Goal: Answer question/provide support: Share knowledge or assist other users

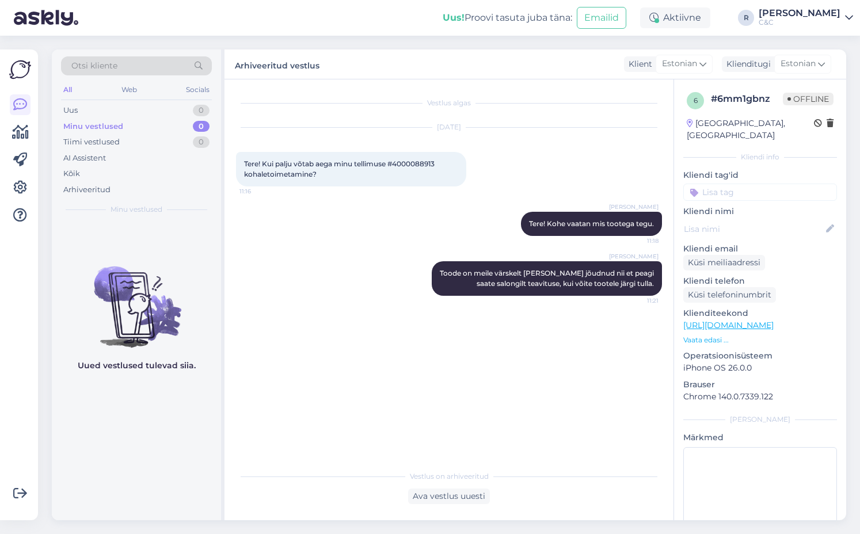
click at [332, 318] on div "Vestlus algas Oct 2 2025 Tere! Kui palju võtab aega minu tellimuse #4000088913 …" at bounding box center [454, 272] width 436 height 363
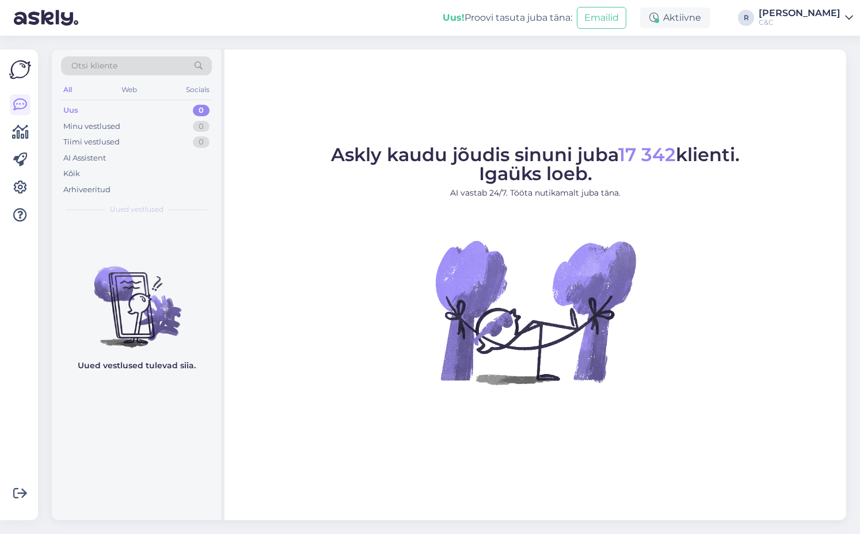
click at [362, 213] on figure "Askly kaudu jõudis sinuni juba 17 342 klienti. Igaüks loeb. AI vastab 24/7. Töö…" at bounding box center [535, 281] width 601 height 270
click at [119, 255] on img at bounding box center [136, 298] width 169 height 104
click at [148, 247] on img at bounding box center [136, 298] width 169 height 104
click at [200, 141] on div "1" at bounding box center [202, 142] width 14 height 12
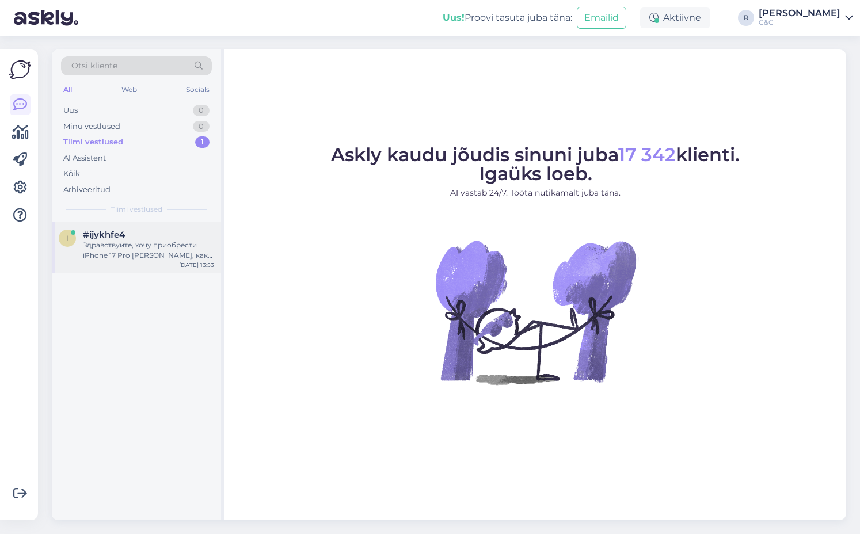
click at [147, 239] on div "#ijykhfe4" at bounding box center [148, 235] width 131 height 10
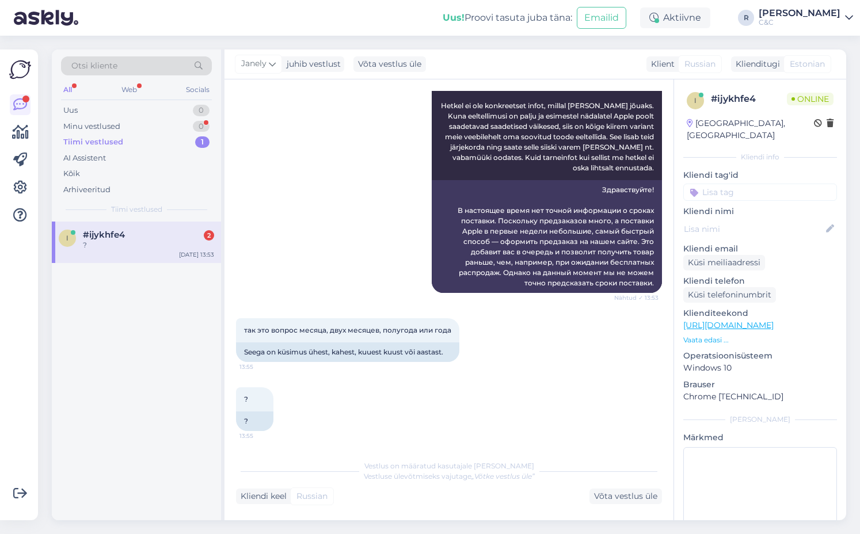
scroll to position [248, 0]
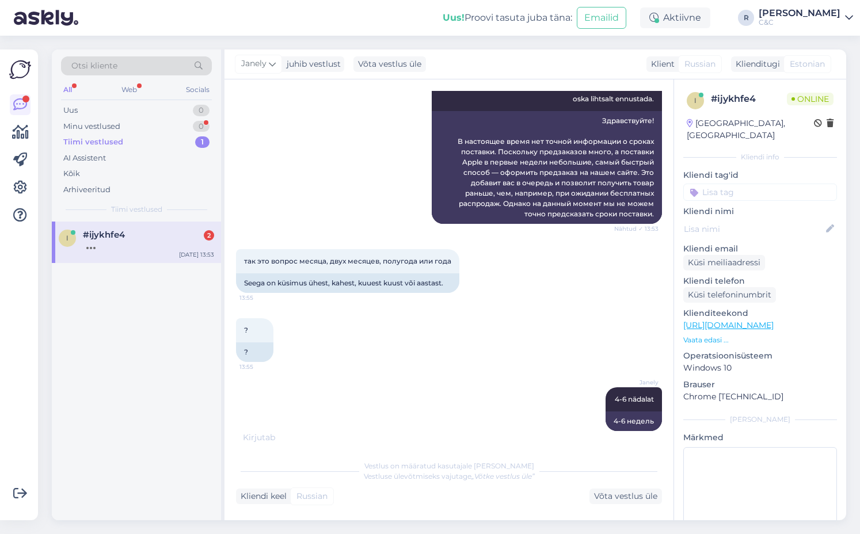
click at [133, 287] on div "i #ijykhfe4 2 [DATE] 13:53" at bounding box center [136, 371] width 169 height 299
click at [166, 135] on div "Tiimi vestlused 1" at bounding box center [136, 142] width 151 height 16
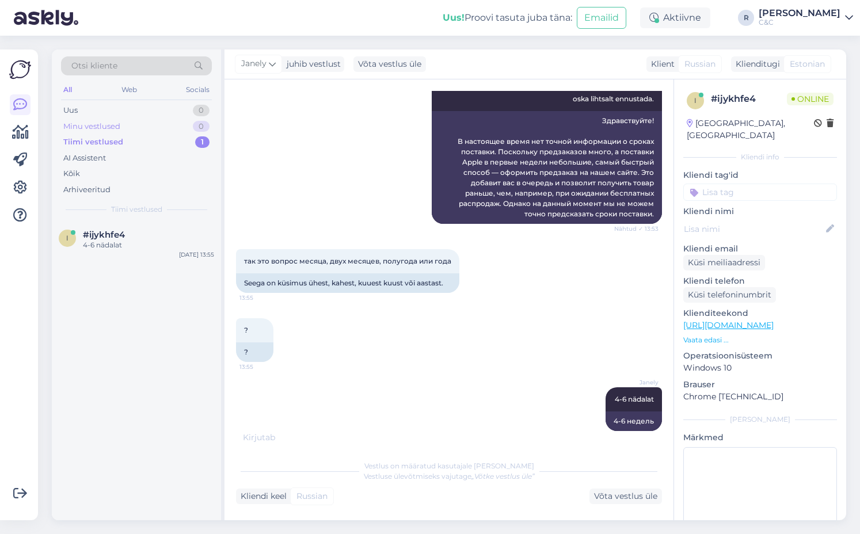
click at [169, 130] on div "Minu vestlused 0" at bounding box center [136, 127] width 151 height 16
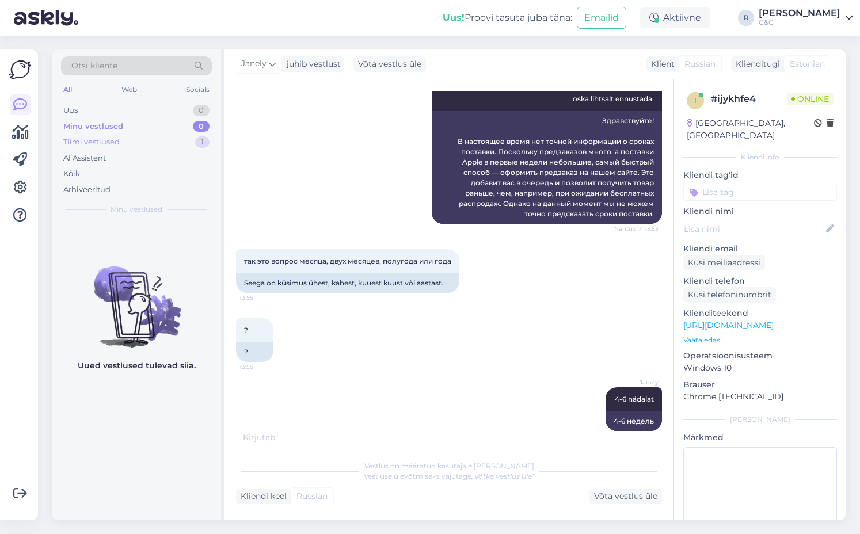
click at [168, 145] on div "Tiimi vestlused 1" at bounding box center [136, 142] width 151 height 16
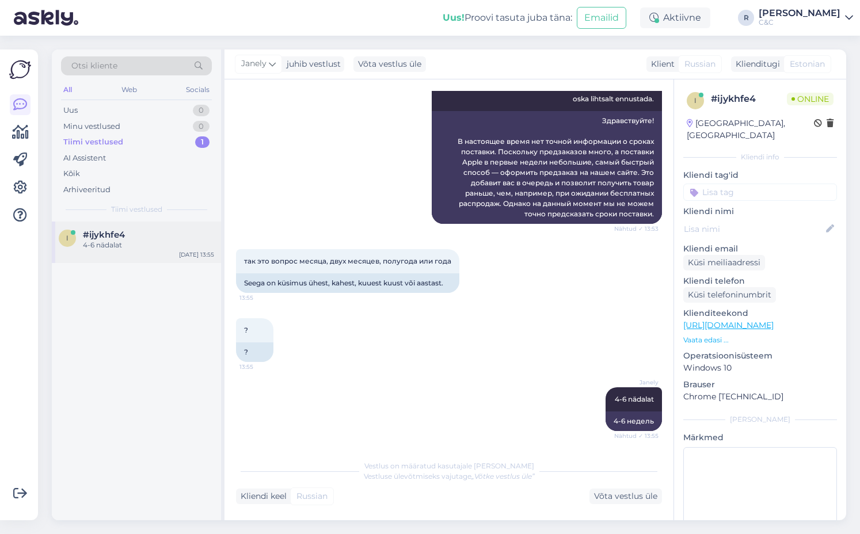
scroll to position [328, 0]
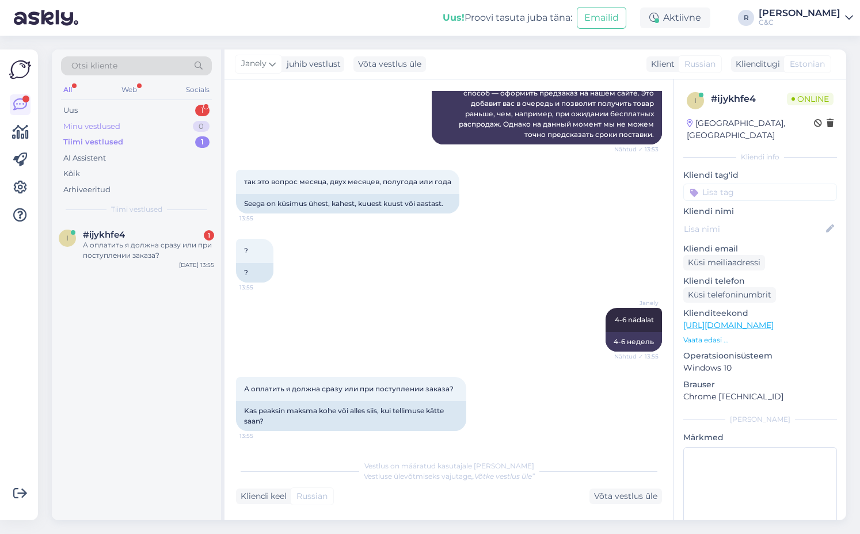
click at [107, 120] on div "Minu vestlused 0" at bounding box center [136, 127] width 151 height 16
click at [121, 109] on div "Uus 1" at bounding box center [136, 110] width 151 height 16
click at [162, 260] on div "0 #0qpp0dgl 1 Is pre order que for iPhone 17 pro moving? [DATE] 13:56" at bounding box center [136, 248] width 169 height 52
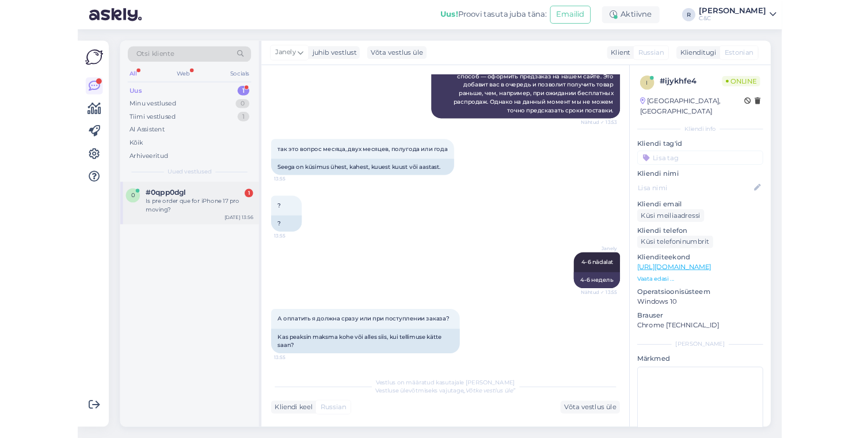
scroll to position [0, 0]
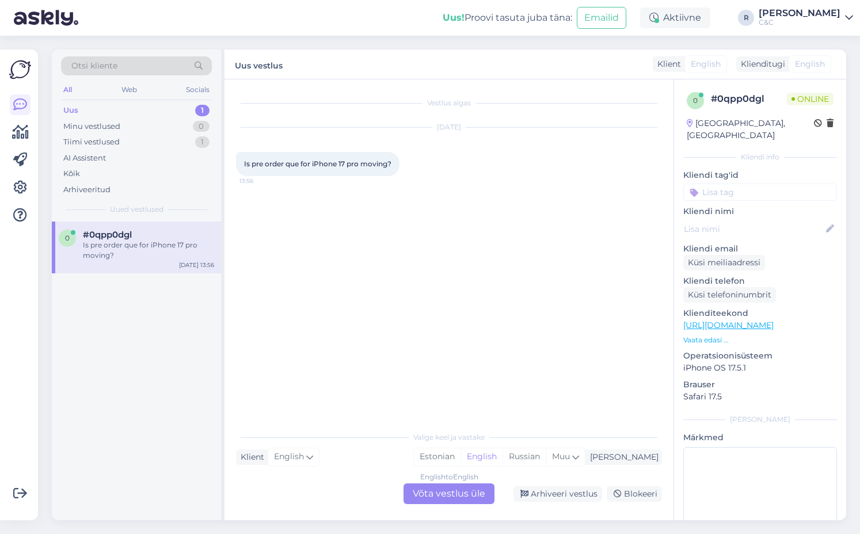
click at [439, 493] on div "English to English Võta vestlus üle" at bounding box center [449, 494] width 91 height 21
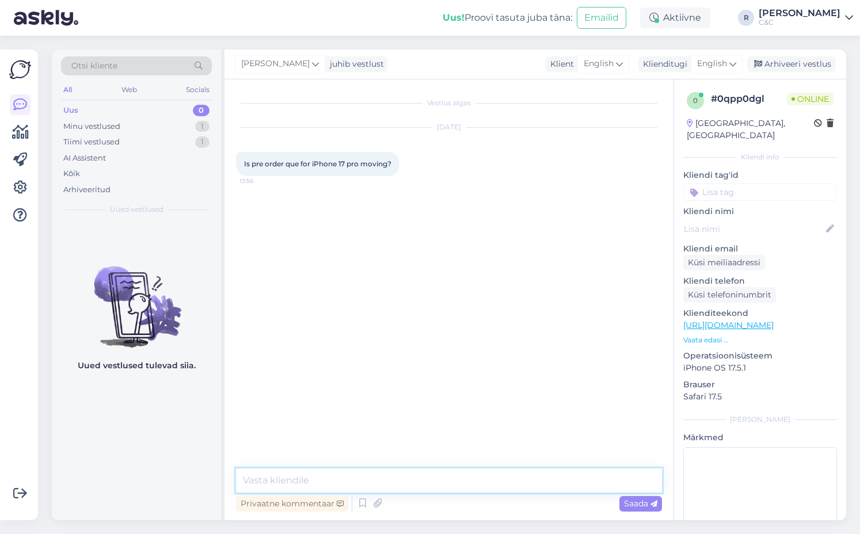
click at [417, 473] on textarea at bounding box center [449, 481] width 426 height 24
type textarea "Hello! Kinda does, we recieve phones but like 2-5 units at the time."
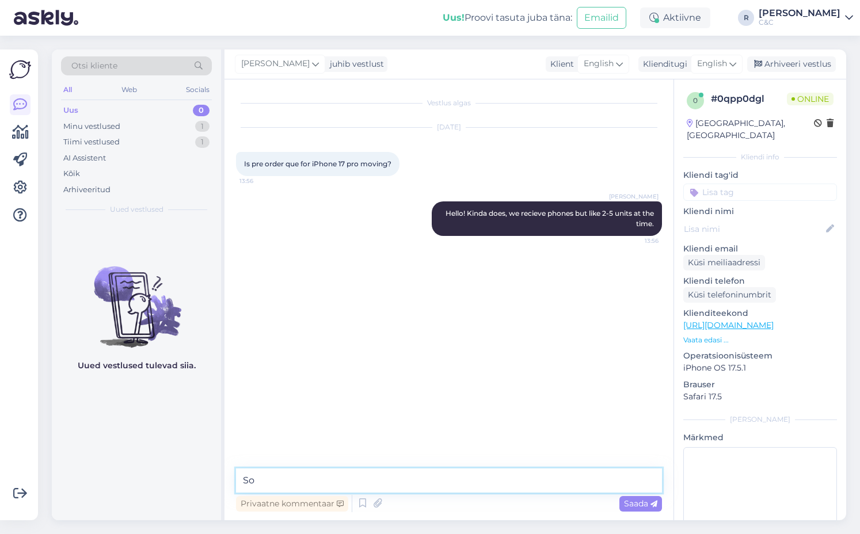
type textarea "S"
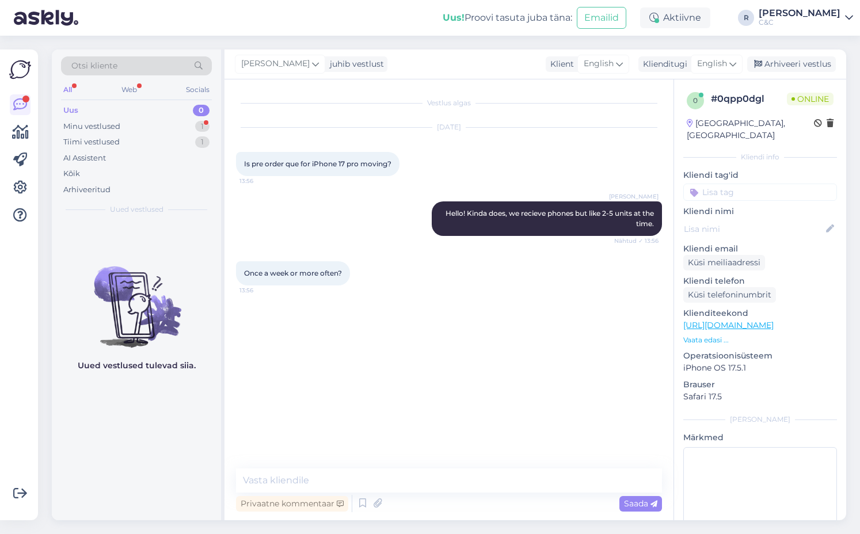
click at [159, 286] on img at bounding box center [136, 298] width 169 height 104
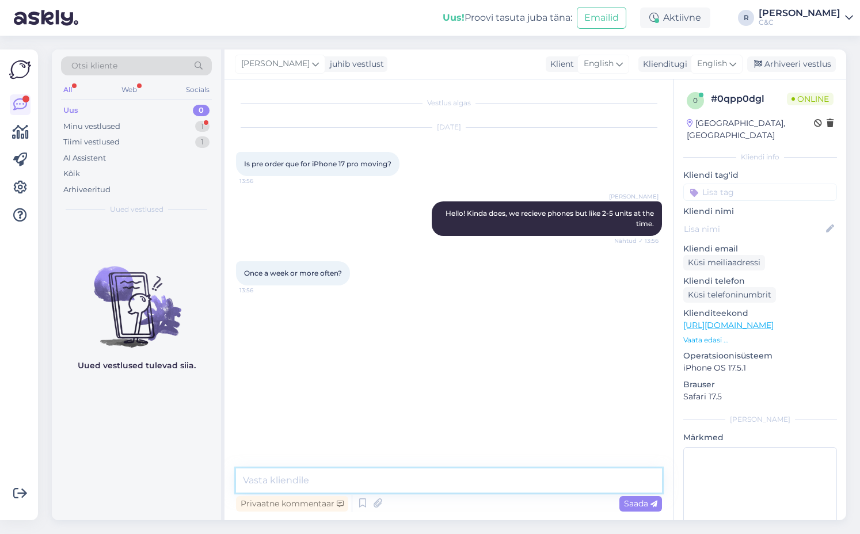
click at [373, 481] on textarea at bounding box center [449, 481] width 426 height 24
type textarea "Weekly thankfully."
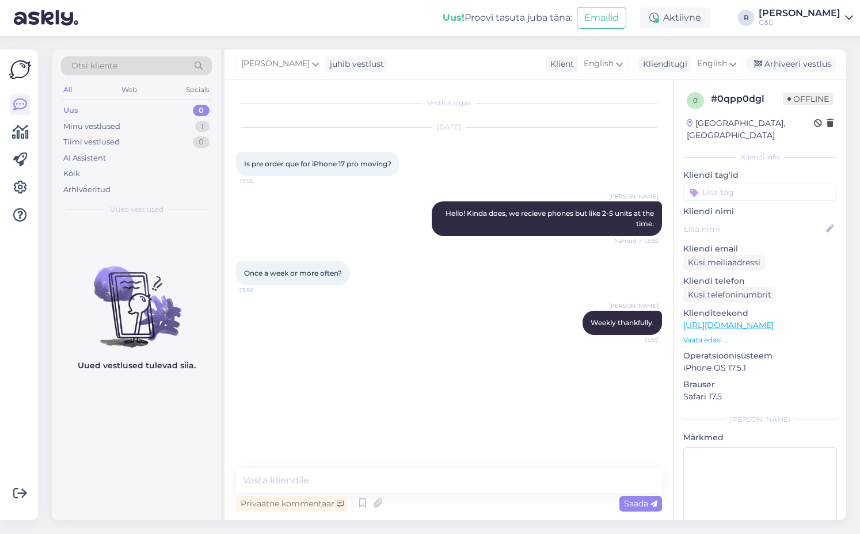
click at [126, 266] on img at bounding box center [136, 298] width 169 height 104
click at [780, 69] on div "Arhiveeri vestlus" at bounding box center [791, 64] width 89 height 16
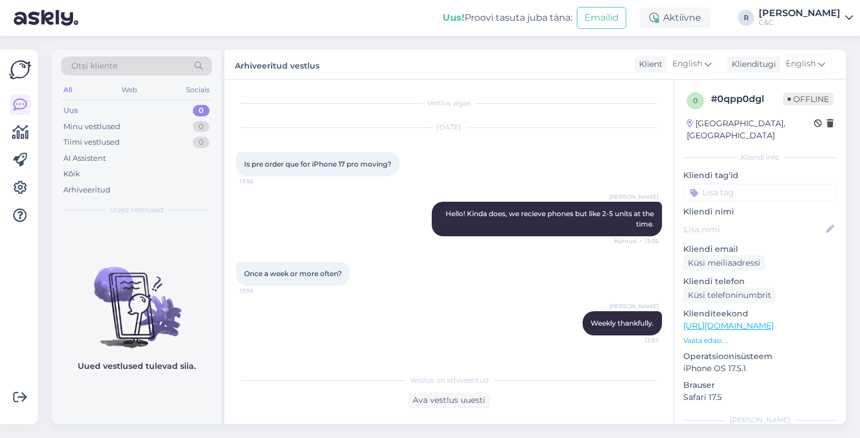
drag, startPoint x: 161, startPoint y: 85, endPoint x: 288, endPoint y: 41, distance: 134.5
click at [288, 41] on div "Otsi kliente All Web Socials Uus 0 Minu vestlused 0 Tiimi vestlused 0 AI Assist…" at bounding box center [452, 237] width 815 height 402
click at [141, 107] on div "Uus 0" at bounding box center [136, 110] width 151 height 16
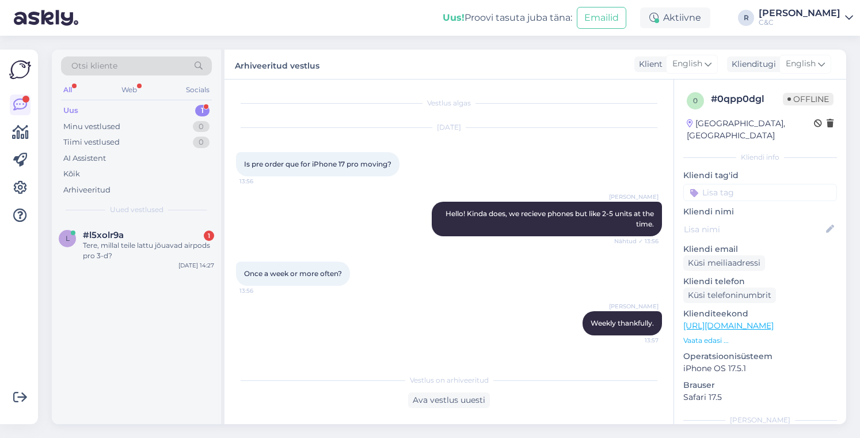
click at [199, 116] on div "1" at bounding box center [202, 111] width 14 height 12
click at [171, 264] on div "l #l5xolr9a 1 Tere, millal teile lattu jõuavad airpods pro 3-d? [DATE] 14:27" at bounding box center [136, 248] width 169 height 52
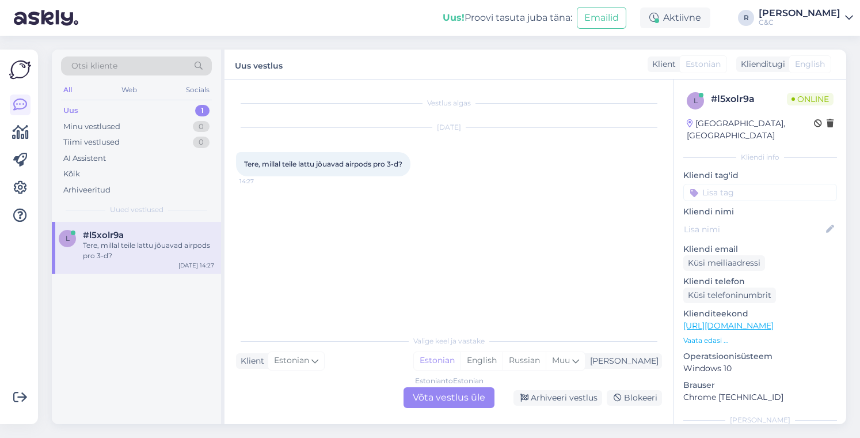
click at [454, 400] on div "Estonian to Estonian Võta vestlus üle" at bounding box center [449, 397] width 91 height 21
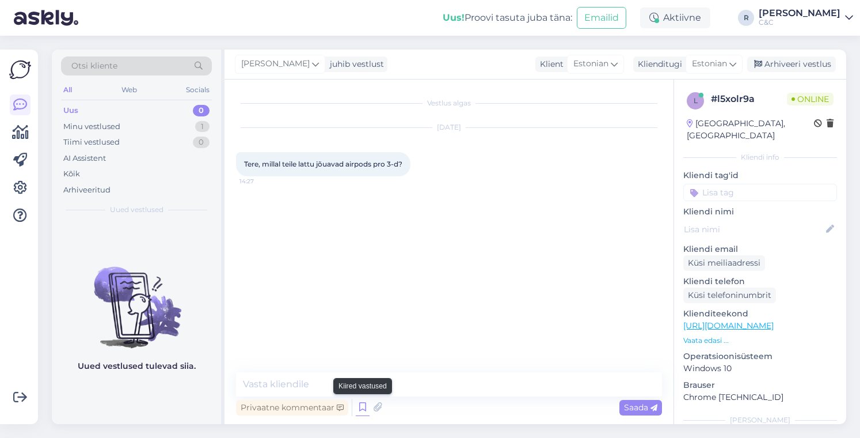
click at [359, 404] on icon at bounding box center [363, 406] width 14 height 17
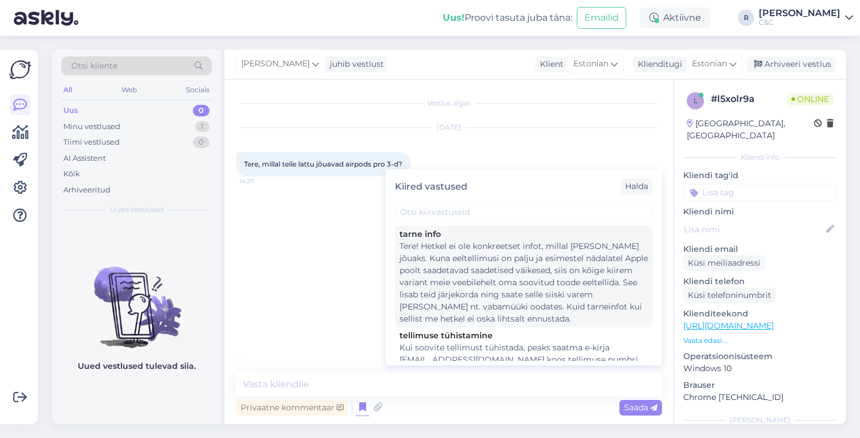
click at [465, 263] on div "Tere! Hetkel ei ole konkreetset infot, millal [PERSON_NAME] jõuaks. Kuna eeltel…" at bounding box center [524, 282] width 249 height 85
type textarea "Tere! Hetkel ei ole konkreetset infot, millal [PERSON_NAME] jõuaks. Kuna eeltel…"
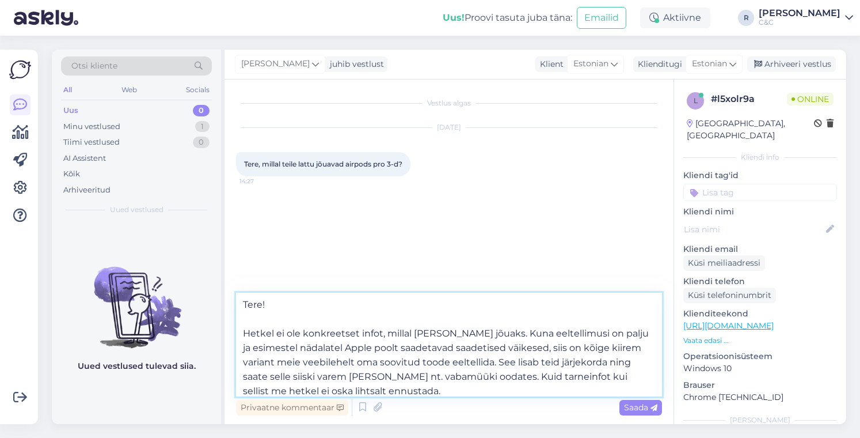
click at [431, 354] on textarea "Tere! Hetkel ei ole konkreetset infot, millal [PERSON_NAME] jõuaks. Kuna eeltel…" at bounding box center [449, 344] width 426 height 104
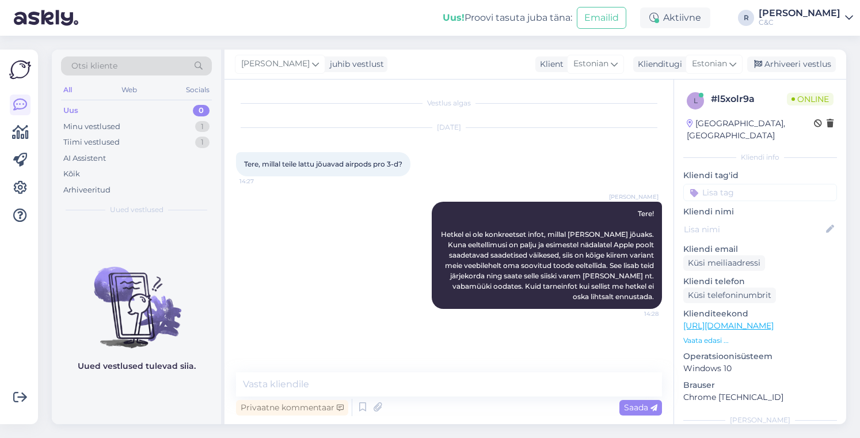
click at [141, 110] on div "Uus 0" at bounding box center [136, 110] width 151 height 16
click at [155, 123] on div "Minu vestlused 1" at bounding box center [136, 127] width 151 height 16
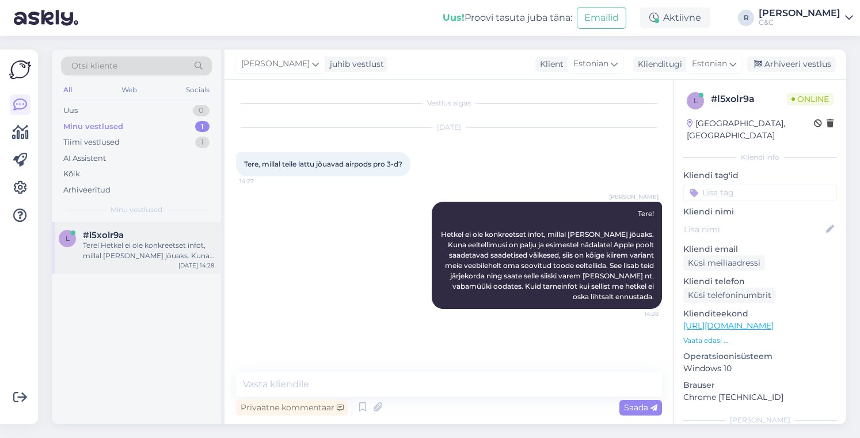
click at [144, 247] on div "Tere! Hetkel ei ole konkreetset infot, millal [PERSON_NAME] jõuaks. Kuna eeltel…" at bounding box center [148, 250] width 131 height 21
click at [154, 112] on div "Uus 1" at bounding box center [136, 110] width 151 height 16
click at [140, 224] on div "h #hcds8ylv 1 tere [DATE] 14:31" at bounding box center [136, 242] width 169 height 41
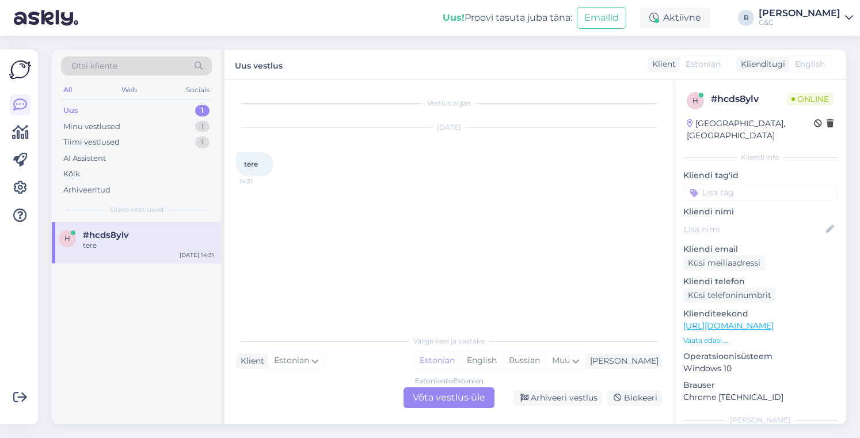
click at [440, 396] on div "Estonian to Estonian Võta vestlus üle" at bounding box center [449, 397] width 91 height 21
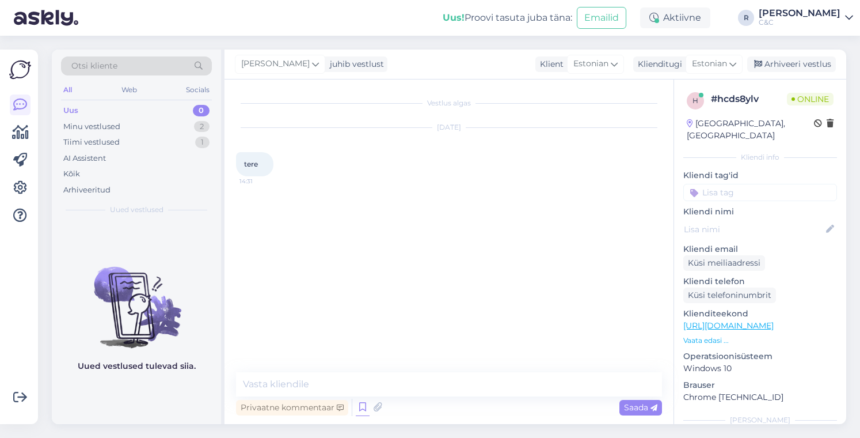
click at [364, 402] on icon at bounding box center [363, 406] width 14 height 17
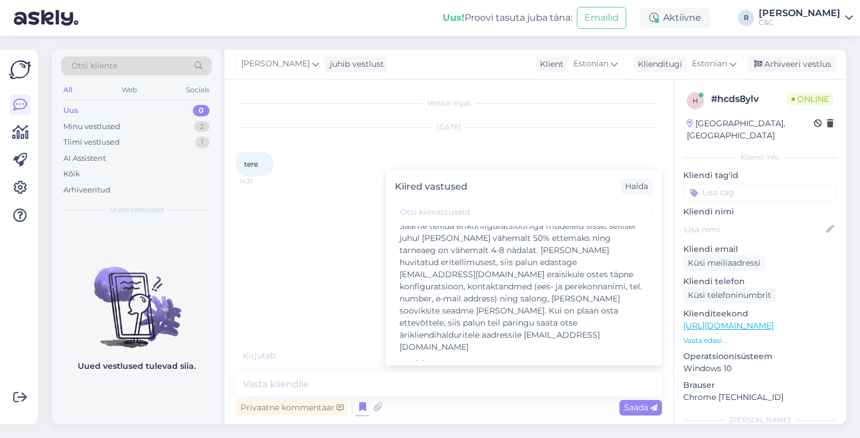
scroll to position [2280, 0]
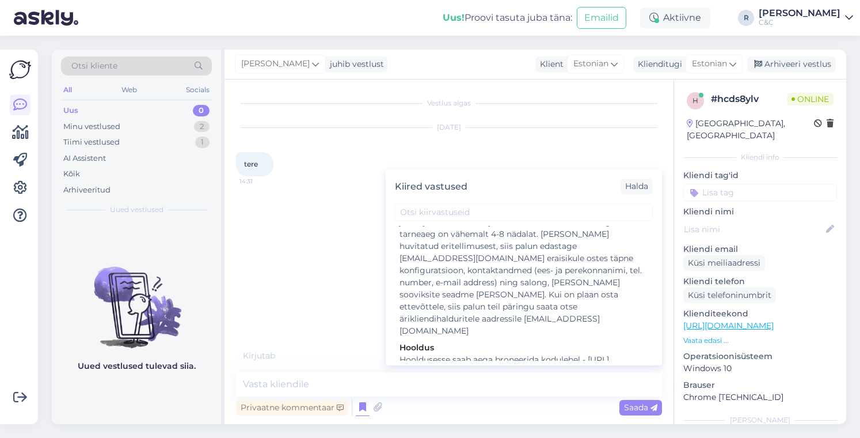
type textarea "Tere! Kuidas saan teid abistada?"
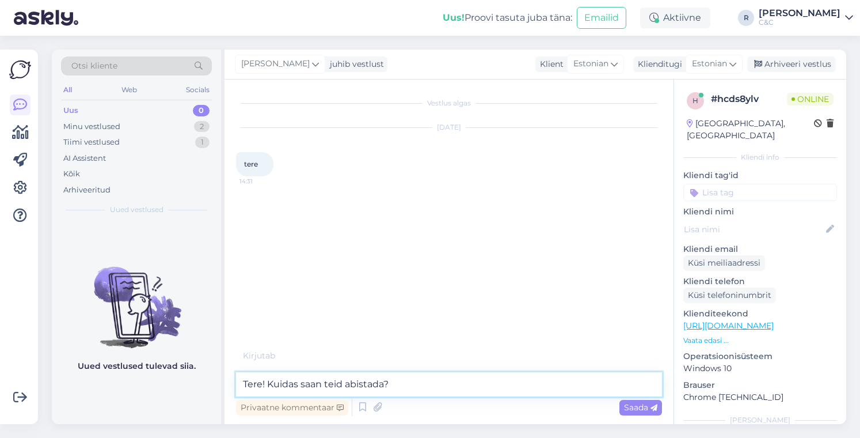
click at [447, 380] on textarea "Tere! Kuidas saan teid abistada?" at bounding box center [449, 384] width 426 height 24
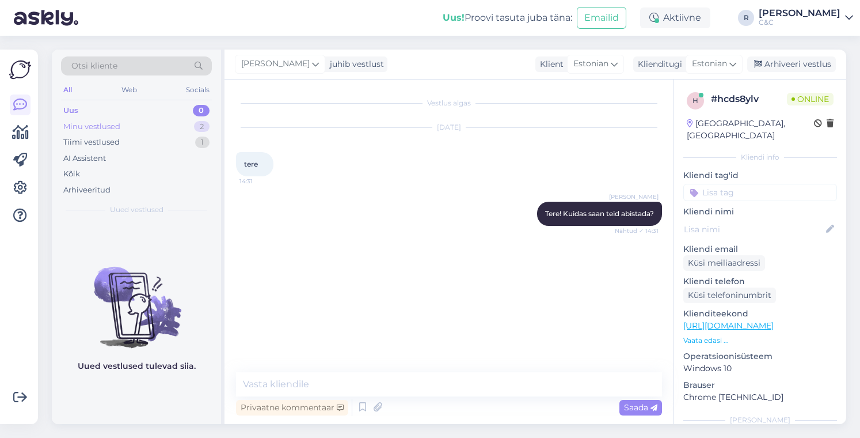
click at [145, 121] on div "Minu vestlused 2" at bounding box center [136, 127] width 151 height 16
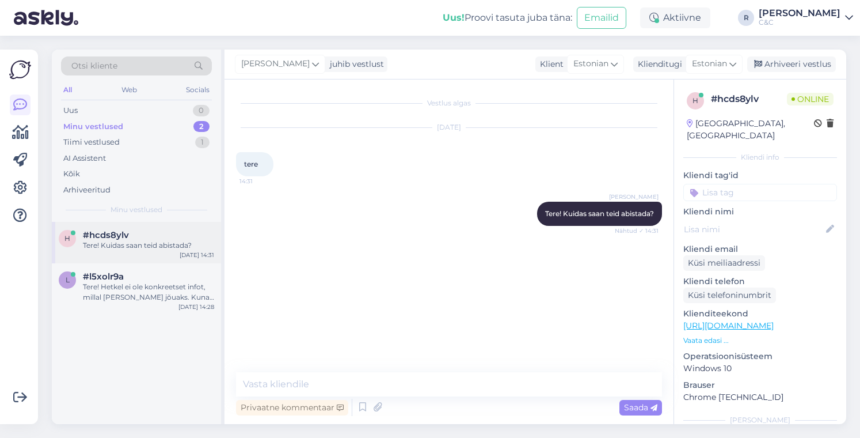
click at [117, 262] on div "h #hcds8ylv Tere! Kuidas saan teid abistada? [DATE] 14:31" at bounding box center [136, 242] width 169 height 41
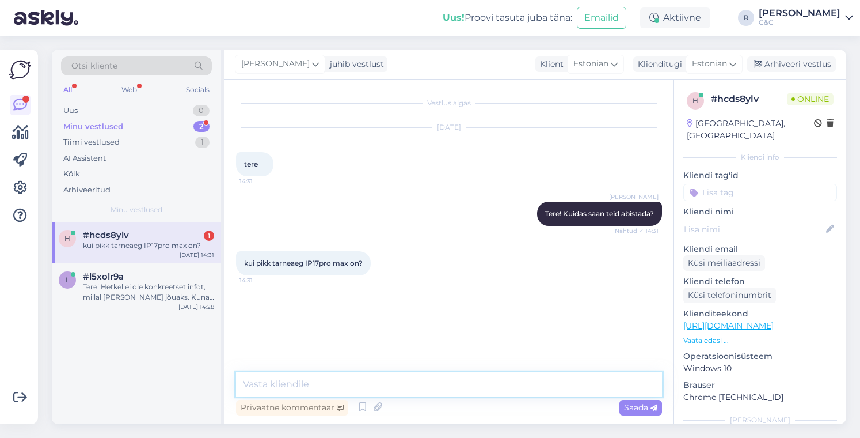
click at [344, 387] on textarea at bounding box center [449, 384] width 426 height 24
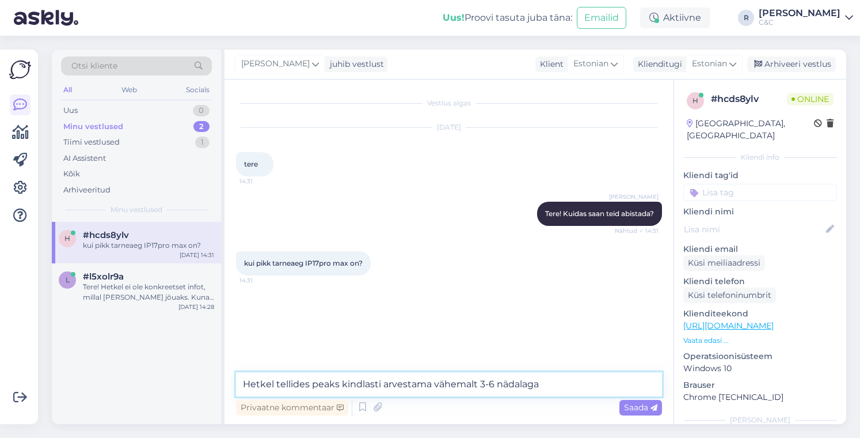
type textarea "Hetkel tellides peaks kindlasti arvestama vähemalt 3-6 nädalaga."
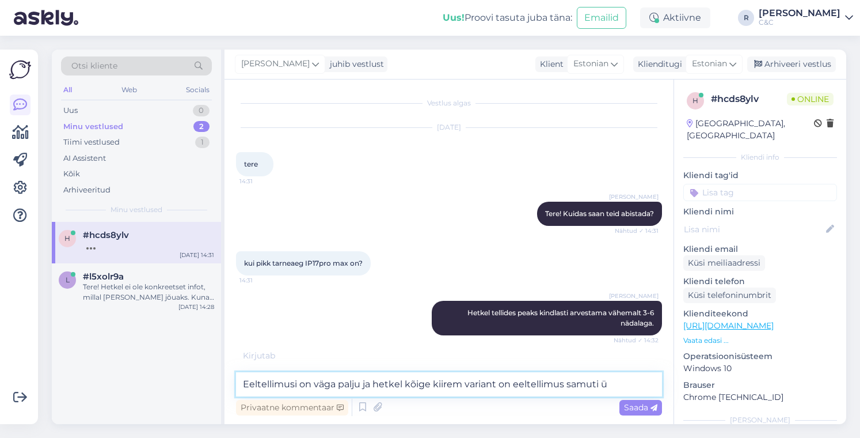
type textarea "Eeltellimusi on väga palju ja hetkel kõige kiirem variant on eeltellimus samuti"
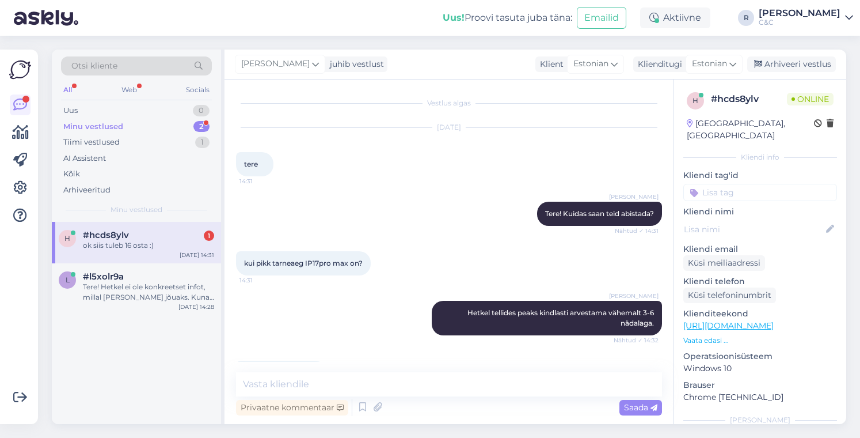
scroll to position [36, 0]
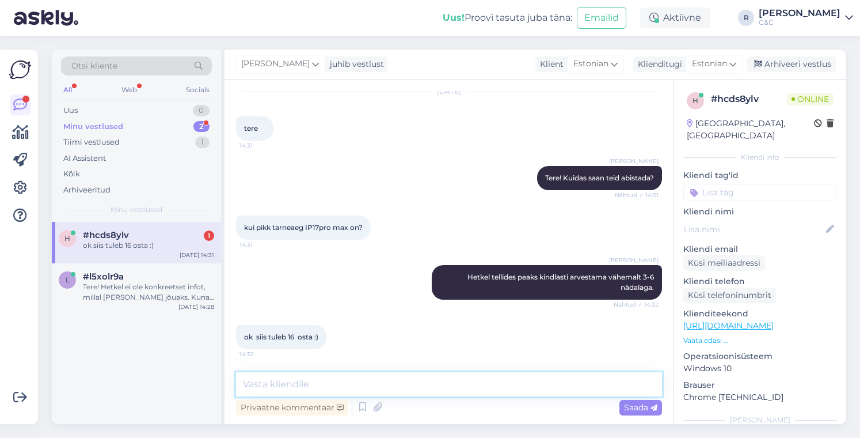
click at [351, 382] on textarea at bounding box center [449, 384] width 426 height 24
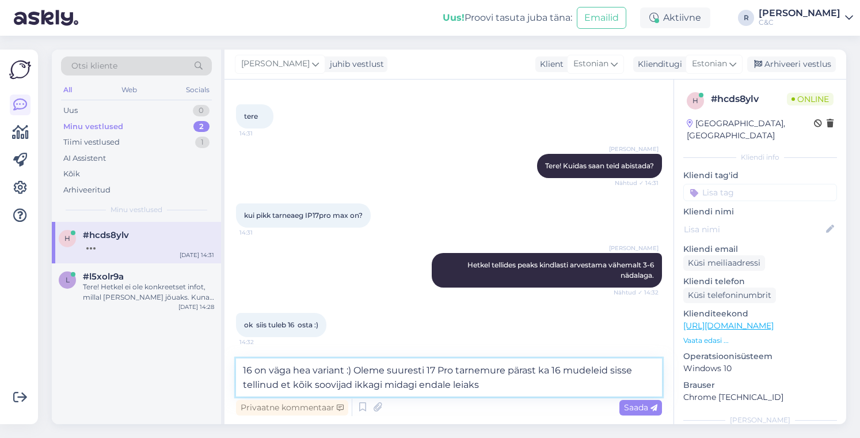
type textarea "16 on väga hea variant :) Oleme suuresti 17 Pro tarnemure pärast ka 16 mudeleid…"
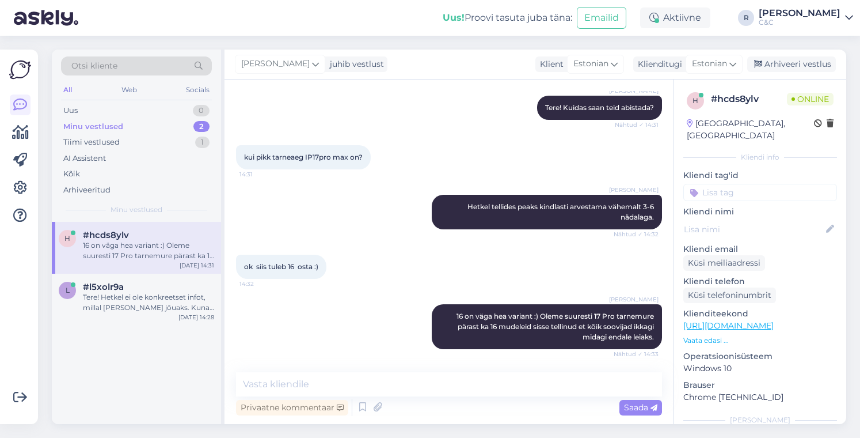
scroll to position [155, 0]
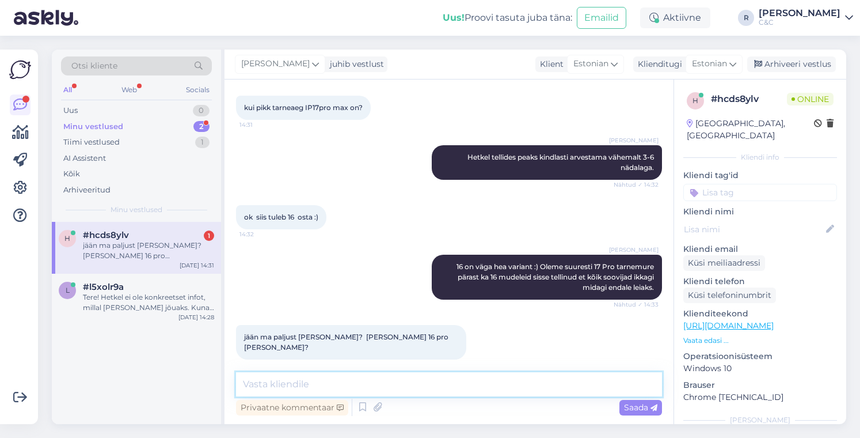
click at [413, 390] on textarea at bounding box center [449, 384] width 426 height 24
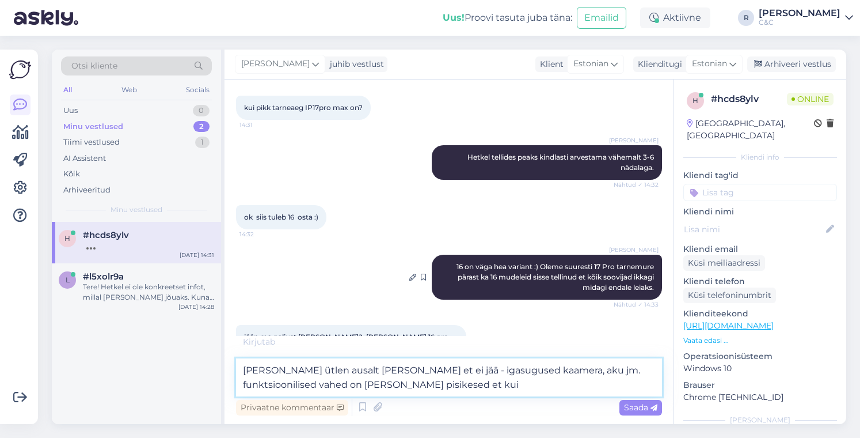
scroll to position [219, 0]
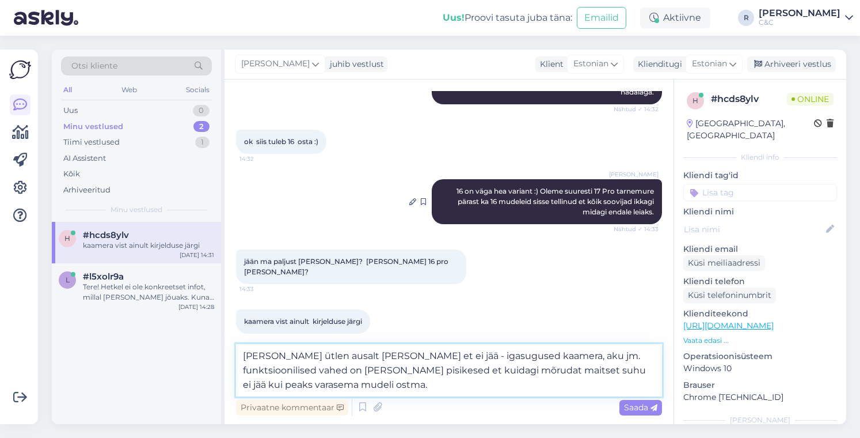
type textarea "[PERSON_NAME] ütlen ausalt [PERSON_NAME] et ei jää - igasugused kaamera, aku jm…"
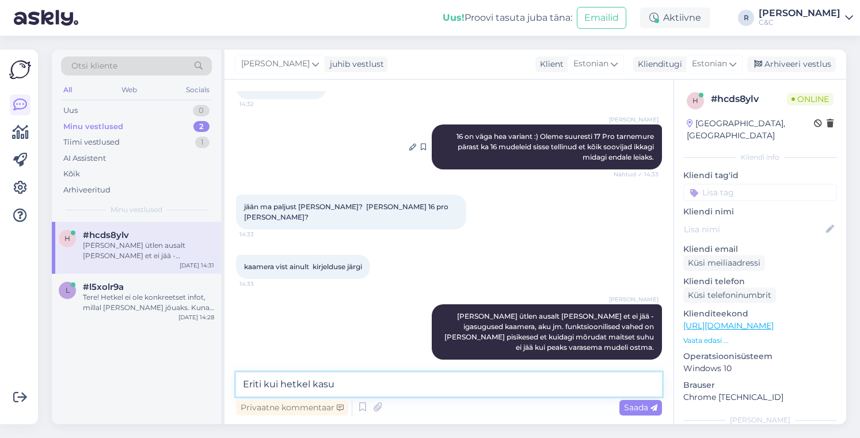
scroll to position [335, 0]
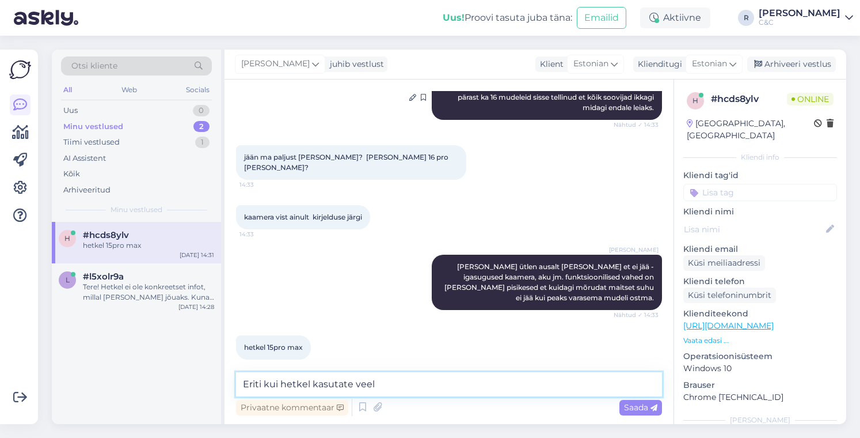
type textarea "Eriti kui hetkel kasutate veel"
type textarea "+"
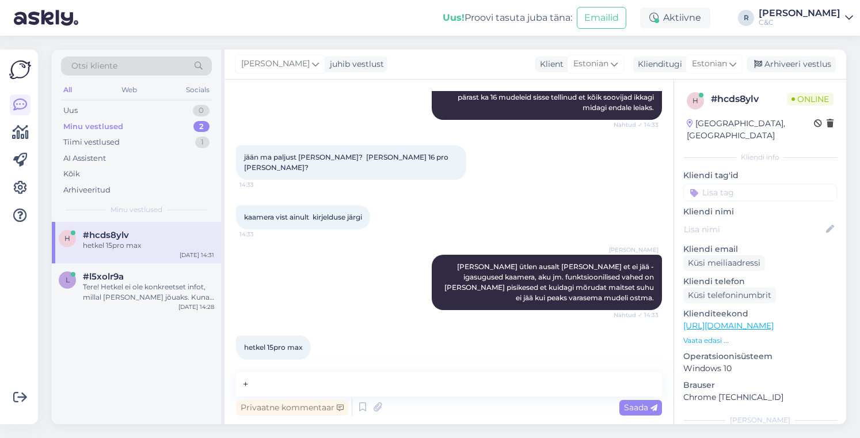
click at [416, 400] on div "Privaatne kommentaar Saada" at bounding box center [449, 407] width 426 height 22
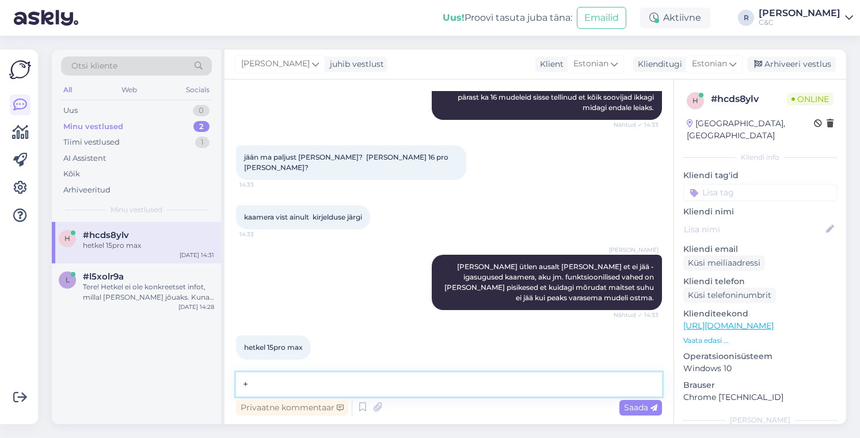
click at [419, 391] on textarea "+" at bounding box center [449, 384] width 426 height 24
type textarea "Kaamera on"
type textarea "Siis on ikkagi pisike samm edasi ikka."
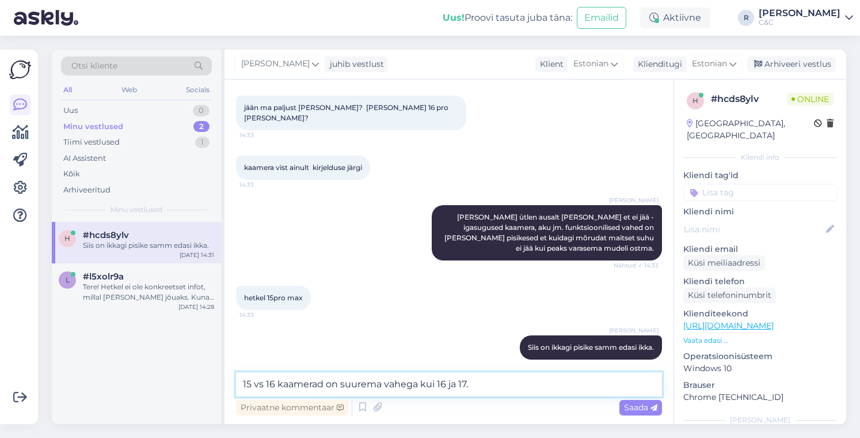
type textarea "15 vs 16 kaamerad on suurema vahega kui 16 ja 17."
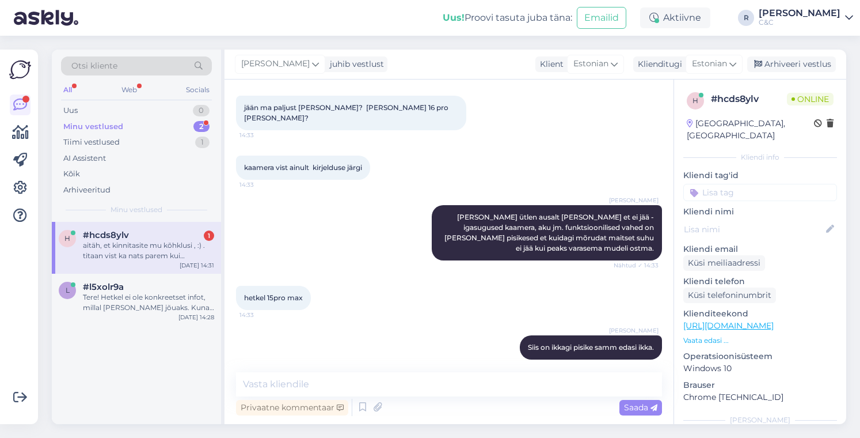
scroll to position [444, 0]
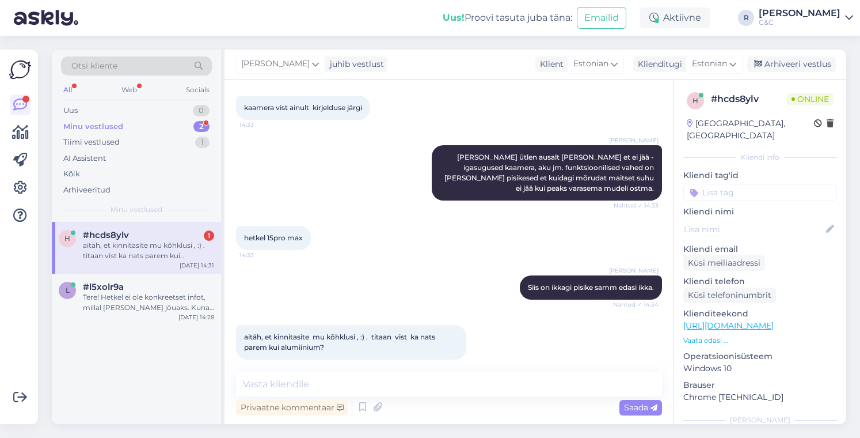
click at [148, 248] on div "aitäh, et kinnitasite mu kõhklusi , :) . titaan vist ka nats parem kui alumiini…" at bounding box center [148, 250] width 131 height 21
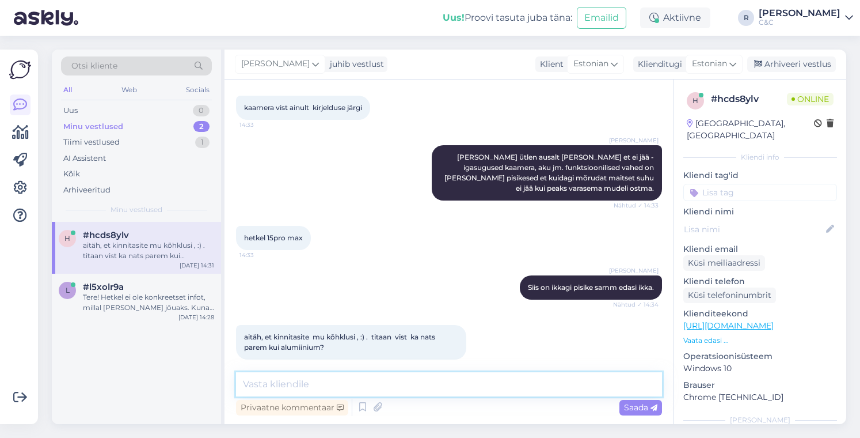
click at [382, 391] on textarea at bounding box center [449, 384] width 426 height 24
click at [336, 389] on textarea "Ikka, [GEOGRAPHIC_DATA]" at bounding box center [449, 384] width 426 height 24
type textarea "Ikka, vastupidavam kindlasti."
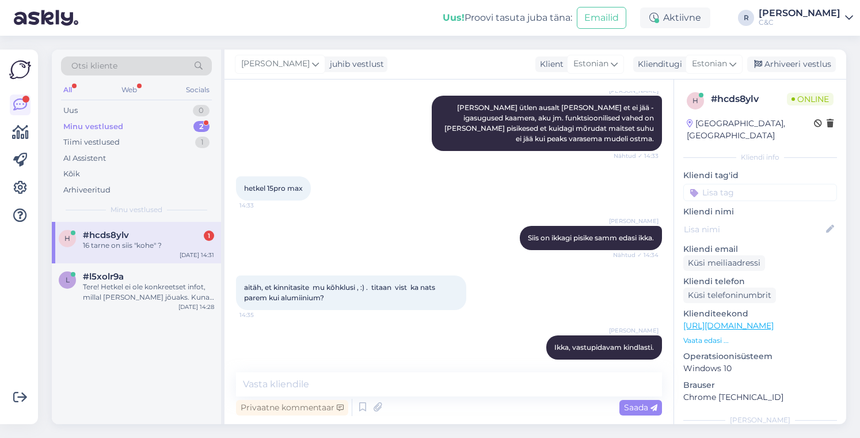
scroll to position [543, 0]
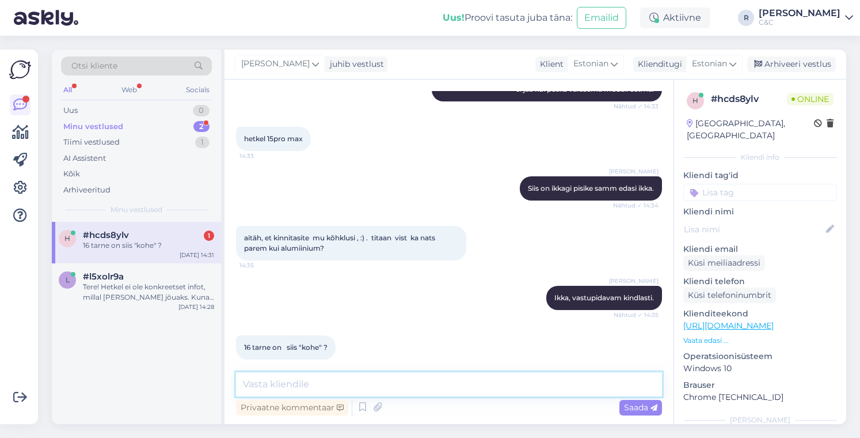
click at [372, 386] on textarea at bounding box center [449, 384] width 426 height 24
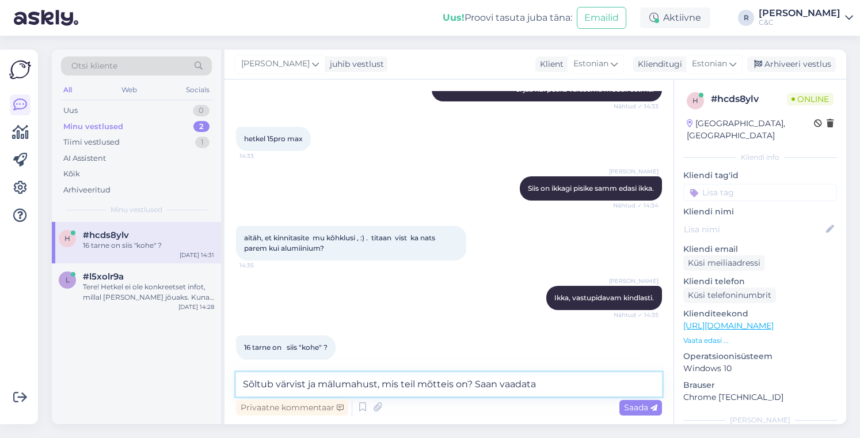
type textarea "Sõltub värvist ja mälumahust, mis teil mõtteis on? Saan vaadata."
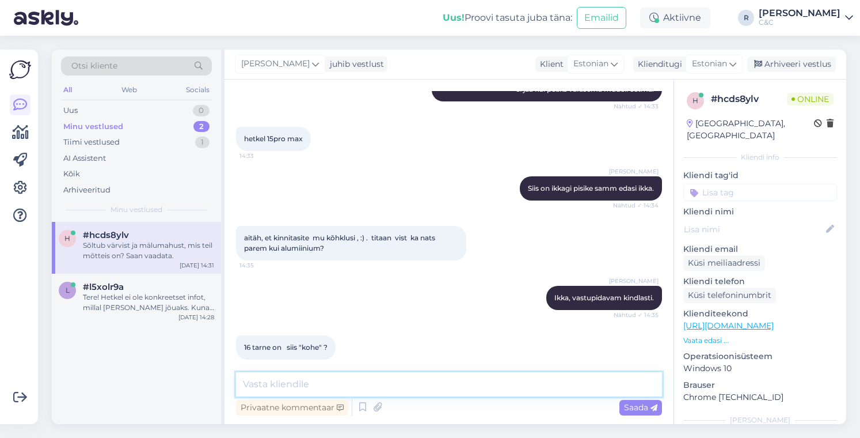
scroll to position [603, 0]
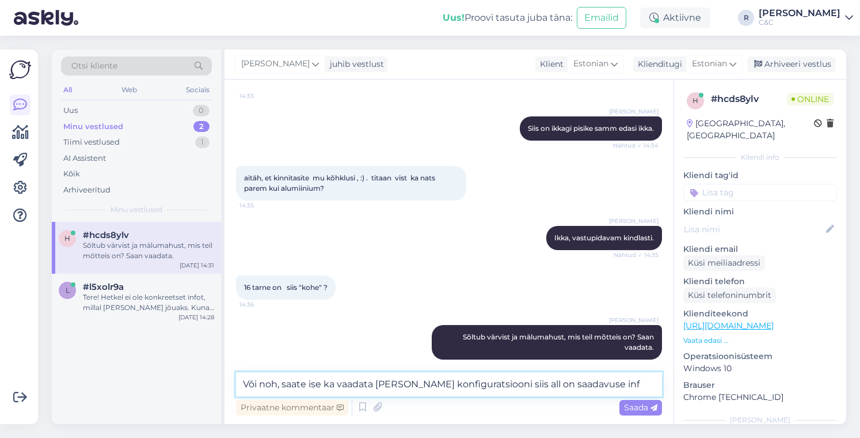
type textarea "Või noh, saate ise ka vaadata [PERSON_NAME] konfiguratsiooni siis all on saadav…"
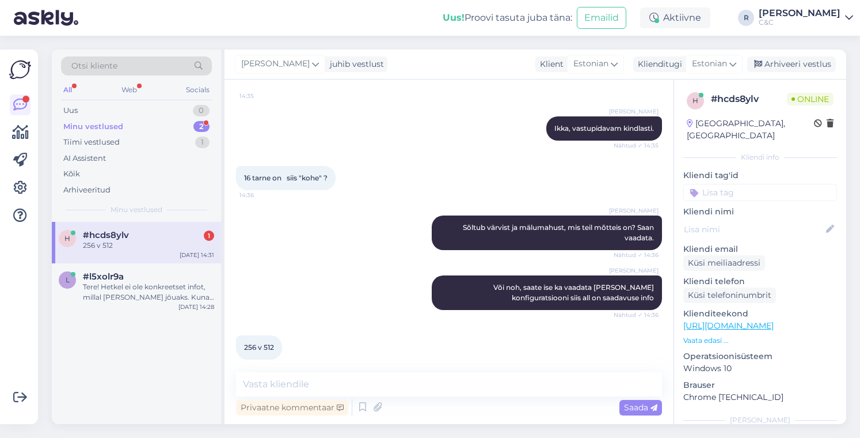
scroll to position [725, 0]
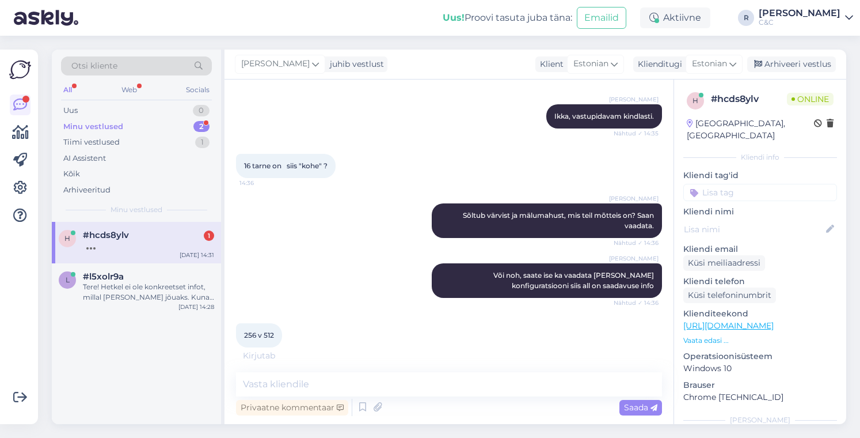
click at [731, 320] on link "[URL][DOMAIN_NAME]" at bounding box center [728, 325] width 90 height 10
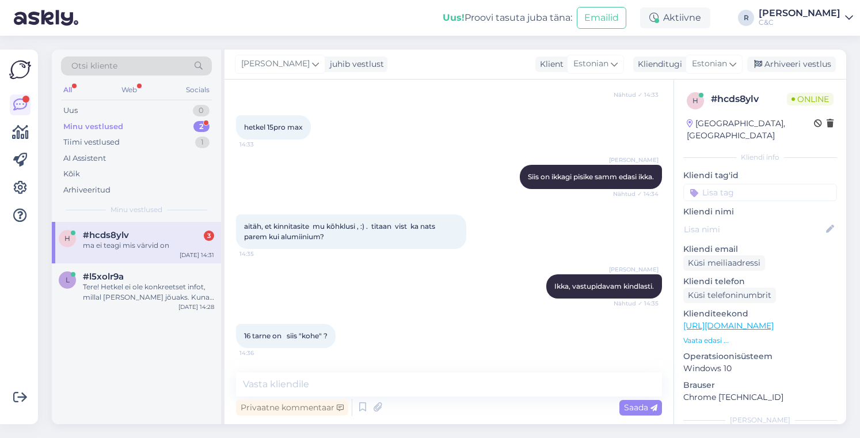
scroll to position [812, 0]
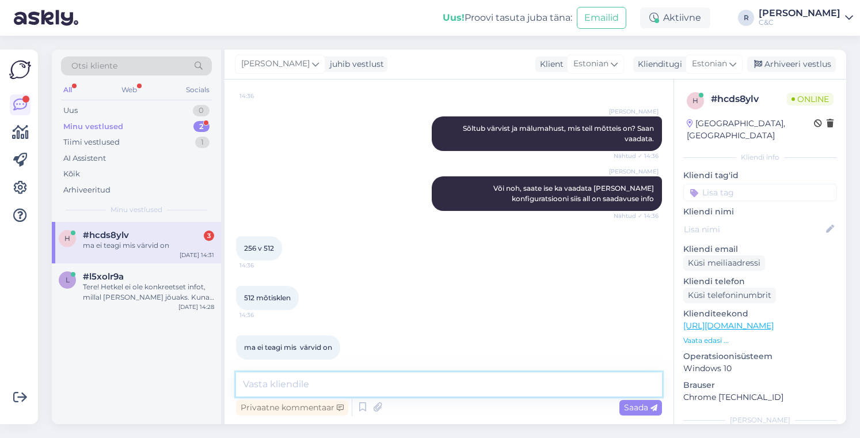
click at [351, 378] on textarea at bounding box center [449, 384] width 426 height 24
paste textarea "[URL][DOMAIN_NAME]"
type textarea "[URL][DOMAIN_NAME]"
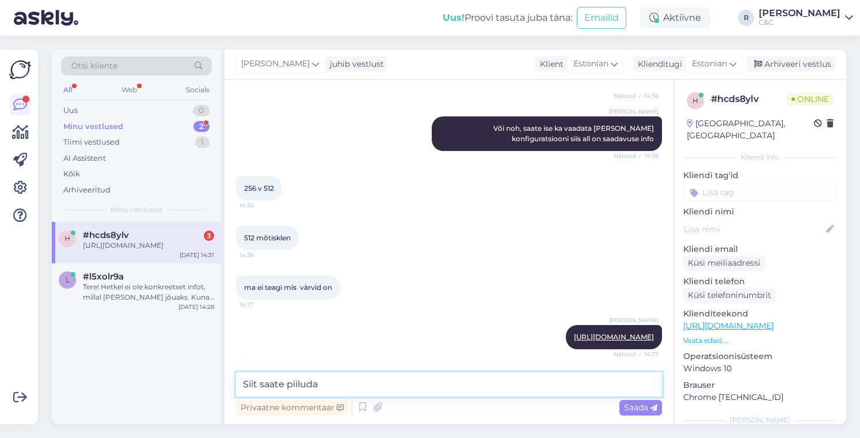
type textarea "Siit saate piiluda."
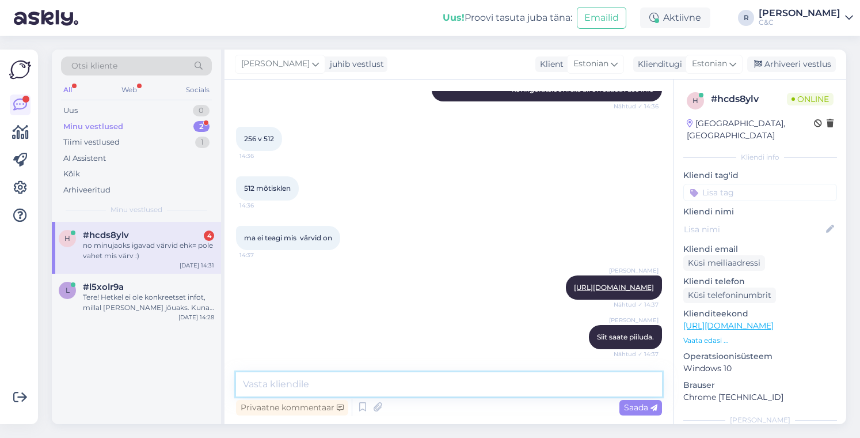
scroll to position [971, 0]
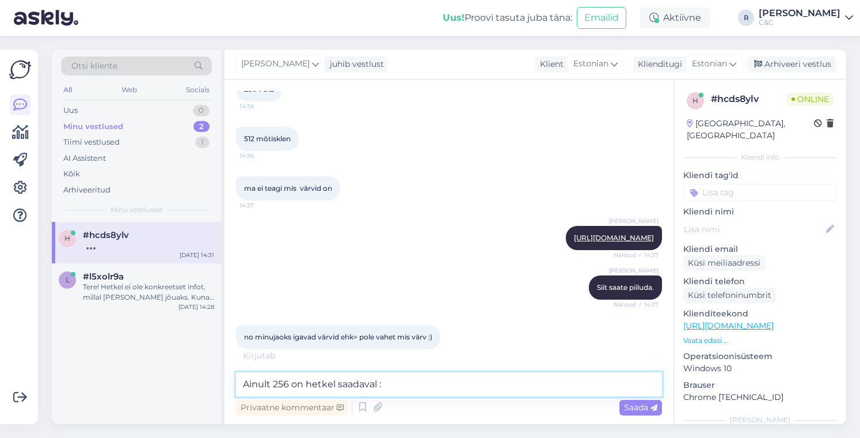
type textarea "Ainult 256 on hetkel saadaval :/"
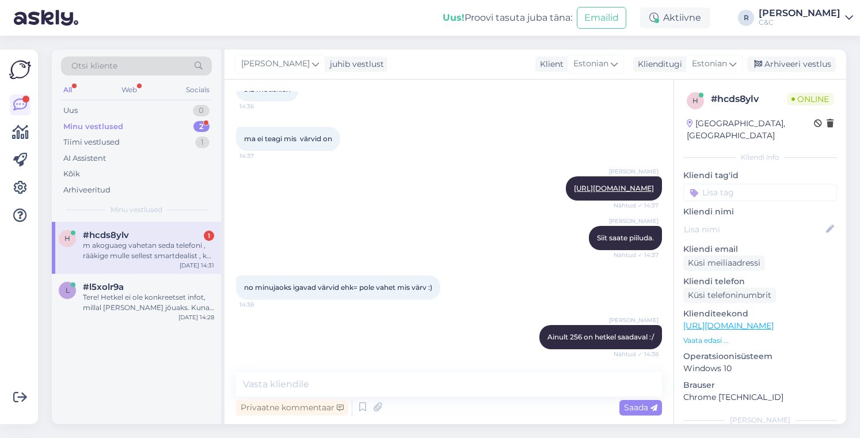
scroll to position [1080, 0]
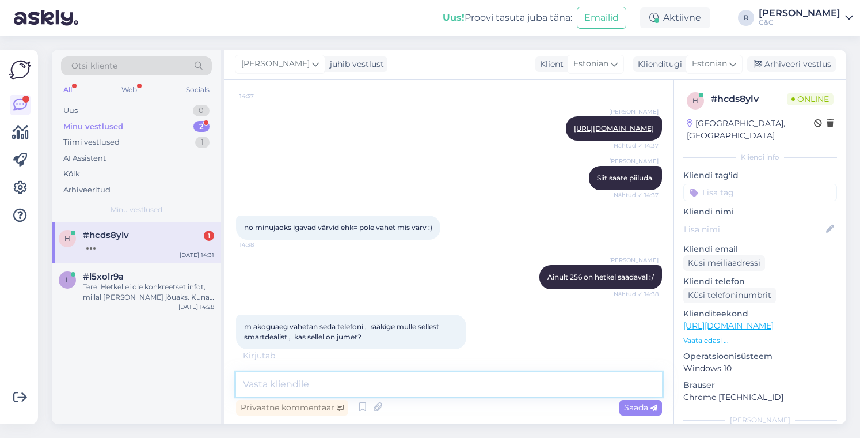
click at [467, 380] on textarea at bounding box center [449, 384] width 426 height 24
click at [454, 387] on textarea at bounding box center [449, 384] width 426 height 24
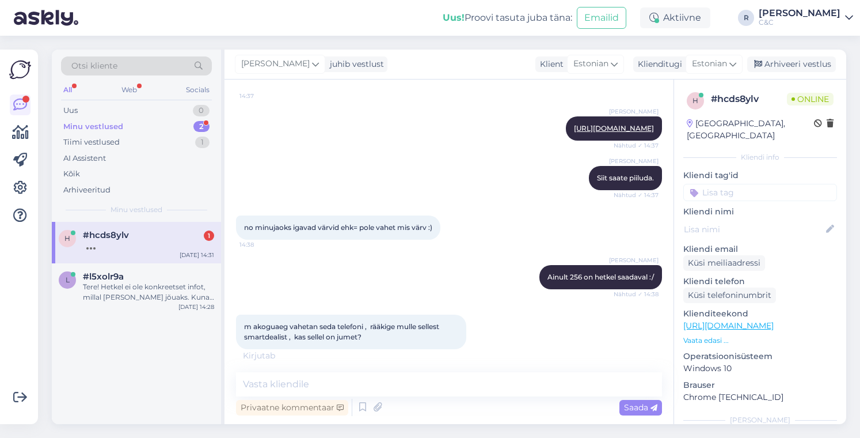
scroll to position [1130, 0]
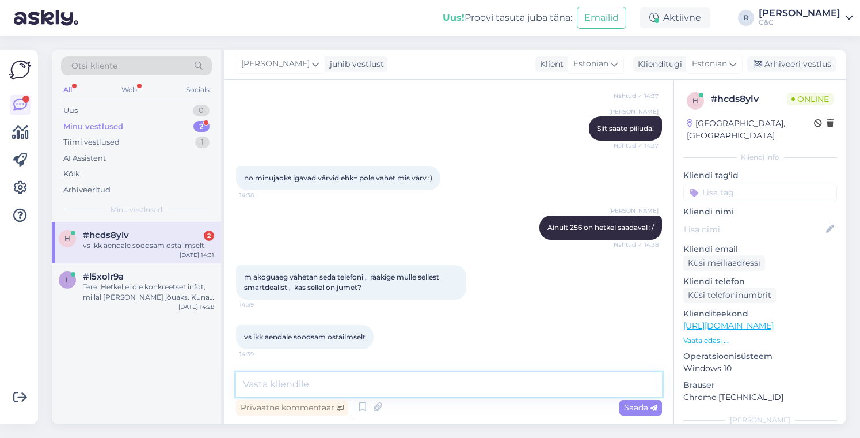
click at [401, 383] on textarea at bounding box center [449, 384] width 426 height 24
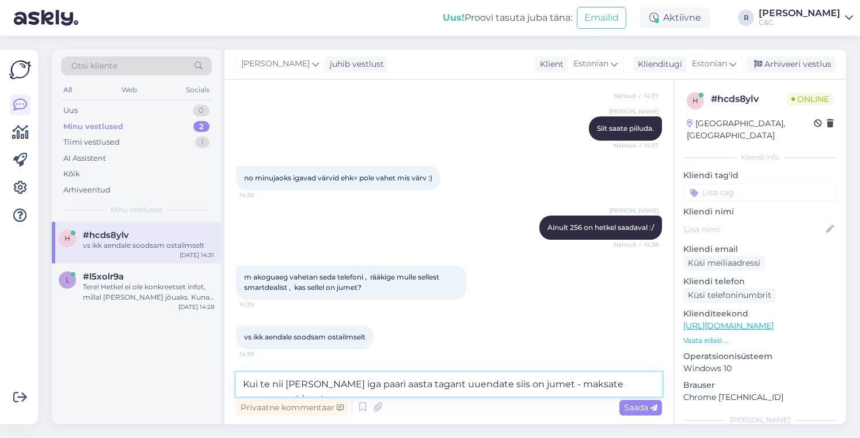
scroll to position [1142, 0]
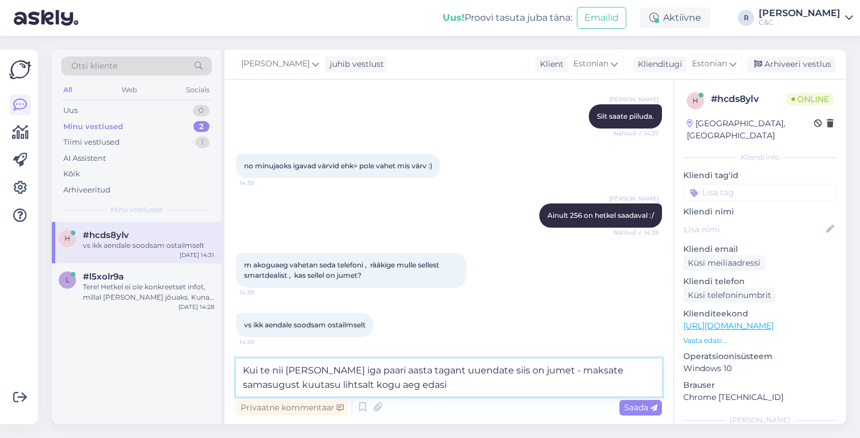
type textarea "Kui te nii [PERSON_NAME] iga paari aasta tagant uuendate siis on jumet - maksat…"
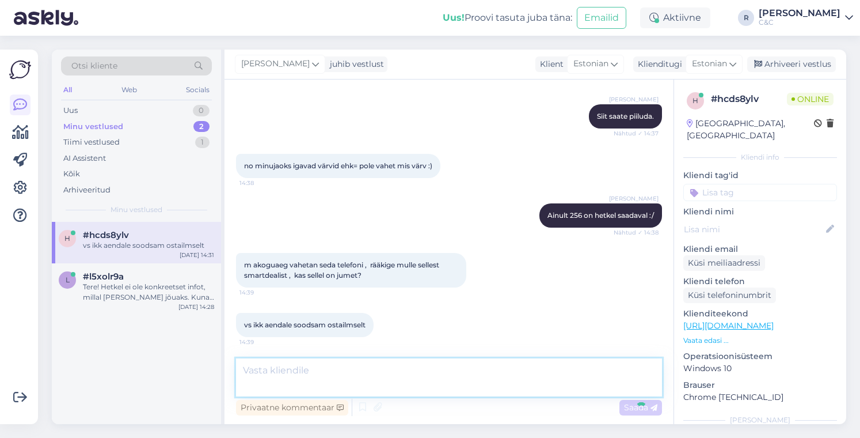
scroll to position [1189, 0]
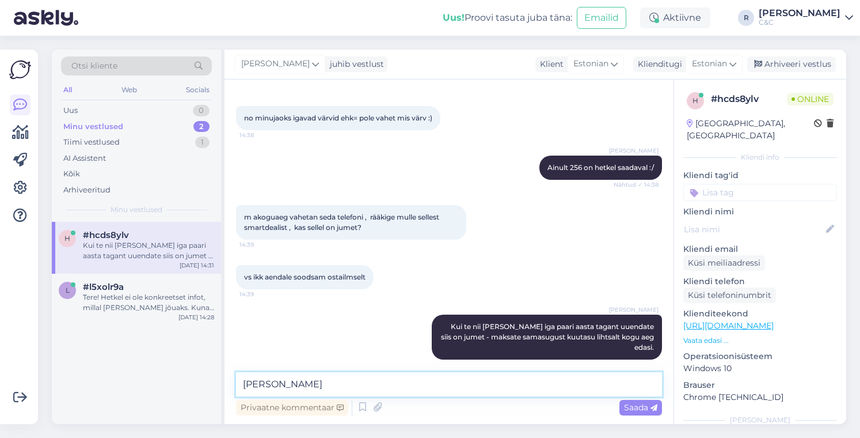
type textarea "Kui i"
type textarea "Kuna ta natukene selline mugavus"
type textarea "Ehk selle "saladus" või konks ongi madalad kuumaksed."
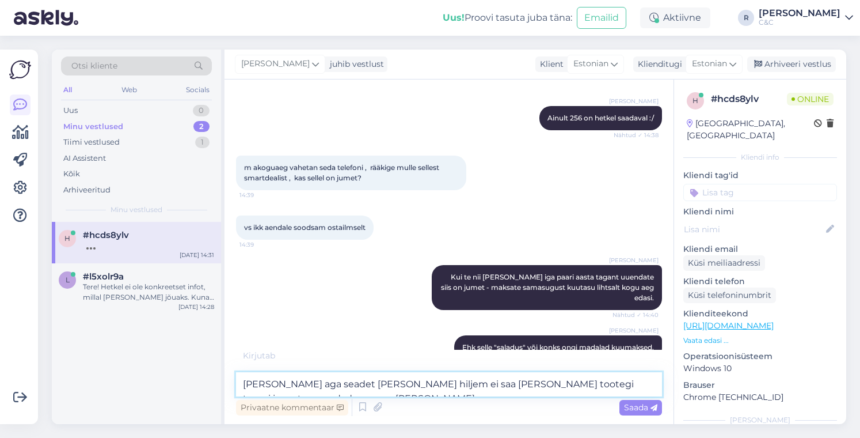
type textarea "[PERSON_NAME] aga seadet [PERSON_NAME] hiljem ei saa [PERSON_NAME] tootegi taga…"
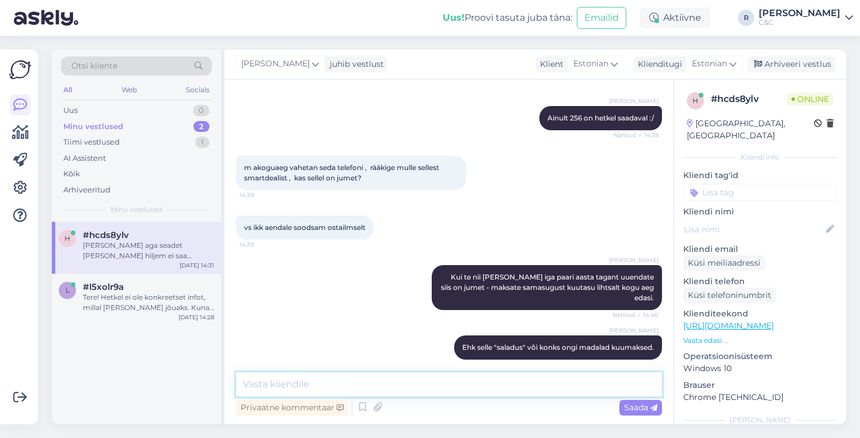
scroll to position [1299, 0]
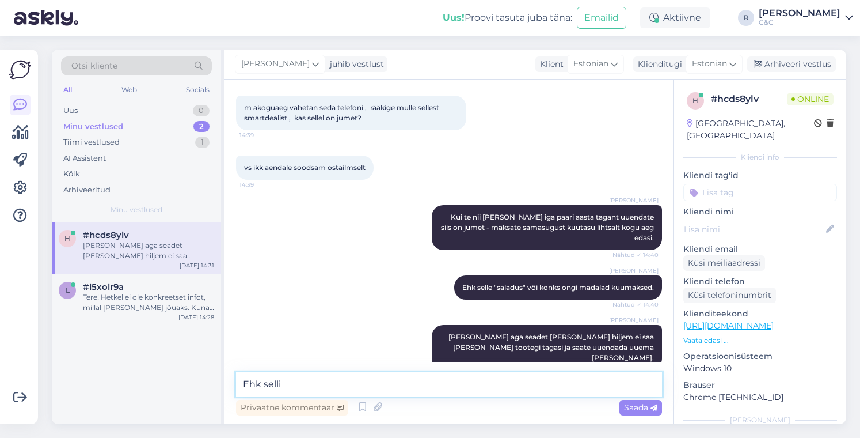
type textarea "K"
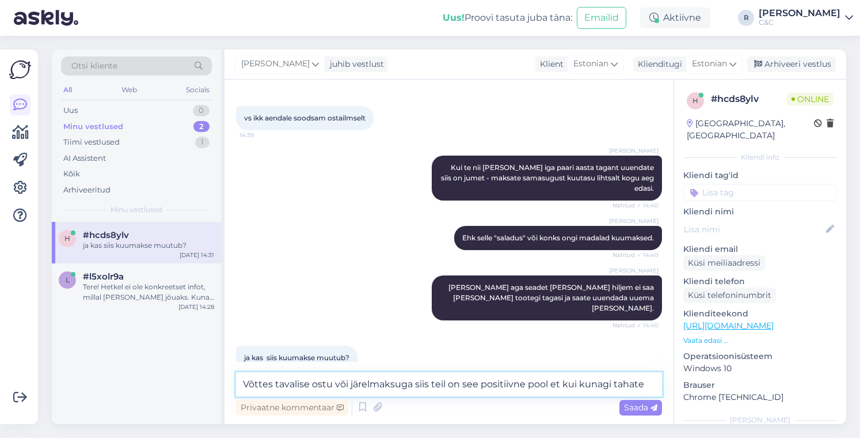
scroll to position [1360, 0]
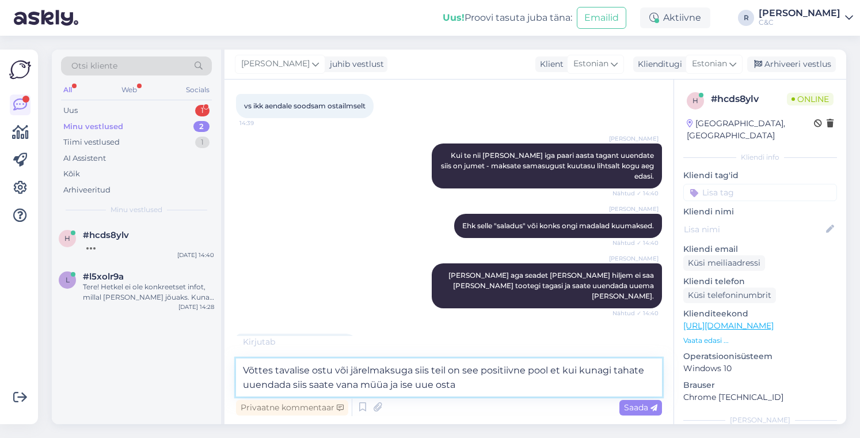
type textarea "Võttes tavalise ostu või järelmaksuga siis teil on see positiivne pool et kui k…"
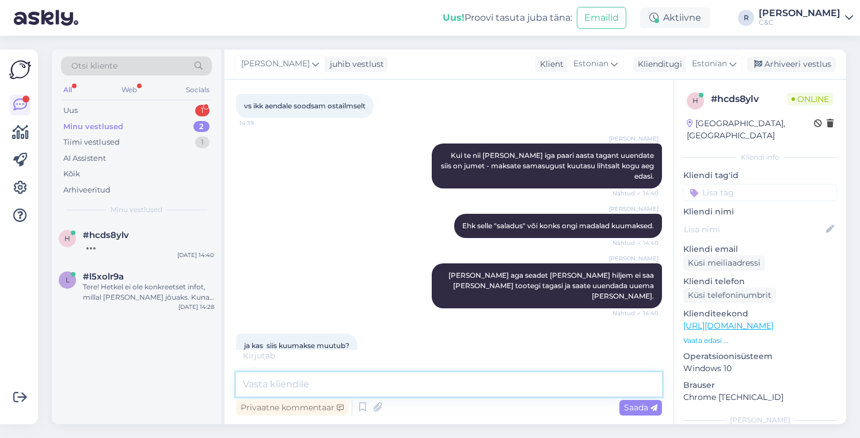
scroll to position [1419, 0]
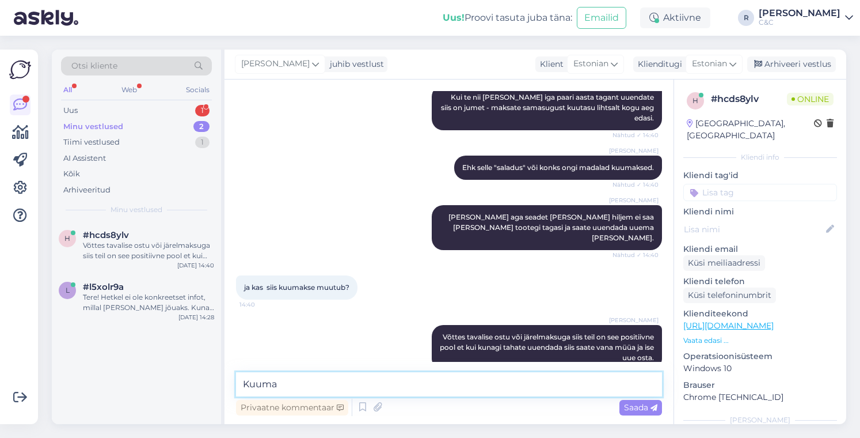
type textarea "Kuuma"
click at [401, 383] on textarea "Kuuma" at bounding box center [449, 384] width 426 height 24
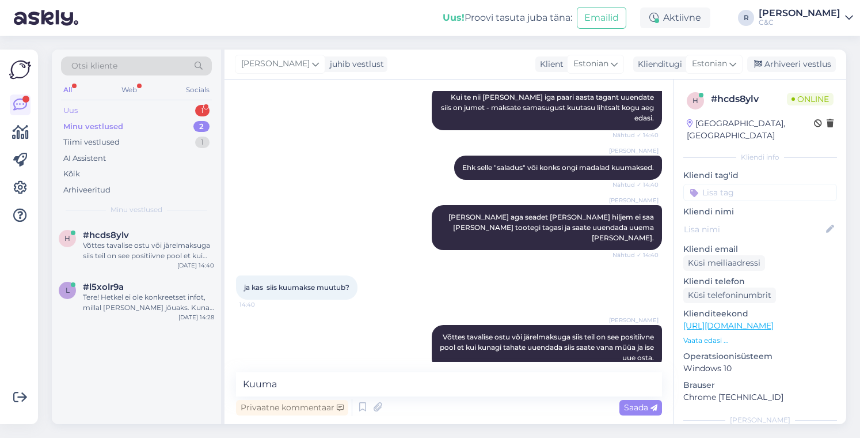
click at [198, 109] on div "1" at bounding box center [202, 111] width 14 height 12
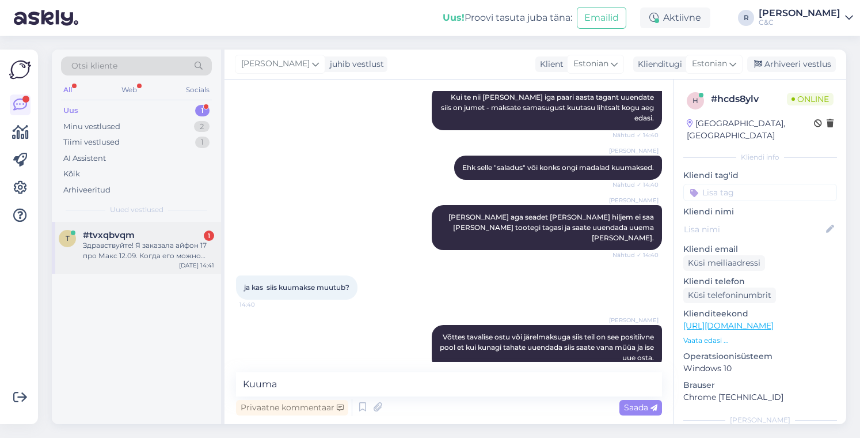
click at [154, 237] on div "#tvxqbvqm 1" at bounding box center [148, 235] width 131 height 10
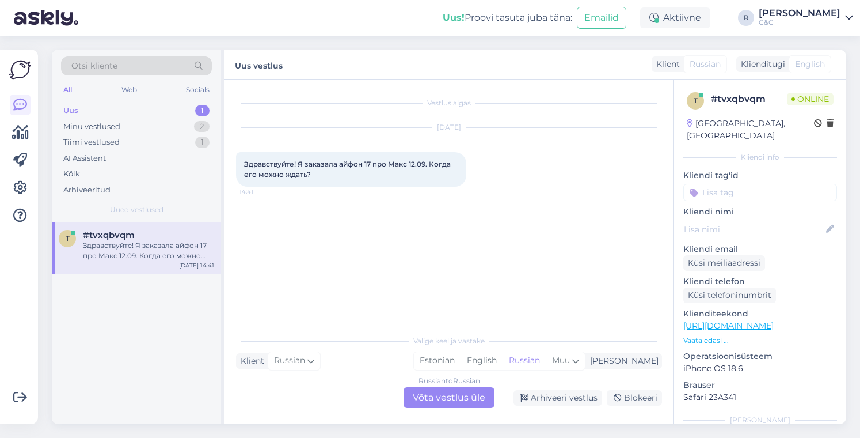
click at [451, 399] on div "Russian to Russian Võta vestlus üle" at bounding box center [449, 397] width 91 height 21
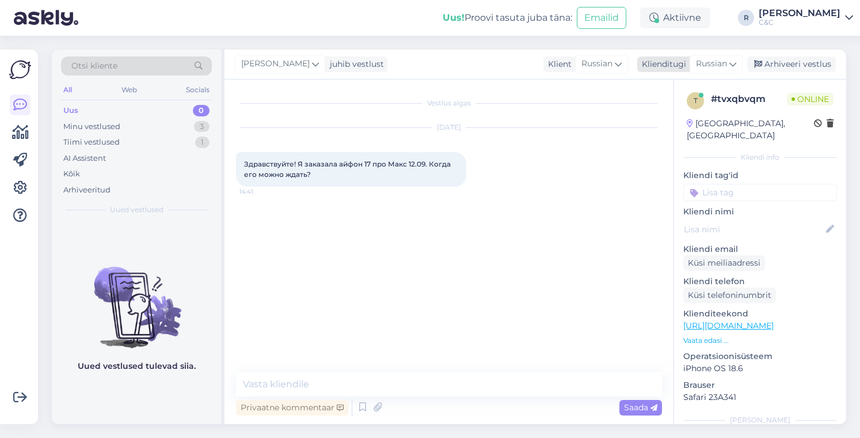
click at [729, 63] on div "Russian" at bounding box center [716, 64] width 53 height 18
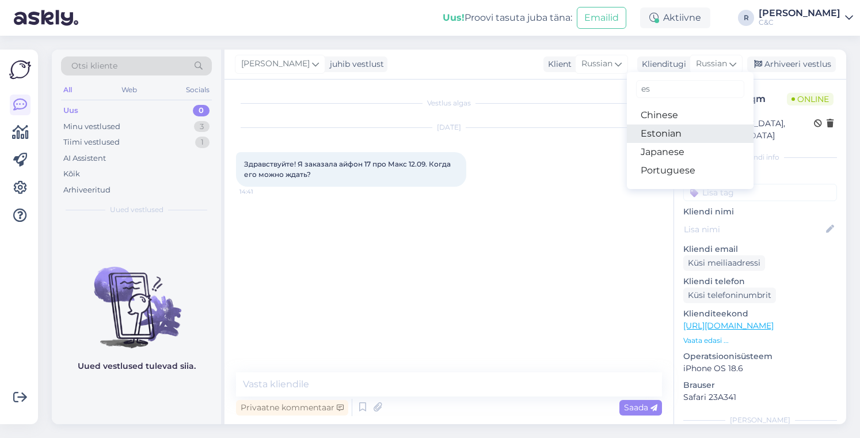
type input "es"
click at [679, 132] on link "Estonian" at bounding box center [690, 133] width 127 height 18
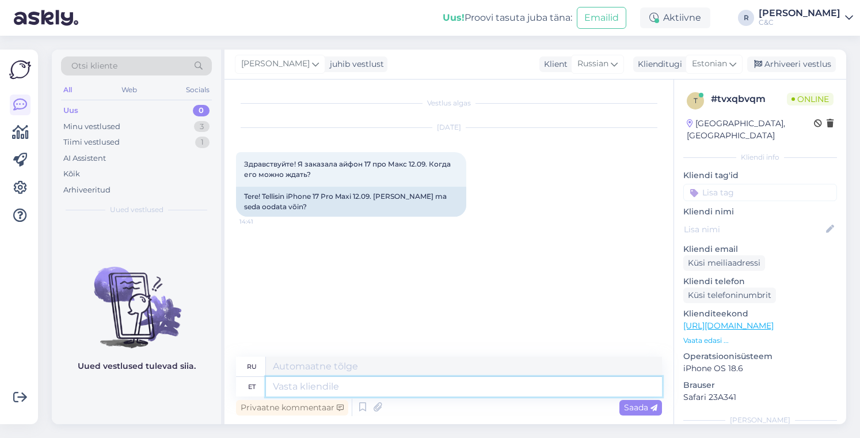
click at [362, 389] on textarea at bounding box center [464, 387] width 396 height 20
type textarea "Tere! H"
type textarea "Привет!"
type textarea "Tere! He"
click at [363, 409] on icon at bounding box center [363, 406] width 14 height 17
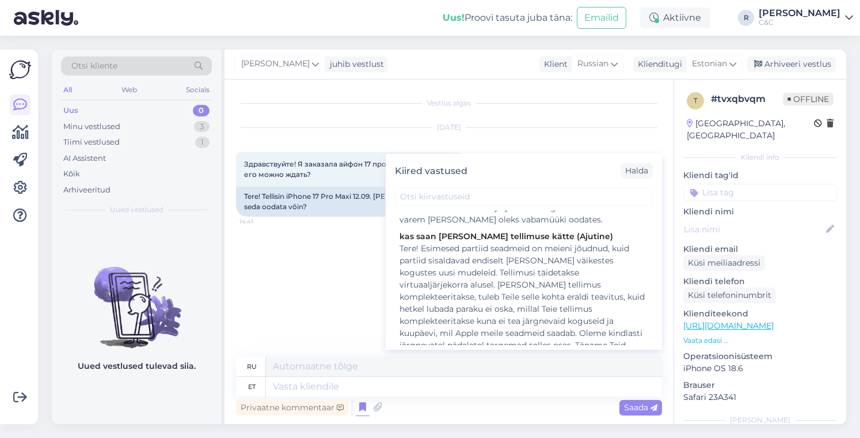
scroll to position [230, 0]
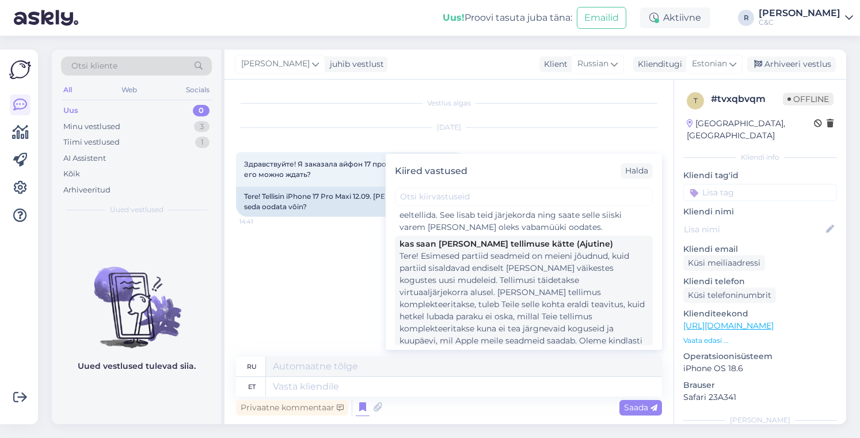
click at [457, 298] on div "Tere! Esimesed partiid seadmeid on meieni jõudnud, kuid partiid sisaldavad endi…" at bounding box center [524, 316] width 249 height 133
type textarea "Здравствуйте! Первая партия устройств прибыла. Заказы выполняются в режиме вирт…"
type textarea "Tere! Esimesed partiid seadmeid on meieni jõudnud, kuid partiid sisaldavad endi…"
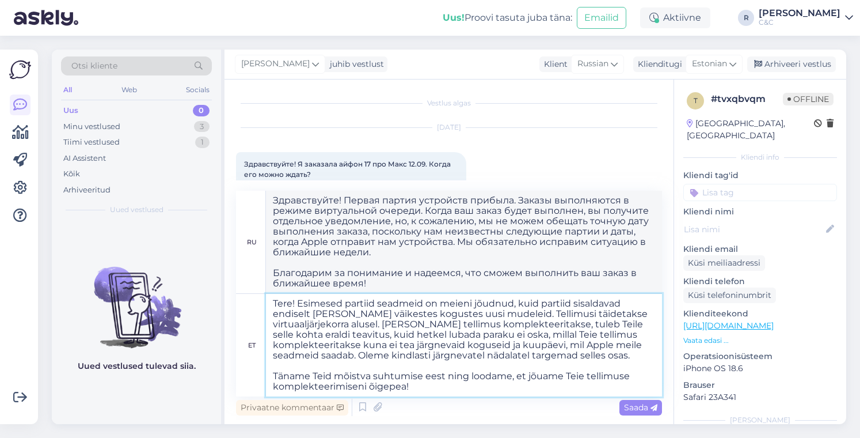
click at [412, 372] on textarea "Tere! Esimesed partiid seadmeid on meieni jõudnud, kuid partiid sisaldavad endi…" at bounding box center [464, 345] width 396 height 102
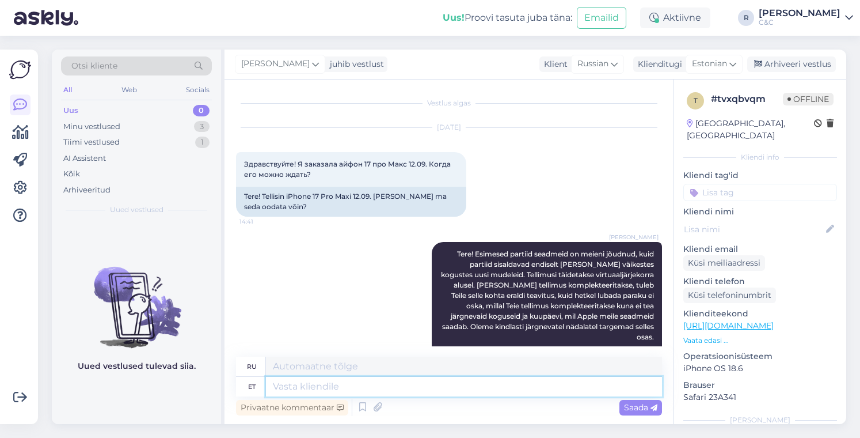
scroll to position [159, 0]
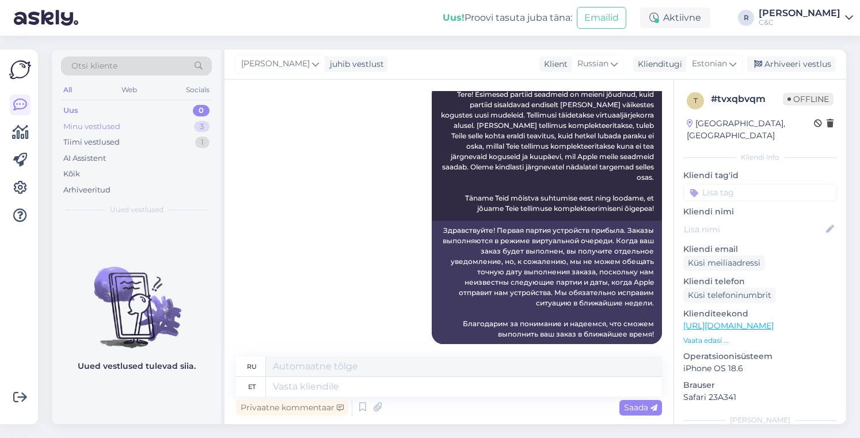
click at [165, 127] on div "Minu vestlused 3" at bounding box center [136, 127] width 151 height 16
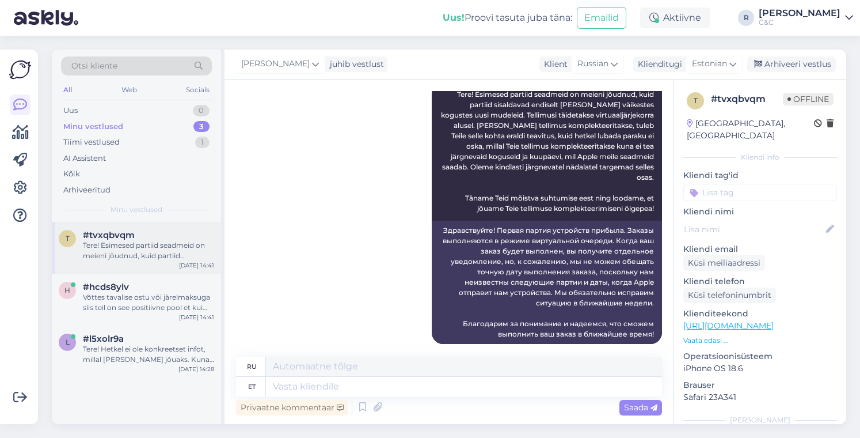
click at [160, 261] on div "t #tvxqbvqm Tere! Esimesed partiid seadmeid on meieni jõudnud, kuid partiid sis…" at bounding box center [136, 248] width 169 height 52
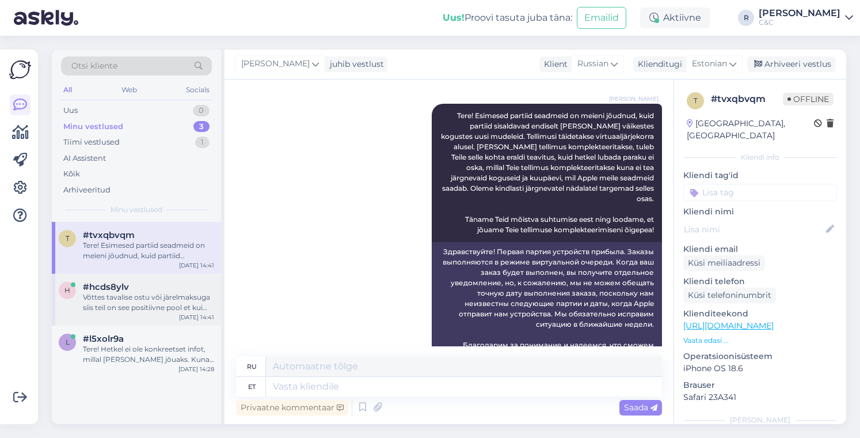
click at [152, 291] on div "#hcds8ylv" at bounding box center [148, 287] width 131 height 10
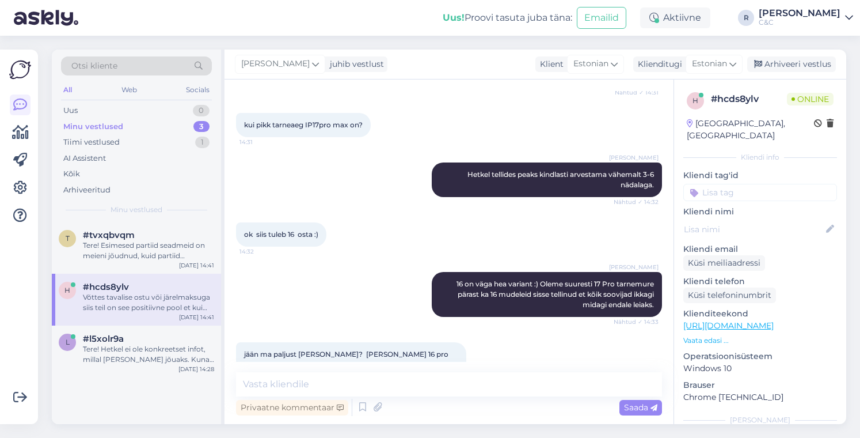
scroll to position [1419, 0]
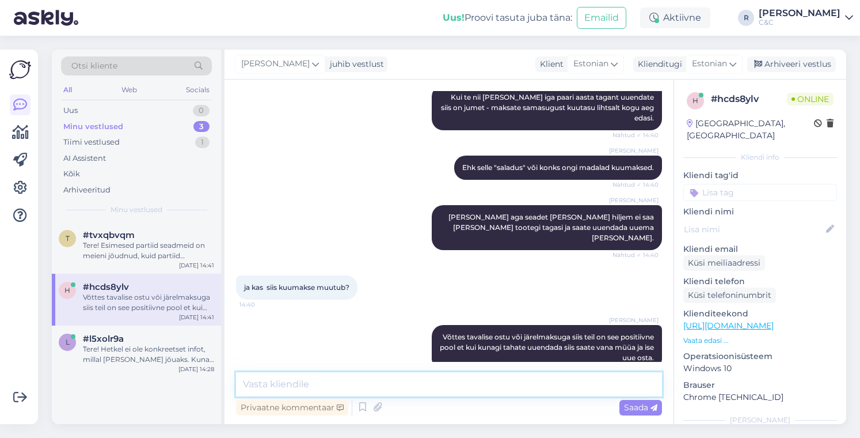
click at [398, 385] on textarea at bounding box center [449, 384] width 426 height 24
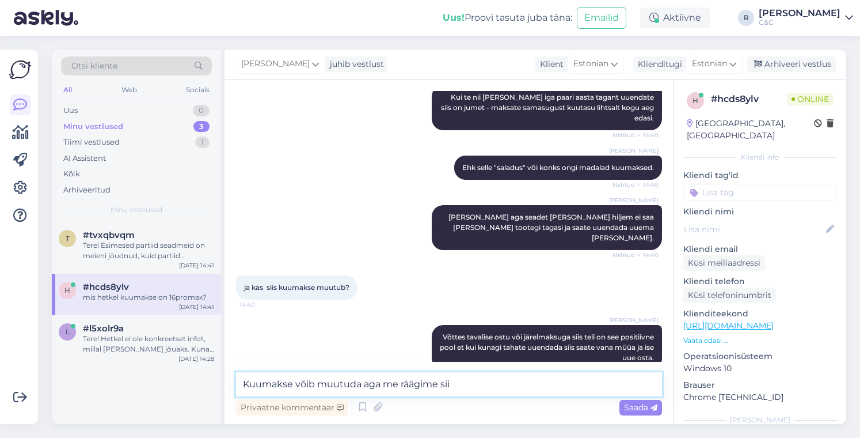
scroll to position [1468, 0]
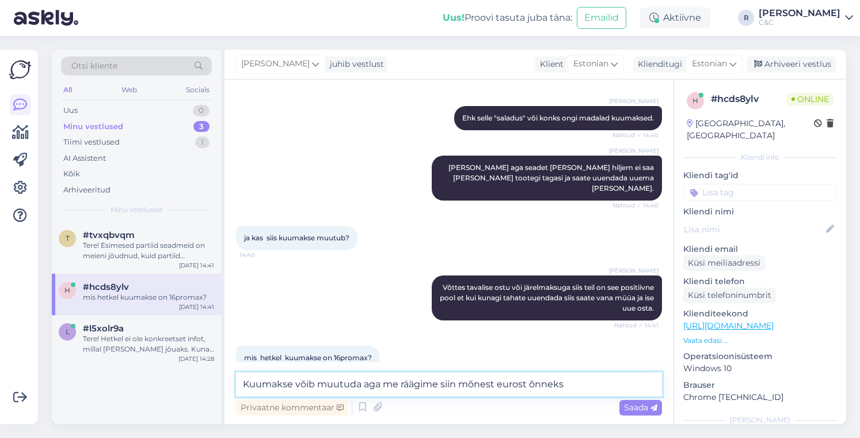
type textarea "Kuumakse võib muutuda aga me räägime siin mõnest eurost õnneks."
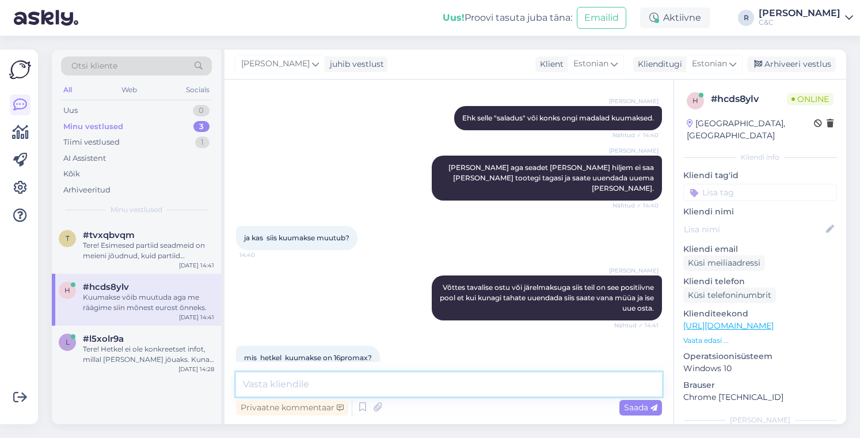
scroll to position [1528, 0]
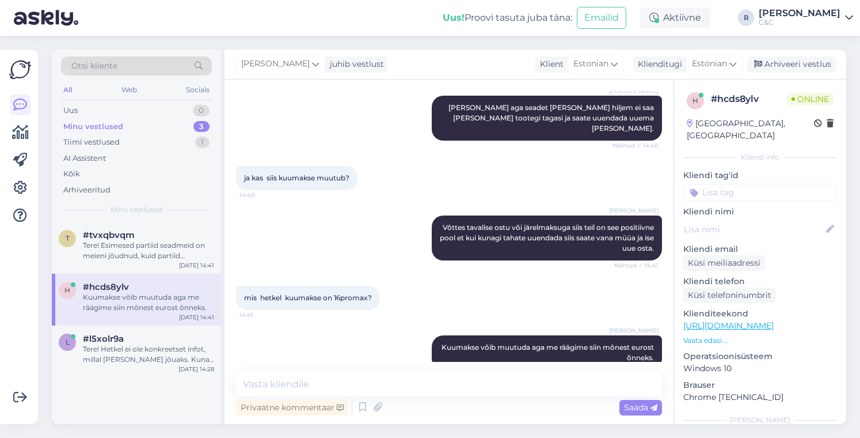
drag, startPoint x: 382, startPoint y: 370, endPoint x: 408, endPoint y: 235, distance: 136.6
click at [383, 364] on div "Vestlus algas [DATE] tere 14:31 [PERSON_NAME] Tere! Kuidas saan teid abistada? …" at bounding box center [449, 251] width 449 height 344
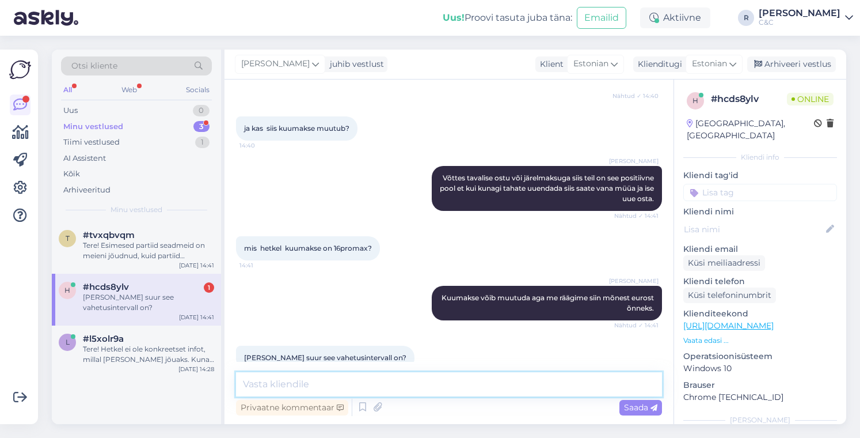
click at [350, 389] on textarea at bounding box center [449, 384] width 426 height 24
type textarea "Saate ise valida kas 12, 18 või 24 kuud."
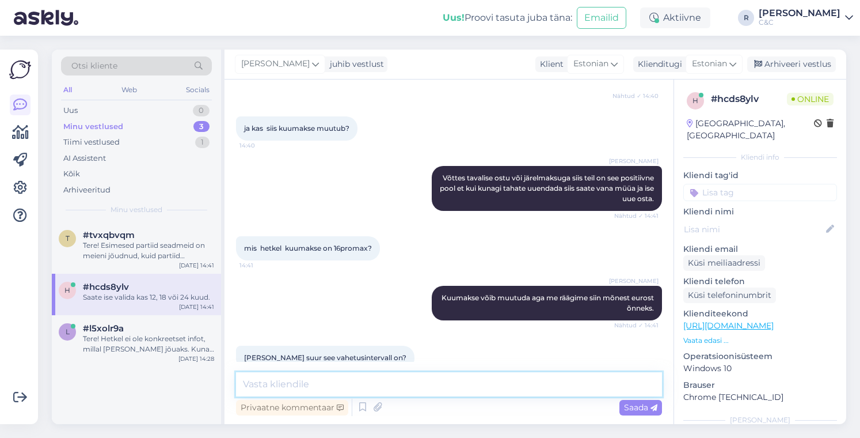
scroll to position [1627, 0]
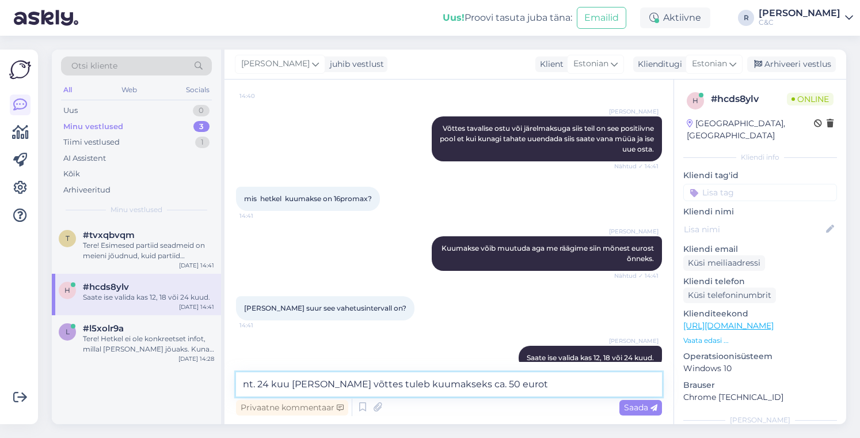
type textarea "nt. 24 kuu [PERSON_NAME] võttes tuleb kuumakseks ca. 50 eurot."
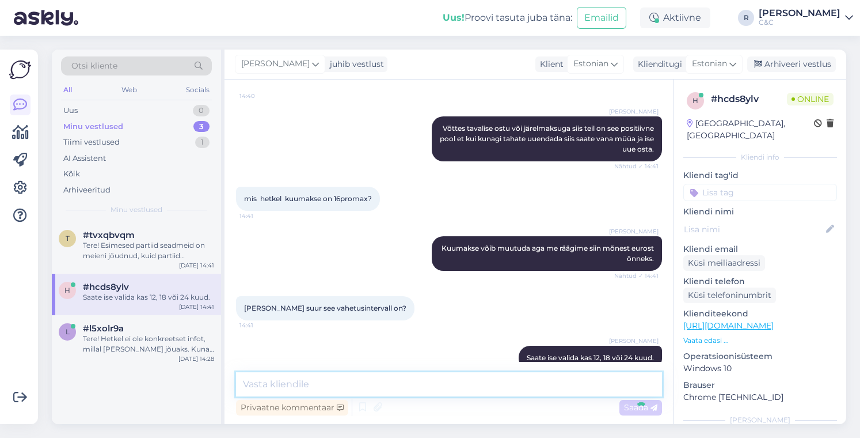
scroll to position [1676, 0]
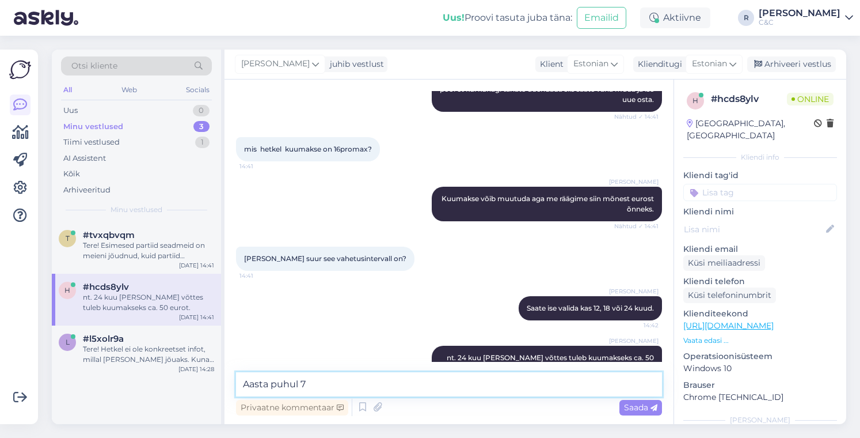
type textarea "Aasta puhul 78"
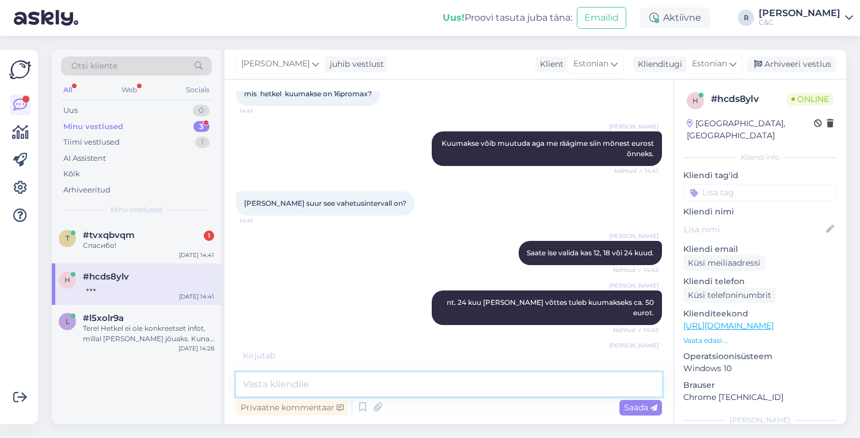
scroll to position [1738, 0]
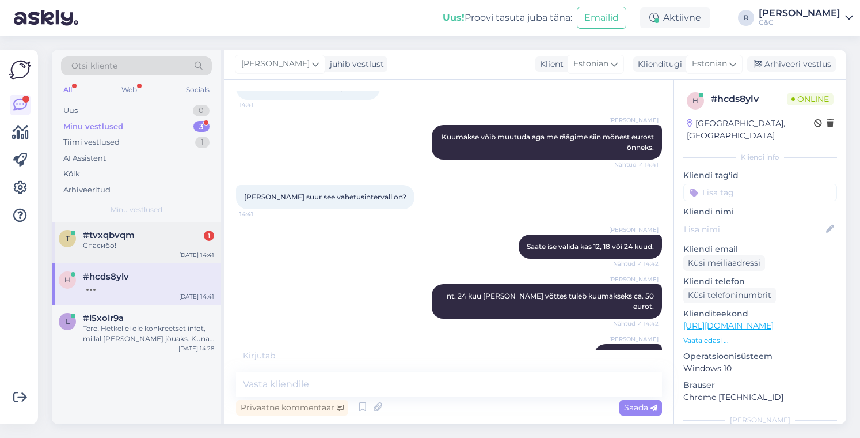
click at [168, 241] on div "Спасибо!" at bounding box center [148, 245] width 131 height 10
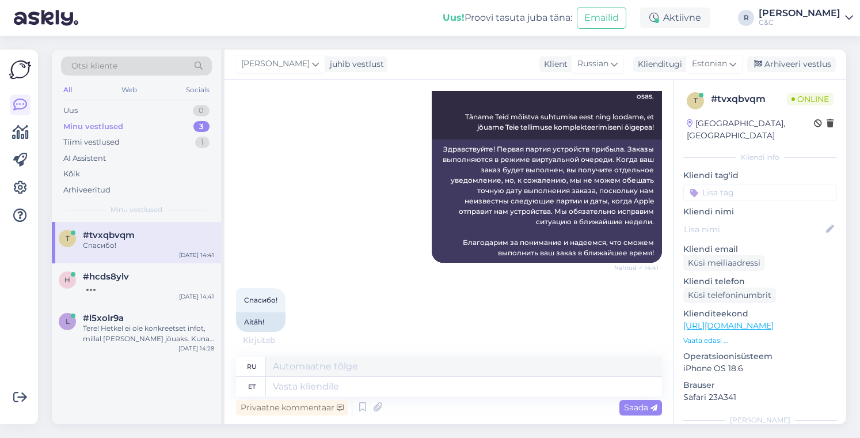
scroll to position [229, 0]
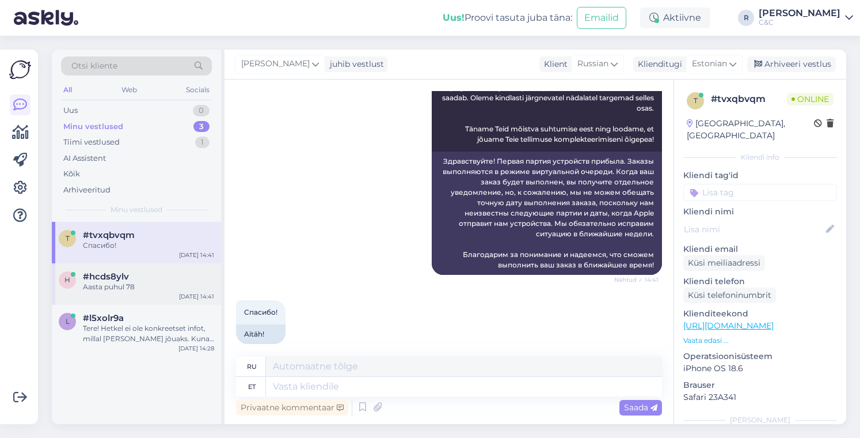
click at [163, 286] on div "Aasta puhul 78" at bounding box center [148, 287] width 131 height 10
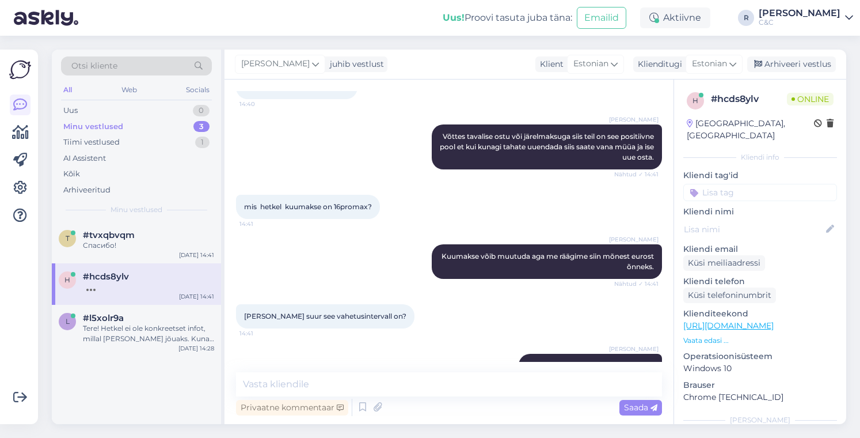
scroll to position [1775, 0]
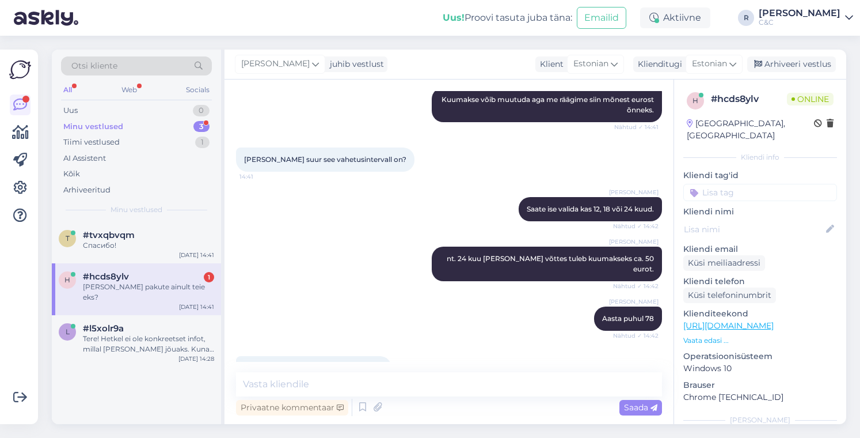
click at [115, 273] on span "#hcds8ylv" at bounding box center [106, 276] width 46 height 10
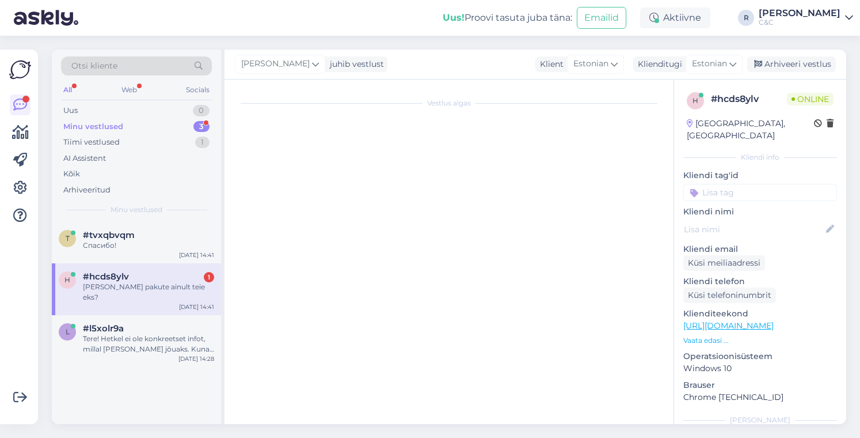
scroll to position [0, 0]
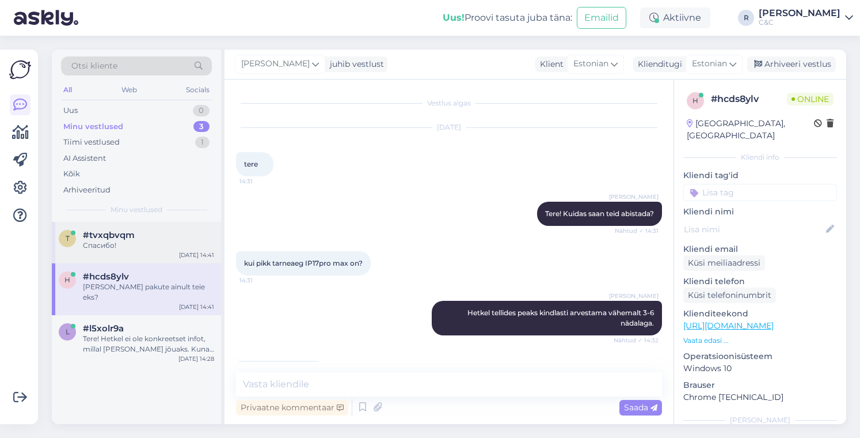
click at [155, 245] on div "Спасибо!" at bounding box center [148, 245] width 131 height 10
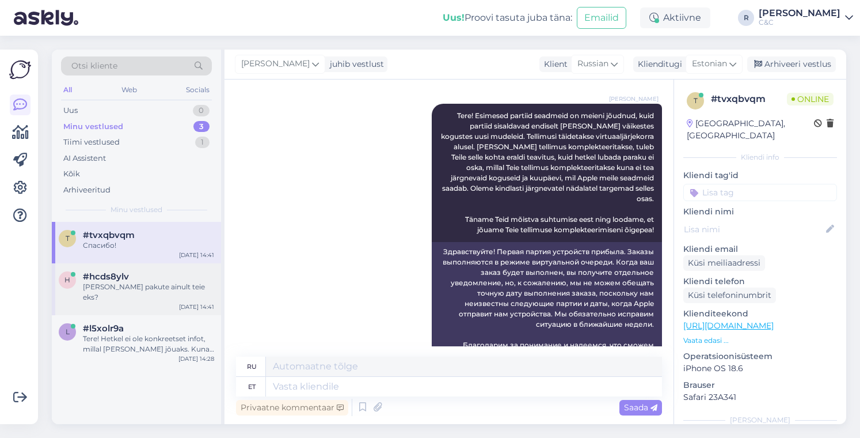
click at [150, 288] on div "[PERSON_NAME] pakute ainult teie eks?" at bounding box center [148, 292] width 131 height 21
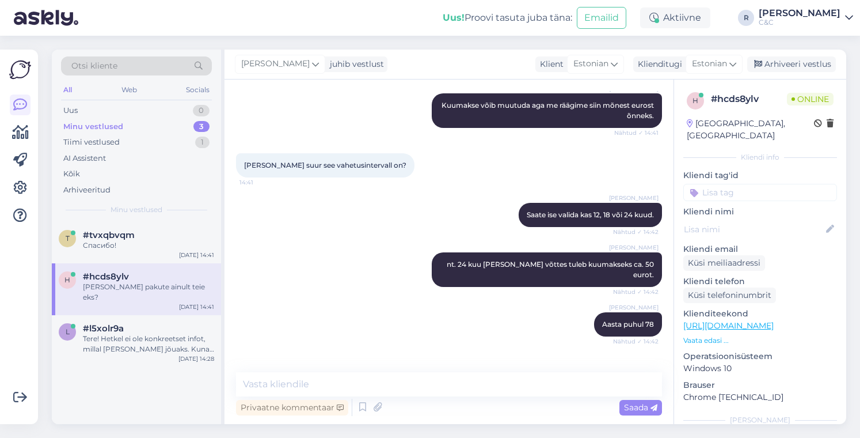
scroll to position [1775, 0]
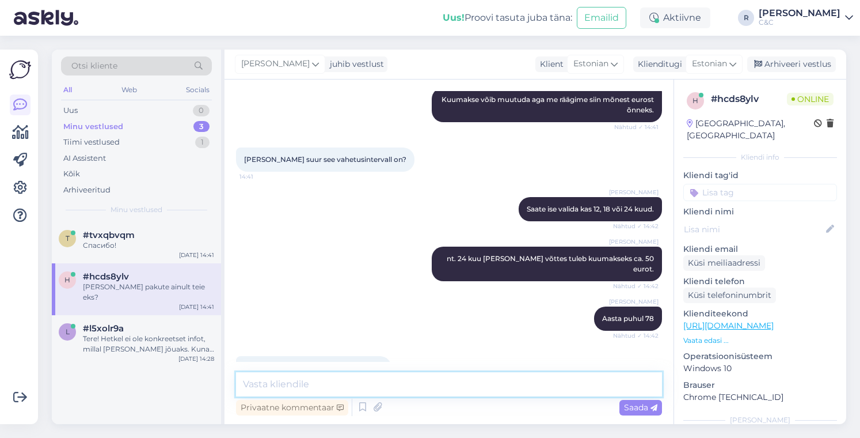
click at [317, 384] on textarea at bounding box center [449, 384] width 426 height 24
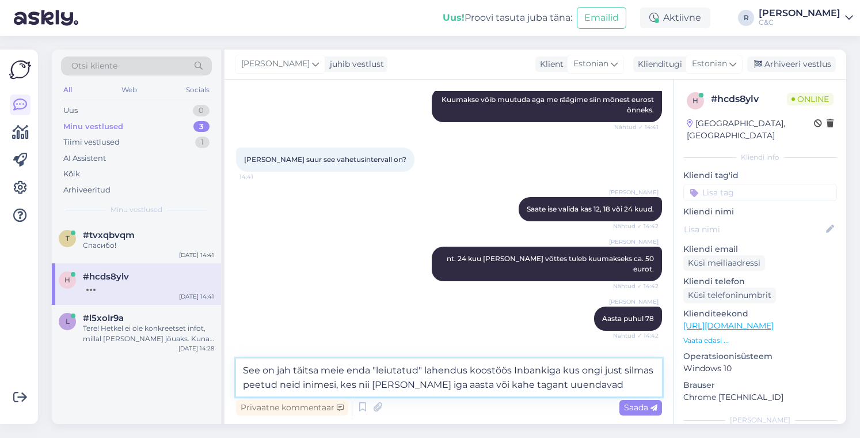
type textarea "See on jah täitsa meie enda "leiutatud" lahendus koostöös Inbankiga kus ongi ju…"
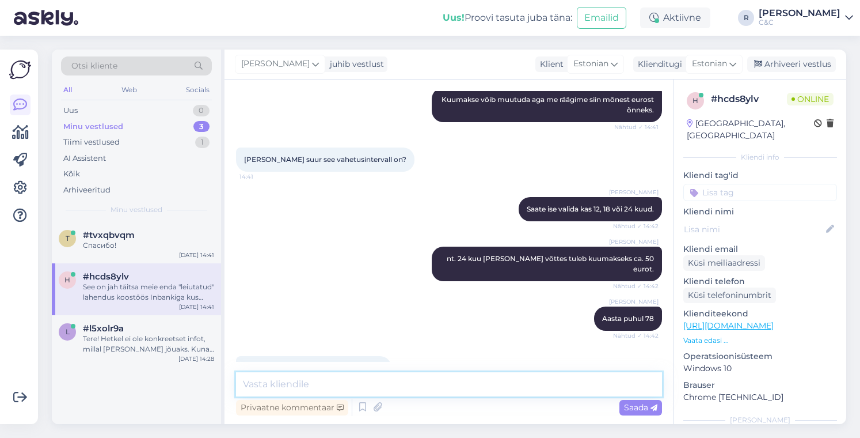
scroll to position [1846, 0]
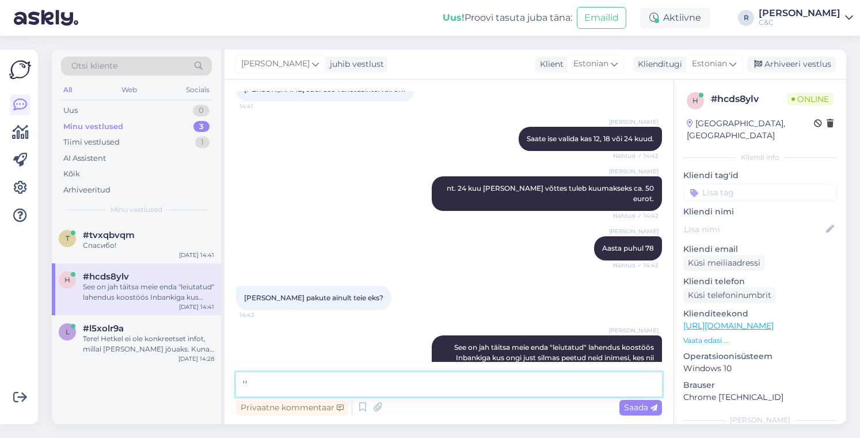
type textarea "'"
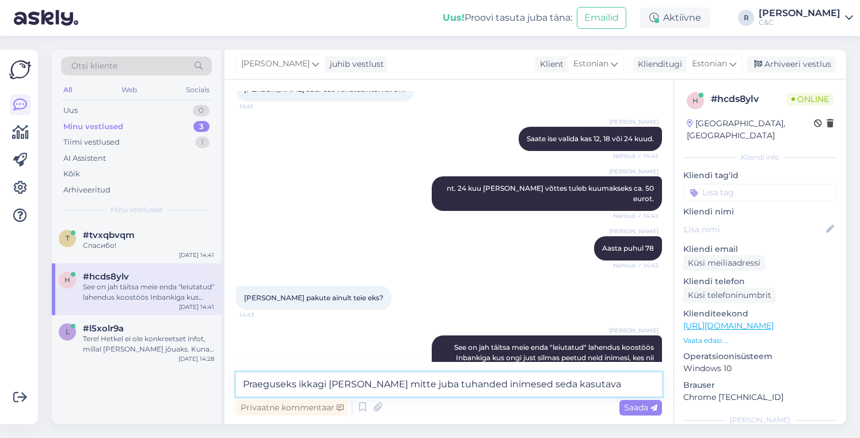
type textarea "Praeguseks ikkagi [PERSON_NAME] mitte juba tuhanded inimesed seda kasutavad"
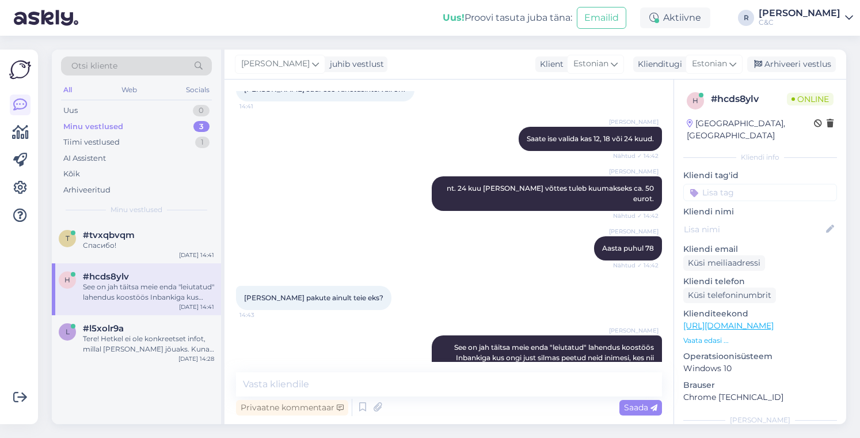
scroll to position [1858, 0]
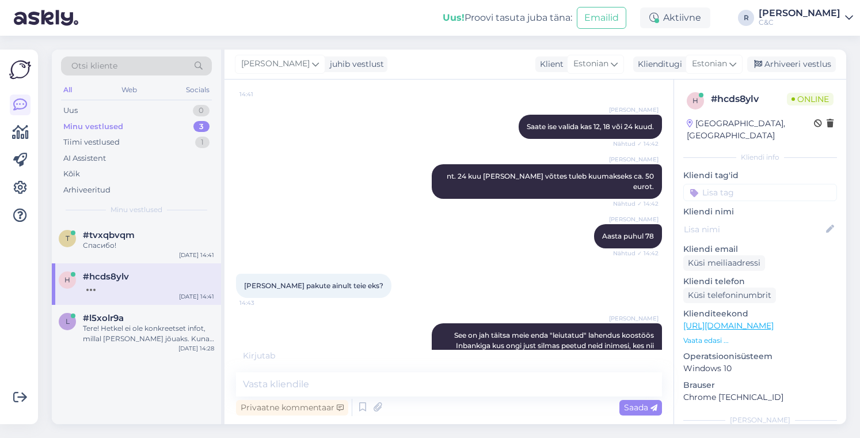
click at [120, 296] on div "h #hcds8ylv [DATE] 14:41" at bounding box center [136, 283] width 169 height 41
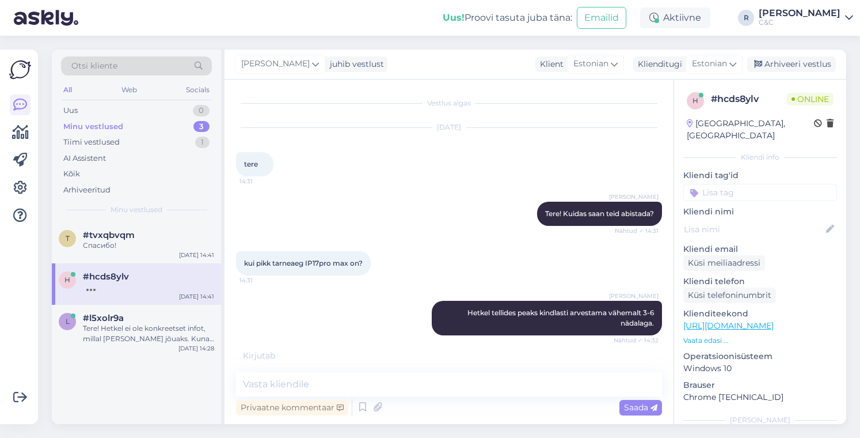
click at [323, 199] on div "[PERSON_NAME] Tere! Kuidas saan teid abistada? Nähtud ✓ 14:31" at bounding box center [449, 214] width 426 height 50
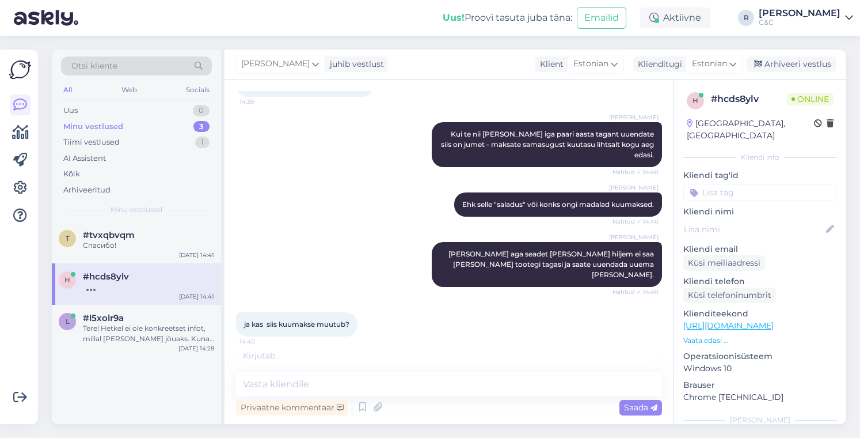
scroll to position [1858, 0]
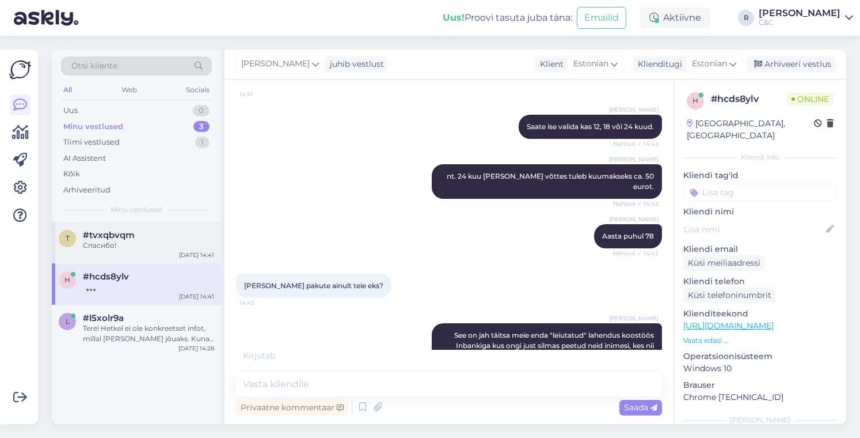
click at [170, 242] on div "Спасибо!" at bounding box center [148, 245] width 131 height 10
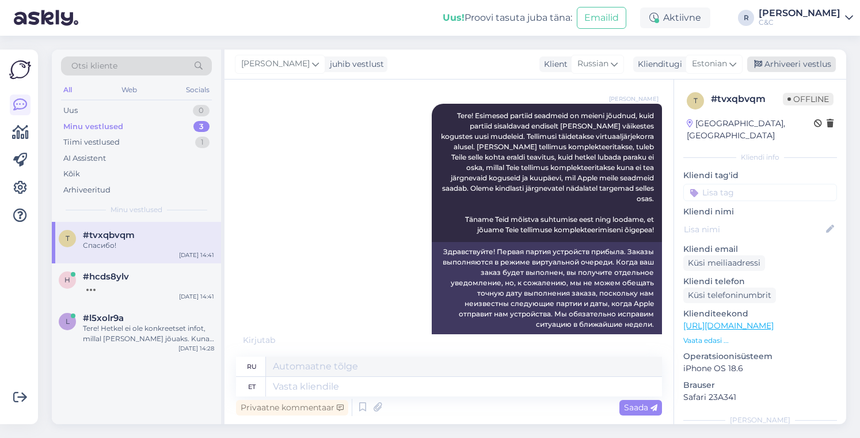
click at [798, 62] on div "Arhiveeri vestlus" at bounding box center [791, 64] width 89 height 16
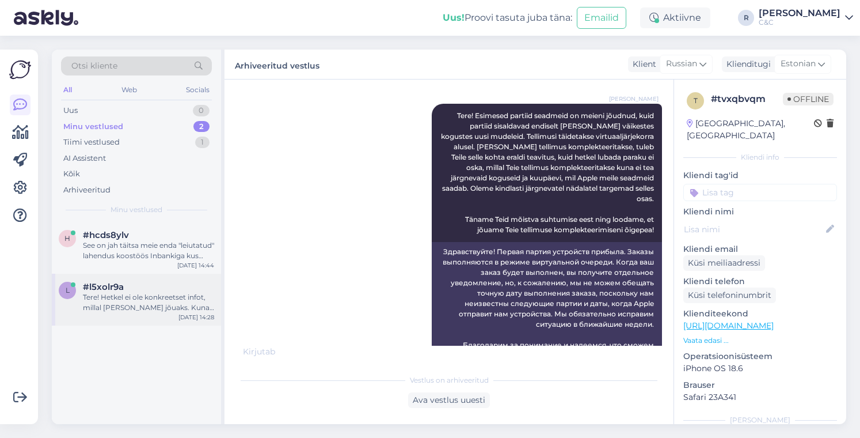
drag, startPoint x: 228, startPoint y: 288, endPoint x: 190, endPoint y: 284, distance: 38.3
click at [195, 277] on div "l #l5xolr9a Tere! Hetkel ei ole konkreetset infot, millal [PERSON_NAME] jõuaks.…" at bounding box center [136, 299] width 169 height 52
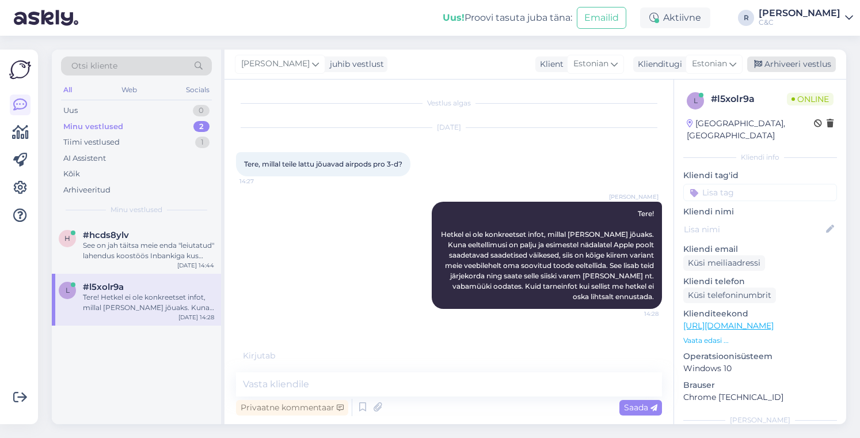
click at [786, 68] on div "Arhiveeri vestlus" at bounding box center [791, 64] width 89 height 16
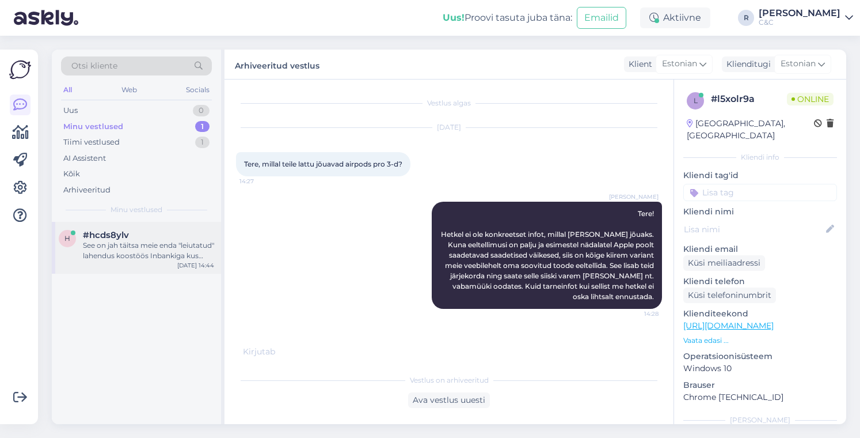
click at [144, 234] on div "#hcds8ylv" at bounding box center [148, 235] width 131 height 10
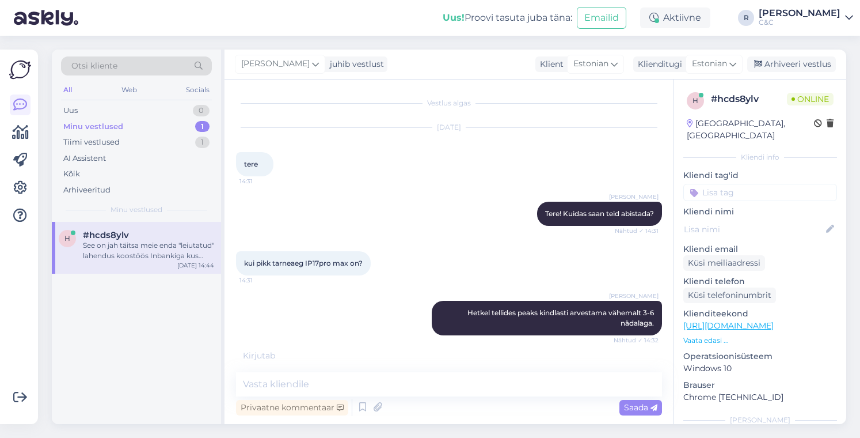
scroll to position [1858, 0]
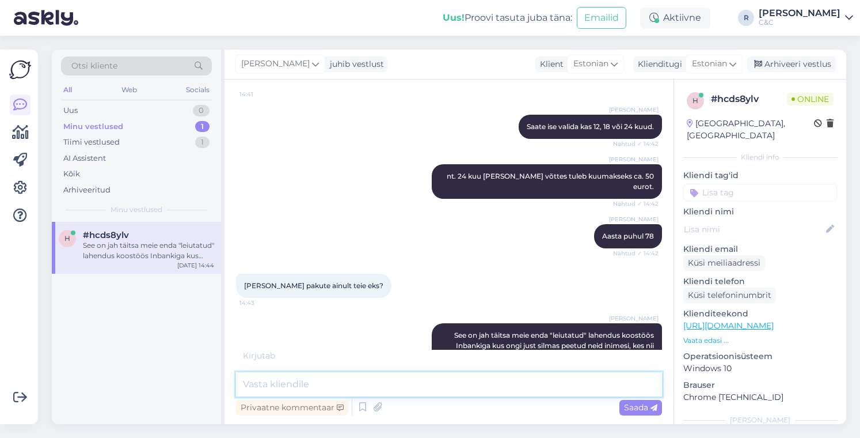
click at [390, 380] on textarea at bounding box center [449, 384] width 426 height 24
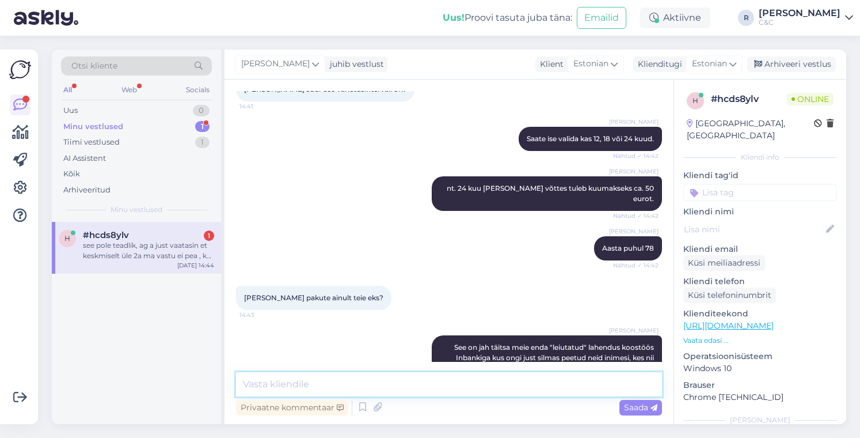
scroll to position [1937, 0]
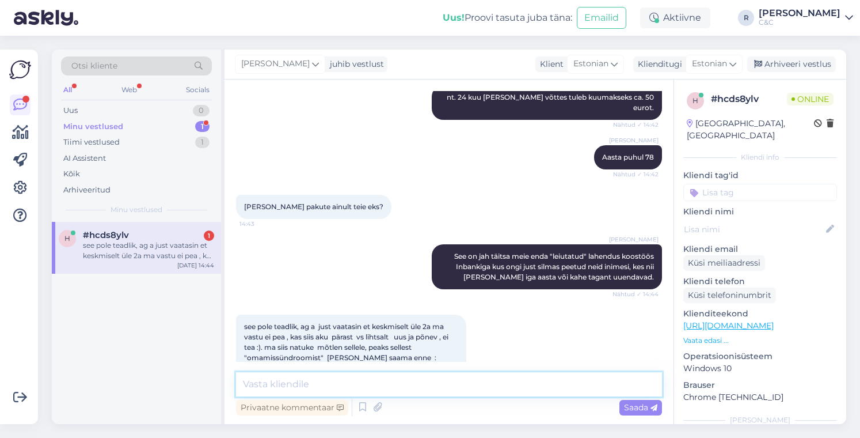
click at [389, 381] on textarea at bounding box center [449, 384] width 426 height 24
type textarea ":D"
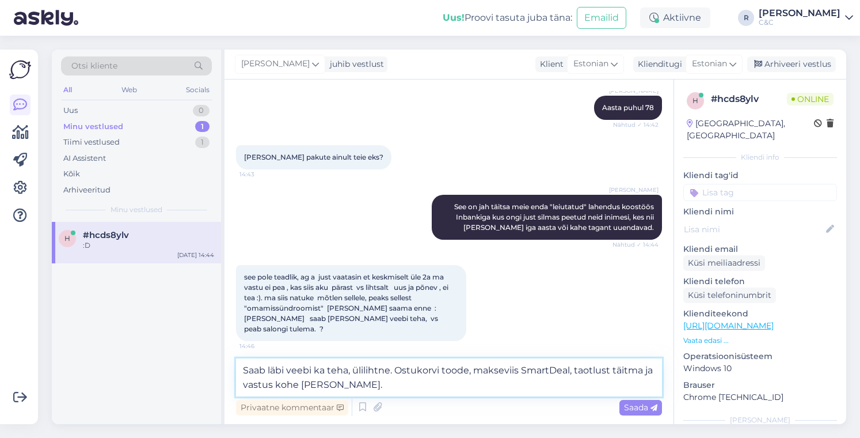
type textarea "Saab läbi veebi ka teha, ülilihtne. Ostukorvi toode, makseviis SmartDeal, taotl…"
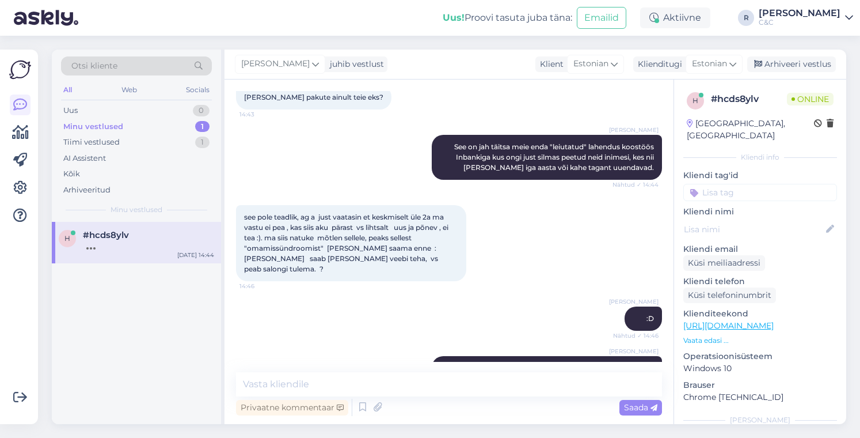
scroll to position [2106, 0]
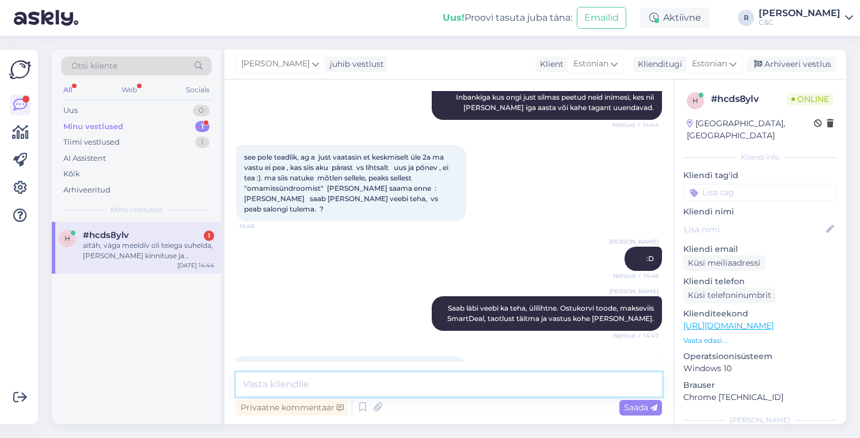
click at [420, 381] on textarea at bounding box center [449, 384] width 426 height 24
click at [420, 382] on textarea at bounding box center [449, 384] width 426 height 24
type textarea "Ikka :) Kõike paremat!"
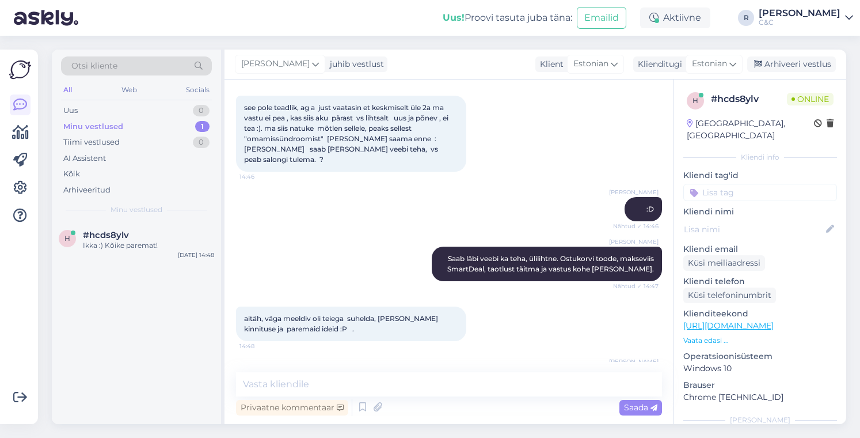
click at [336, 368] on div "Vestlus algas [DATE] tere 14:31 [PERSON_NAME] Tere! Kuidas saan teid abistada? …" at bounding box center [449, 251] width 449 height 344
click at [797, 64] on div "Arhiveeri vestlus" at bounding box center [791, 64] width 89 height 16
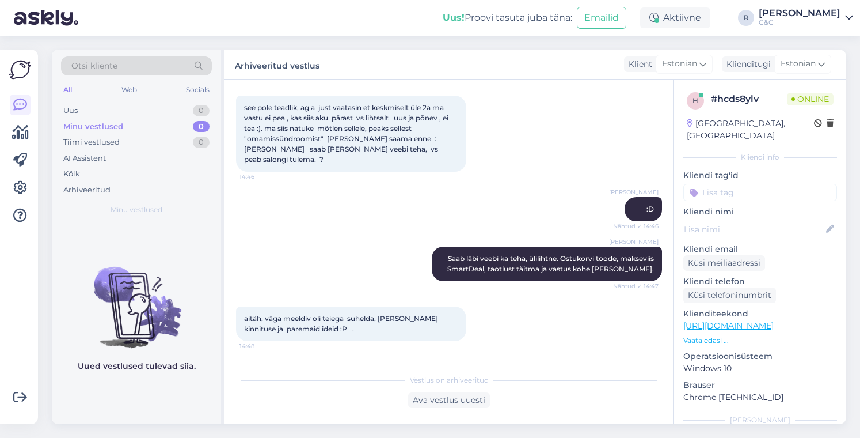
click at [111, 245] on div "Uued vestlused tulevad siia." at bounding box center [136, 323] width 169 height 202
click at [155, 113] on div "Uus 1" at bounding box center [136, 110] width 151 height 16
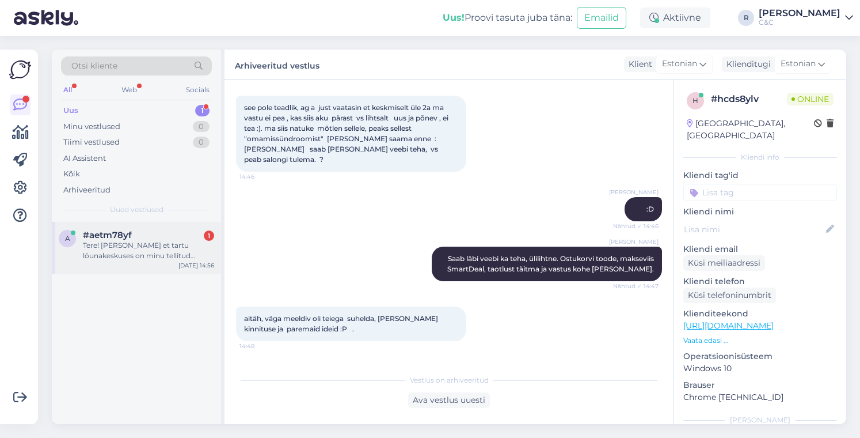
click at [138, 229] on div "a #aetm78yf 1 Tere! [PERSON_NAME] et tartu lõunakeskuses on minu tellitud iphon…" at bounding box center [136, 248] width 169 height 52
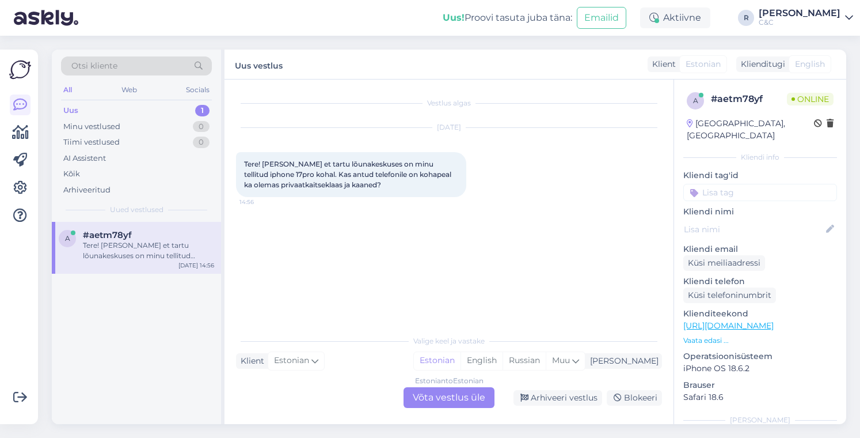
click at [443, 392] on div "Estonian to Estonian Võta vestlus üle" at bounding box center [449, 397] width 91 height 21
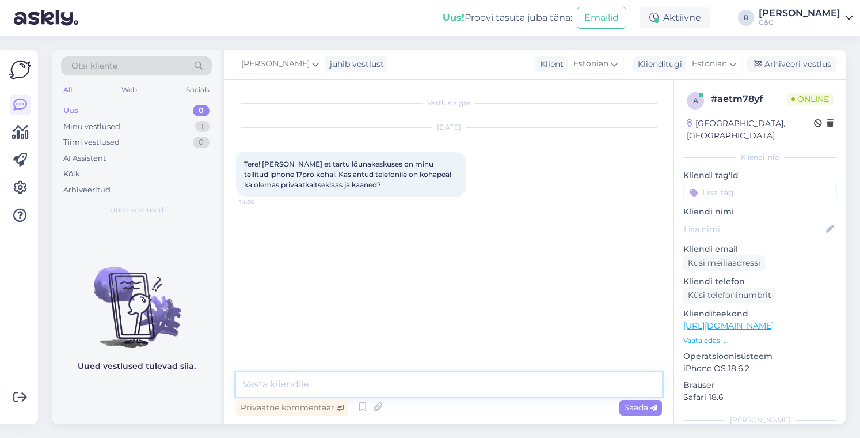
click at [393, 385] on textarea at bounding box center [449, 384] width 426 height 24
type textarea "t"
type textarea "Tere! Ikka!"
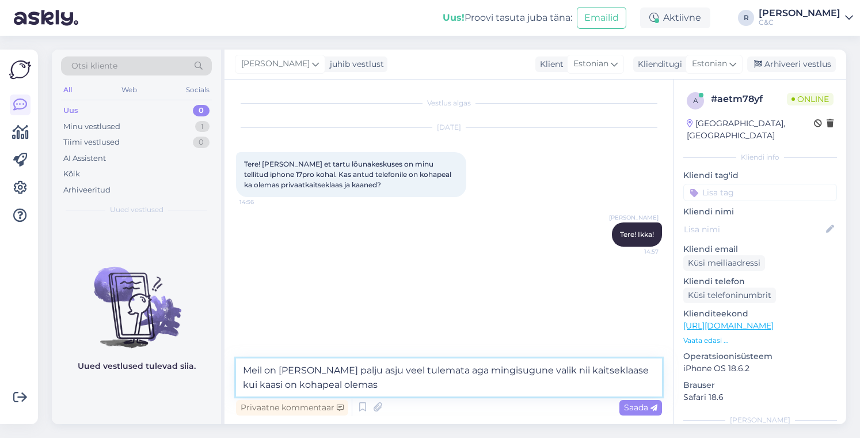
type textarea "Meil on [PERSON_NAME] palju asju veel tulemata aga mingisugune valik nii kaitse…"
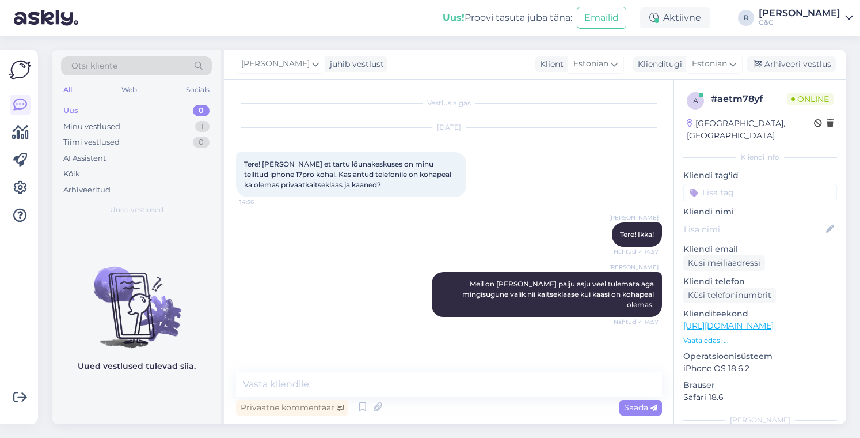
scroll to position [17, 0]
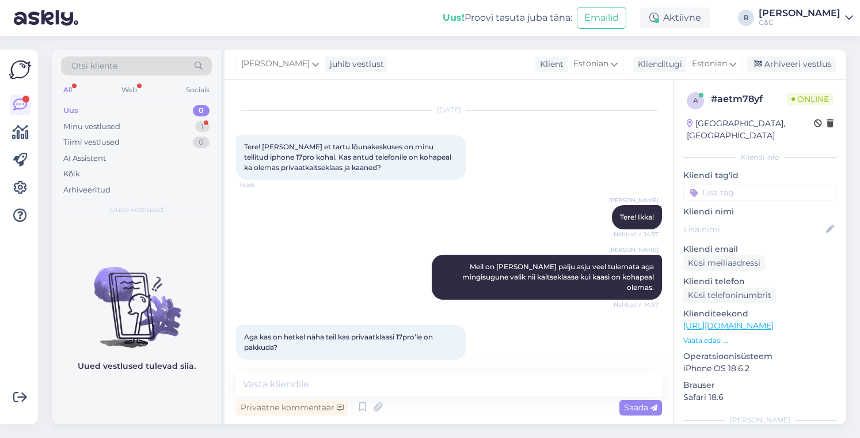
click at [157, 283] on img at bounding box center [136, 298] width 169 height 104
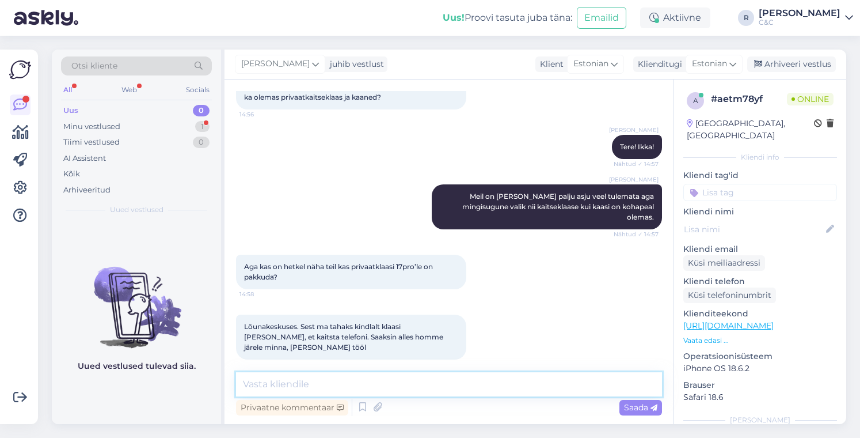
click at [331, 386] on textarea at bounding box center [449, 384] width 426 height 24
type textarea "Kohe kiikan."
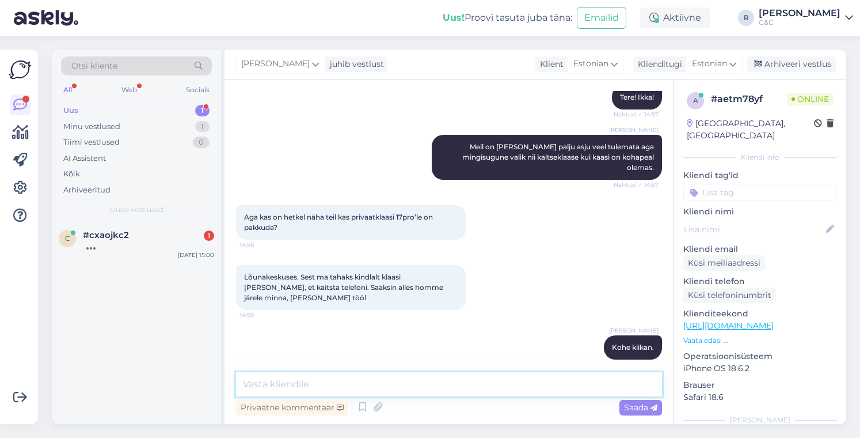
click at [356, 385] on textarea at bounding box center [449, 384] width 426 height 24
type textarea "N"
type textarea "ä"
type textarea "Näitab ladu ilusti nii et kindlasti saate."
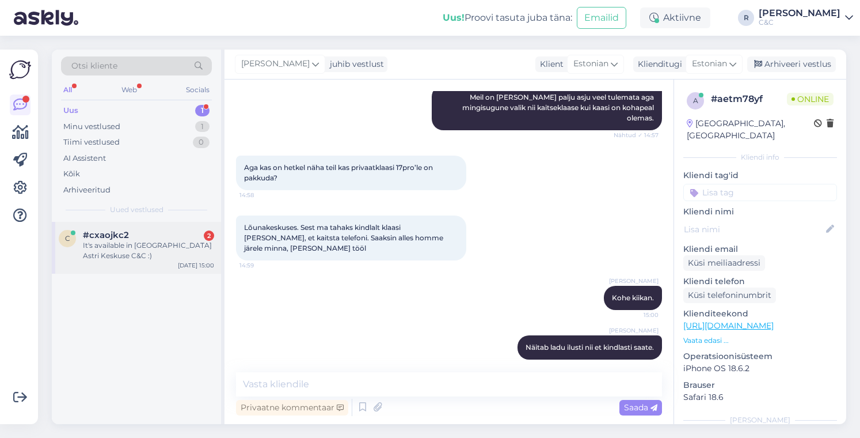
click at [114, 249] on div "It's available in [GEOGRAPHIC_DATA] Astri Keskuse C&C :)" at bounding box center [148, 250] width 131 height 21
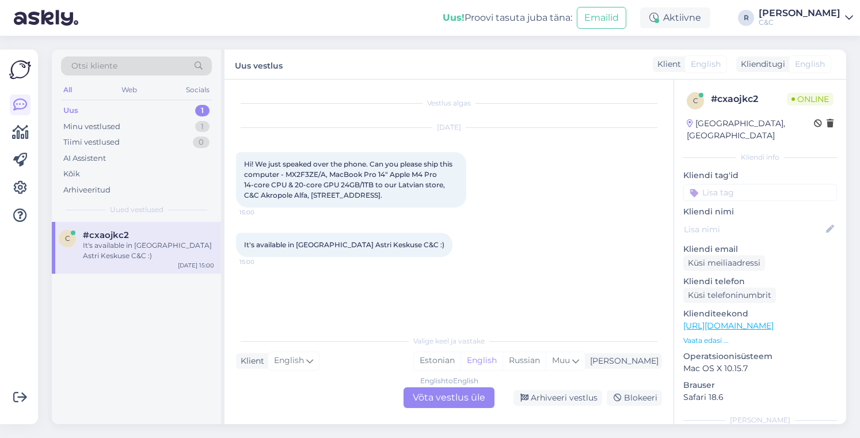
scroll to position [0, 0]
click at [448, 397] on div "English to English Võta vestlus üle" at bounding box center [449, 397] width 91 height 21
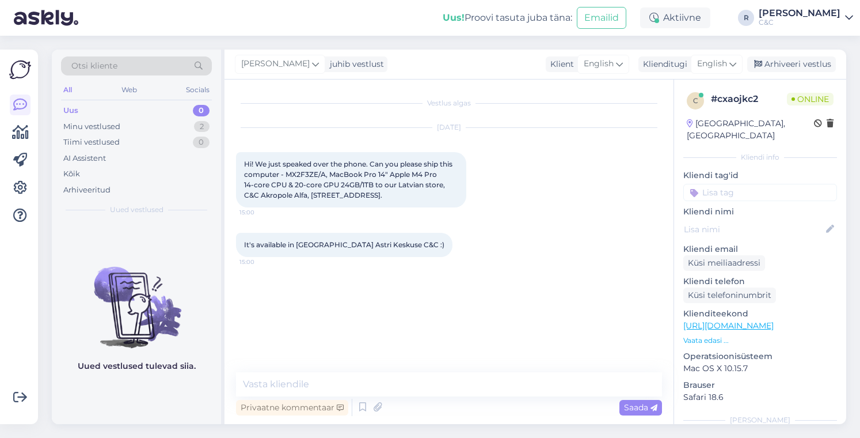
drag, startPoint x: 380, startPoint y: 196, endPoint x: 237, endPoint y: 160, distance: 147.7
click at [237, 160] on div "Hi! We just speaked over the phone. Can you please ship this computer - MX2F3ZE…" at bounding box center [351, 179] width 230 height 55
copy span "Hi! We just speaked over the phone. Can you please ship this computer - MX2F3ZE…"
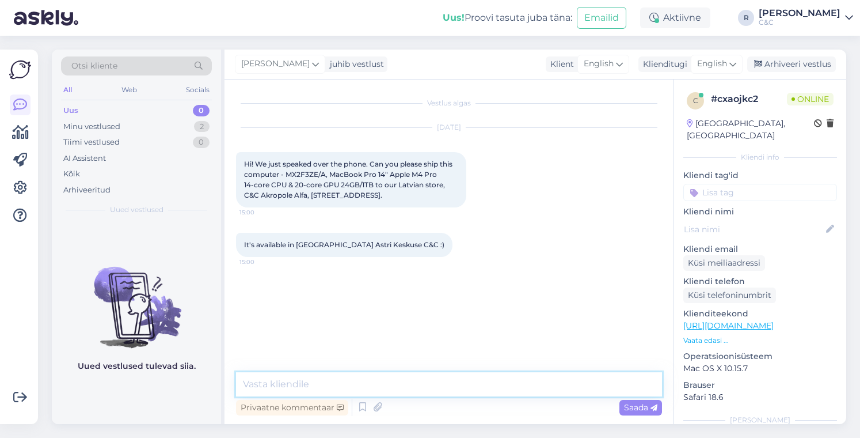
click at [344, 384] on textarea at bounding box center [449, 384] width 426 height 24
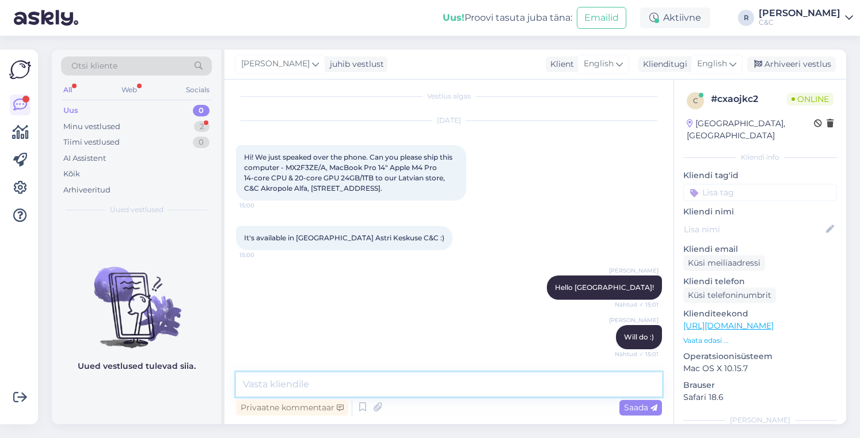
scroll to position [56, 0]
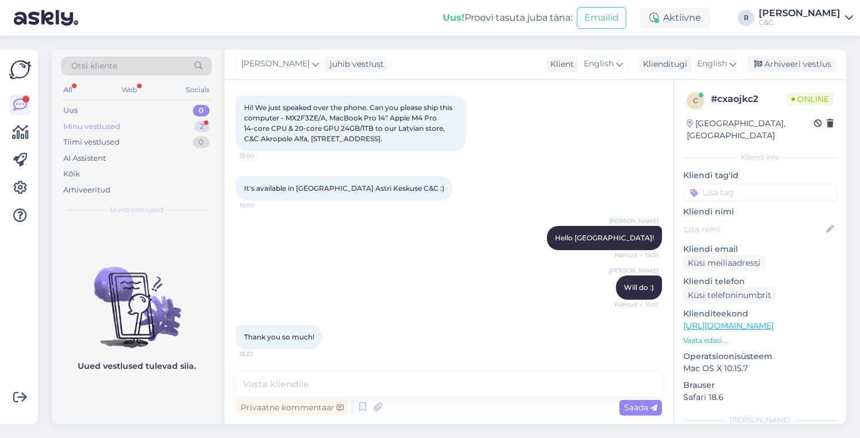
click at [175, 120] on div "Minu vestlused 2" at bounding box center [136, 127] width 151 height 16
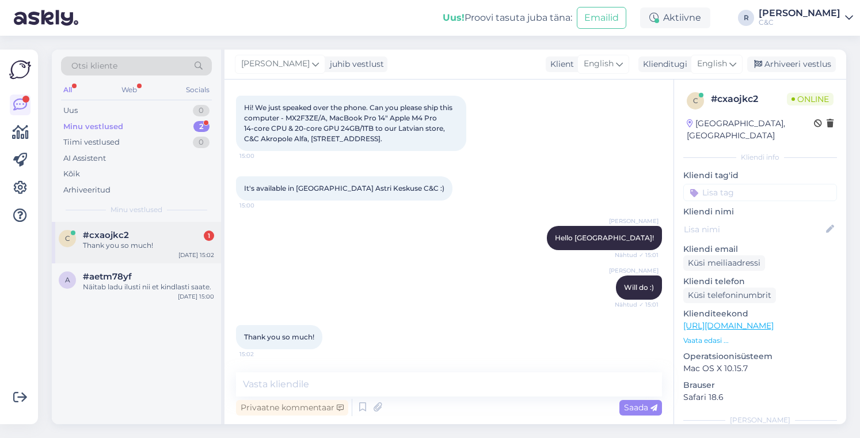
click at [168, 241] on div "Thank you so much!" at bounding box center [148, 245] width 131 height 10
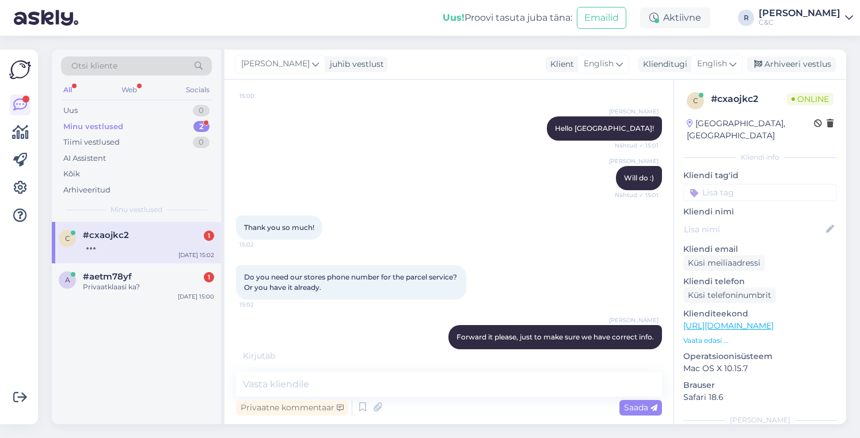
scroll to position [226, 0]
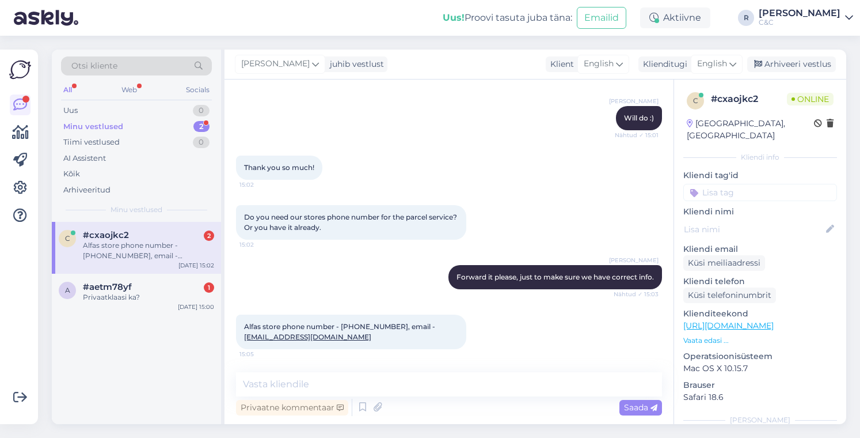
click at [140, 240] on div "Alfas store phone number - [PHONE_NUMBER], email - [EMAIL_ADDRESS][DOMAIN_NAME]" at bounding box center [148, 250] width 131 height 21
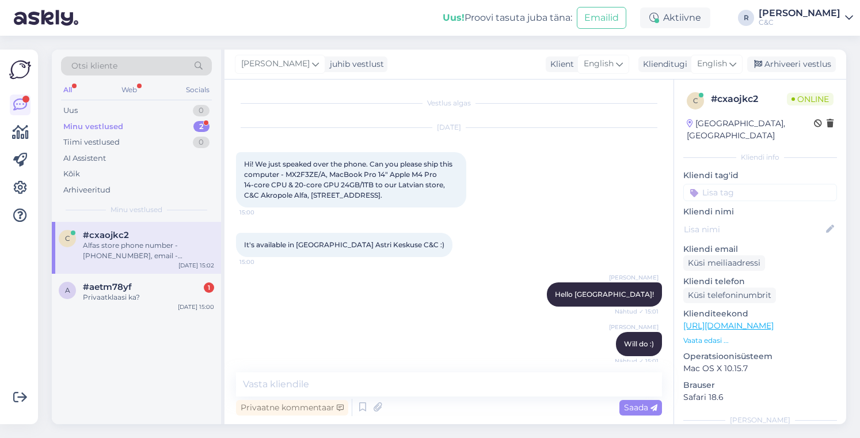
click at [164, 254] on div "Alfas store phone number - [PHONE_NUMBER], email - [EMAIL_ADDRESS][DOMAIN_NAME]" at bounding box center [148, 250] width 131 height 21
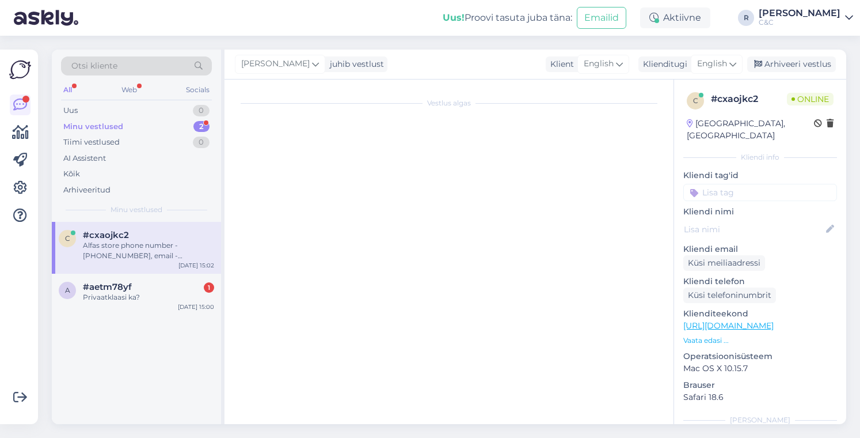
click at [176, 242] on div "Alfas store phone number - [PHONE_NUMBER], email - [EMAIL_ADDRESS][DOMAIN_NAME]" at bounding box center [148, 250] width 131 height 21
click at [177, 281] on div "a #aetm78yf 1 Privaatklaasi ka? [DATE] 15:00" at bounding box center [136, 293] width 169 height 41
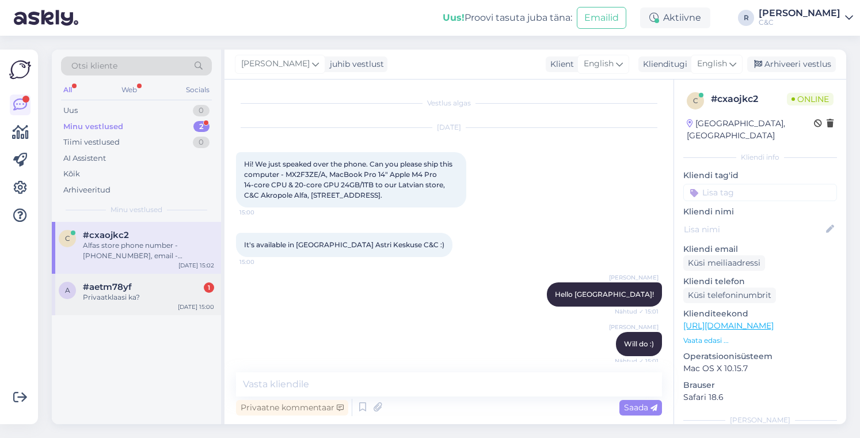
click at [165, 292] on div "Privaatklaasi ka?" at bounding box center [148, 297] width 131 height 10
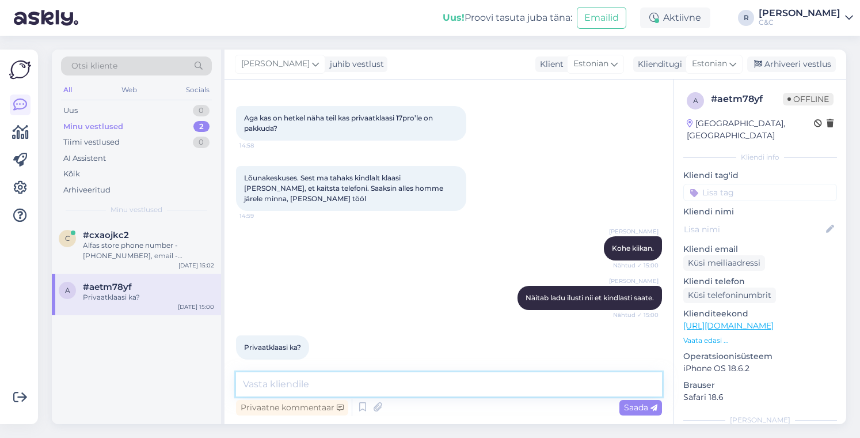
click at [321, 383] on textarea at bounding box center [449, 384] width 426 height 24
type textarea "Jah"
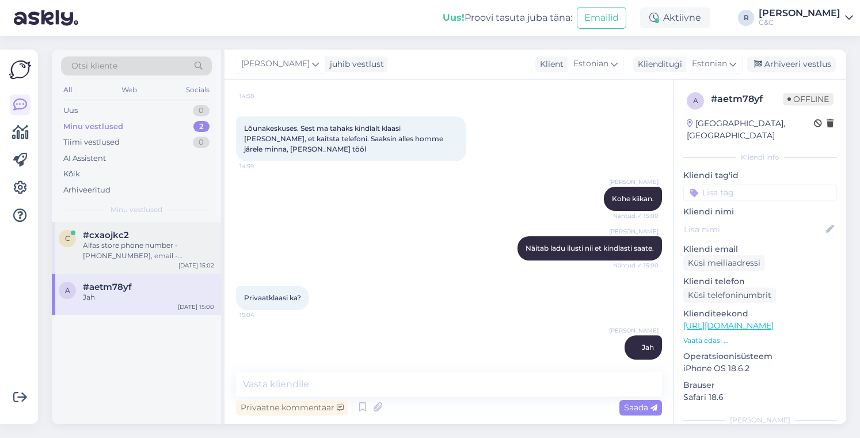
click at [139, 251] on div "Alfas store phone number - [PHONE_NUMBER], email - [EMAIL_ADDRESS][DOMAIN_NAME]" at bounding box center [148, 250] width 131 height 21
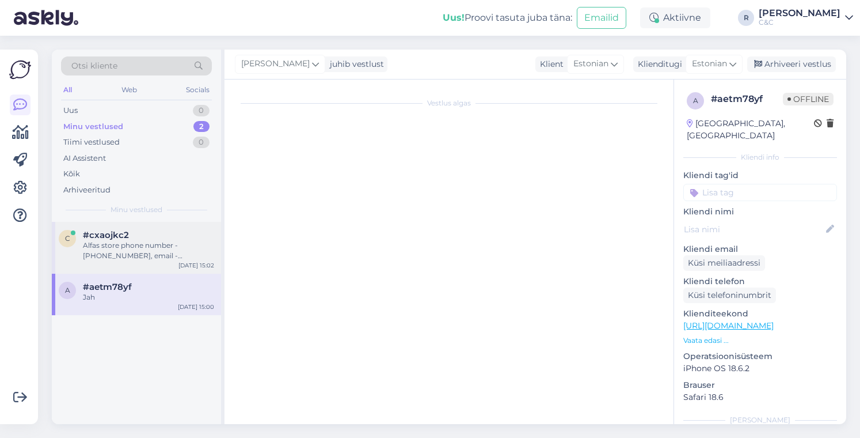
click at [164, 238] on div "#cxaojkc2" at bounding box center [148, 235] width 131 height 10
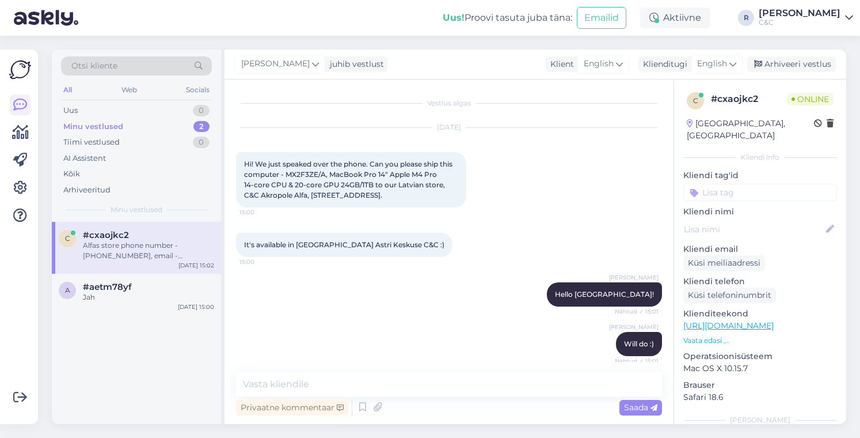
scroll to position [226, 0]
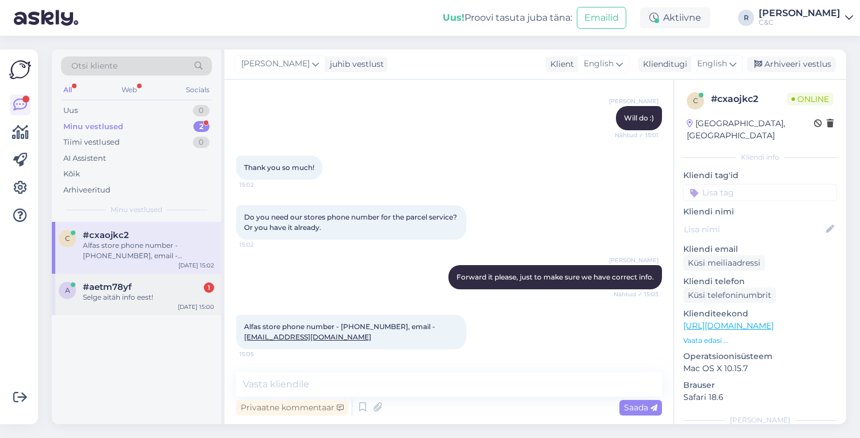
click at [134, 309] on div "a #aetm78yf 1 Selge aitäh info eest! [DATE] 15:00" at bounding box center [136, 293] width 169 height 41
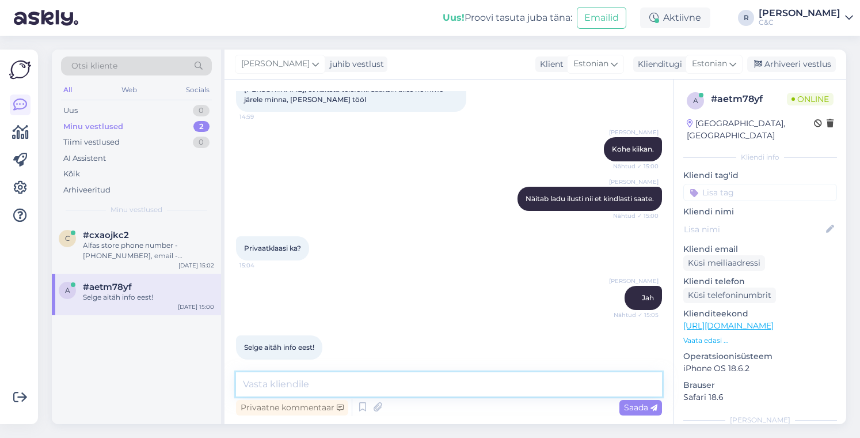
click at [334, 387] on textarea at bounding box center [449, 384] width 426 height 24
type textarea ")"
type textarea "Ikka, head!"
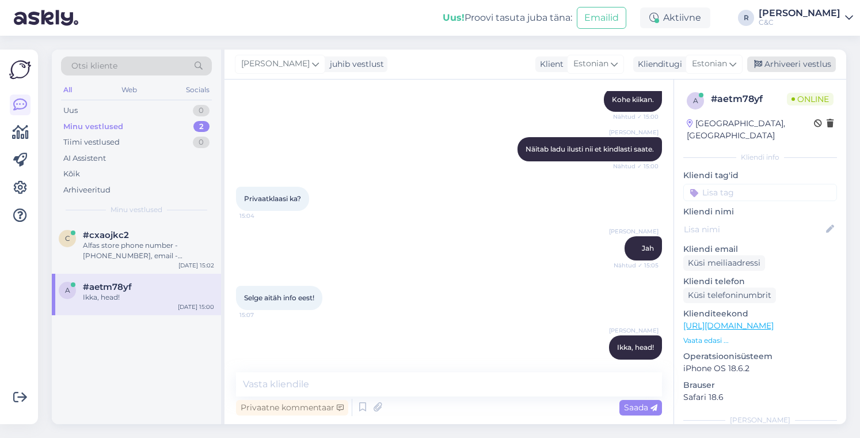
click at [795, 67] on div "Arhiveeri vestlus" at bounding box center [791, 64] width 89 height 16
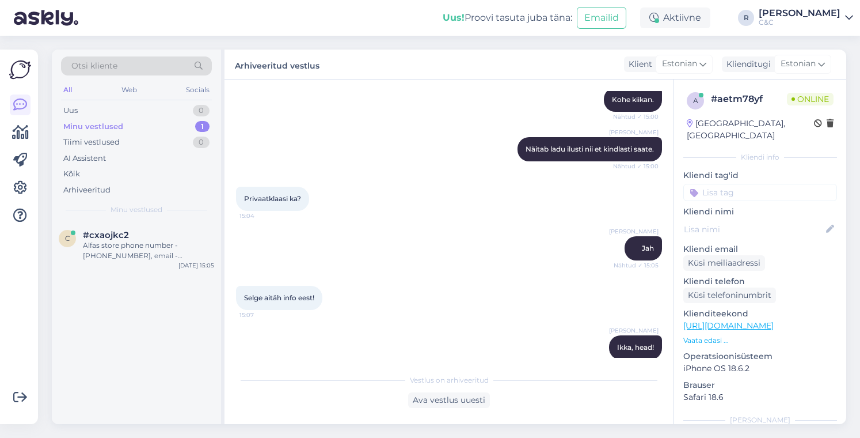
click at [150, 250] on div "Alfas store phone number - [PHONE_NUMBER], email - [EMAIL_ADDRESS][DOMAIN_NAME]" at bounding box center [148, 250] width 131 height 21
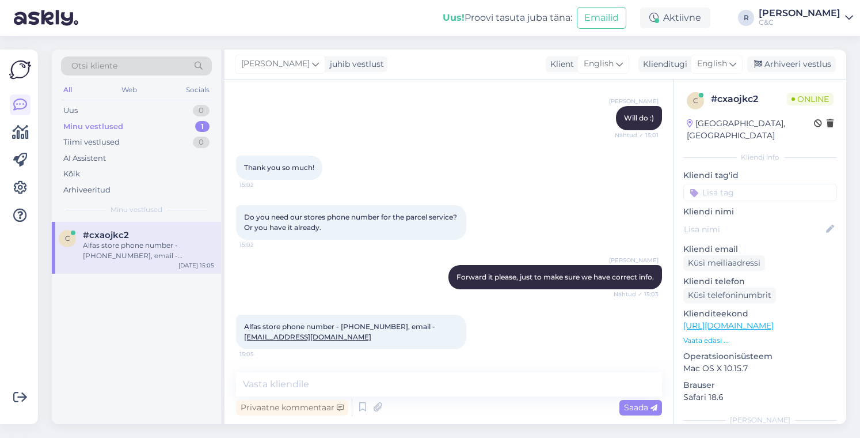
click at [104, 245] on div "Alfas store phone number - [PHONE_NUMBER], email - [EMAIL_ADDRESS][DOMAIN_NAME]" at bounding box center [148, 250] width 131 height 21
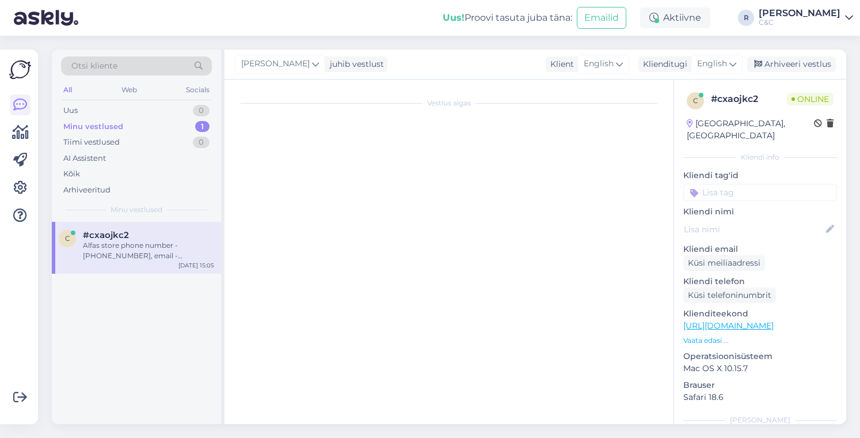
scroll to position [0, 0]
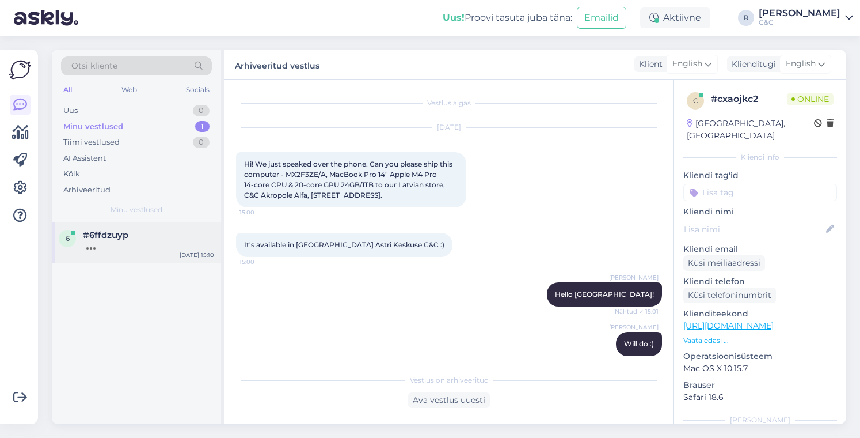
click at [140, 231] on div "#6ffdzuyp" at bounding box center [148, 235] width 131 height 10
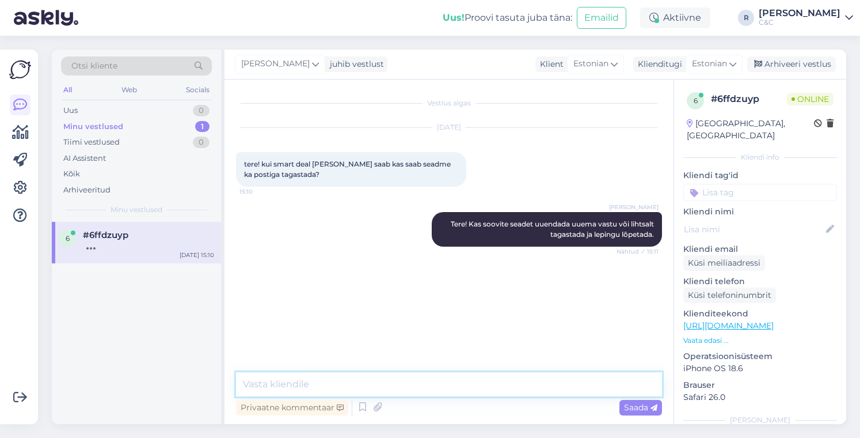
click at [359, 381] on textarea at bounding box center [449, 384] width 426 height 24
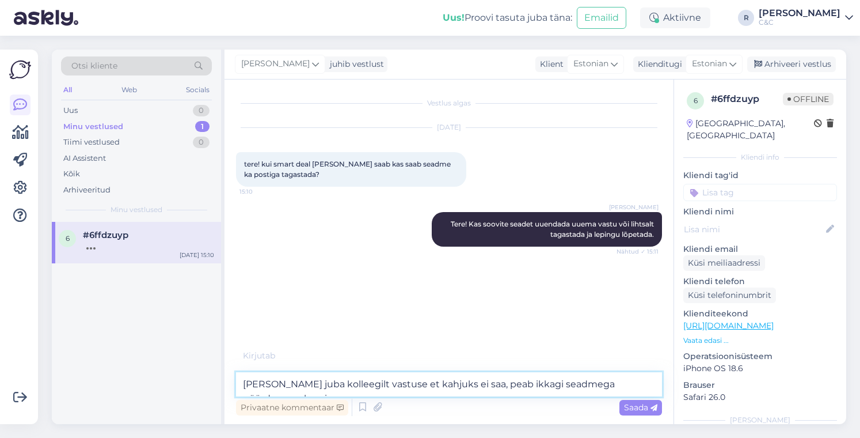
type textarea "[PERSON_NAME] juba kolleegilt vastuse et kahjuks ei saa, peab ikkagi seadmega p…"
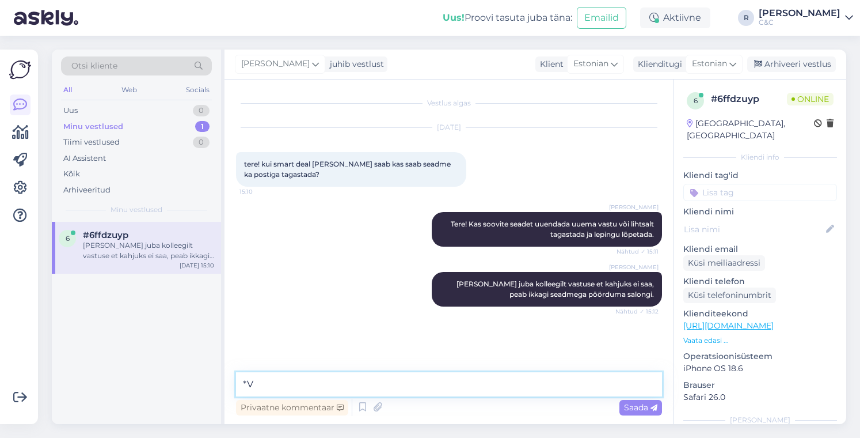
type textarea "*"
type textarea "Vaatavad seal füüsilise seisukorra üle jne."
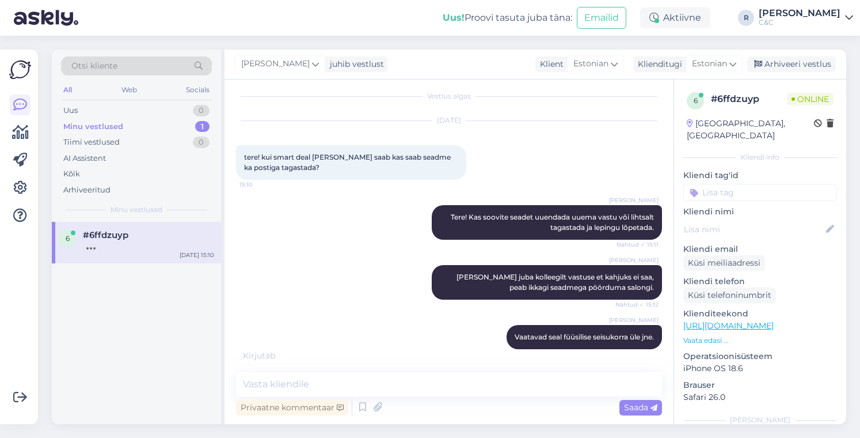
scroll to position [56, 0]
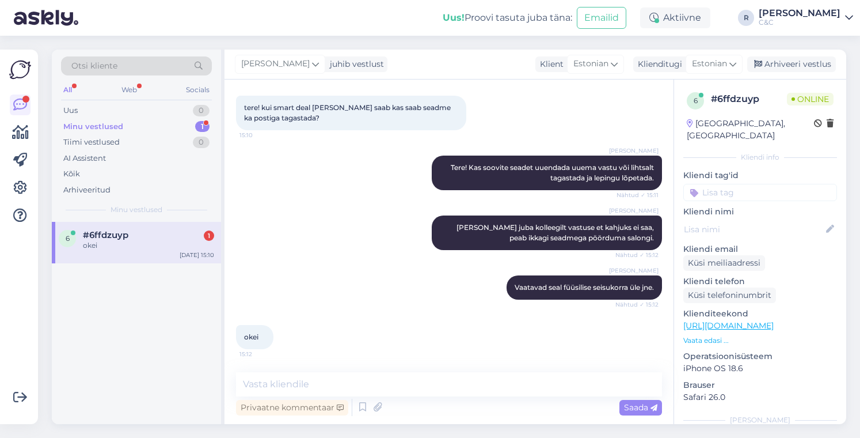
click at [125, 255] on div "6 #6ffdzuyp 1 okei [DATE] 15:10" at bounding box center [136, 242] width 169 height 41
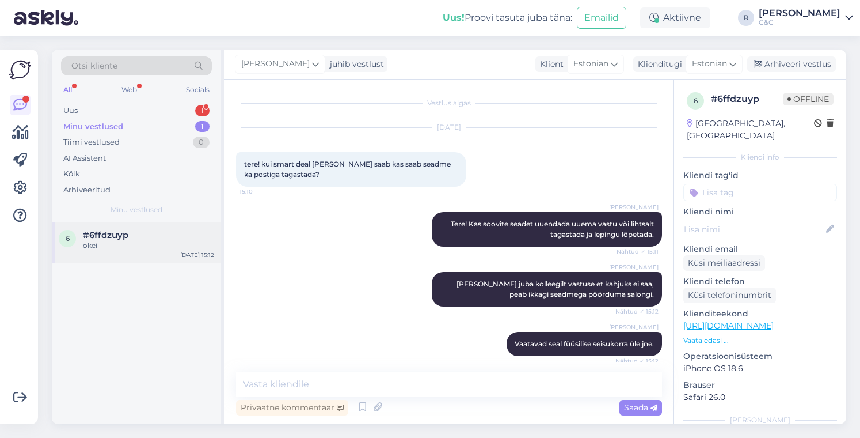
click at [112, 258] on div "6 #6ffdzuyp okei [DATE] 15:12" at bounding box center [136, 242] width 169 height 41
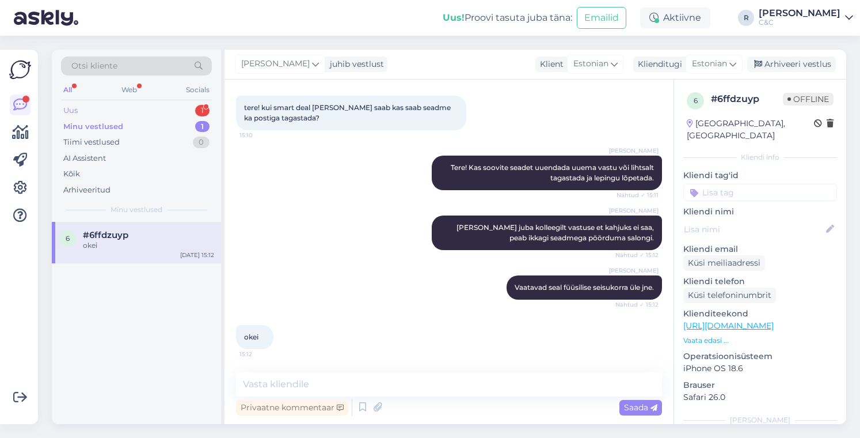
click at [192, 111] on div "Uus 1" at bounding box center [136, 110] width 151 height 16
click at [138, 250] on div "Iphone 13 pro maxi aku vahetuse hind?" at bounding box center [148, 250] width 131 height 21
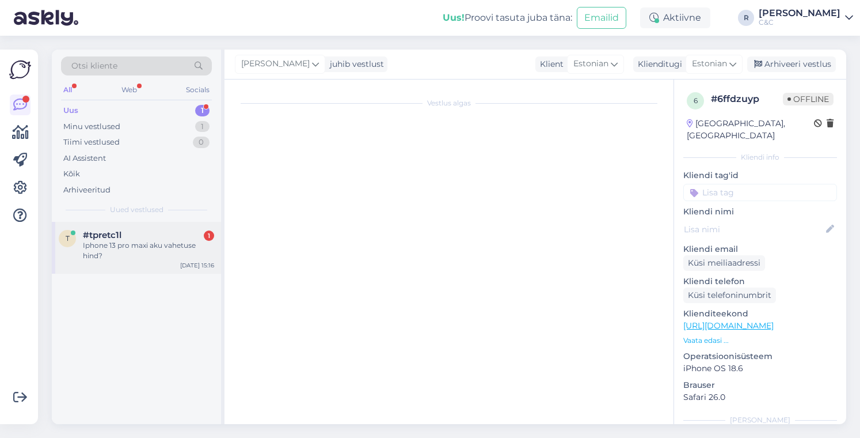
scroll to position [0, 0]
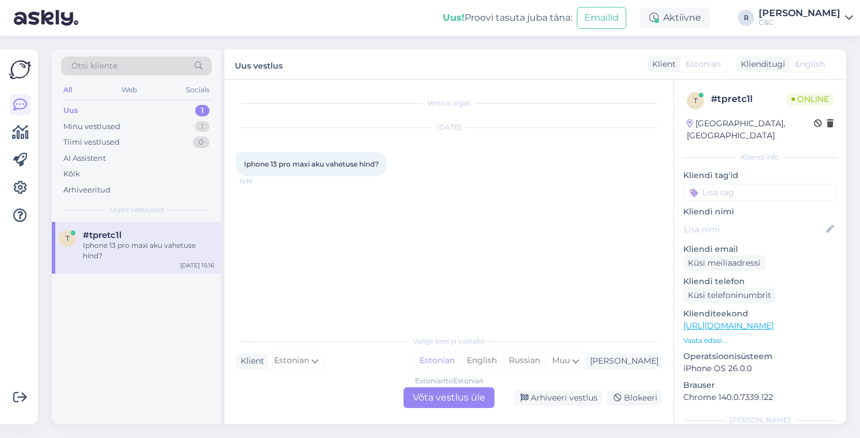
click at [441, 394] on div "Estonian to Estonian Võta vestlus üle" at bounding box center [449, 397] width 91 height 21
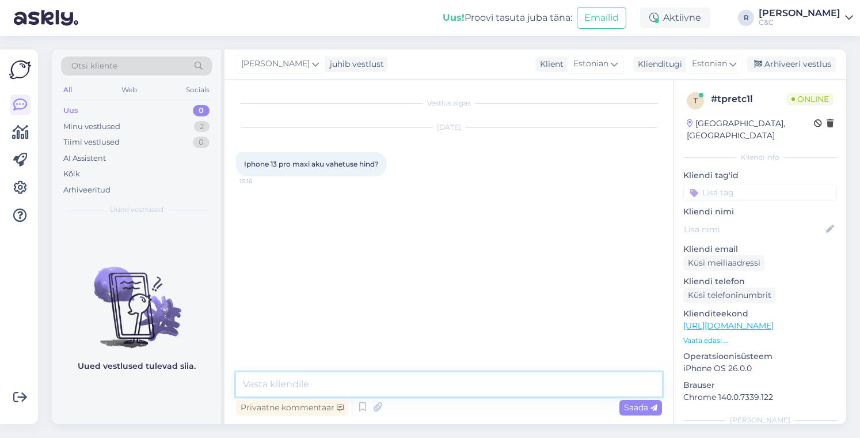
click at [407, 382] on textarea at bounding box center [449, 384] width 426 height 24
type textarea "Tere! Hetkel kampaania raames 79 eurot."
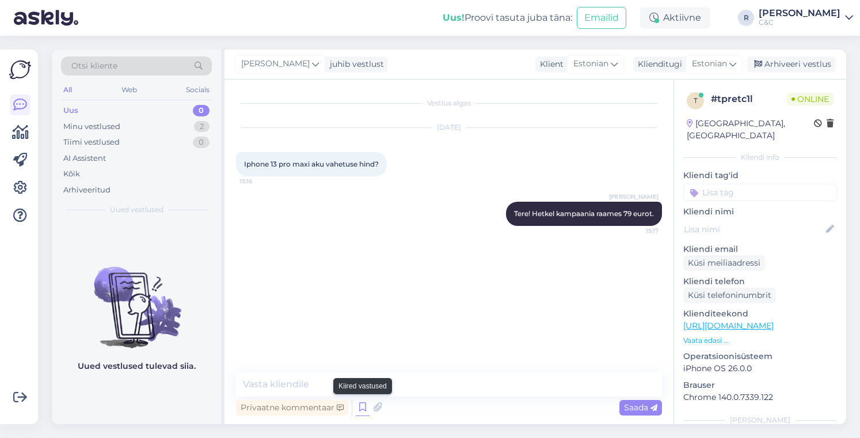
click at [365, 404] on icon at bounding box center [363, 406] width 14 height 17
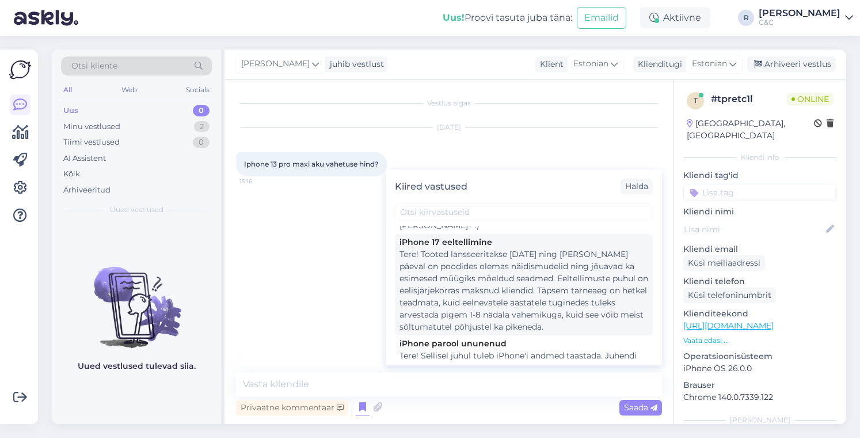
scroll to position [537, 0]
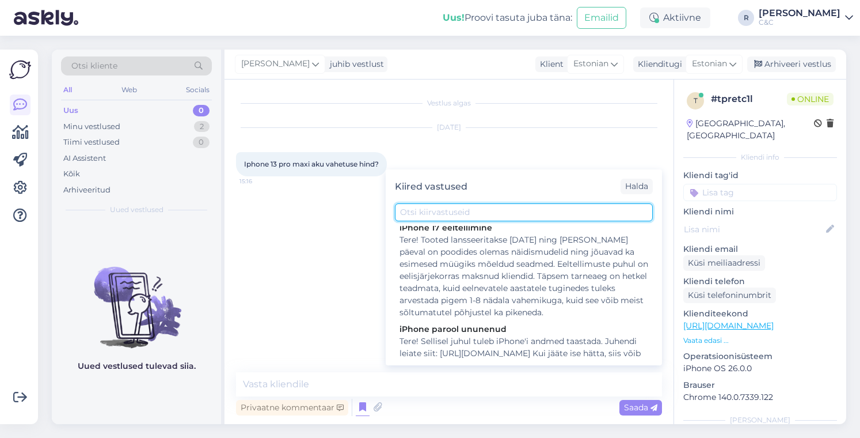
click at [500, 220] on input "text" at bounding box center [524, 212] width 258 height 18
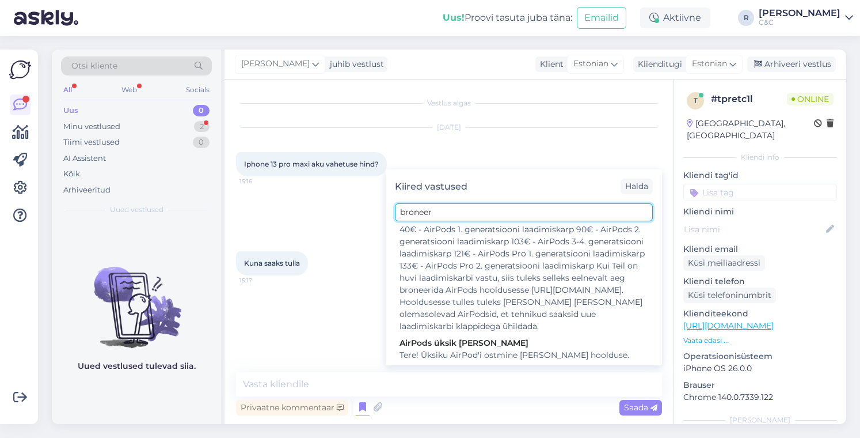
scroll to position [420, 0]
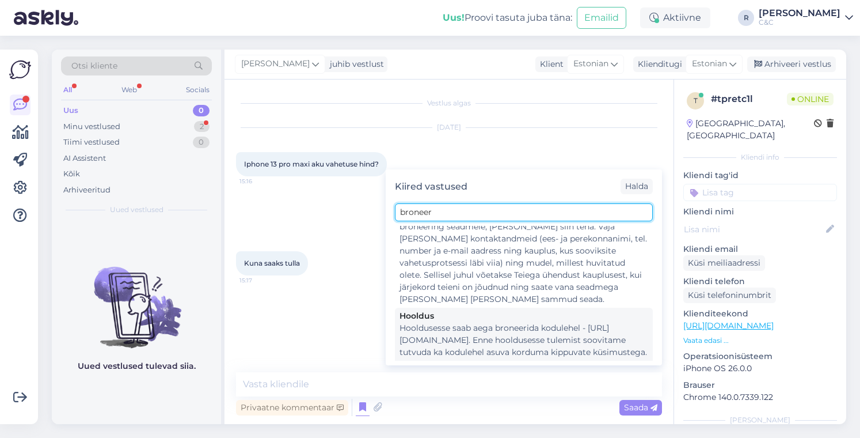
type input "broneer"
click at [481, 322] on div "Hooldusesse saab aega broneerida kodulehel - [URL][DOMAIN_NAME]. Enne hoolduses…" at bounding box center [524, 358] width 249 height 73
type textarea "Hooldusesse saab aega broneerida kodulehel - [URL][DOMAIN_NAME]. Enne hoolduses…"
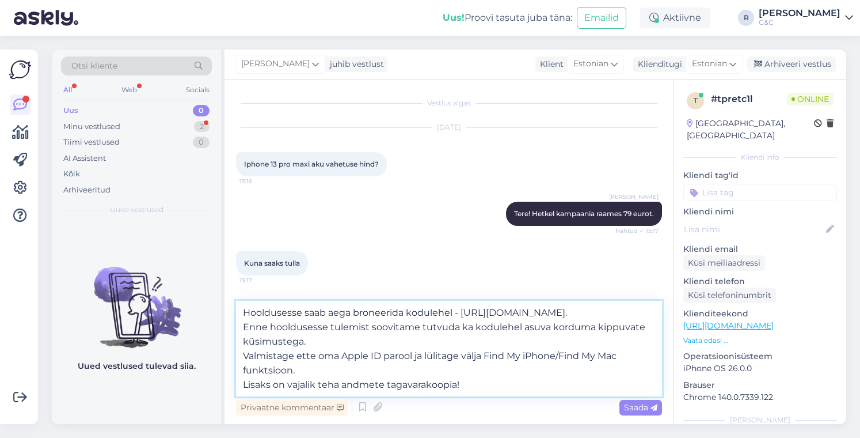
click at [438, 360] on textarea "Hooldusesse saab aega broneerida kodulehel - [URL][DOMAIN_NAME]. Enne hoolduses…" at bounding box center [449, 349] width 426 height 96
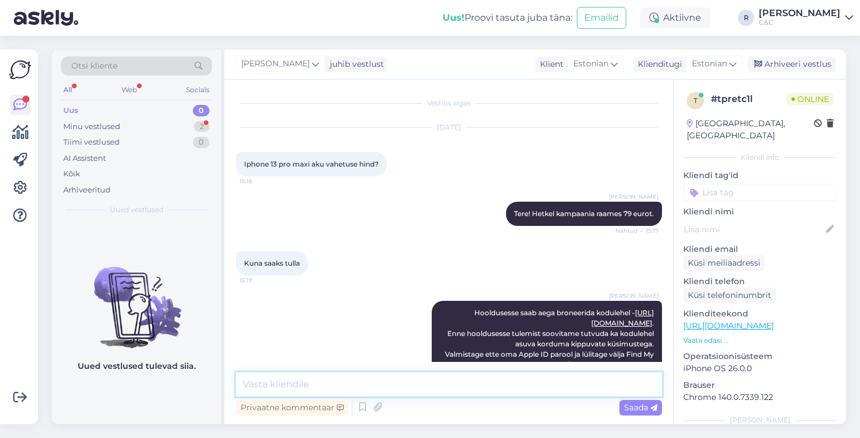
scroll to position [38, 0]
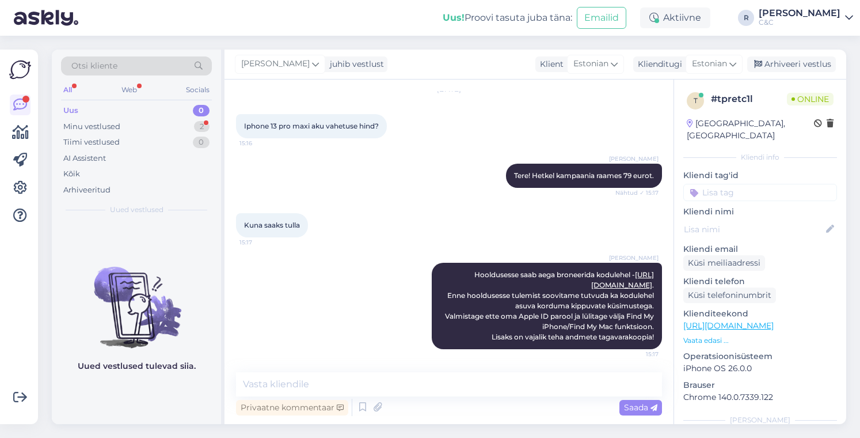
click at [393, 362] on div "Vestlus algas [DATE] Iphone 13 pro maxi aku vahetuse hind? 15:16 [PERSON_NAME] …" at bounding box center [449, 251] width 449 height 344
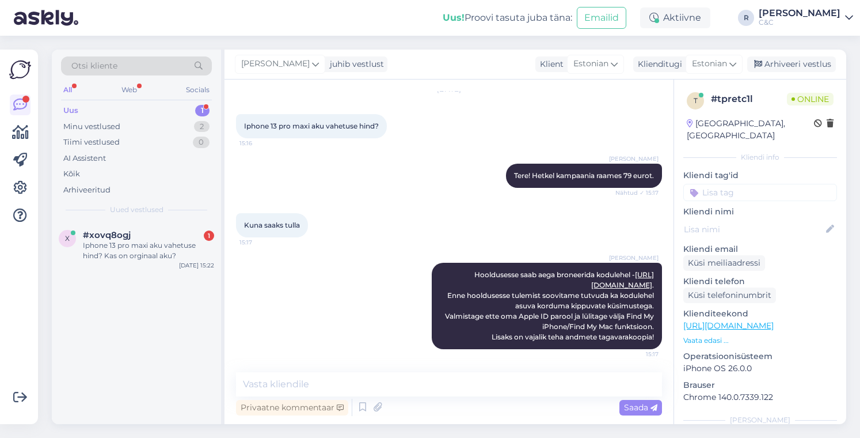
click at [128, 278] on div "x #xovq8ogj 1 Iphone 13 pro maxi aku vahetuse hind? Kas on orginaal aku? [DATE]…" at bounding box center [136, 323] width 169 height 202
click at [157, 253] on div "Iphone 13 pro maxi aku vahetuse hind? Kas on orginaal aku?" at bounding box center [148, 250] width 131 height 21
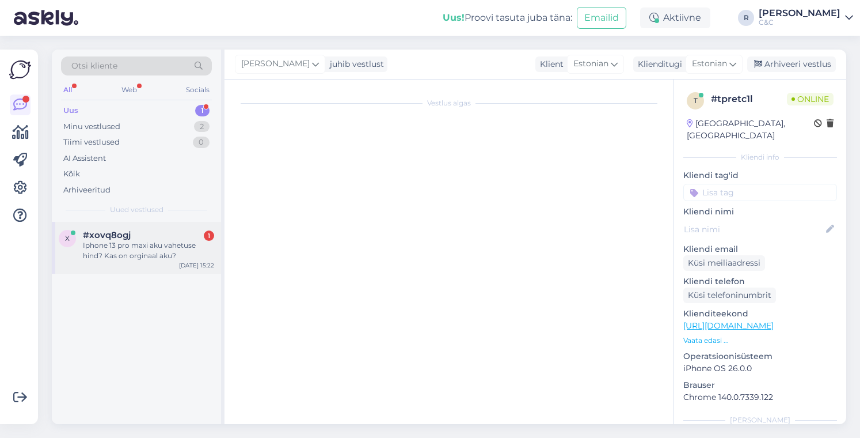
scroll to position [0, 0]
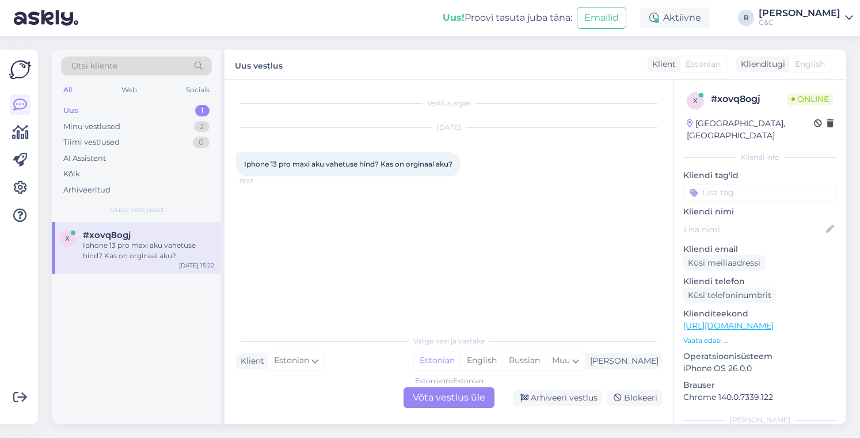
click at [440, 408] on div "Vestlus algas [DATE] Iphone 13 pro maxi aku vahetuse hind? Kas on orginaal aku?…" at bounding box center [449, 251] width 449 height 344
click at [439, 402] on div "Estonian to Estonian Võta vestlus üle" at bounding box center [449, 397] width 91 height 21
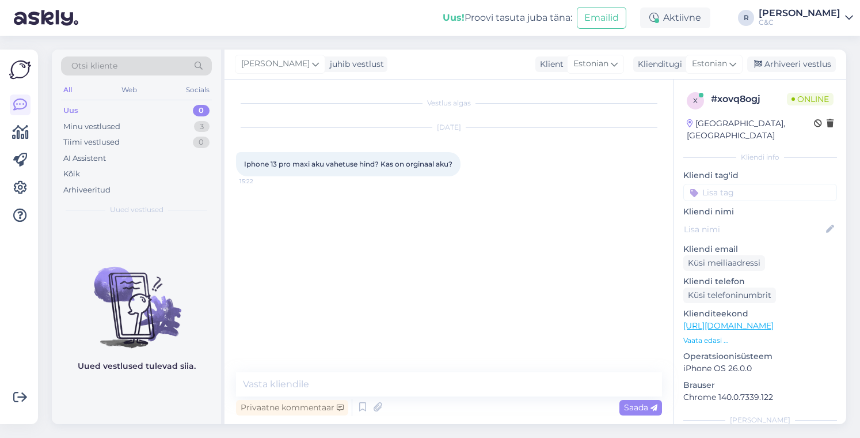
click at [388, 387] on textarea at bounding box center [449, 384] width 426 height 24
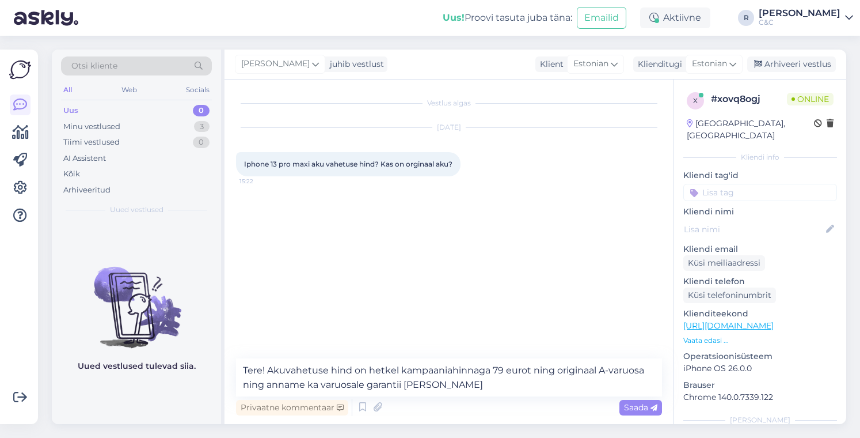
type textarea "Tere! Akuvahetuse hind on hetkel kampaaniahinnaga 79 eurot ning originaal A-var…"
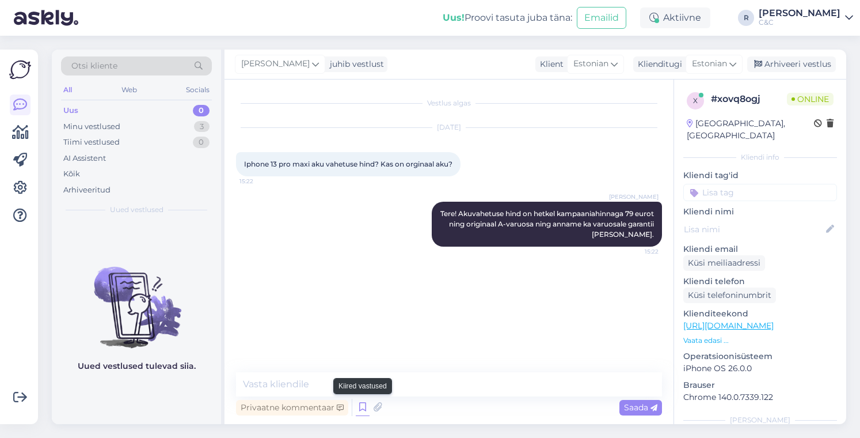
click at [362, 406] on icon at bounding box center [363, 406] width 14 height 17
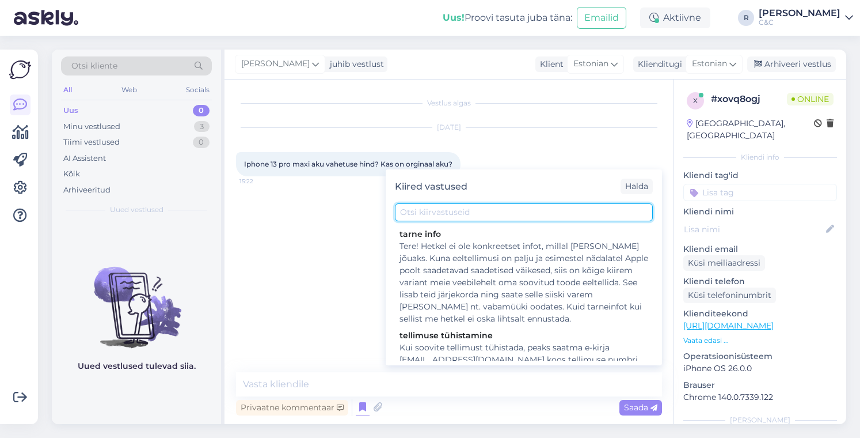
click at [472, 214] on input "text" at bounding box center [524, 212] width 258 height 18
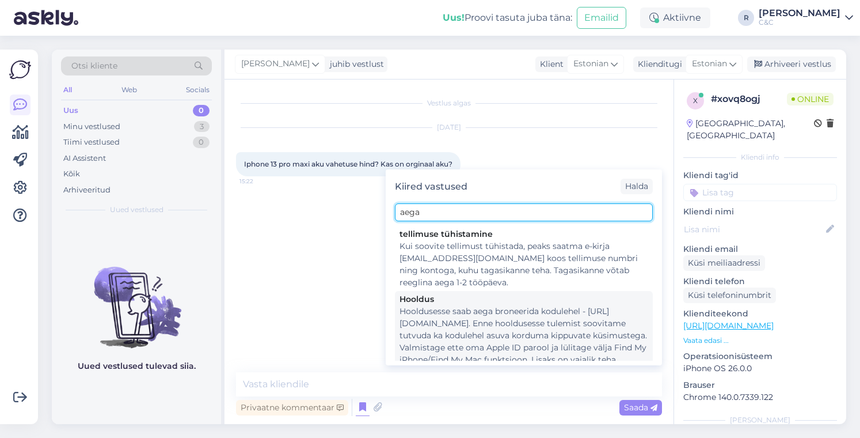
type input "aega"
click at [476, 328] on div "Hooldusesse saab aega broneerida kodulehel - [URL][DOMAIN_NAME]. Enne hoolduses…" at bounding box center [524, 341] width 249 height 73
type textarea "Hooldusesse saab aega broneerida kodulehel - [URL][DOMAIN_NAME]. Enne hoolduses…"
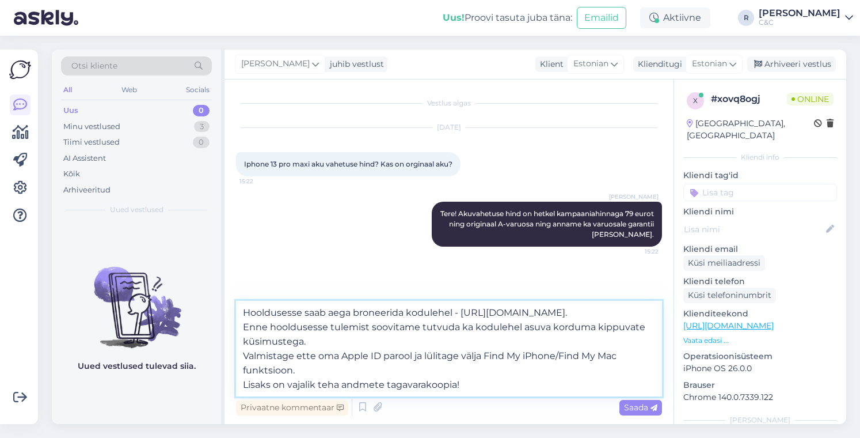
click at [438, 371] on textarea "Hooldusesse saab aega broneerida kodulehel - [URL][DOMAIN_NAME]. Enne hoolduses…" at bounding box center [449, 349] width 426 height 96
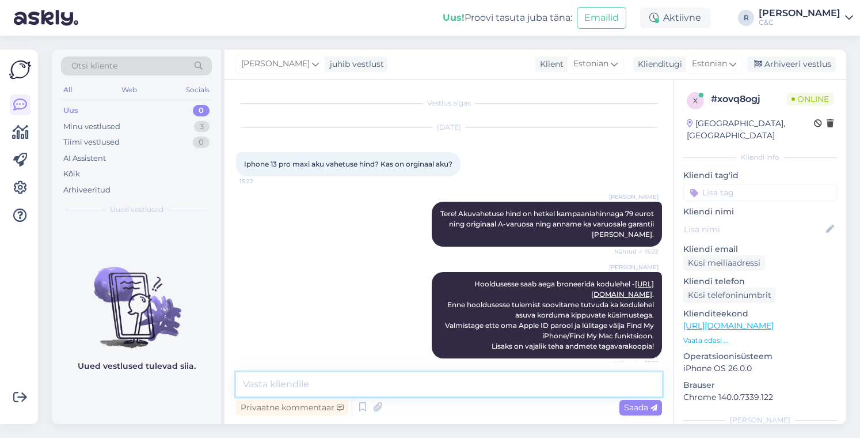
click at [363, 388] on textarea at bounding box center [449, 384] width 426 height 24
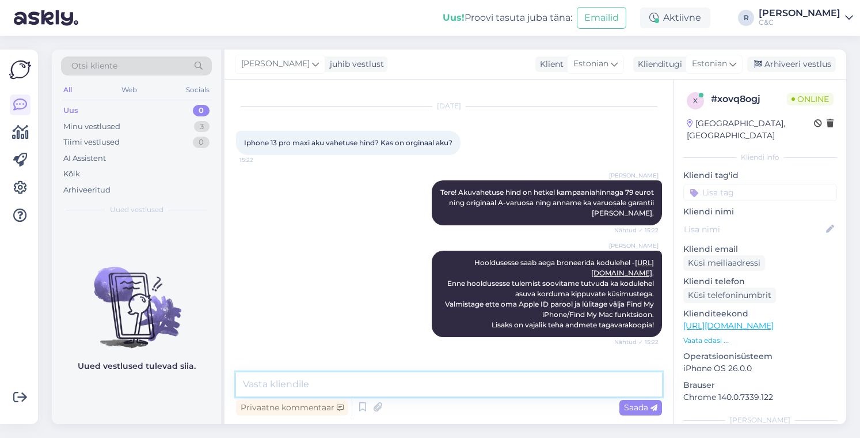
scroll to position [59, 0]
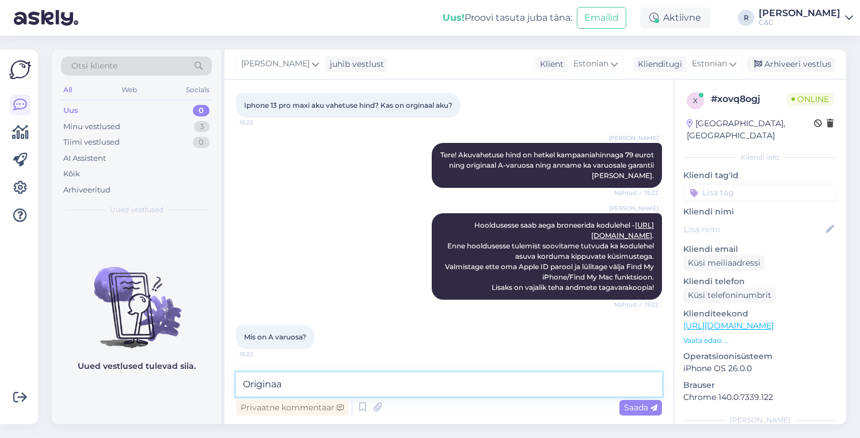
type textarea "Originaal"
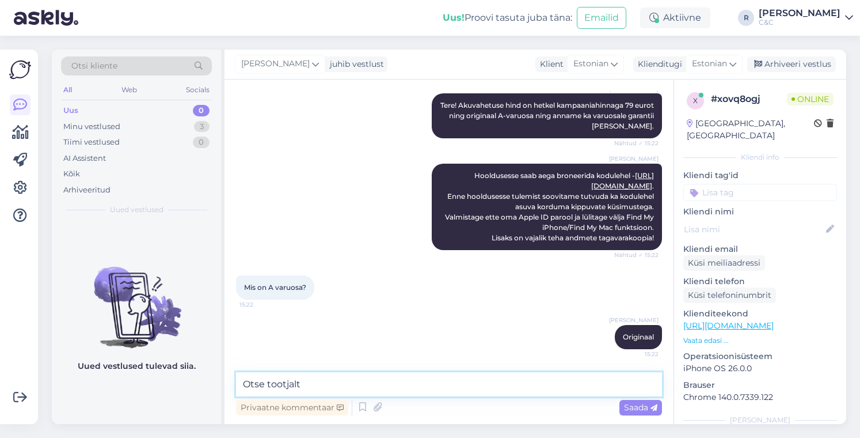
type textarea "Otse tootjalt."
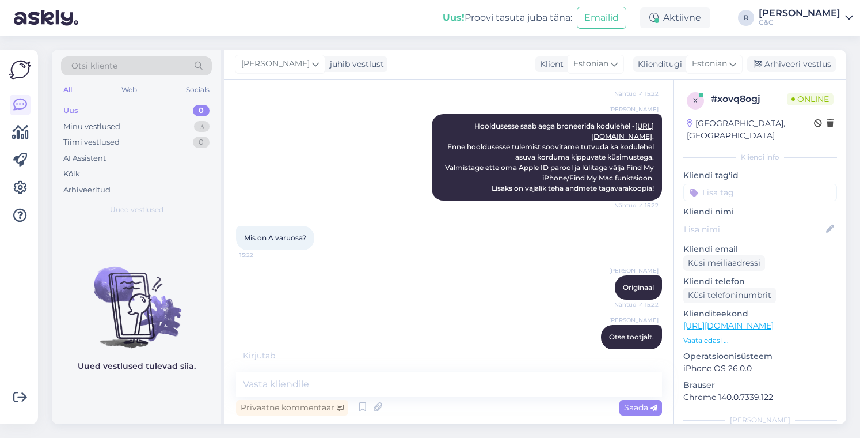
scroll to position [207, 0]
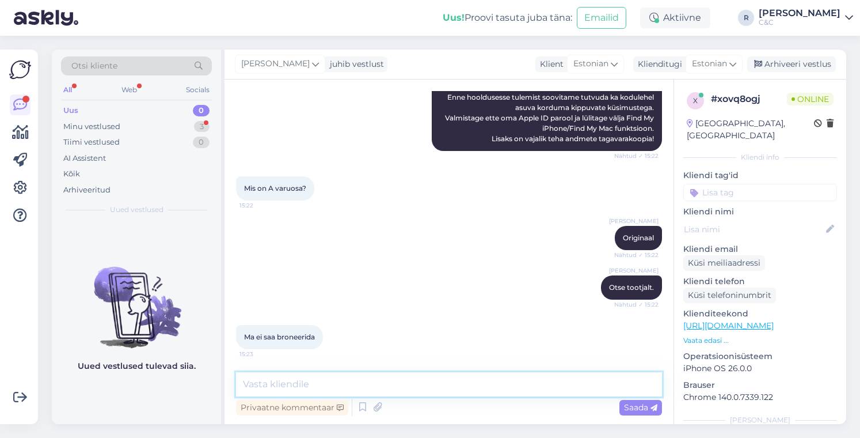
click at [329, 377] on textarea at bounding box center [449, 384] width 426 height 24
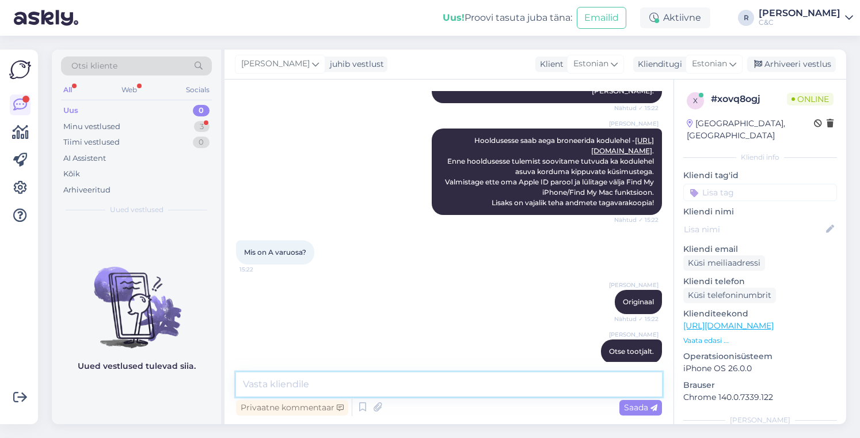
scroll to position [0, 0]
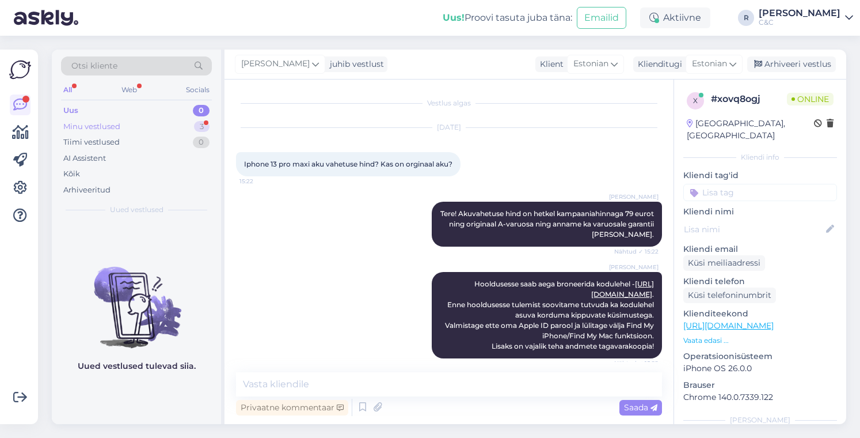
click at [199, 123] on div "3" at bounding box center [202, 127] width 16 height 12
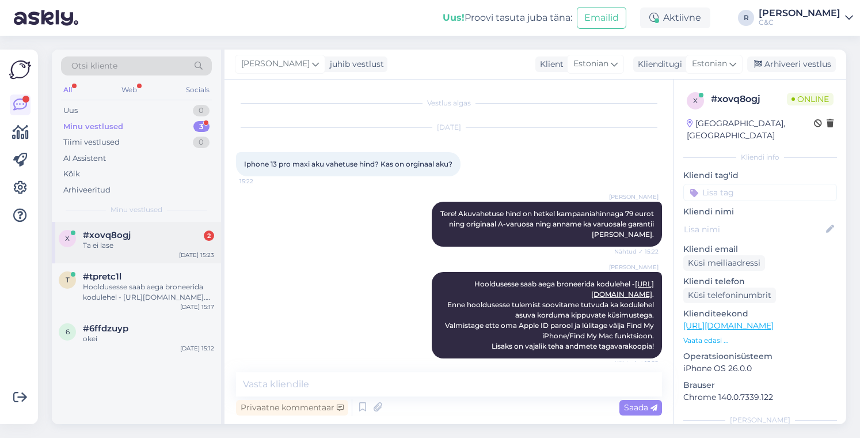
click at [168, 250] on div "x #xovq8ogj 2 Ta ei lase [DATE] 15:23" at bounding box center [136, 242] width 169 height 41
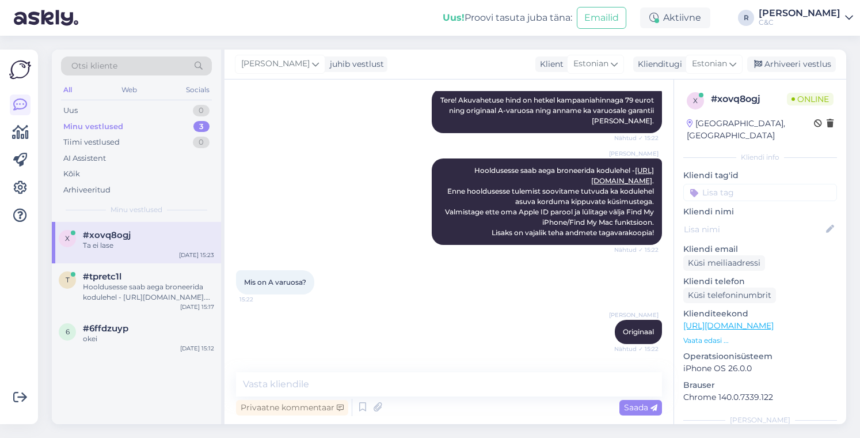
scroll to position [103, 0]
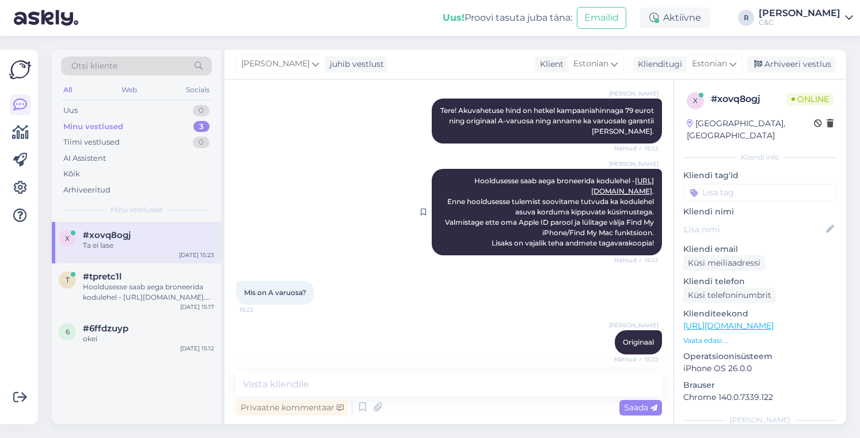
click at [591, 194] on link "[URL][DOMAIN_NAME]" at bounding box center [622, 185] width 63 height 19
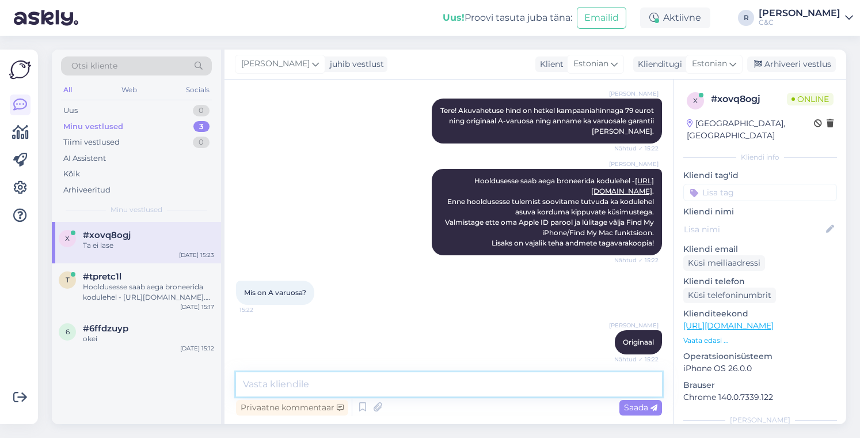
click at [322, 377] on textarea at bounding box center [449, 384] width 426 height 24
type textarea "Kas lehel olevate küpsistega (cookies) nõustusite?"
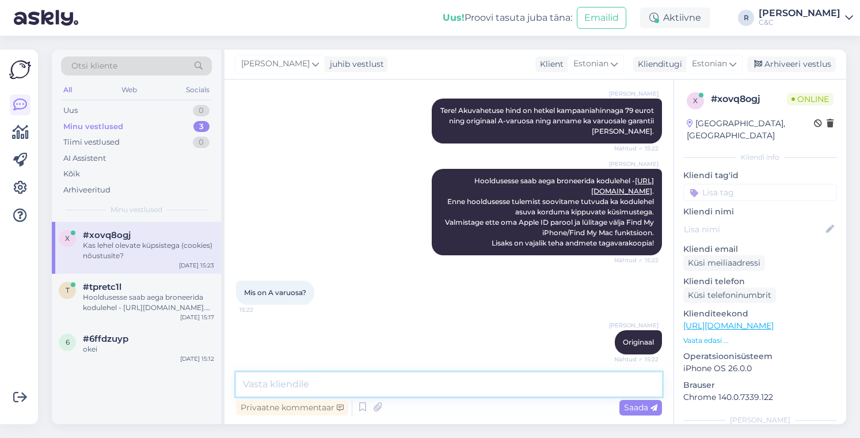
scroll to position [306, 0]
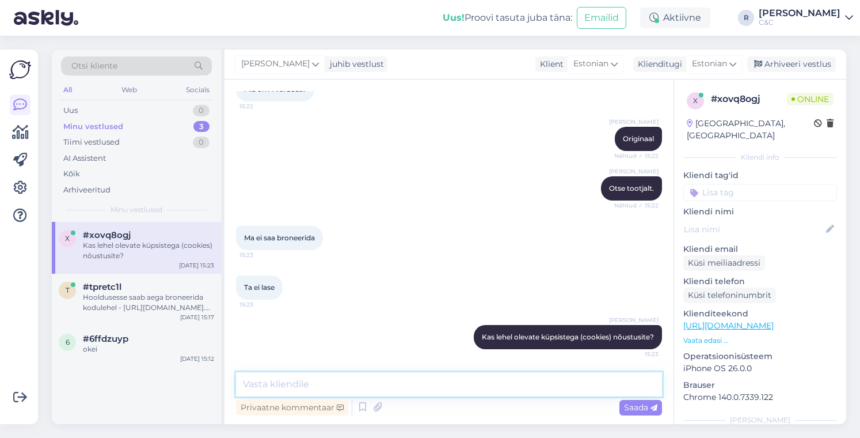
paste textarea "Hi! We just speaked over the phone. Can you please ship this computer - MX2F3ZE…"
type textarea "Või milles"
click at [305, 374] on textarea at bounding box center [449, 384] width 426 height 24
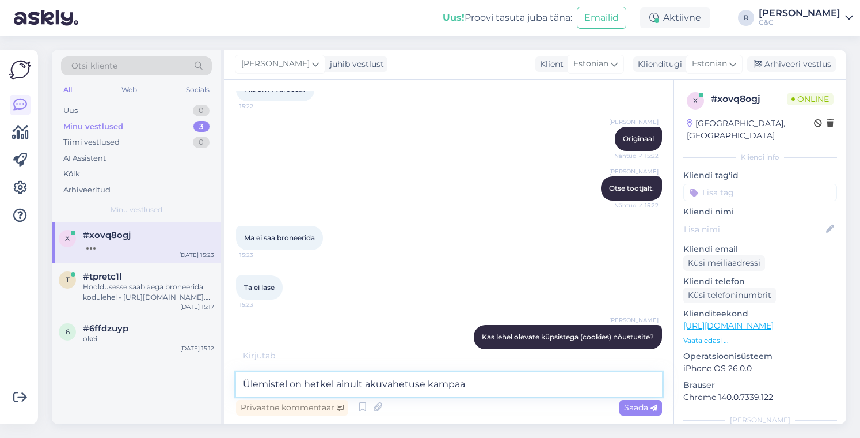
scroll to position [356, 0]
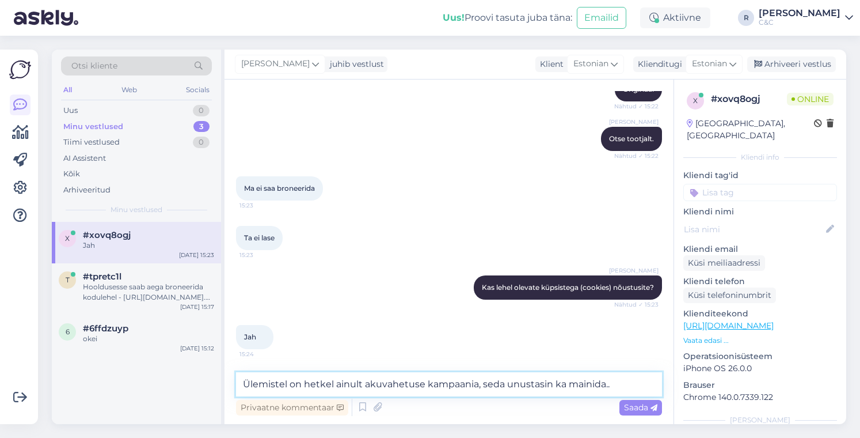
type textarea "Ülemistel on hetkel ainult akuvahetuse kampaania, seda unustasin ka mainida."
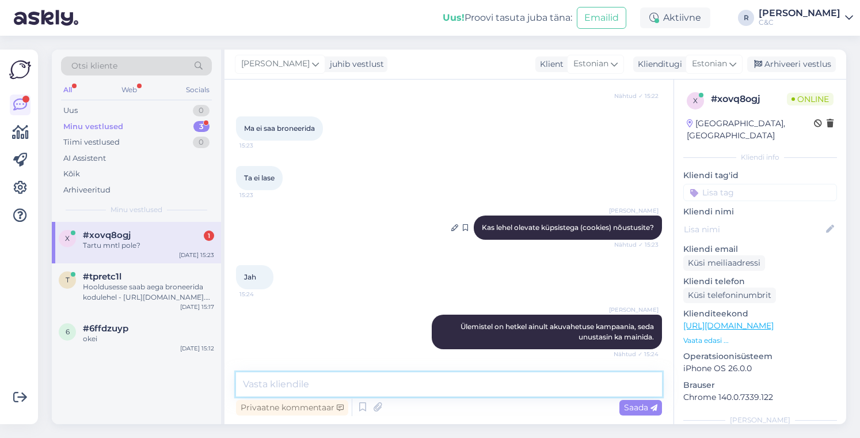
scroll to position [465, 0]
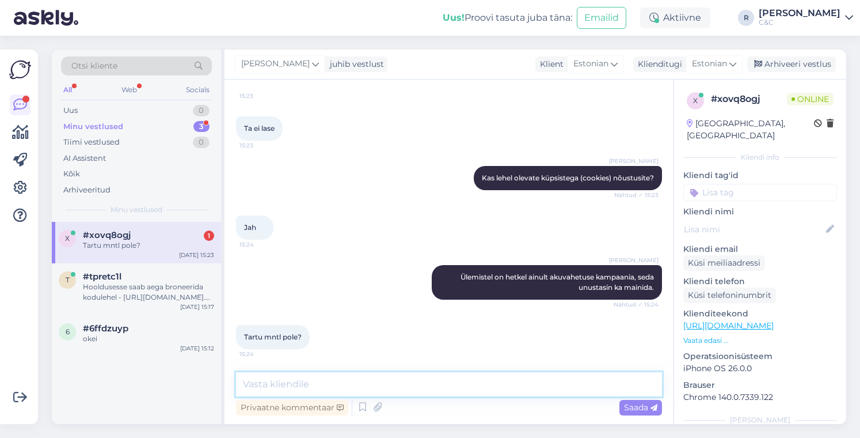
click at [353, 392] on textarea at bounding box center [449, 384] width 426 height 24
type textarea "Ei"
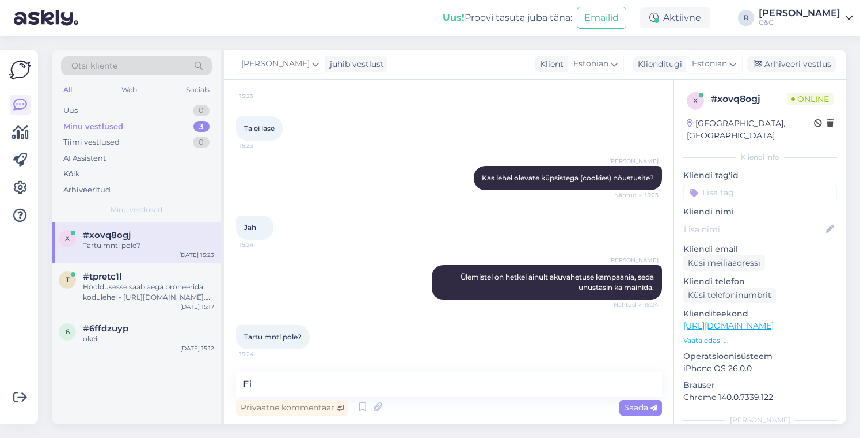
click at [302, 402] on div "Privaatne kommentaar" at bounding box center [292, 408] width 112 height 16
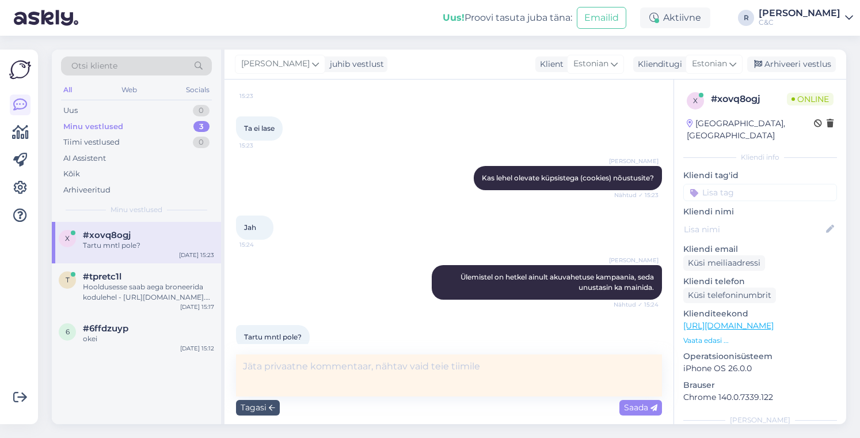
scroll to position [477, 0]
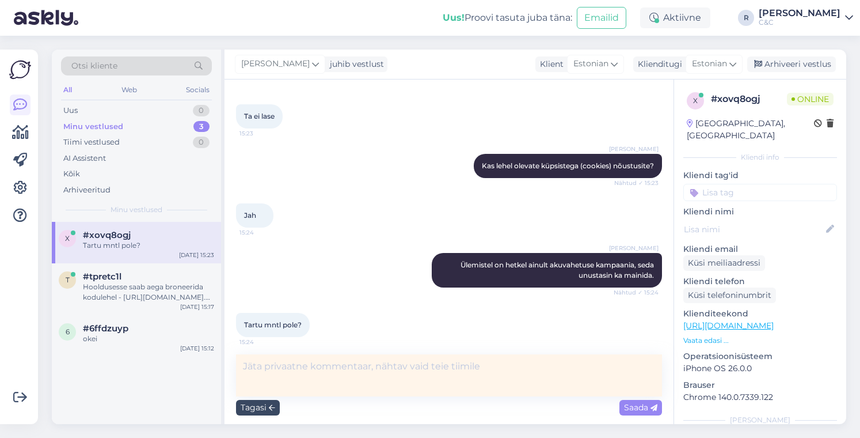
click at [269, 400] on div "Tagasi" at bounding box center [258, 408] width 44 height 16
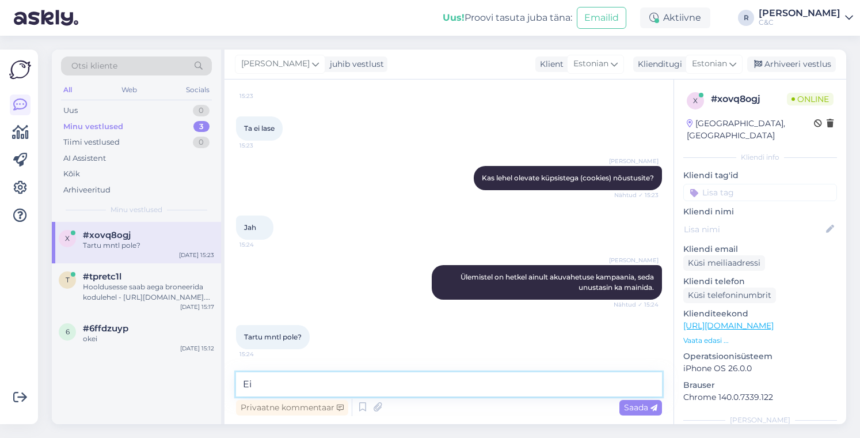
drag, startPoint x: 296, startPoint y: 381, endPoint x: 208, endPoint y: 374, distance: 88.9
click at [210, 383] on div "Otsi kliente All Web Socials Uus 0 Minu vestlused 3 Tiimi vestlused 0 AI Assist…" at bounding box center [449, 237] width 794 height 374
type textarea "Kahjuks mitte."
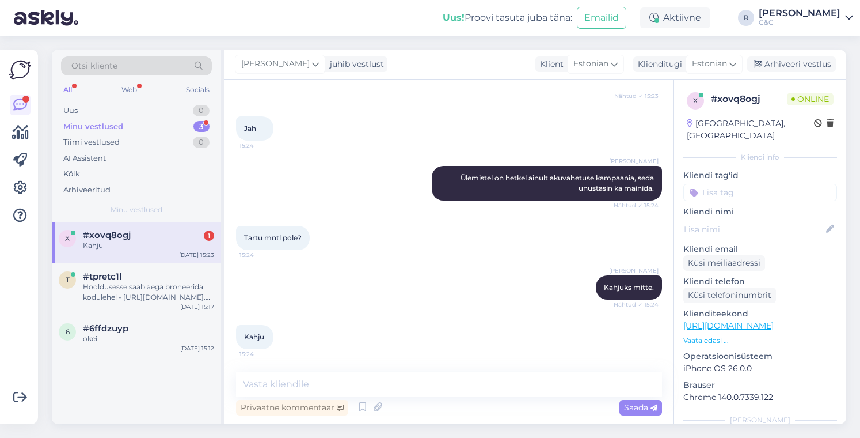
scroll to position [576, 0]
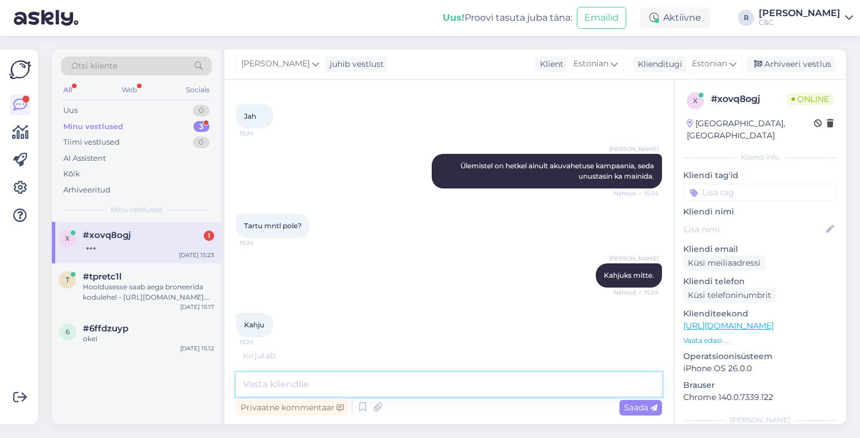
click at [320, 374] on textarea at bounding box center [449, 384] width 426 height 24
click at [318, 376] on textarea at bounding box center [449, 384] width 426 height 24
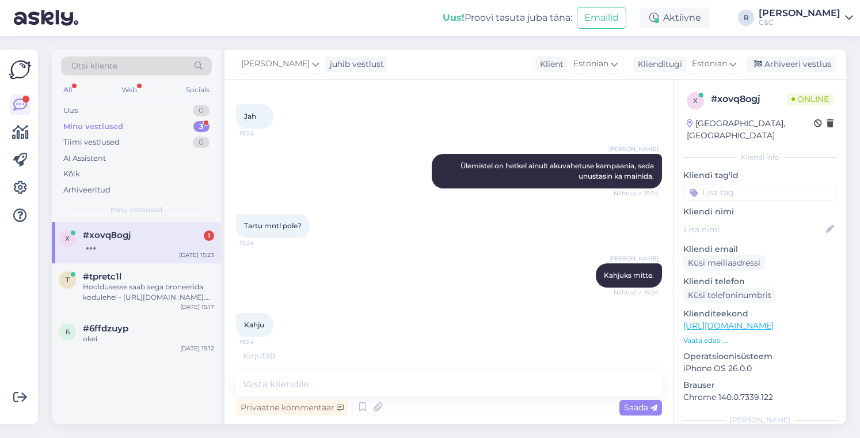
scroll to position [614, 0]
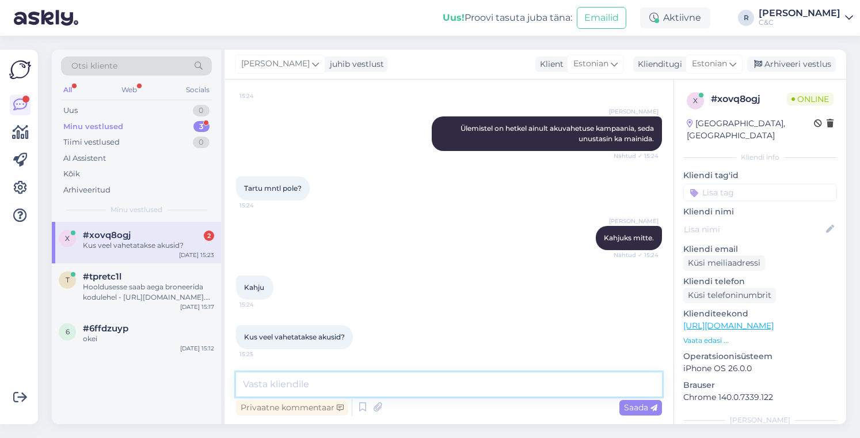
click at [323, 384] on textarea at bounding box center [449, 384] width 426 height 24
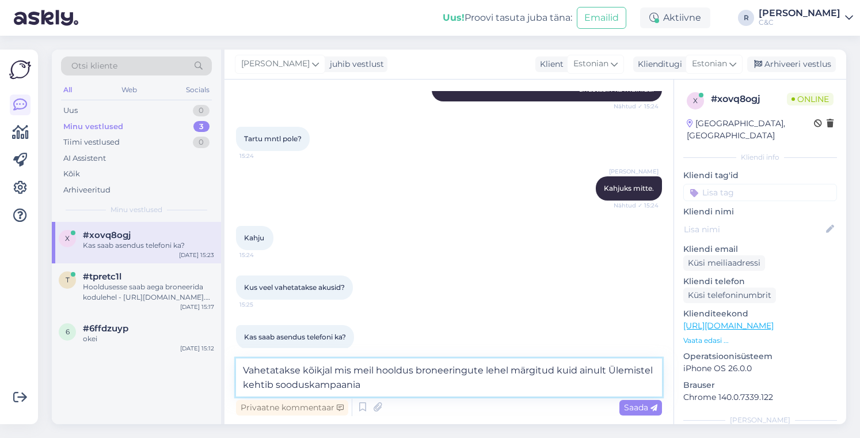
type textarea "Vahetatakse kõikjal mis meil hooldus broneeringute lehel märgitud kuid ainult Ü…"
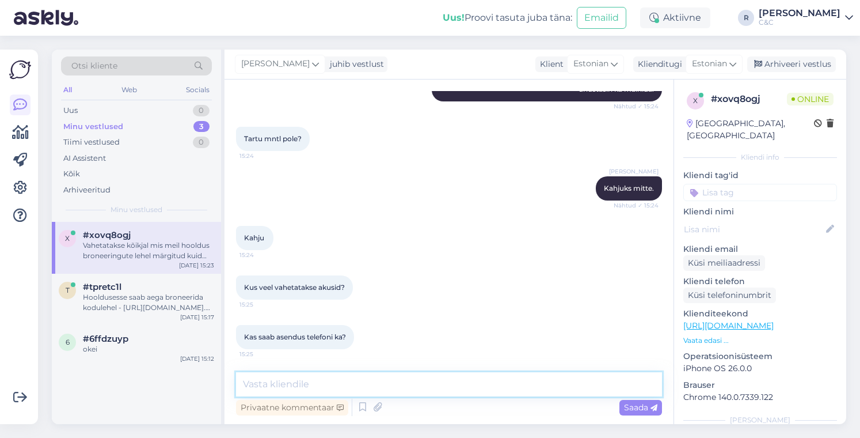
scroll to position [723, 0]
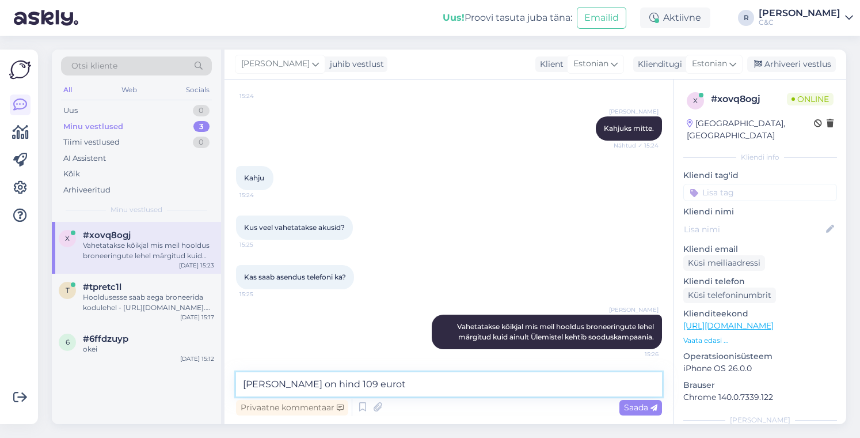
type textarea "[PERSON_NAME] on hind 109 eurot."
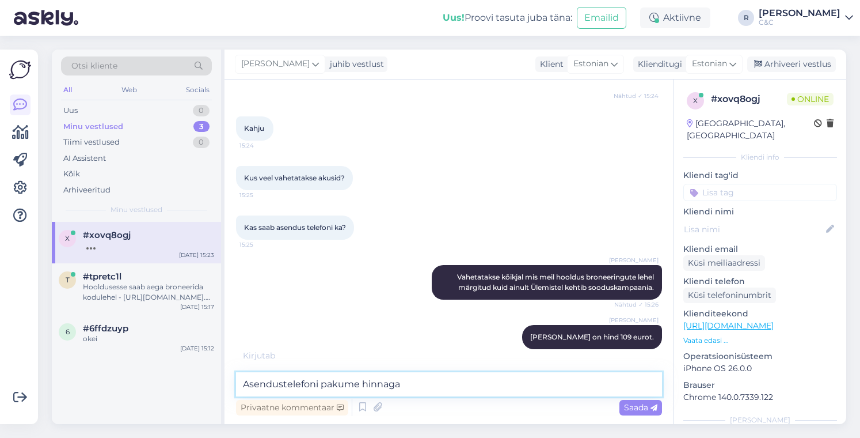
scroll to position [822, 0]
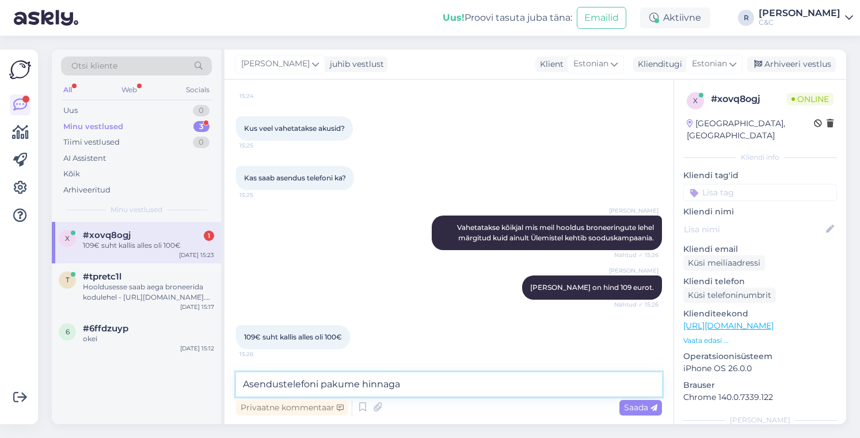
click at [426, 390] on textarea "Asendustelefoni pakume hinnaga" at bounding box center [449, 384] width 426 height 24
type textarea "Asendustelefoni pakume hinnaga 20 eurot perioodiks"
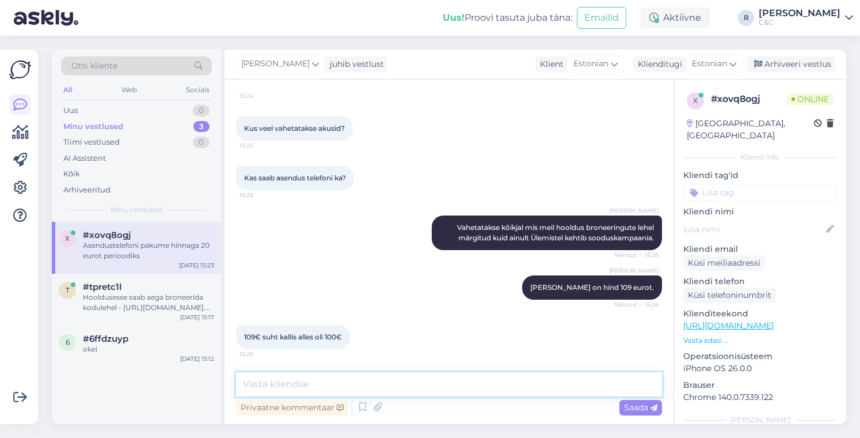
scroll to position [872, 0]
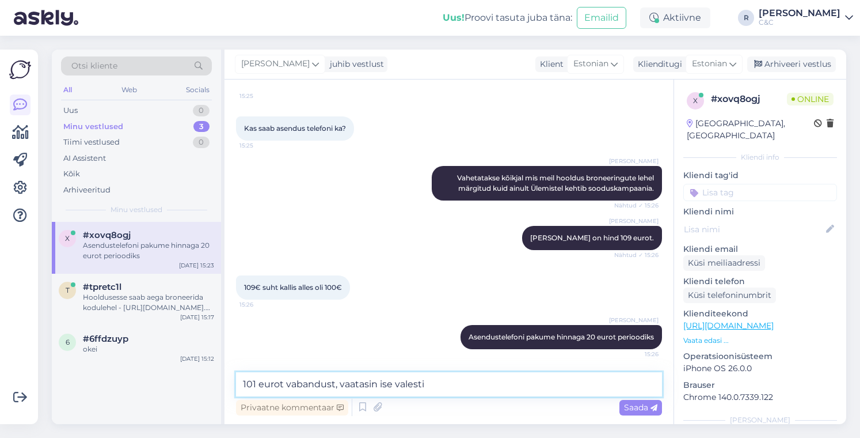
type textarea "101 eurot vabandust, vaatasin ise valesti."
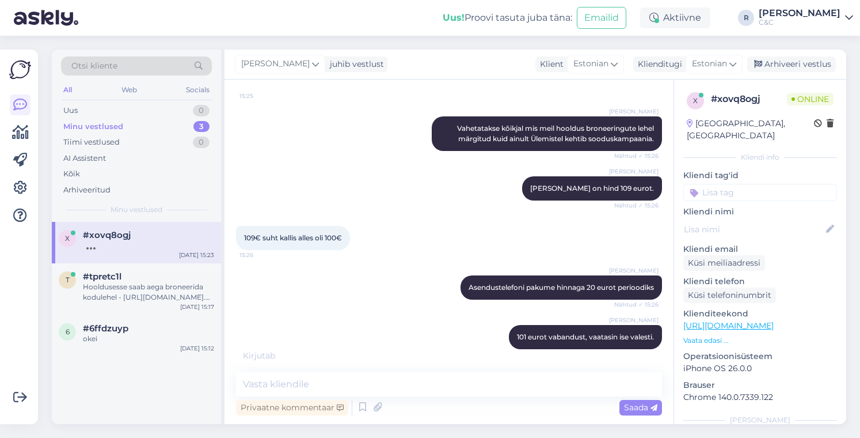
scroll to position [971, 0]
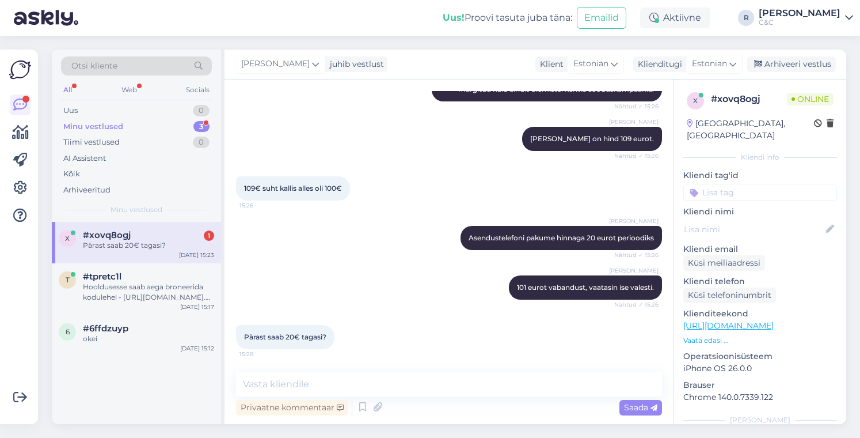
click at [392, 371] on div "Vestlus algas [DATE] Iphone 13 pro maxi aku vahetuse hind? Kas on orginaal aku?…" at bounding box center [449, 251] width 449 height 344
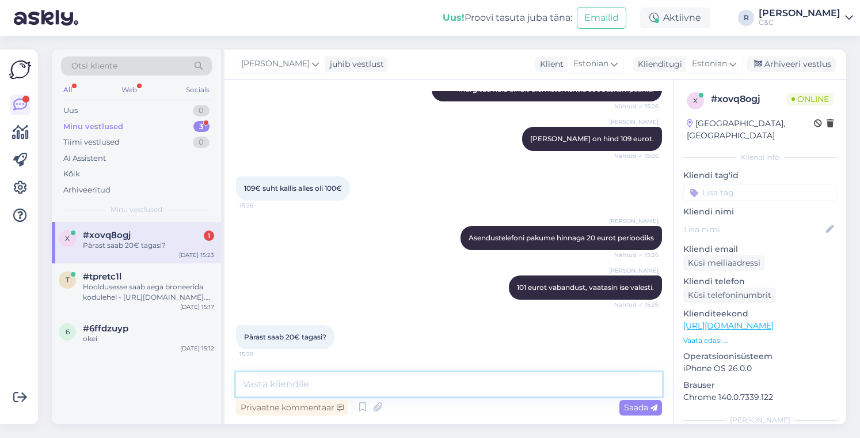
click at [386, 378] on textarea at bounding box center [449, 384] width 426 height 24
type textarea "Ei"
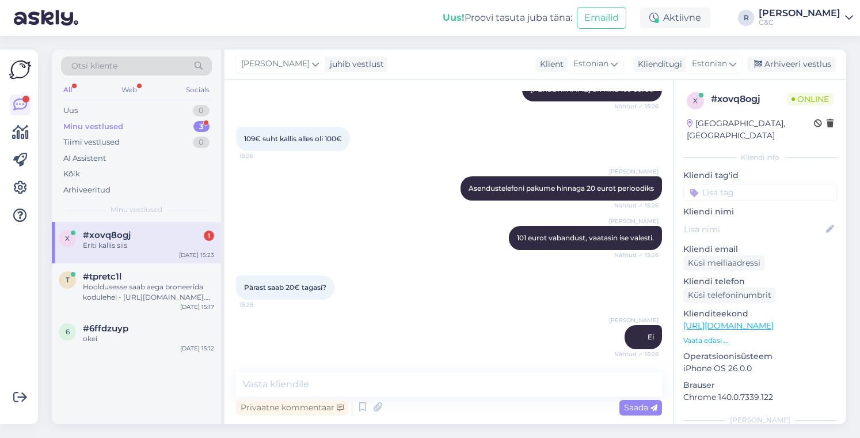
scroll to position [1070, 0]
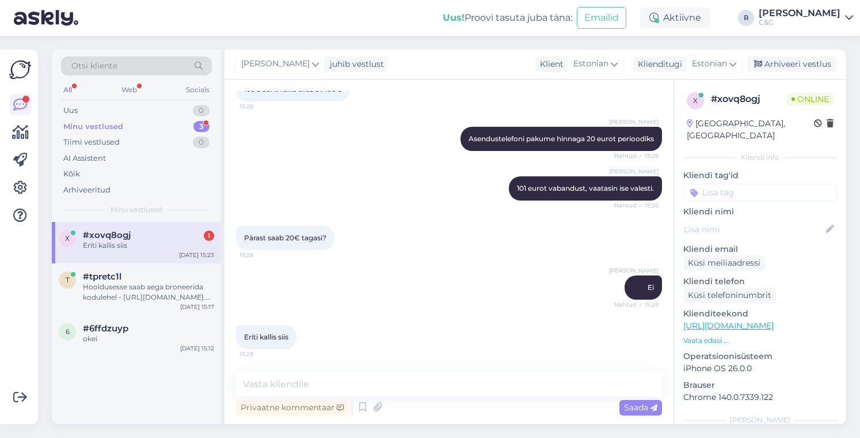
click at [142, 230] on div "#xovq8ogj 1" at bounding box center [148, 235] width 131 height 10
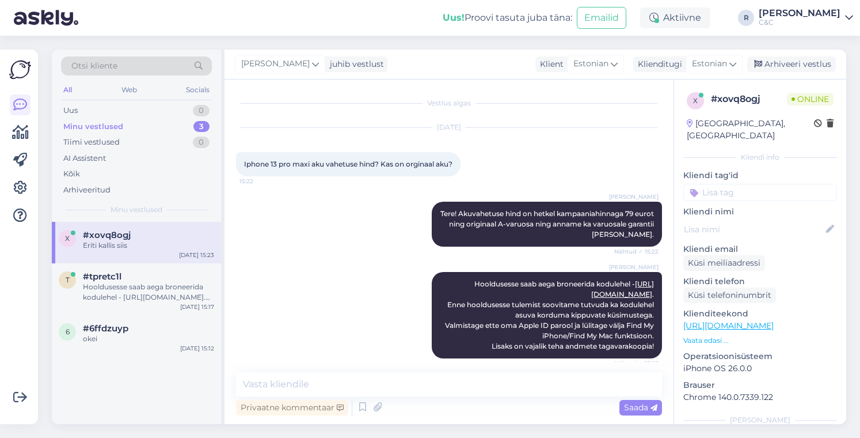
click at [137, 234] on div "#xovq8ogj" at bounding box center [148, 235] width 131 height 10
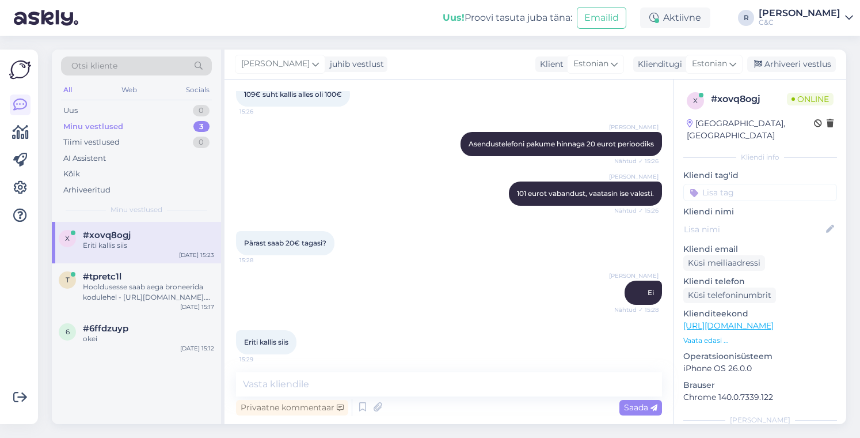
scroll to position [1070, 0]
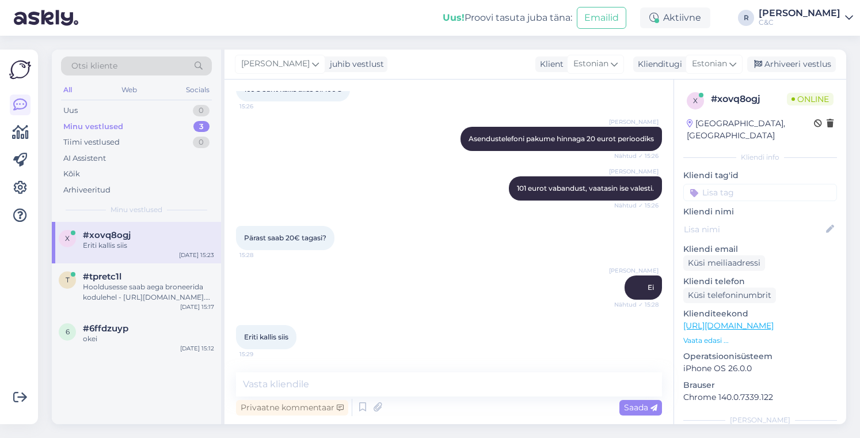
click at [167, 237] on div "#xovq8ogj" at bounding box center [148, 235] width 131 height 10
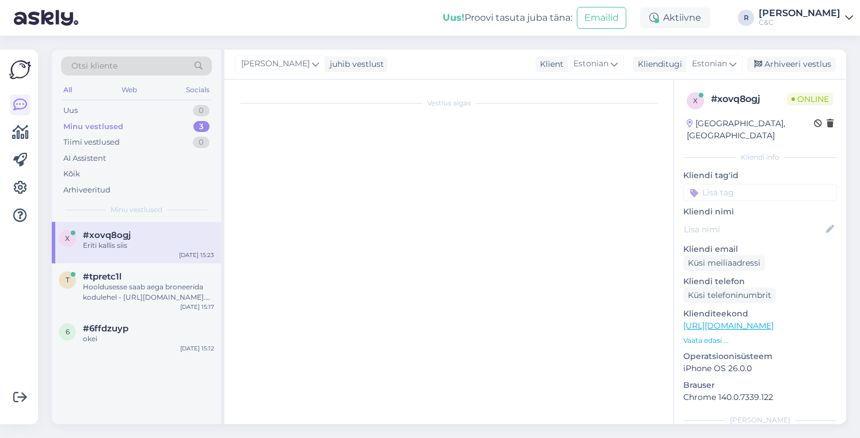
scroll to position [0, 0]
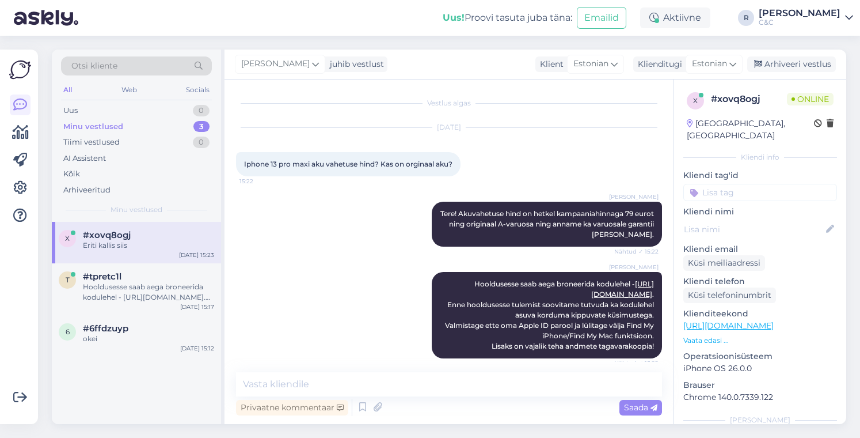
click at [158, 237] on div "#xovq8ogj" at bounding box center [148, 235] width 131 height 10
click at [169, 125] on div "Minu vestlused 3" at bounding box center [136, 127] width 151 height 16
click at [160, 227] on div "x #xovq8ogj Eriti kallis siis [DATE] 15:29" at bounding box center [136, 242] width 169 height 41
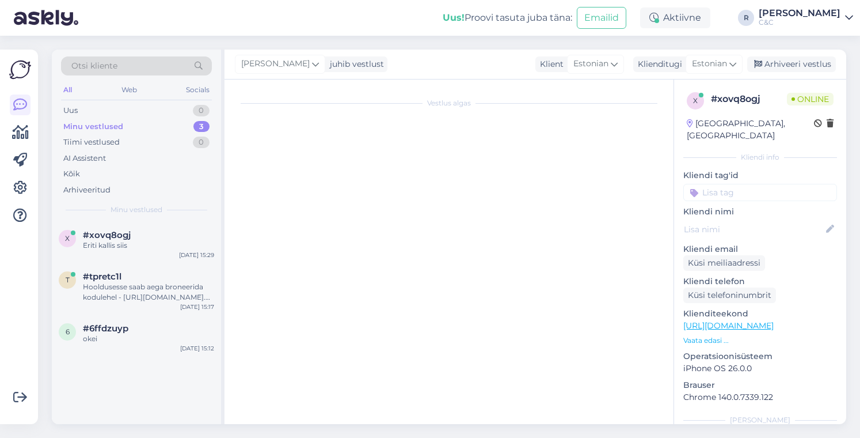
scroll to position [1070, 0]
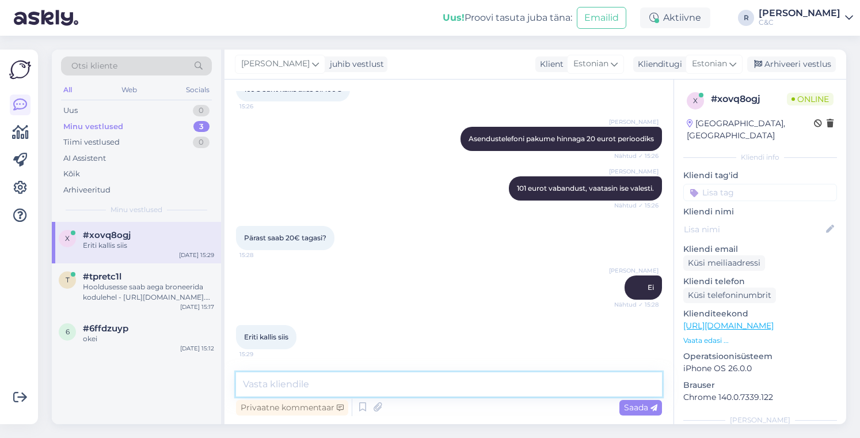
click at [381, 390] on textarea at bounding box center [449, 384] width 426 height 24
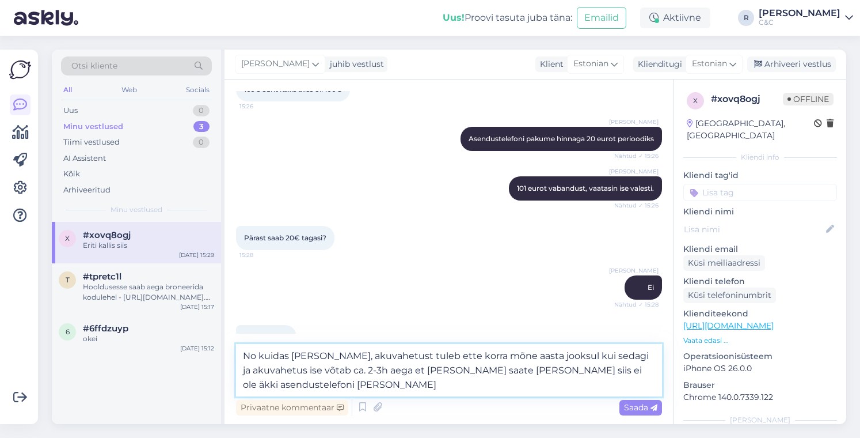
type textarea "No kuidas [PERSON_NAME], akuvahetust tuleb ette korra mõne aasta jooksul kui se…"
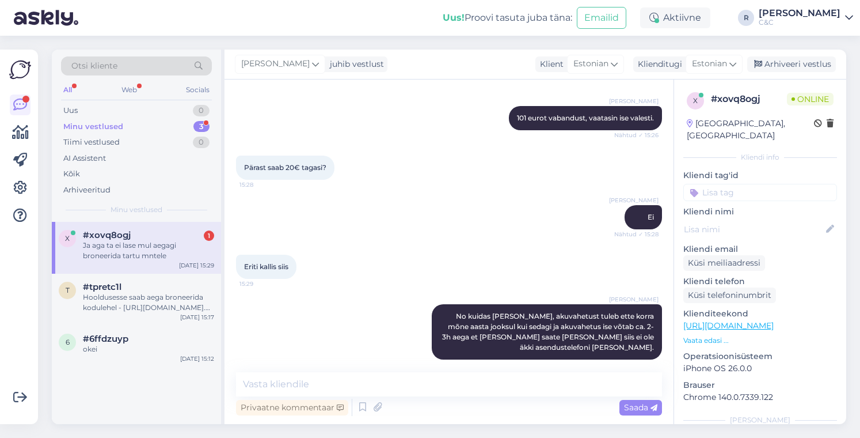
scroll to position [1189, 0]
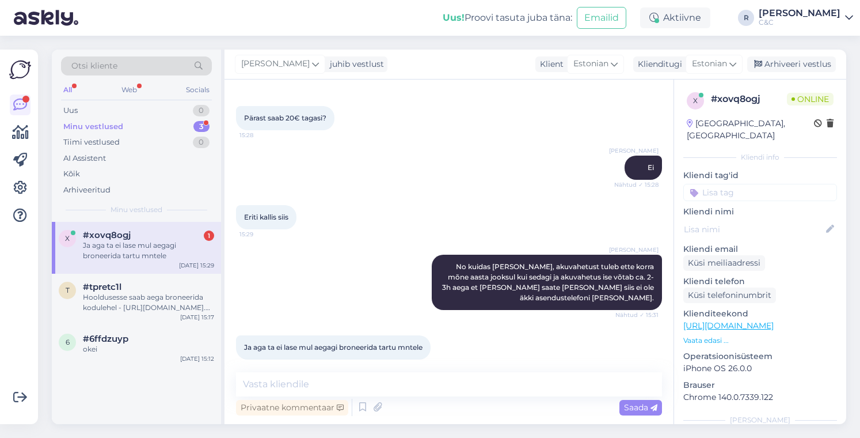
click at [191, 230] on div "#xovq8ogj 1" at bounding box center [148, 235] width 131 height 10
click at [367, 370] on div "Vestlus algas [DATE] Iphone 13 pro maxi aku vahetuse hind? Kas on orginaal aku?…" at bounding box center [449, 251] width 449 height 344
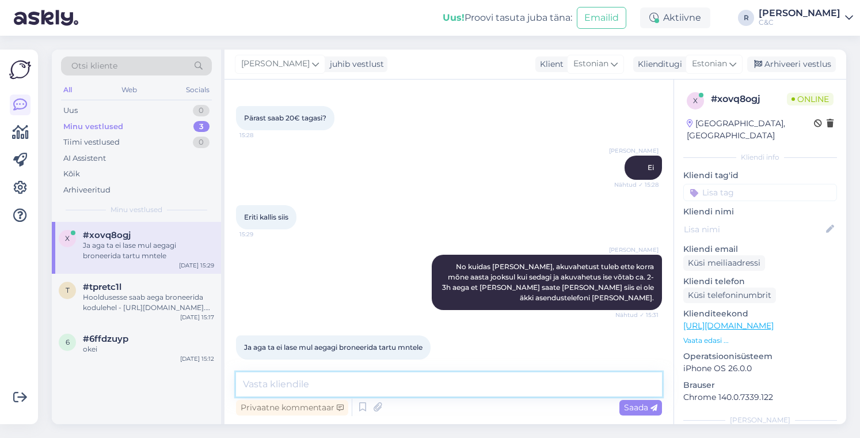
click at [339, 395] on textarea at bounding box center [449, 384] width 426 height 24
type textarea "Broneerin teile ise."
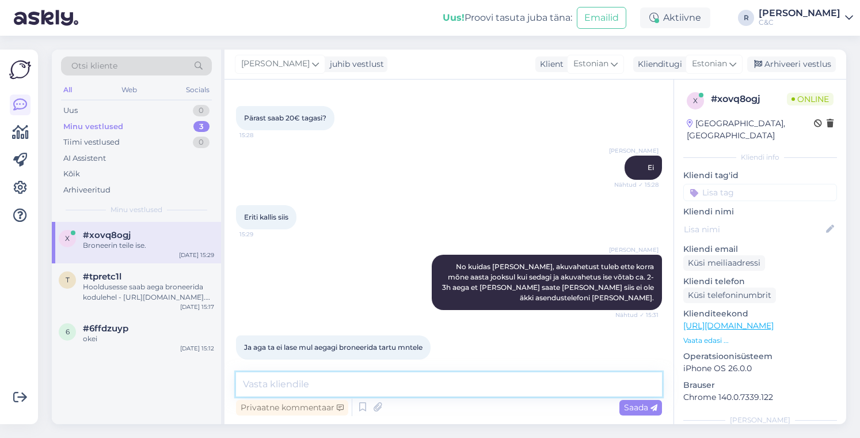
scroll to position [1239, 0]
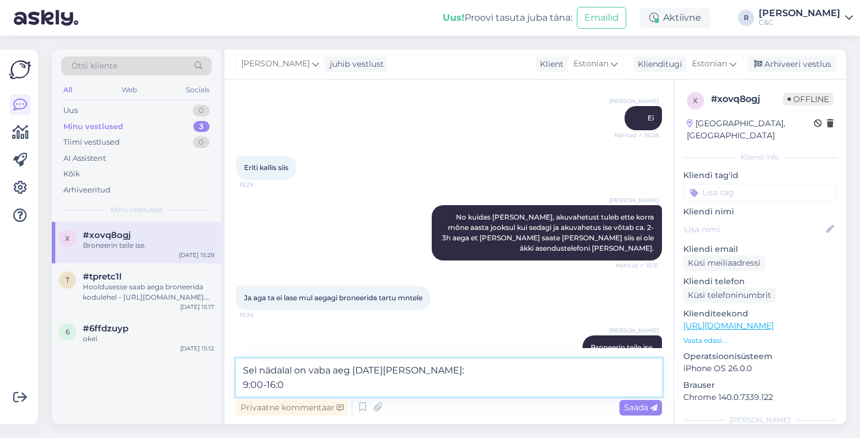
type textarea "Sel nädalal on vaba aeg [DATE][PERSON_NAME]: 9:00-16:00"
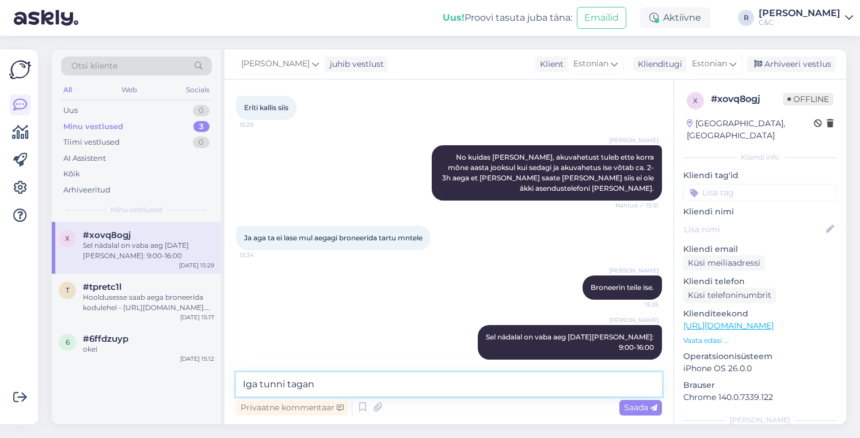
type textarea "Iga tunni tagant"
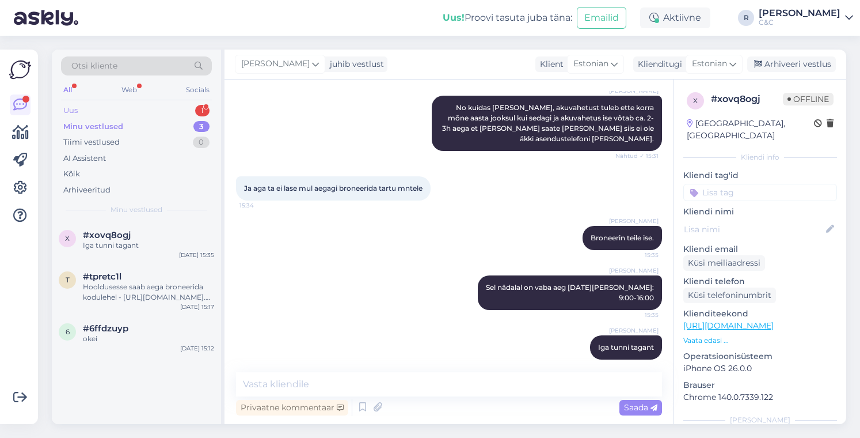
click at [187, 108] on div "Uus 1" at bounding box center [136, 110] width 151 height 16
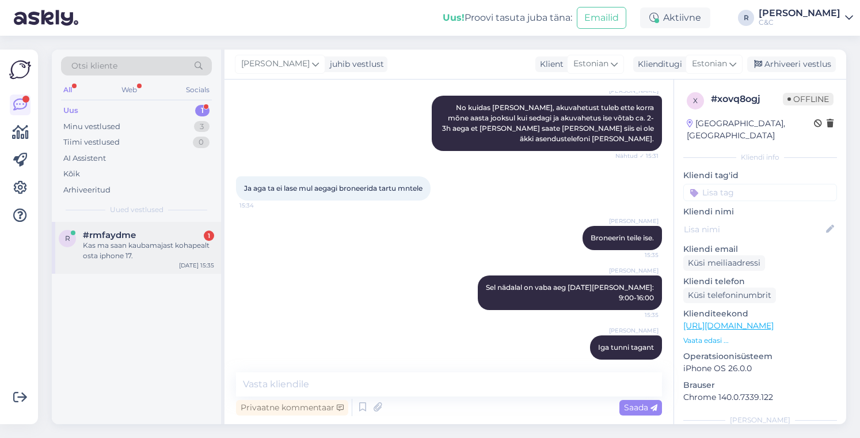
click at [155, 238] on div "#rmfaydme 1" at bounding box center [148, 235] width 131 height 10
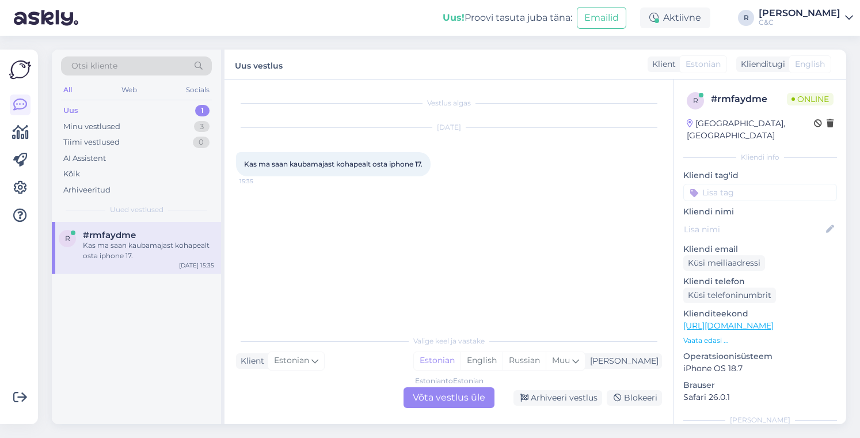
click at [752, 320] on link "[URL][DOMAIN_NAME]" at bounding box center [728, 325] width 90 height 10
click at [450, 390] on div "Estonian to Estonian Võta vestlus üle" at bounding box center [449, 397] width 91 height 21
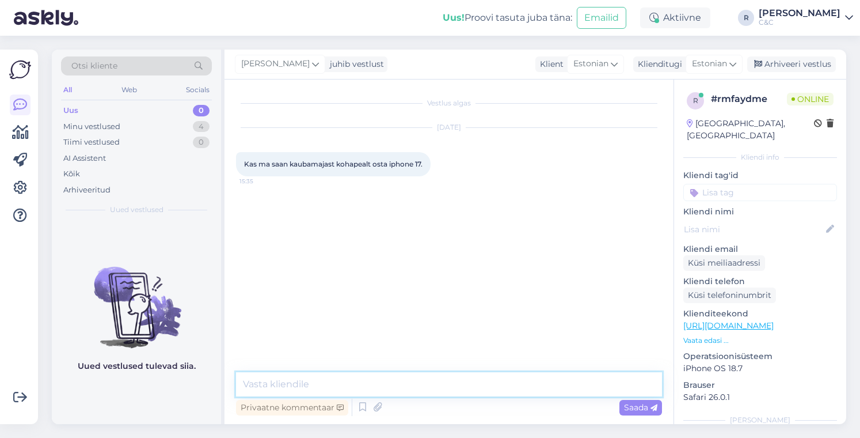
click at [374, 375] on textarea at bounding box center [449, 384] width 426 height 24
type textarea "Tere! Mis [PERSON_NAME] mälumahuga?"
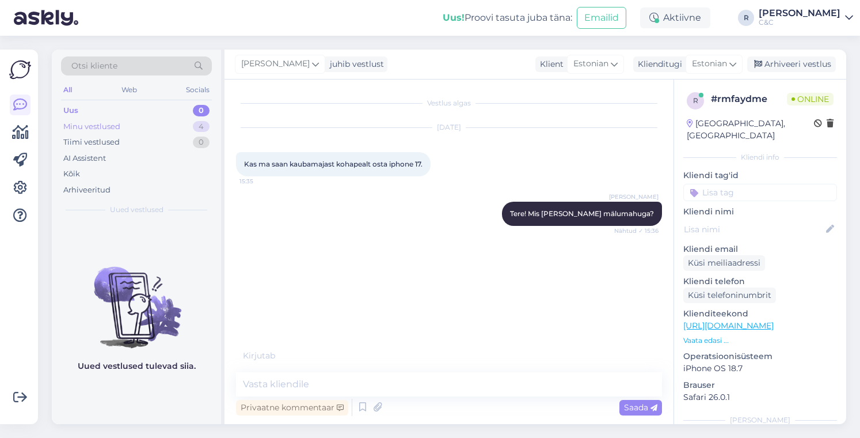
click at [181, 130] on div "Minu vestlused 4" at bounding box center [136, 127] width 151 height 16
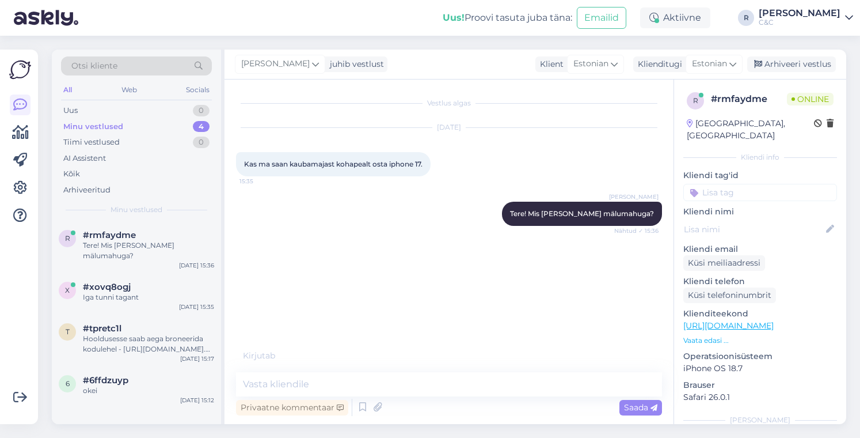
click at [161, 219] on div "Otsi kliente All Web Socials Uus 0 Minu vestlused 4 Tiimi vestlused 0 AI Assist…" at bounding box center [136, 136] width 169 height 172
click at [133, 282] on div "#xovq8ogj" at bounding box center [148, 287] width 131 height 10
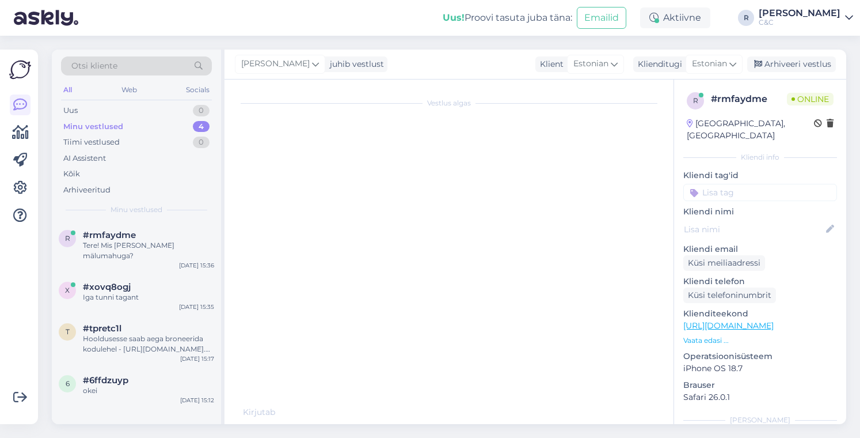
scroll to position [1360, 0]
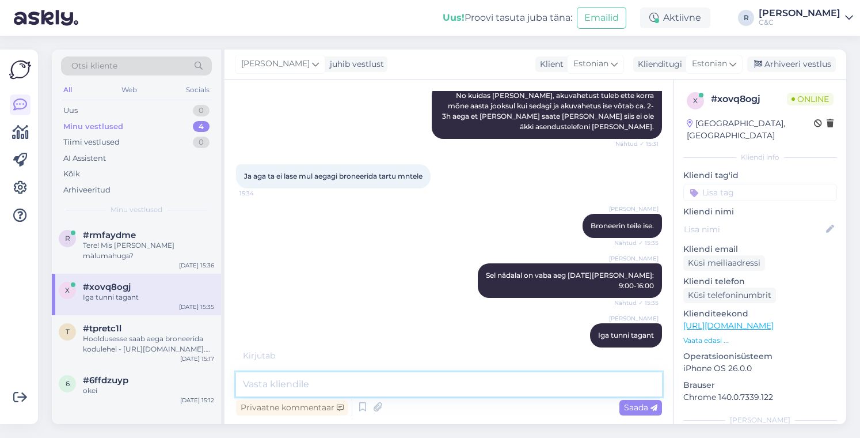
click at [343, 385] on textarea at bounding box center [449, 384] width 426 height 24
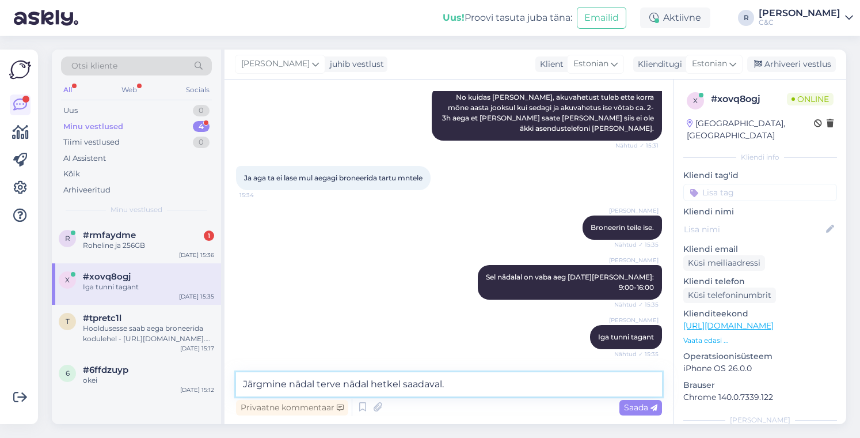
scroll to position [1348, 0]
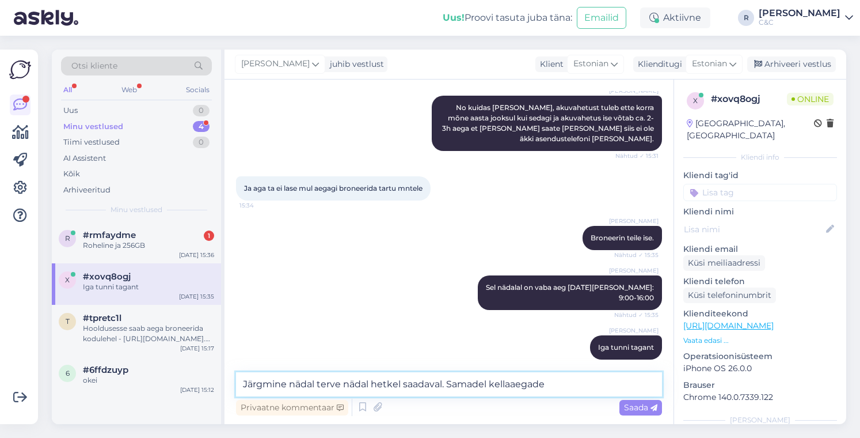
type textarea "Järgmine nädal terve nädal hetkel saadaval. Samadel kellaaegadel"
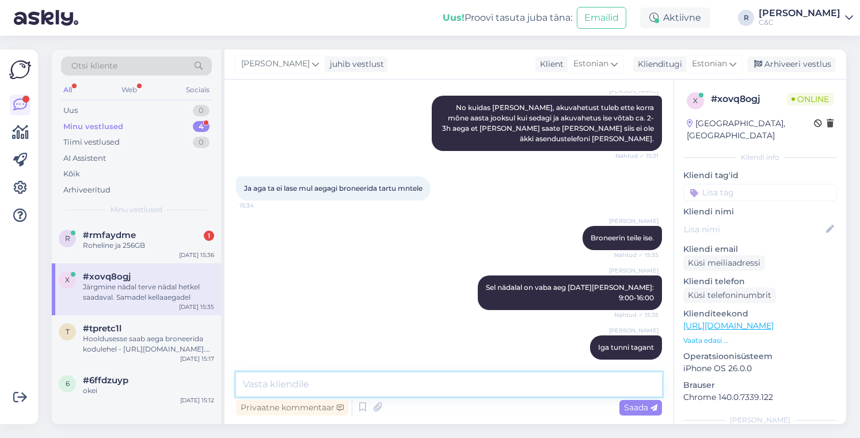
scroll to position [1408, 0]
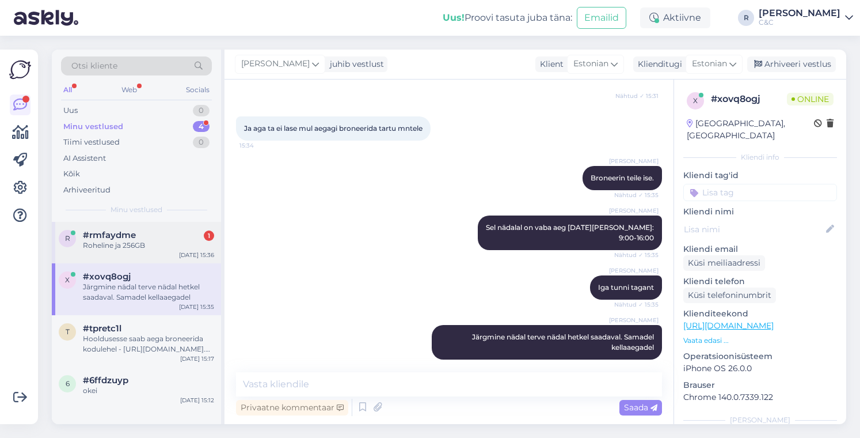
click at [172, 253] on div "r #rmfaydme 1 Roheline ja 256GB [DATE] 15:36" at bounding box center [136, 242] width 169 height 41
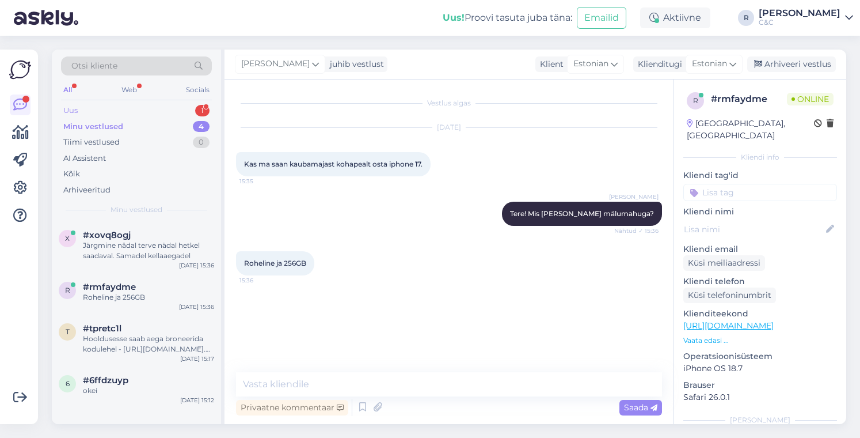
click at [166, 110] on div "Uus 1" at bounding box center [136, 110] width 151 height 16
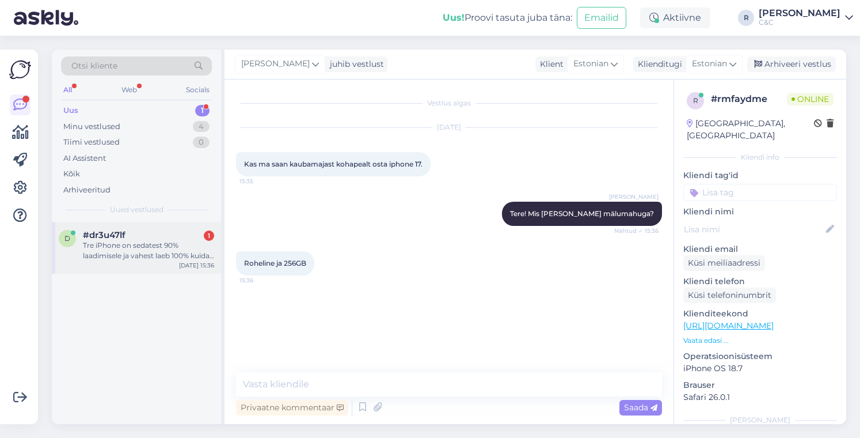
click at [151, 233] on div "#dr3u47lf 1" at bounding box center [148, 235] width 131 height 10
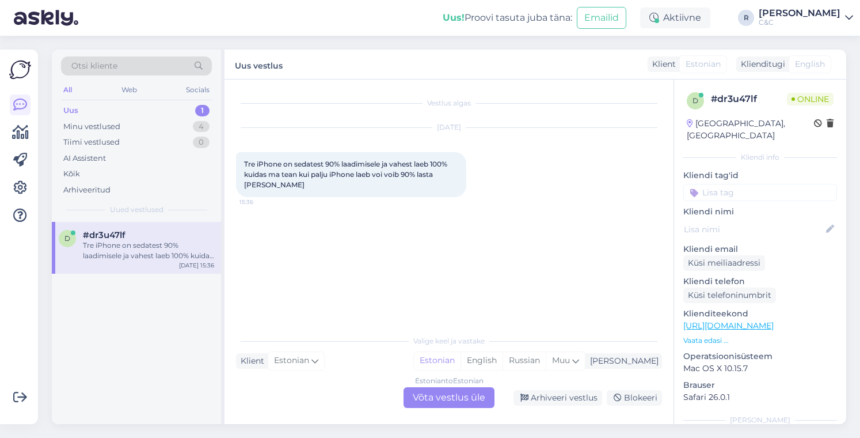
click at [433, 406] on div "Estonian to Estonian Võta vestlus üle" at bounding box center [449, 397] width 91 height 21
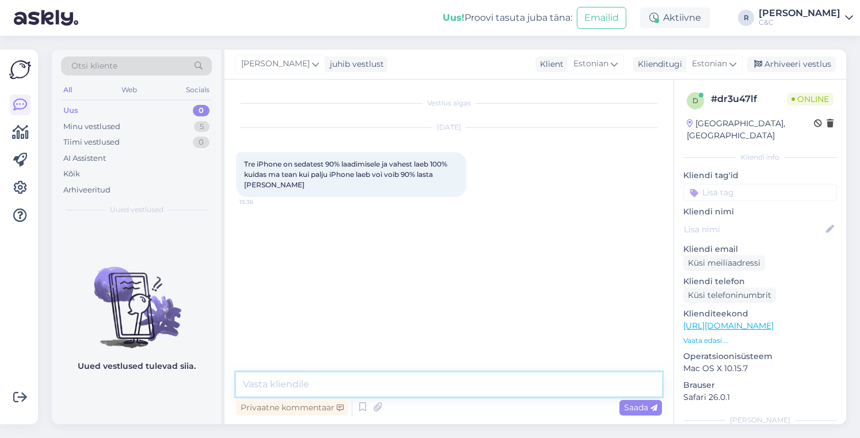
click at [386, 391] on textarea at bounding box center [449, 384] width 426 height 24
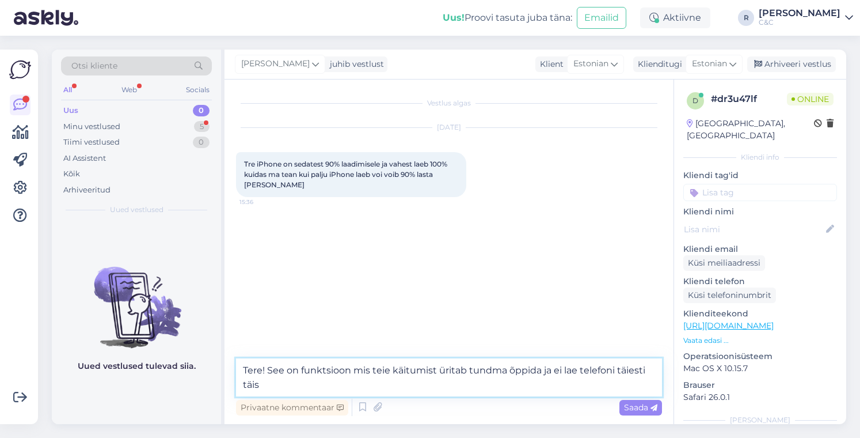
type textarea "Tere! See on funktsioon mis teie käitumist üritab tundma õppida ja ei lae telef…"
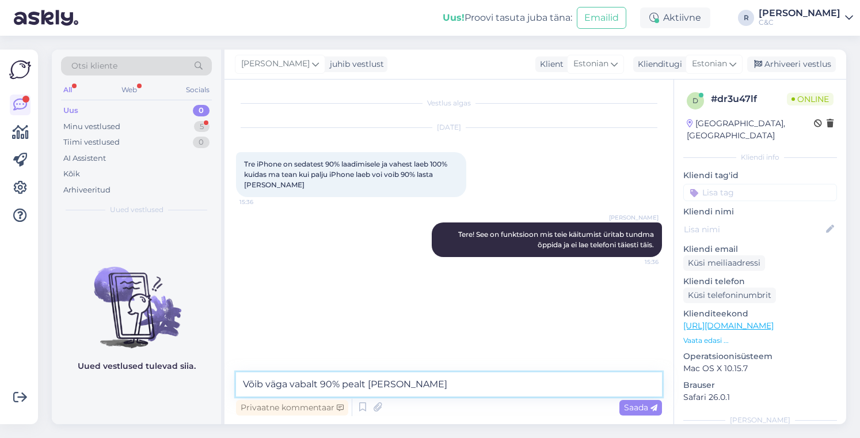
type textarea "Võib väga vabalt 90% pealt [PERSON_NAME]."
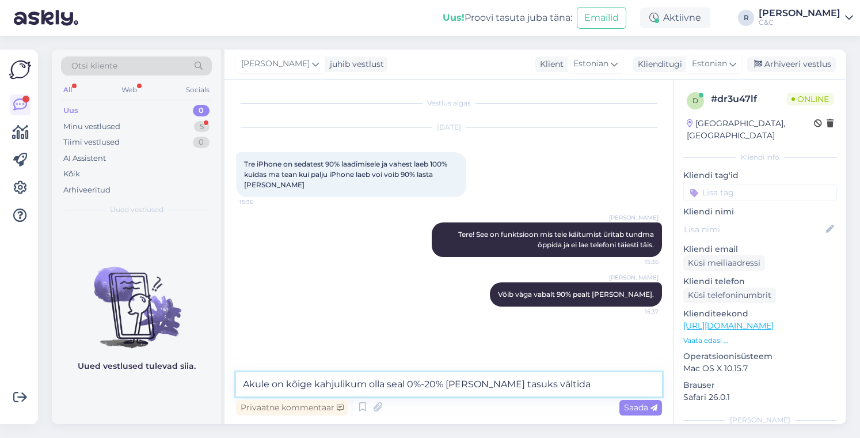
type textarea "Akule on kõige kahjulikum olla seal 0%-20% [PERSON_NAME] tasuks vältida."
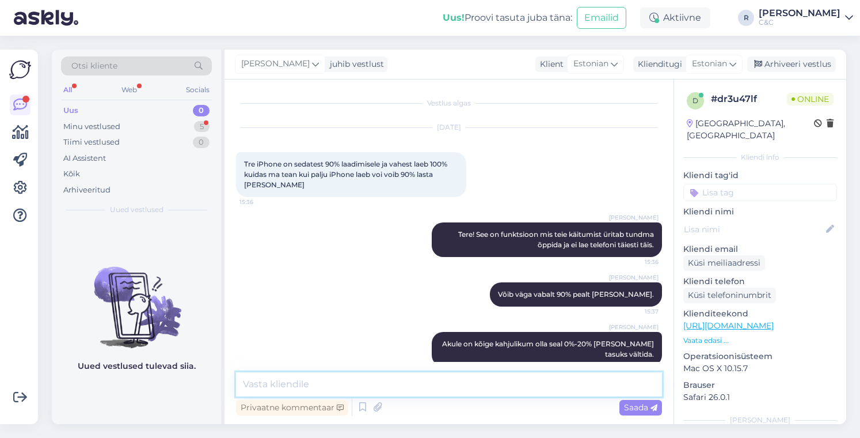
scroll to position [17, 0]
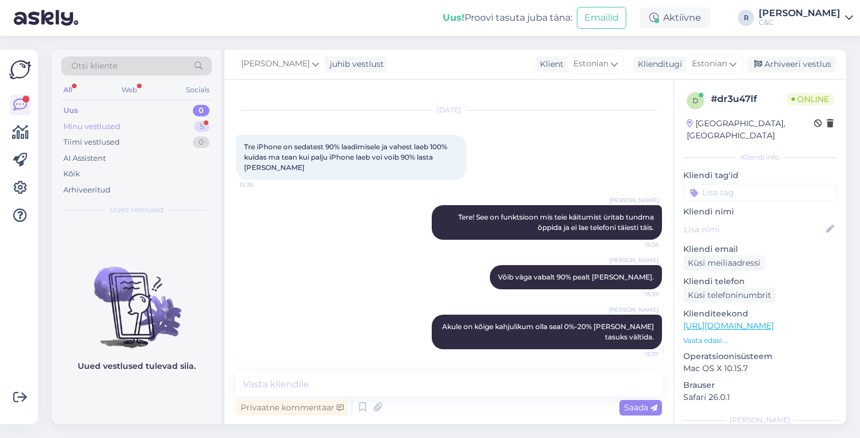
click at [149, 125] on div "Minu vestlused 5" at bounding box center [136, 127] width 151 height 16
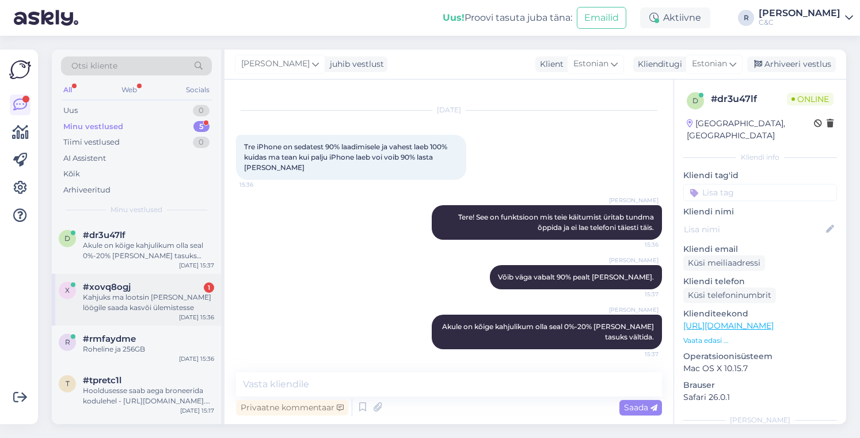
click at [136, 291] on div "#xovq8ogj 1" at bounding box center [148, 287] width 131 height 10
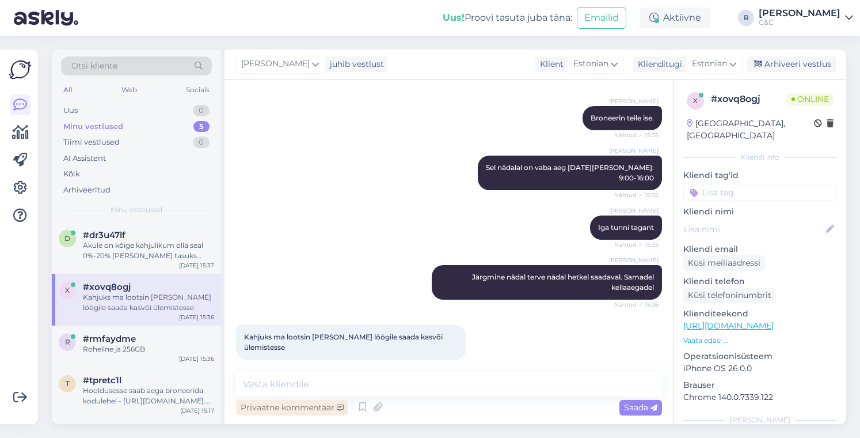
click at [339, 402] on div "Privaatne kommentaar" at bounding box center [292, 408] width 112 height 16
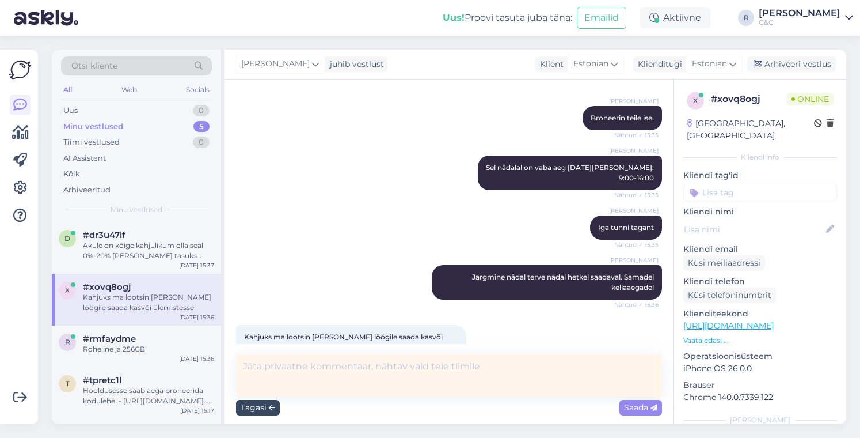
click at [261, 407] on div "Tagasi" at bounding box center [258, 408] width 44 height 16
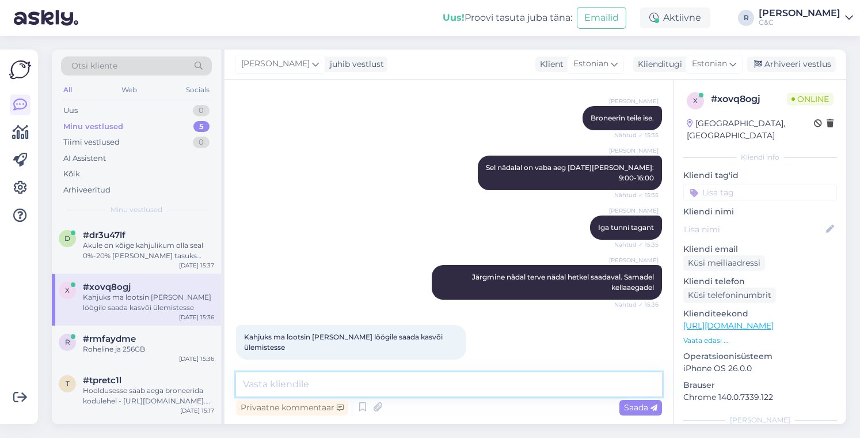
click at [294, 383] on textarea at bounding box center [449, 384] width 426 height 24
type textarea "Ülemistel esimesed vabad [PERSON_NAME] järgmisel nädalal."
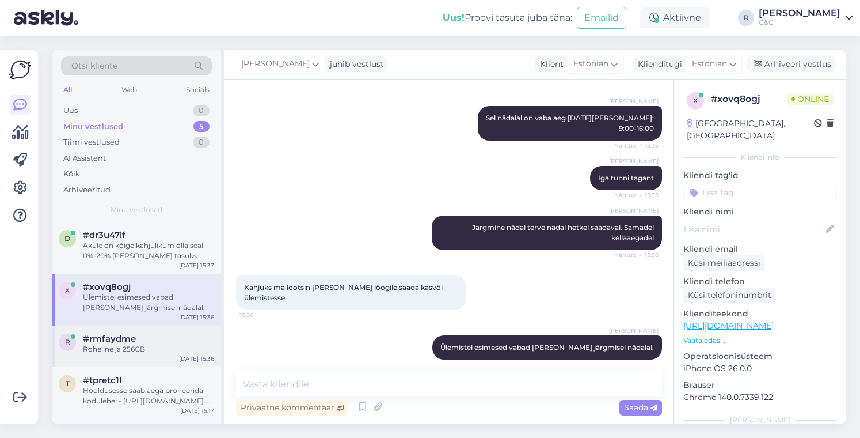
click at [147, 344] on div "Roheline ja 256GB" at bounding box center [148, 349] width 131 height 10
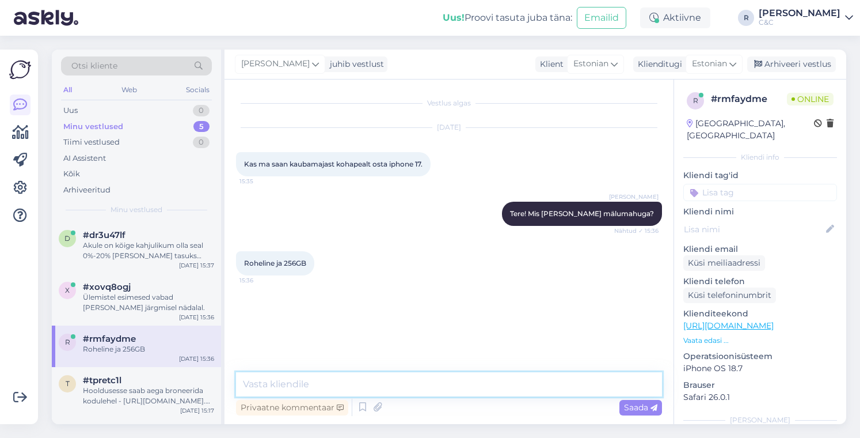
click at [410, 382] on textarea at bounding box center [449, 384] width 426 height 24
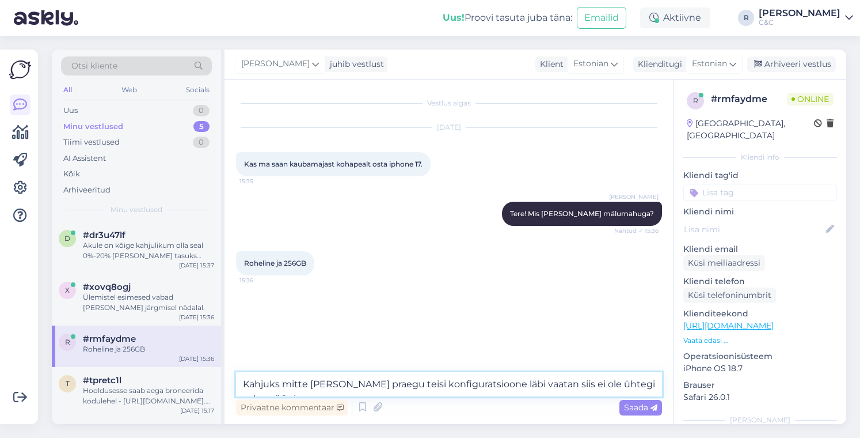
type textarea "Kahjuks mitte [PERSON_NAME] praegu teisi konfiguratsioone läbi vaatan siis ei o…"
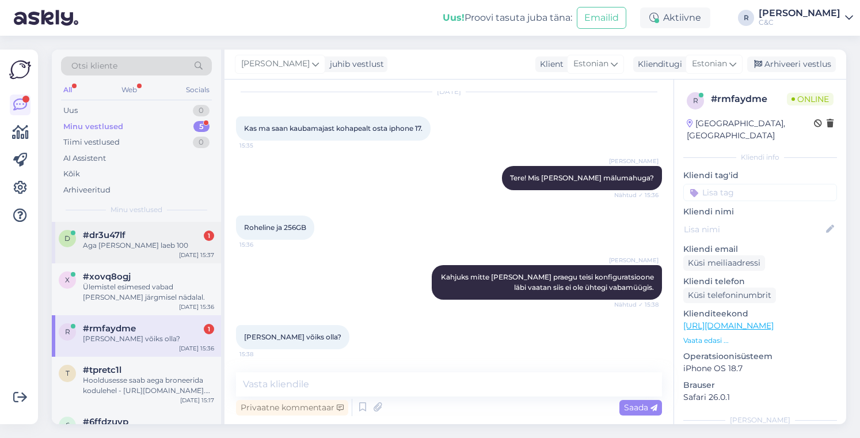
click at [173, 238] on div "#dr3u47lf 1" at bounding box center [148, 235] width 131 height 10
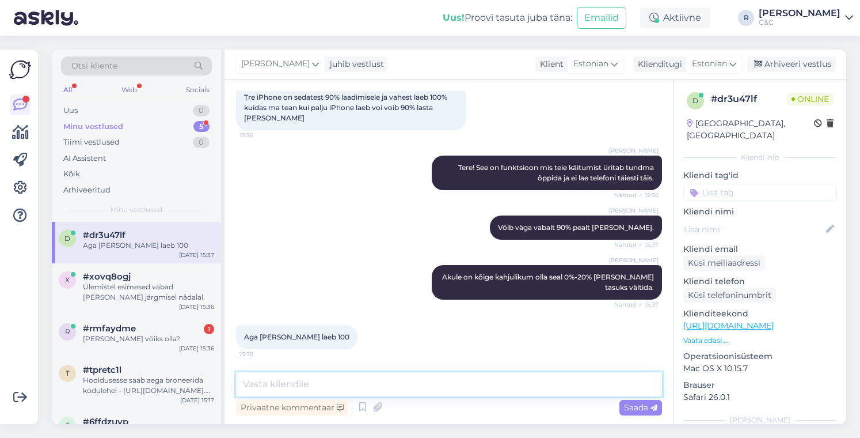
click at [310, 387] on textarea at bounding box center [449, 384] width 426 height 24
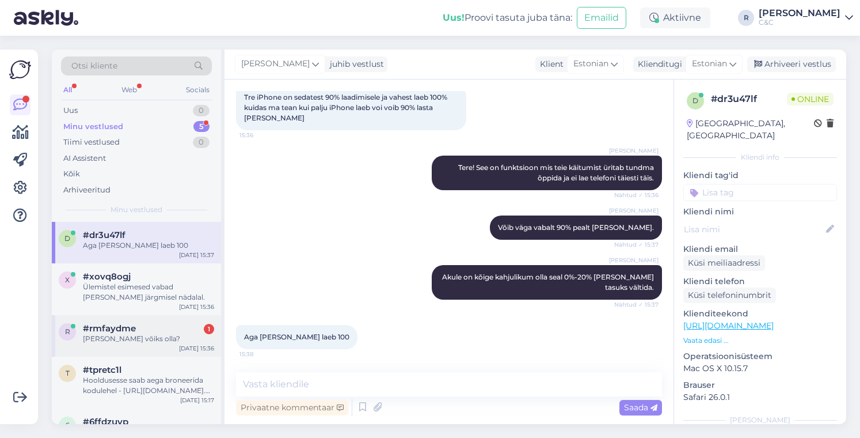
click at [199, 344] on div "[DATE] 15:36" at bounding box center [196, 348] width 35 height 9
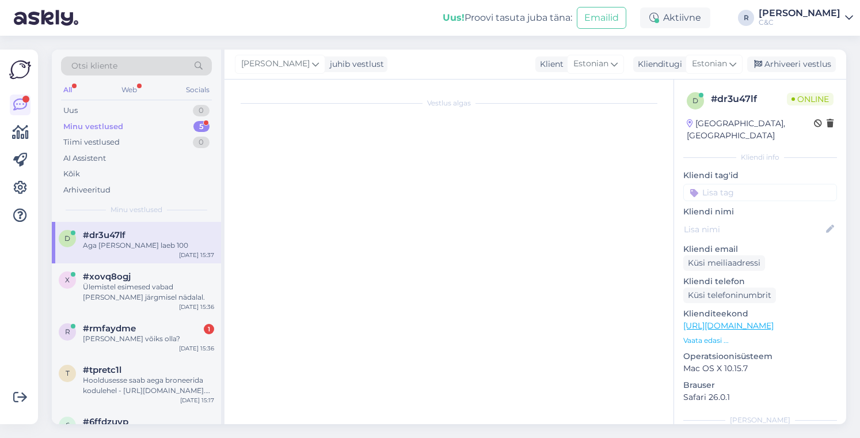
scroll to position [36, 0]
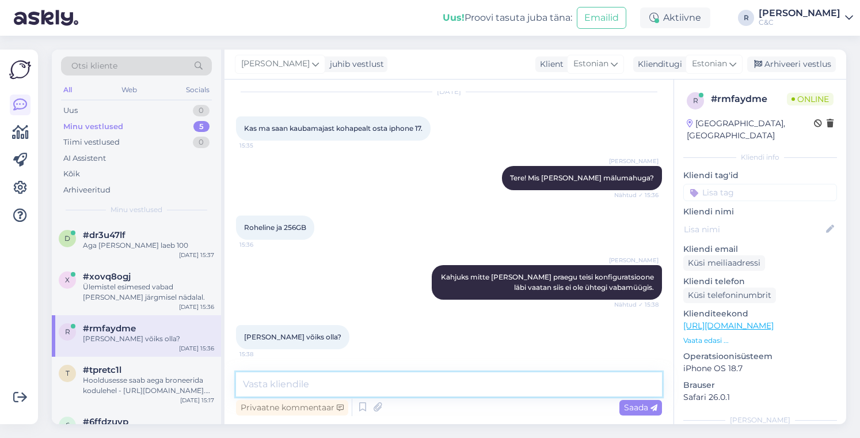
click at [336, 393] on textarea at bounding box center [449, 384] width 426 height 24
type textarea "[PERSON_NAME] et kuskil 2 nädalat võib minna."
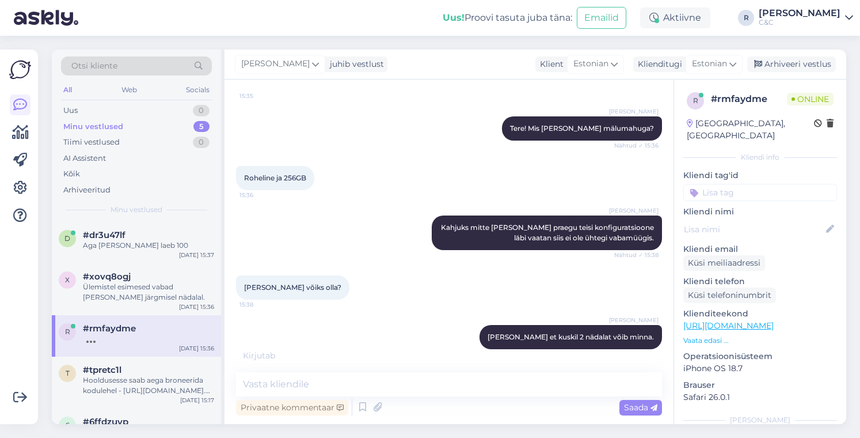
scroll to position [135, 0]
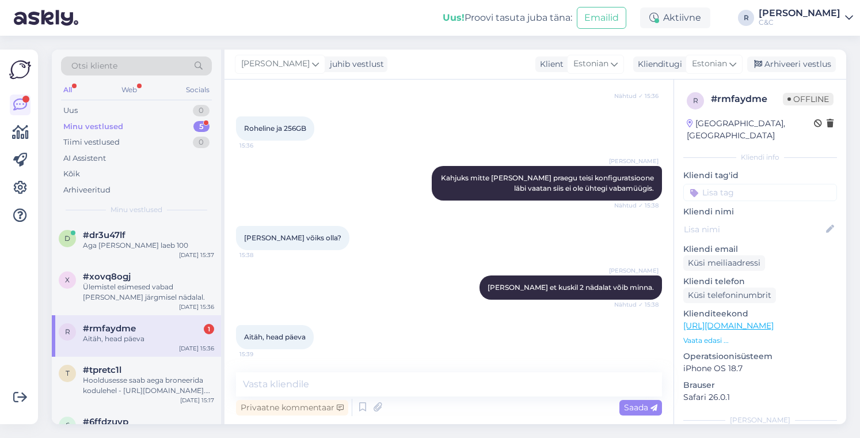
click at [165, 325] on div "#rmfaydme 1" at bounding box center [148, 328] width 131 height 10
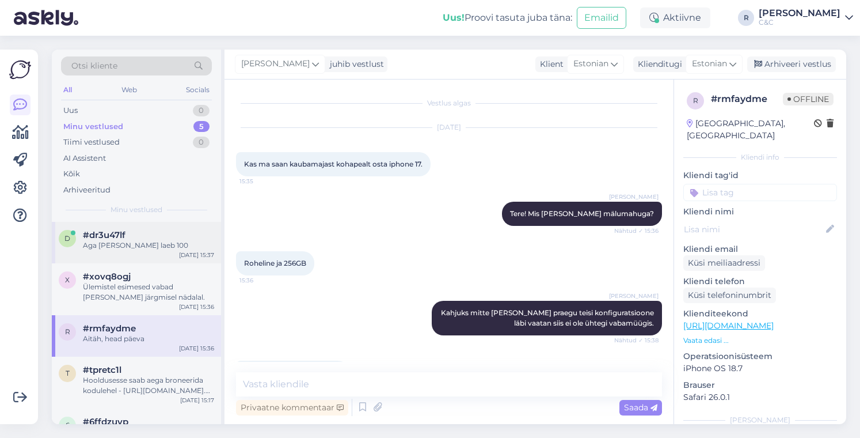
click at [176, 250] on div "d #dr3u47lf Aga [PERSON_NAME] laeb 100 [DATE] 15:37" at bounding box center [136, 242] width 169 height 41
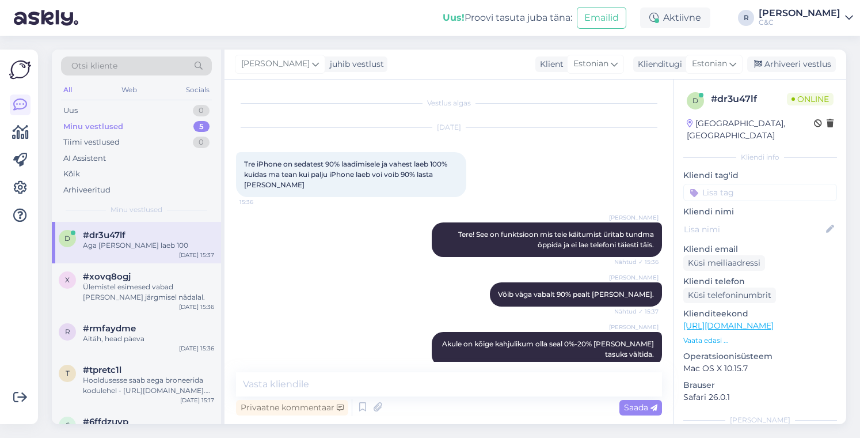
scroll to position [67, 0]
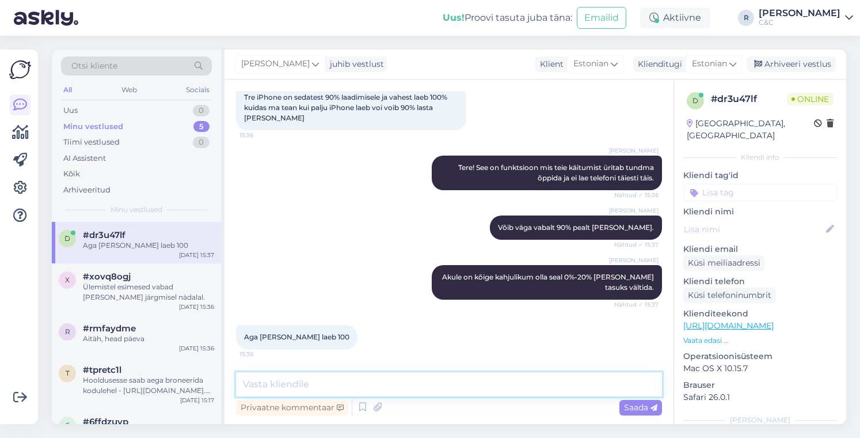
click at [318, 385] on textarea at bounding box center [449, 384] width 426 height 24
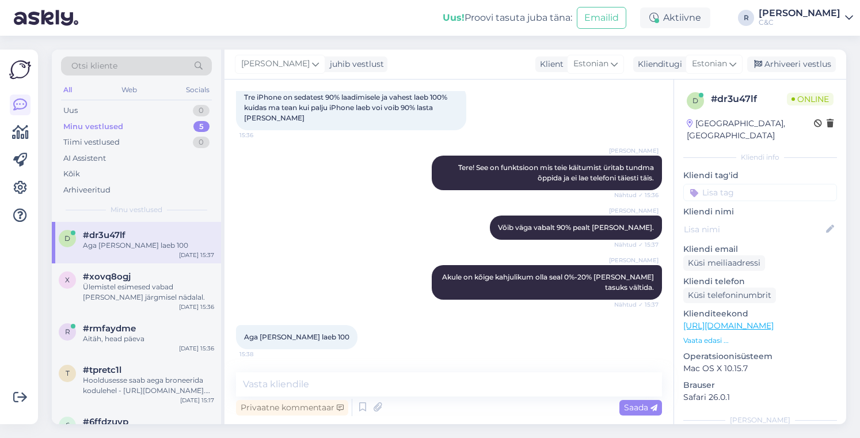
drag, startPoint x: 163, startPoint y: 242, endPoint x: 159, endPoint y: 260, distance: 18.3
click at [163, 242] on div "Aga [PERSON_NAME] laeb 100" at bounding box center [148, 245] width 131 height 10
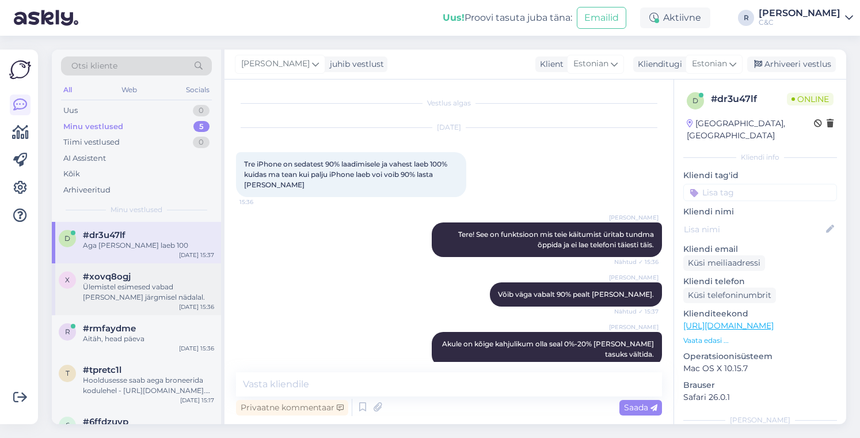
click at [146, 292] on div "Ülemistel esimesed vabad [PERSON_NAME] järgmisel nädalal." at bounding box center [148, 292] width 131 height 21
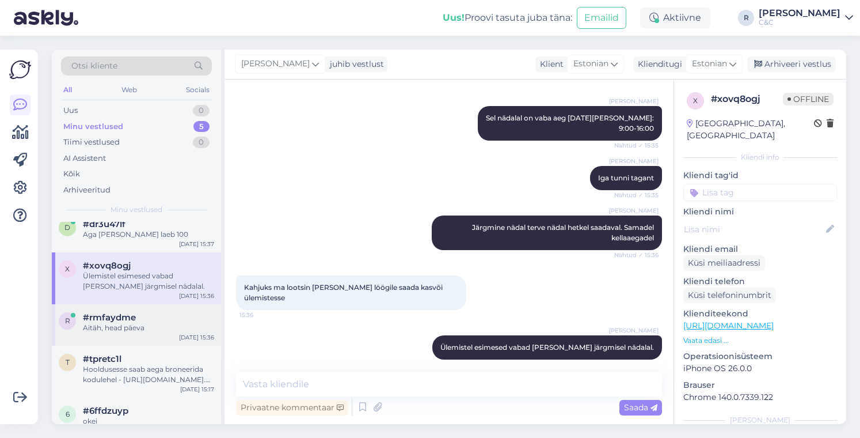
scroll to position [26, 0]
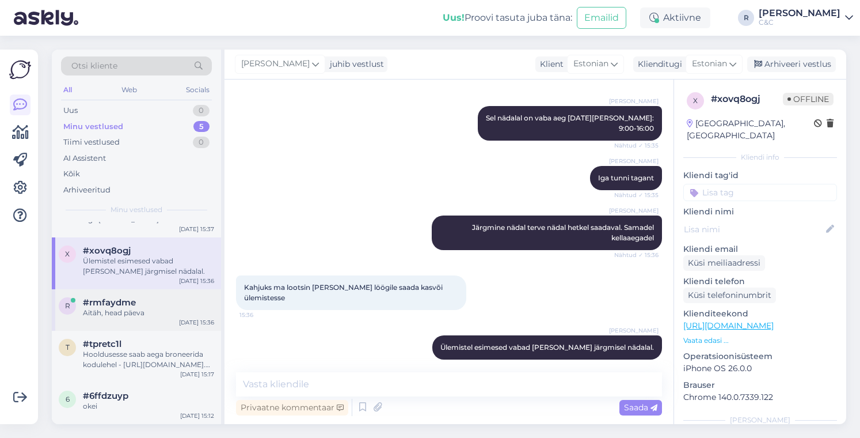
click at [152, 302] on div "#rmfaydme" at bounding box center [148, 302] width 131 height 10
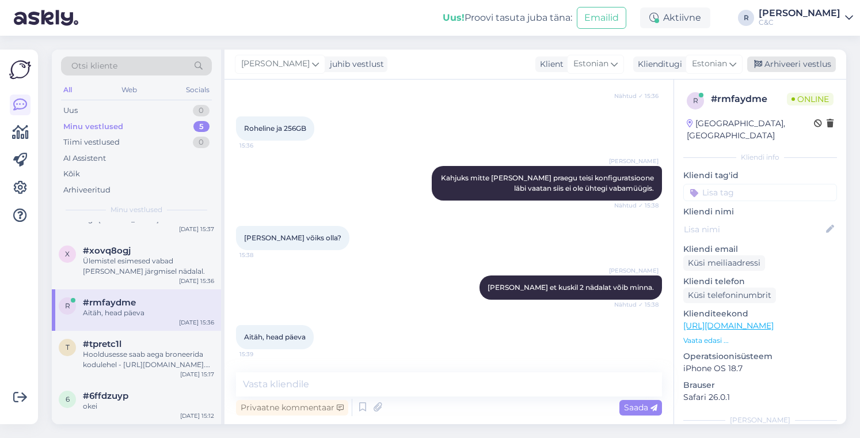
click at [778, 64] on div "Arhiveeri vestlus" at bounding box center [791, 64] width 89 height 16
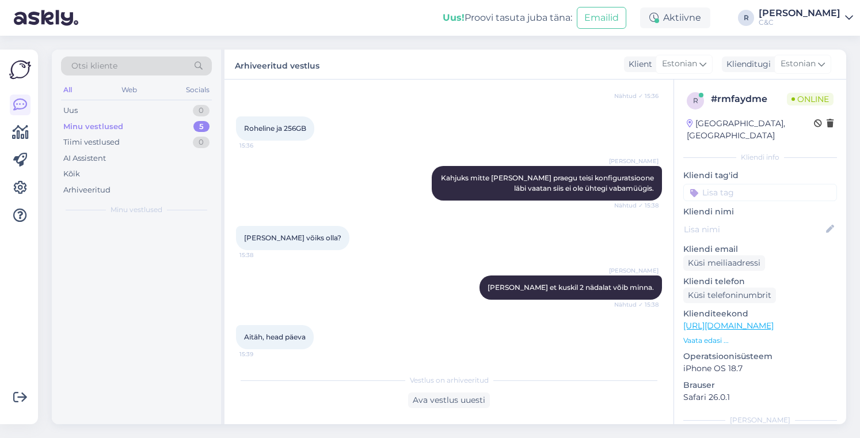
scroll to position [0, 0]
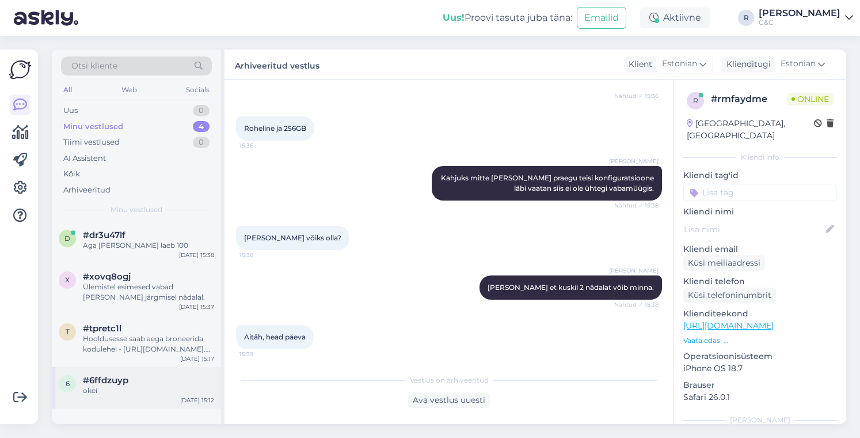
click at [138, 391] on div "okei" at bounding box center [148, 390] width 131 height 10
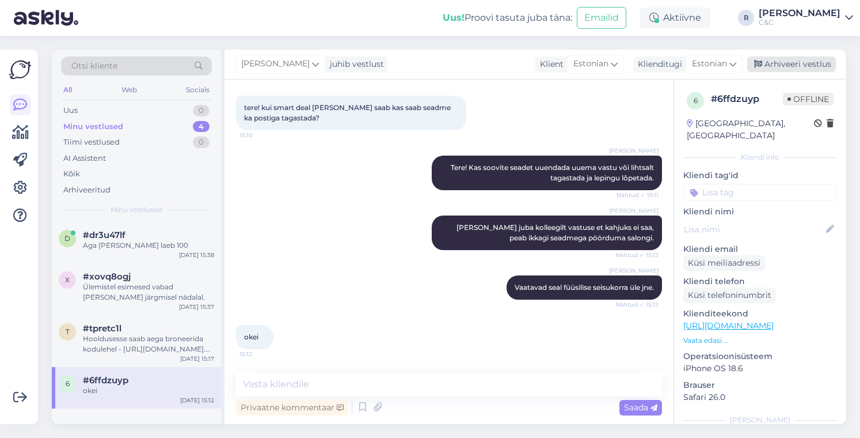
click at [779, 64] on div "Arhiveeri vestlus" at bounding box center [791, 64] width 89 height 16
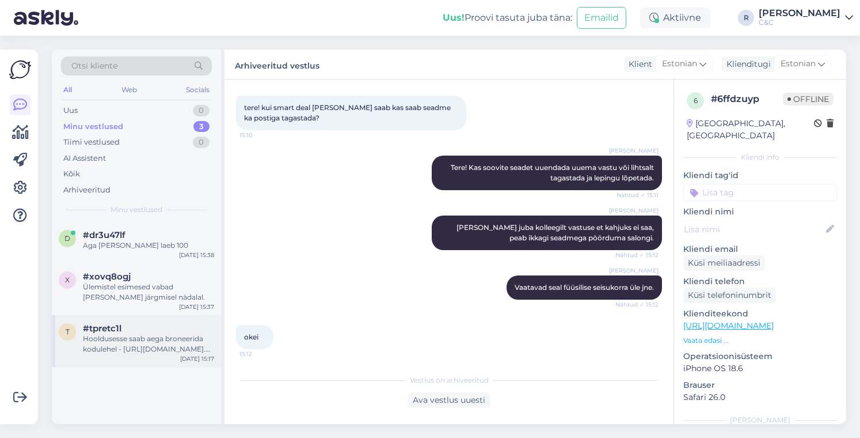
click at [163, 324] on div "#tpretc1l" at bounding box center [148, 328] width 131 height 10
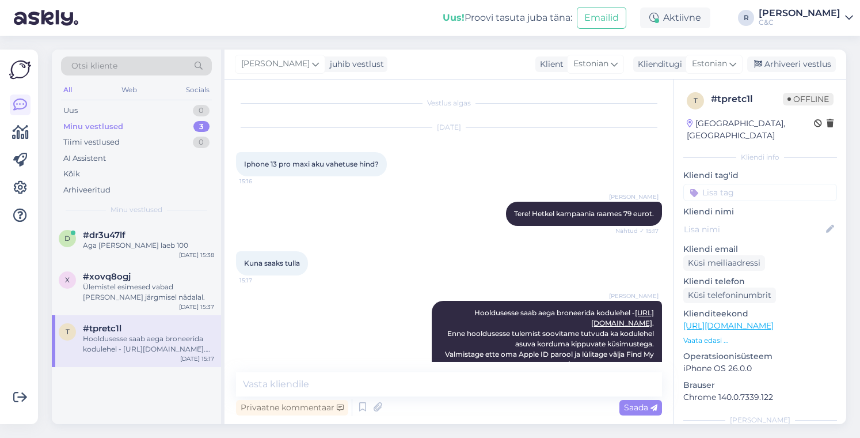
scroll to position [38, 0]
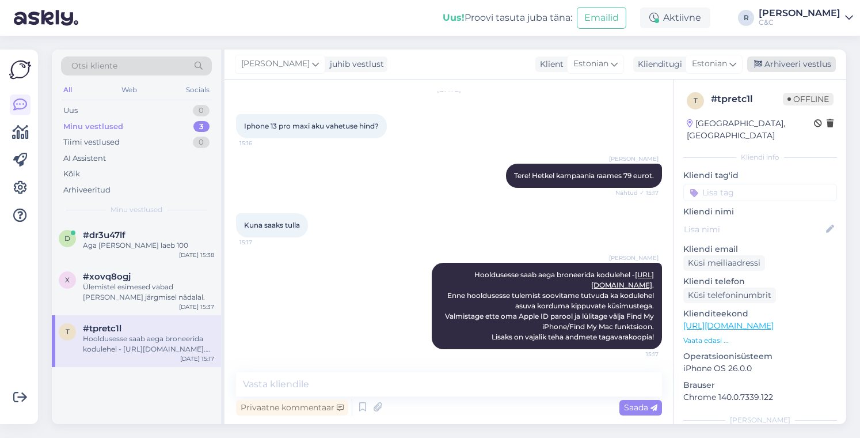
click at [775, 61] on div "Arhiveeri vestlus" at bounding box center [791, 64] width 89 height 16
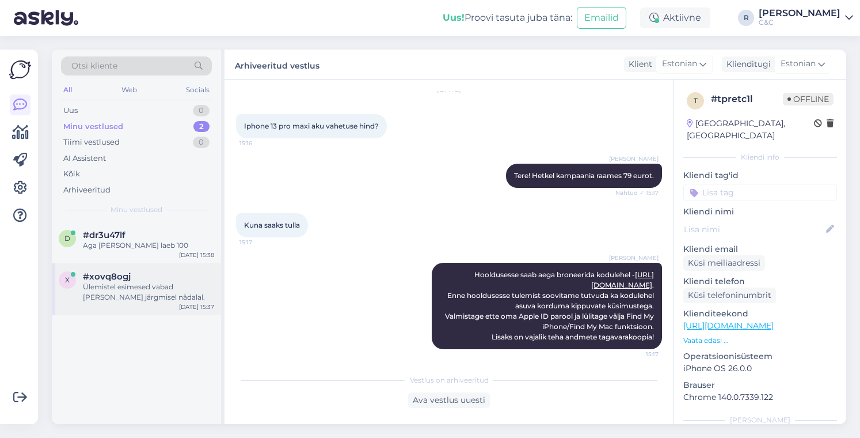
click at [163, 287] on div "Ülemistel esimesed vabad [PERSON_NAME] järgmisel nädalal." at bounding box center [148, 292] width 131 height 21
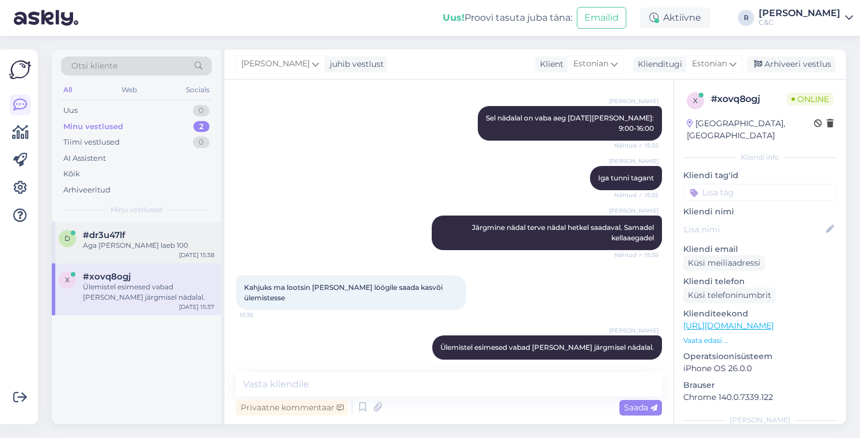
click at [150, 246] on div "Aga [PERSON_NAME] laeb 100" at bounding box center [148, 245] width 131 height 10
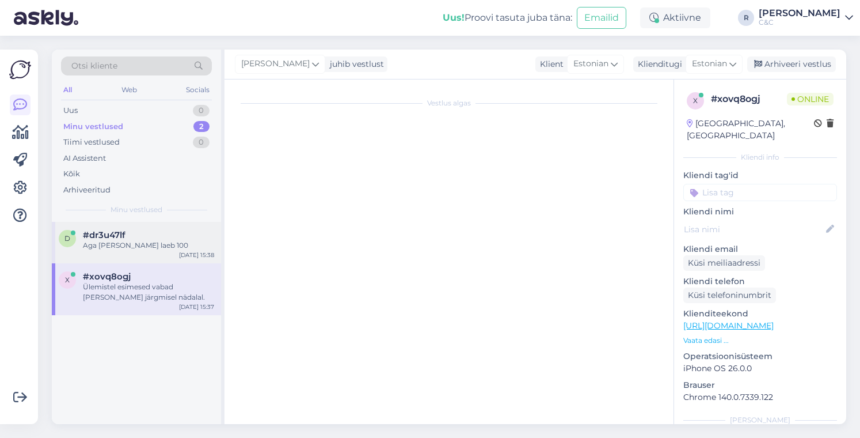
scroll to position [67, 0]
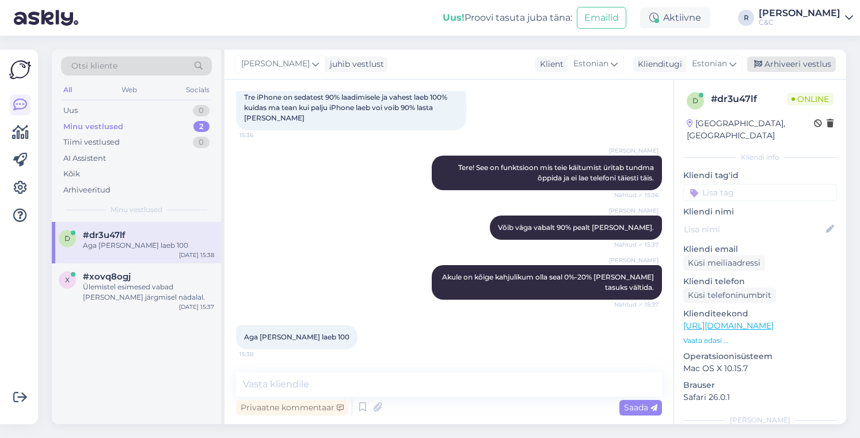
click at [804, 66] on div "Arhiveeri vestlus" at bounding box center [791, 64] width 89 height 16
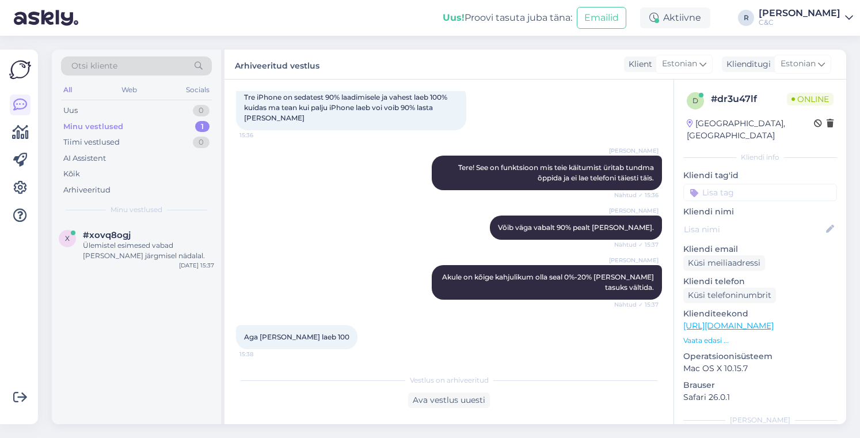
click at [148, 313] on div "x #xovq8ogj Ülemistel esimesed vabad [PERSON_NAME] järgmisel nädalal. [DATE] 15…" at bounding box center [136, 323] width 169 height 202
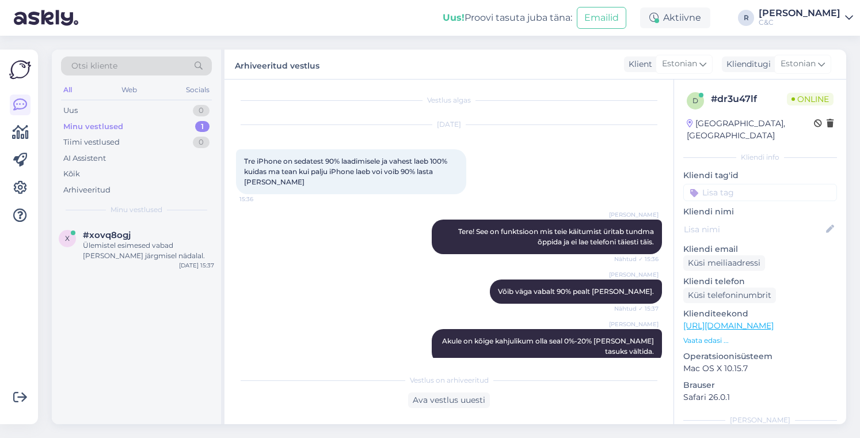
scroll to position [0, 0]
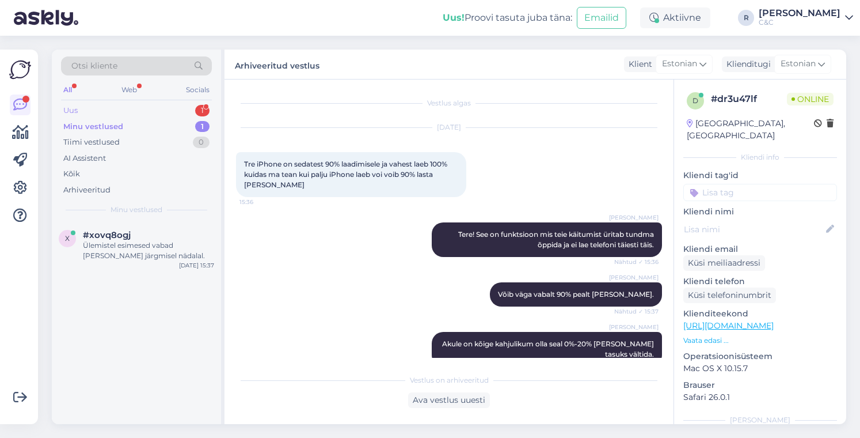
click at [176, 115] on div "Uus 1" at bounding box center [136, 110] width 151 height 16
click at [144, 264] on div "h #holinyuf 1 Сделали заказ на IPhone 17 Pro Max более недели назад, известно л…" at bounding box center [136, 248] width 169 height 52
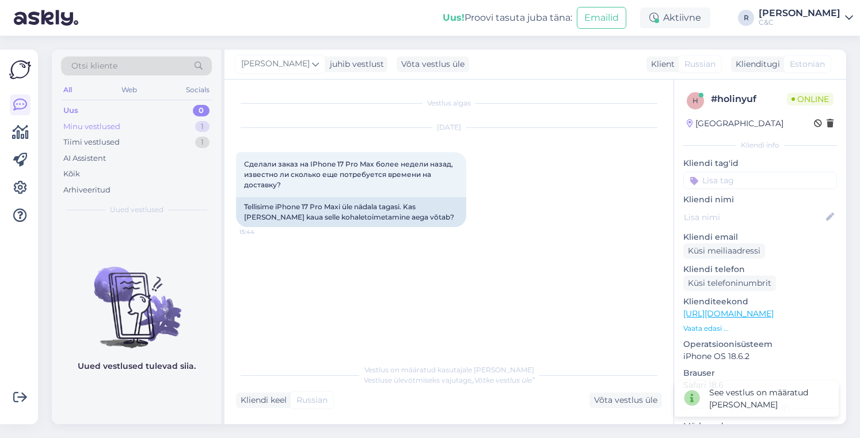
click at [155, 130] on div "Minu vestlused 1" at bounding box center [136, 127] width 151 height 16
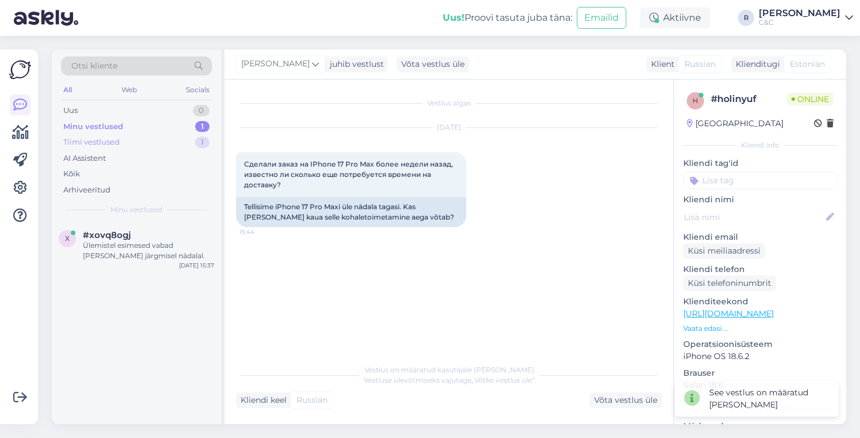
click at [167, 139] on div "Tiimi vestlused 1" at bounding box center [136, 142] width 151 height 16
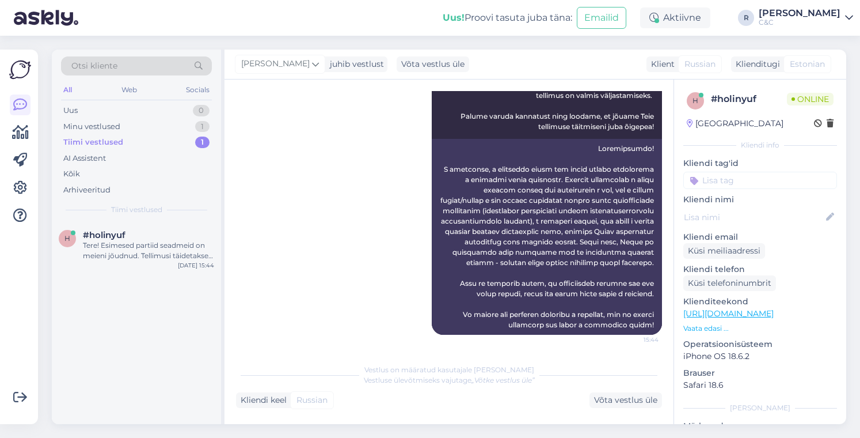
click at [164, 28] on div "Uus! Proovi tasuta [PERSON_NAME]: Emailid Aktiivne R [PERSON_NAME] C&C" at bounding box center [430, 18] width 860 height 36
click at [158, 130] on div "Minu vestlused 1" at bounding box center [136, 127] width 151 height 16
click at [157, 111] on div "Uus 1" at bounding box center [136, 110] width 151 height 16
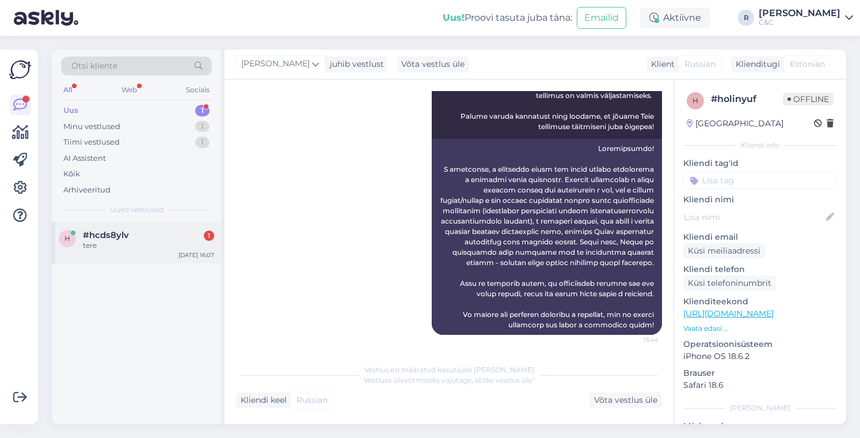
click at [132, 249] on div "tere" at bounding box center [148, 245] width 131 height 10
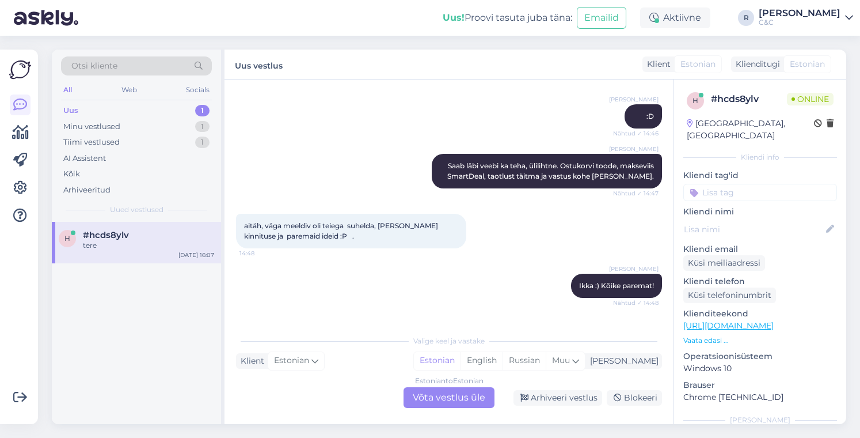
click at [425, 396] on div "Estonian to Estonian Võta vestlus üle" at bounding box center [449, 397] width 91 height 21
click at [440, 400] on div "Estonian to Estonian Võta vestlus üle" at bounding box center [449, 397] width 91 height 21
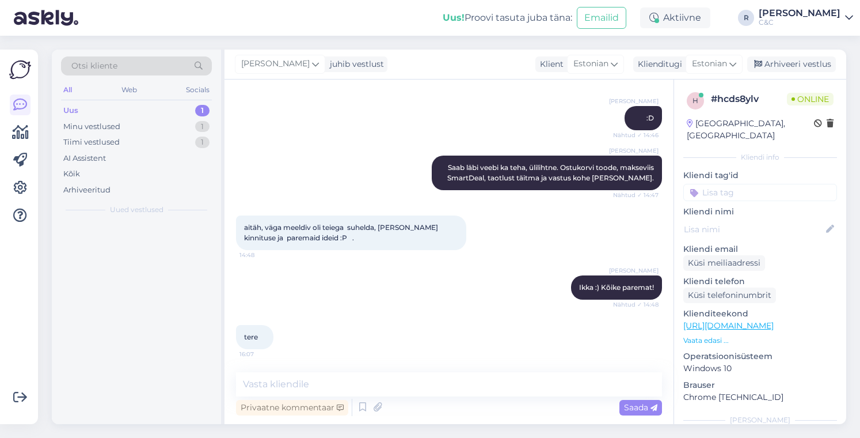
scroll to position [2205, 0]
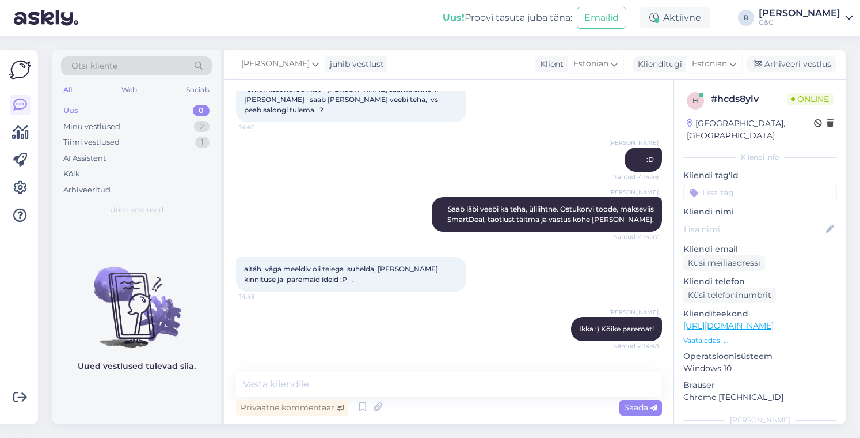
click at [353, 402] on div "Privaatne kommentaar Saada" at bounding box center [449, 407] width 426 height 22
click at [360, 405] on icon at bounding box center [363, 406] width 14 height 17
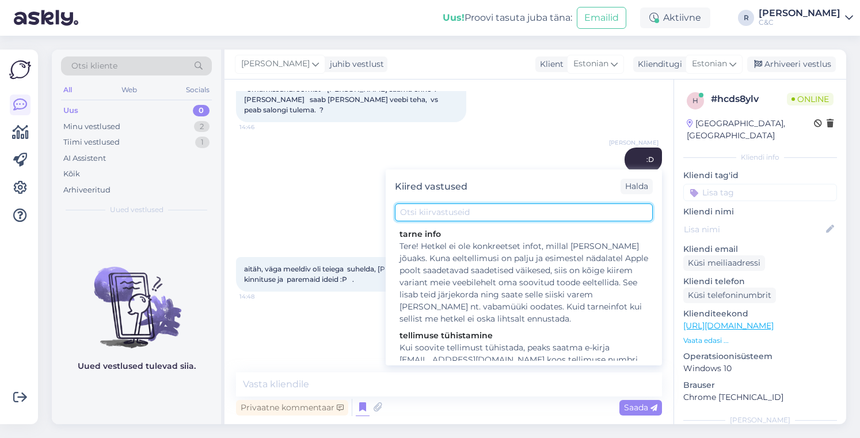
click at [450, 215] on input "text" at bounding box center [524, 212] width 258 height 18
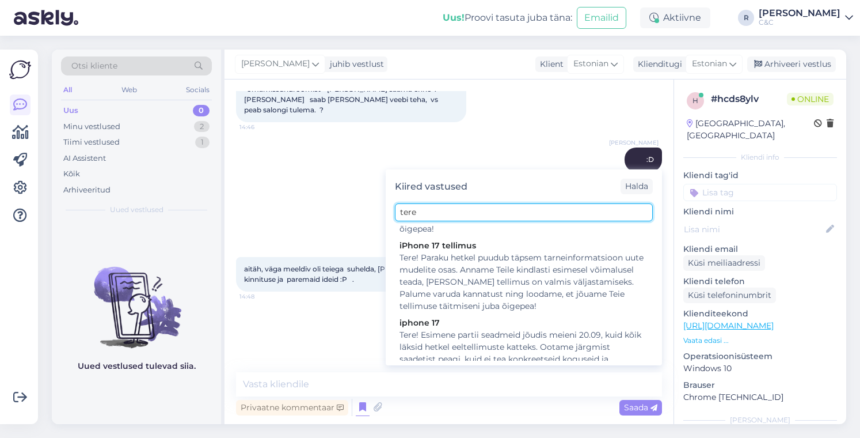
scroll to position [1130, 0]
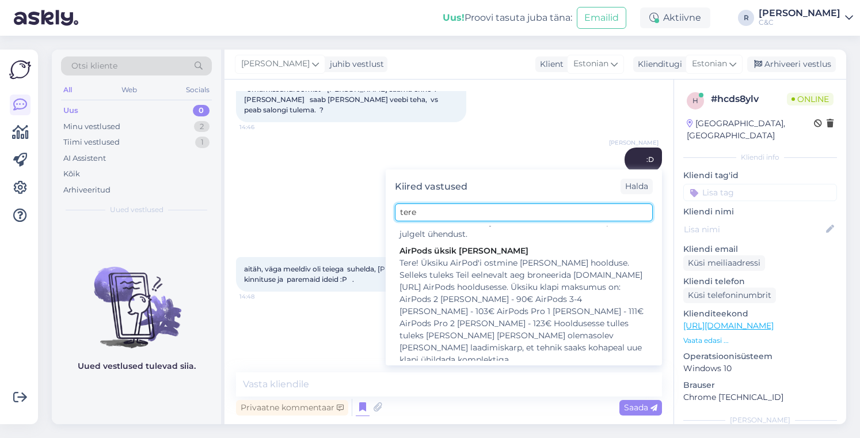
type input "tere"
click at [432, 370] on div "Tere" at bounding box center [524, 376] width 249 height 12
type textarea "Tere! Kuidas saan teid abistada?"
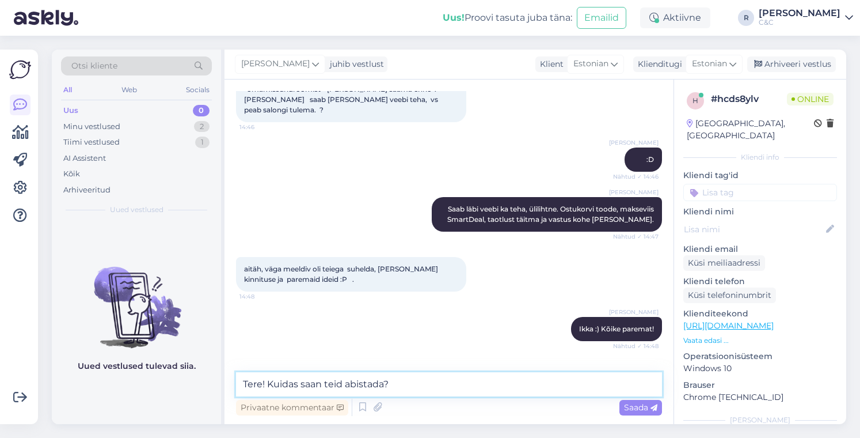
click at [429, 380] on textarea "Tere! Kuidas saan teid abistada?" at bounding box center [449, 384] width 426 height 24
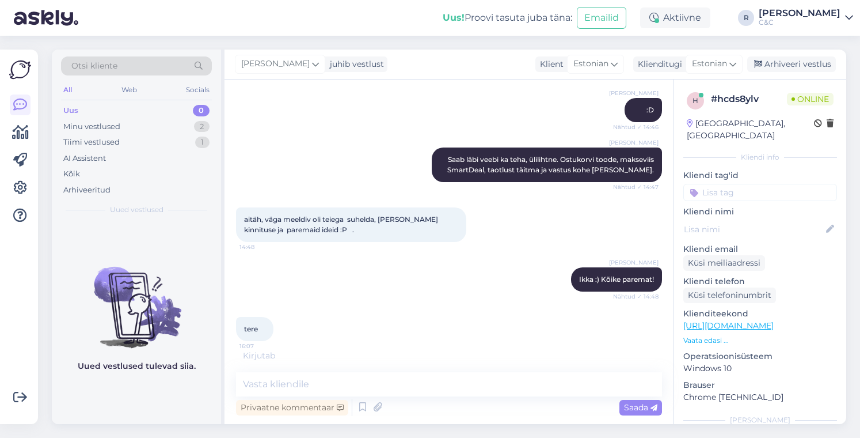
click at [151, 22] on div "Uus! Proovi tasuta [PERSON_NAME]: Emailid Aktiivne R [PERSON_NAME] C&C" at bounding box center [430, 18] width 860 height 36
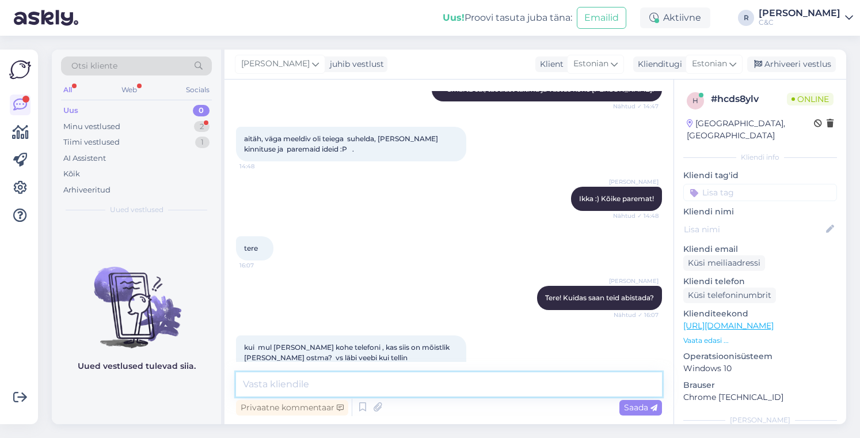
click at [360, 384] on textarea at bounding box center [449, 384] width 426 height 24
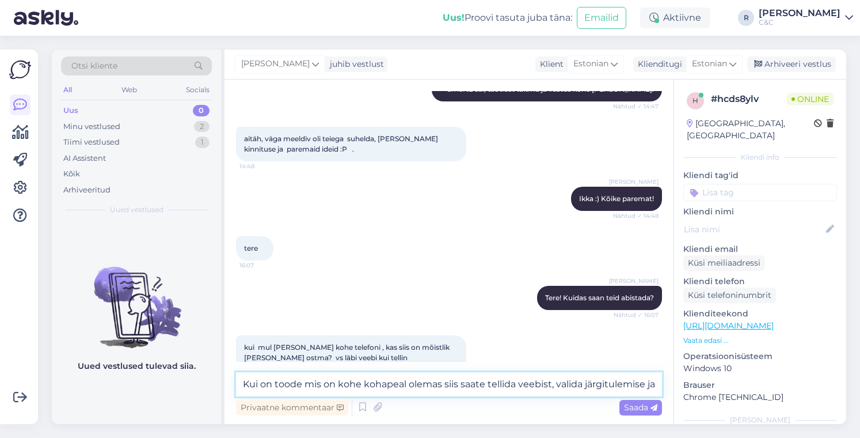
scroll to position [2347, 0]
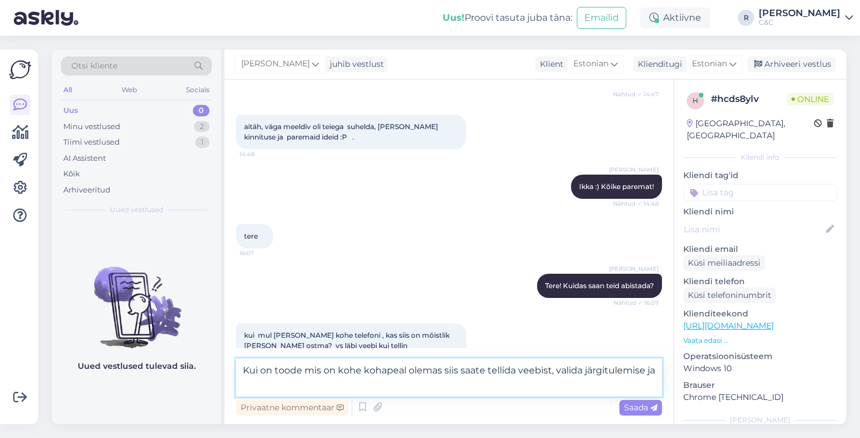
click at [464, 393] on textarea "Kui on toode mis on kohe kohapeal olemas siis saate tellida veebist, valida jär…" at bounding box center [449, 377] width 426 height 38
click at [284, 388] on textarea "Kui on toode mis on kohe kohapeal olemas siis saate tellida veebist, valida jär…" at bounding box center [449, 377] width 426 height 38
click at [328, 383] on textarea "Kui on toode mis on kohe kohapeal olemas siis saate tellida veebist, valida jär…" at bounding box center [449, 377] width 426 height 38
type textarea "Kui on toode mis on kohe kohapeal olemas siis saate tellida veebist, valida jär…"
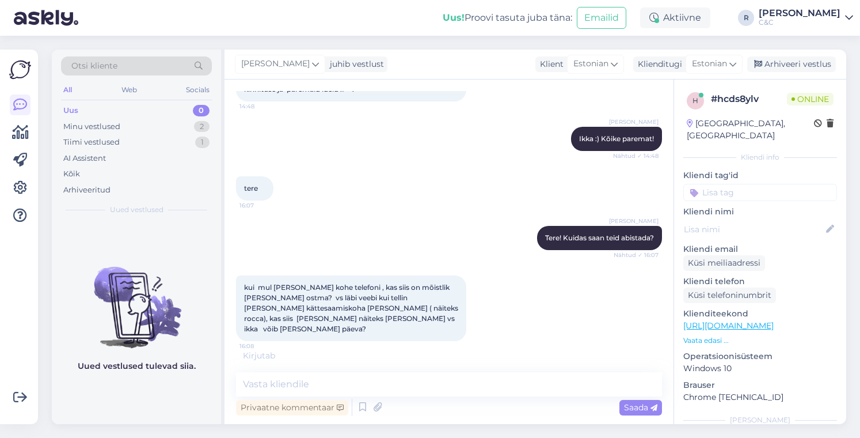
scroll to position [2444, 0]
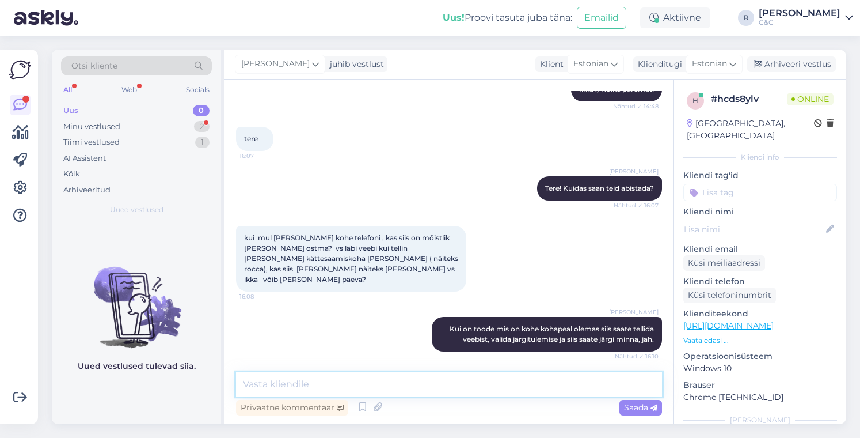
click at [414, 395] on textarea at bounding box center [449, 384] width 426 height 24
type textarea "Ikka."
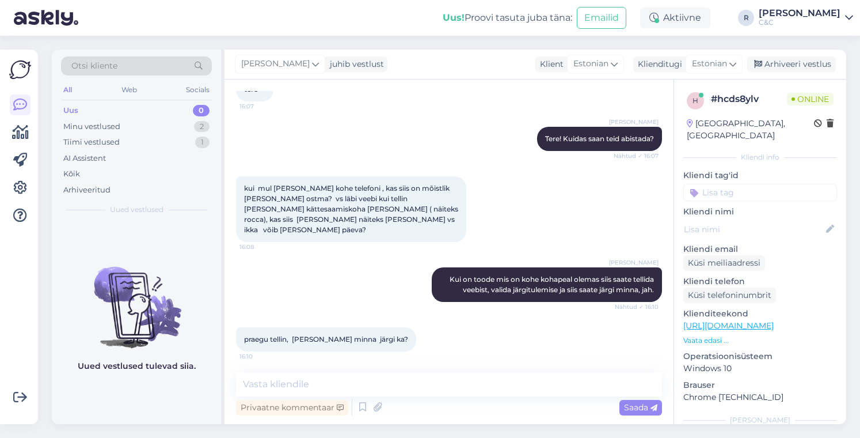
scroll to position [2554, 0]
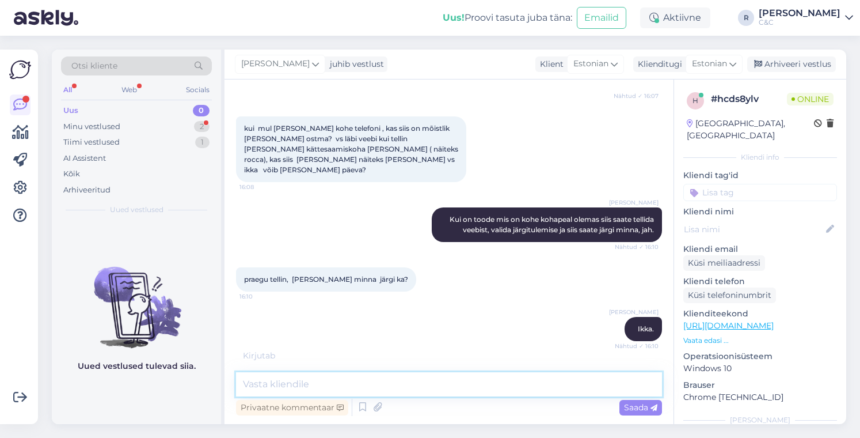
click at [369, 373] on textarea at bounding box center [449, 384] width 426 height 24
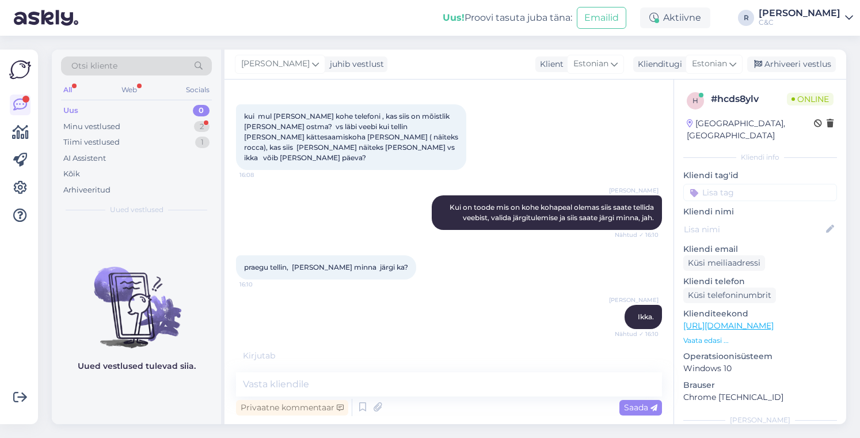
scroll to position [2603, 0]
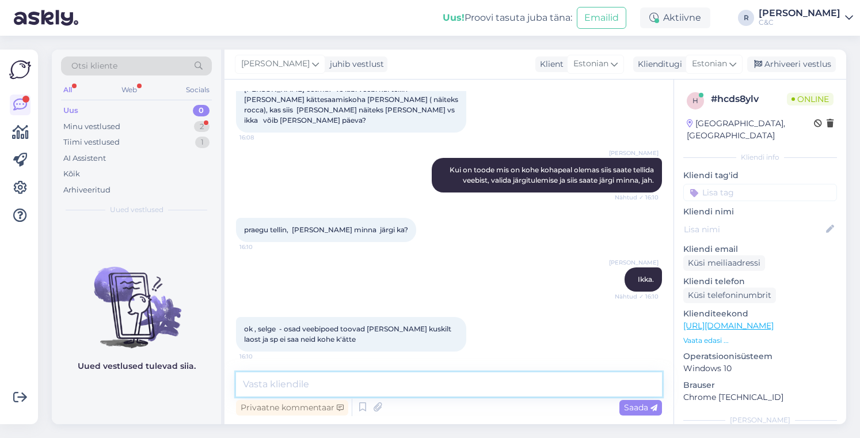
click at [442, 387] on textarea at bounding box center [449, 384] width 426 height 24
type textarea "Ikka, head :)"
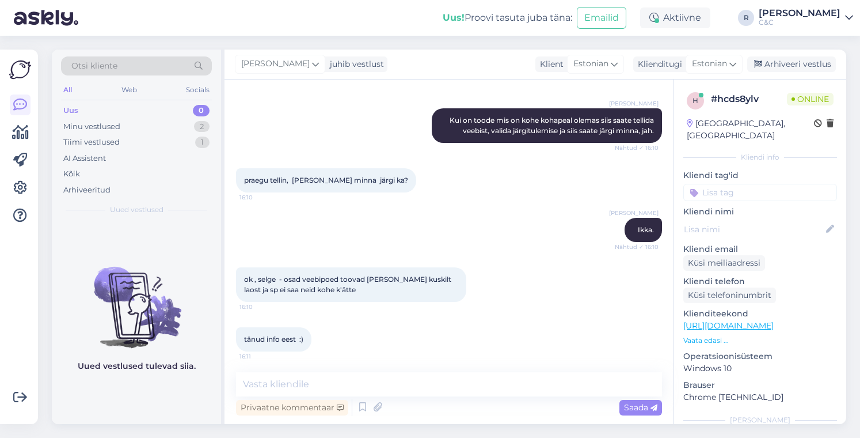
click at [105, 286] on img at bounding box center [136, 298] width 169 height 104
click at [775, 69] on div "Arhiveeri vestlus" at bounding box center [791, 64] width 89 height 16
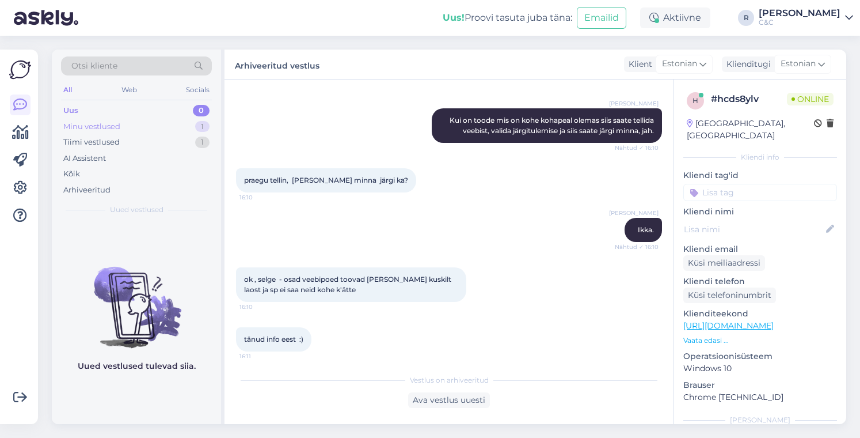
click at [169, 128] on div "Minu vestlused 1" at bounding box center [136, 127] width 151 height 16
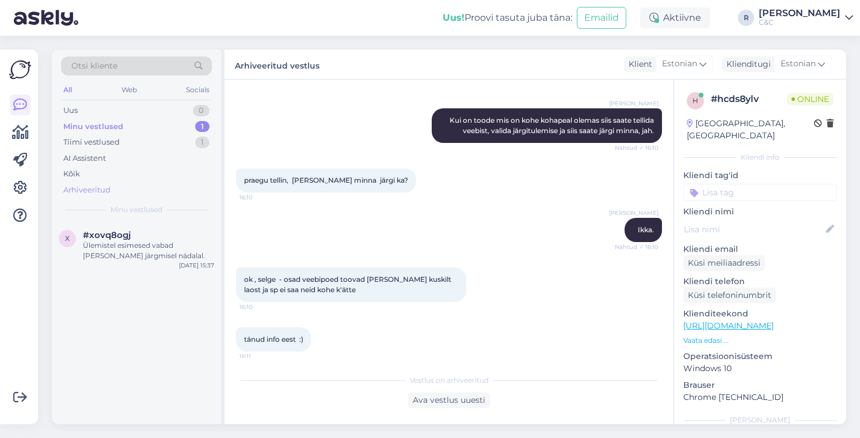
click at [163, 184] on div "Arhiveeritud" at bounding box center [136, 190] width 151 height 16
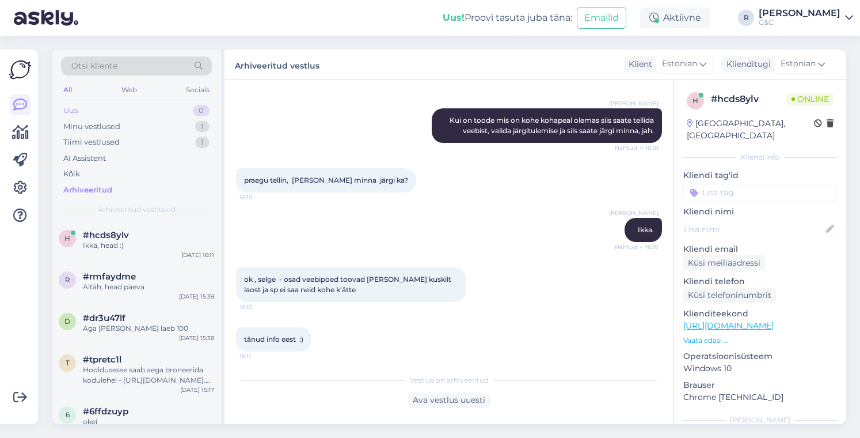
click at [178, 116] on div "Uus 0" at bounding box center [136, 110] width 151 height 16
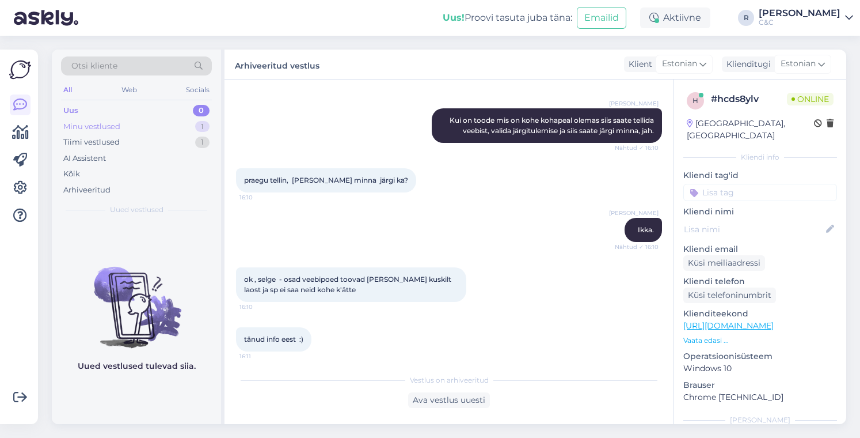
click at [176, 128] on div "Minu vestlused 1" at bounding box center [136, 127] width 151 height 16
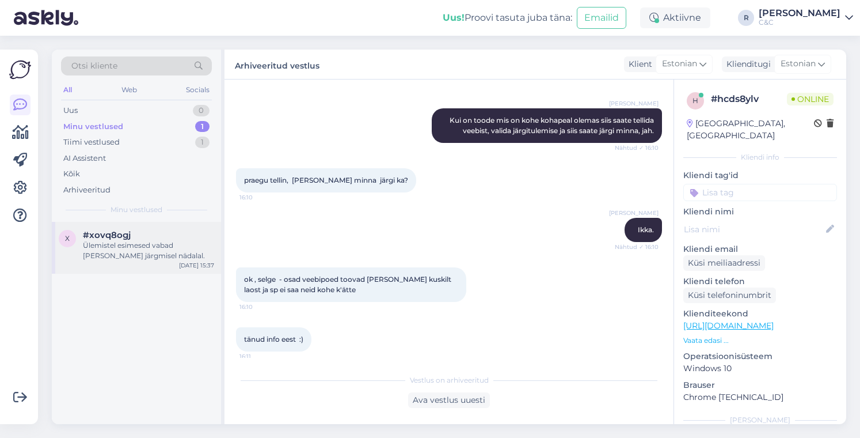
click at [166, 250] on div "Ülemistel esimesed vabad [PERSON_NAME] järgmisel nädalal." at bounding box center [148, 250] width 131 height 21
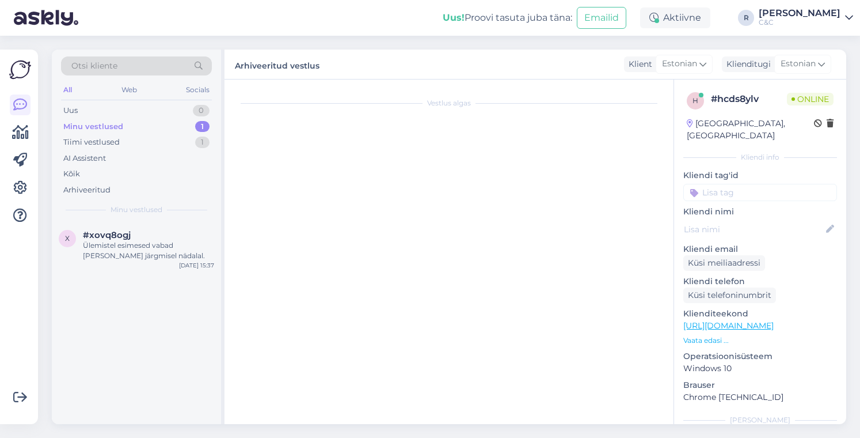
scroll to position [1518, 0]
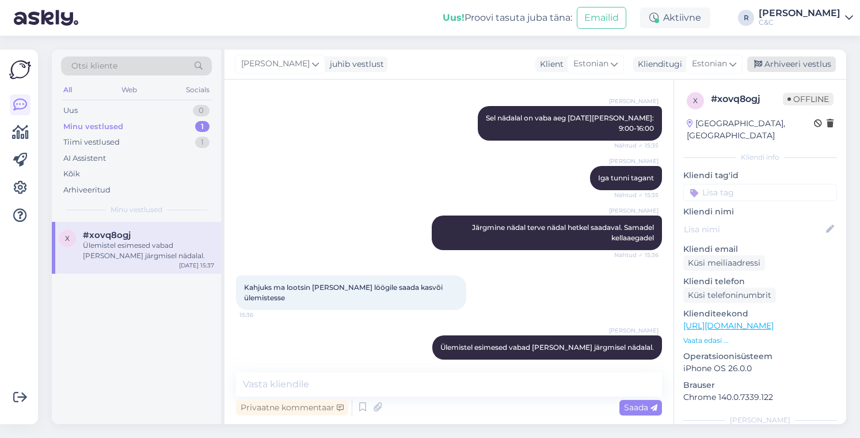
click at [800, 64] on div "Arhiveeri vestlus" at bounding box center [791, 64] width 89 height 16
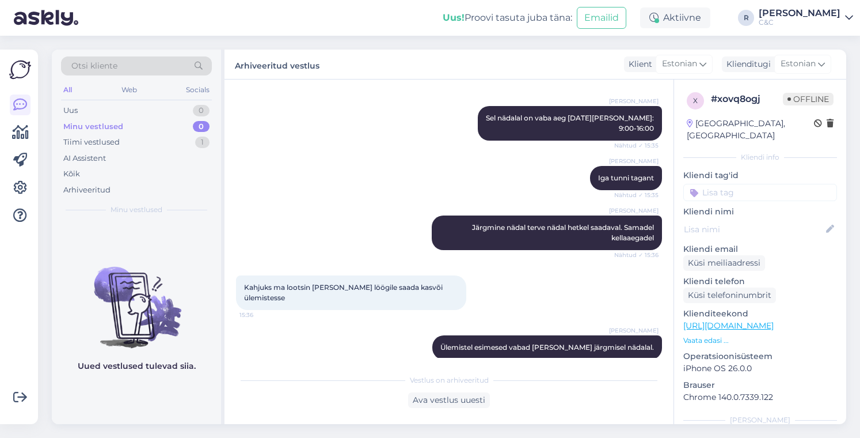
click at [123, 127] on div "Minu vestlused 0" at bounding box center [136, 127] width 151 height 16
click at [14, 17] on img at bounding box center [46, 18] width 64 height 36
click at [128, 136] on div "Tiimi vestlused 1" at bounding box center [136, 142] width 151 height 16
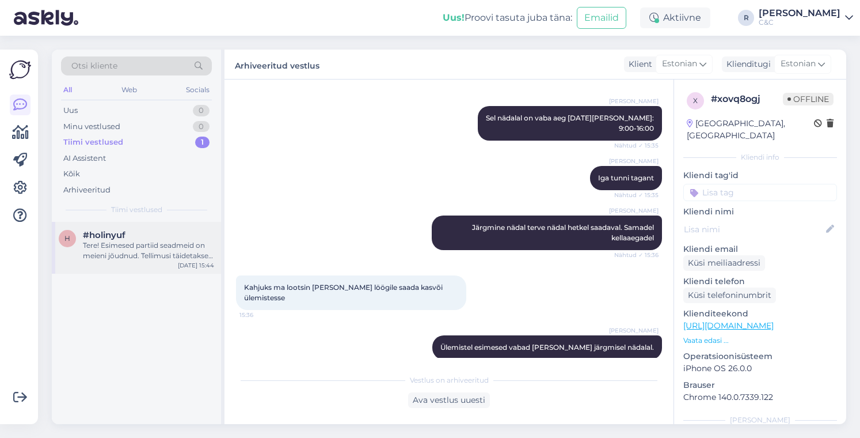
click at [120, 232] on span "#holinyuf" at bounding box center [104, 235] width 43 height 10
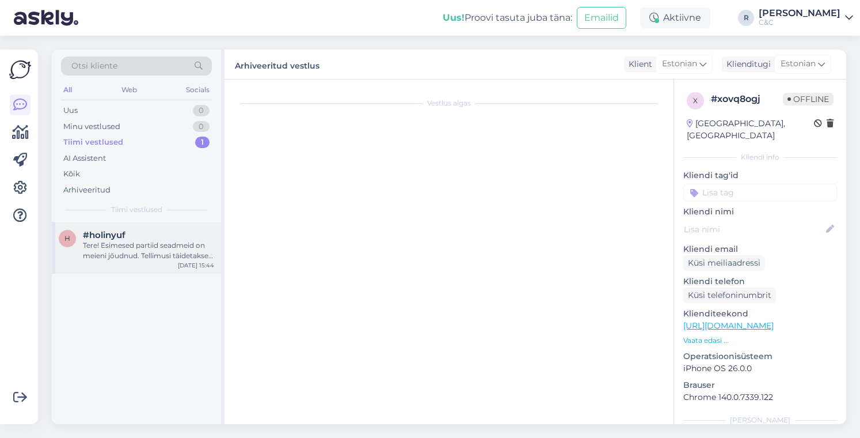
scroll to position [149, 0]
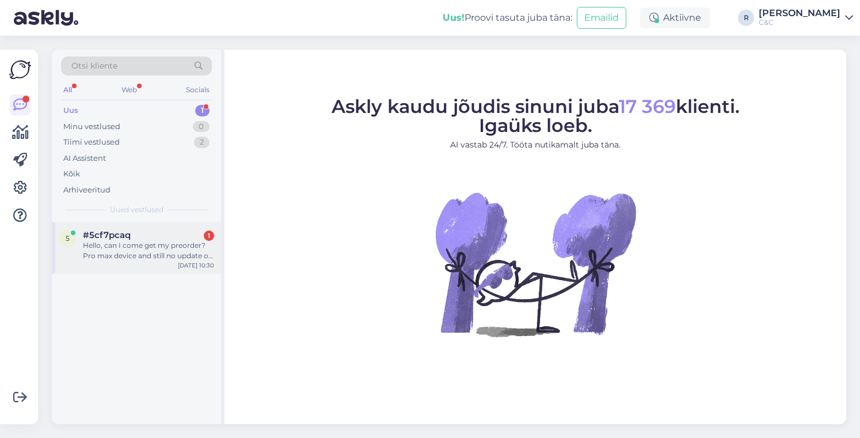
click at [159, 237] on div "#5cf7pcaq 1" at bounding box center [148, 235] width 131 height 10
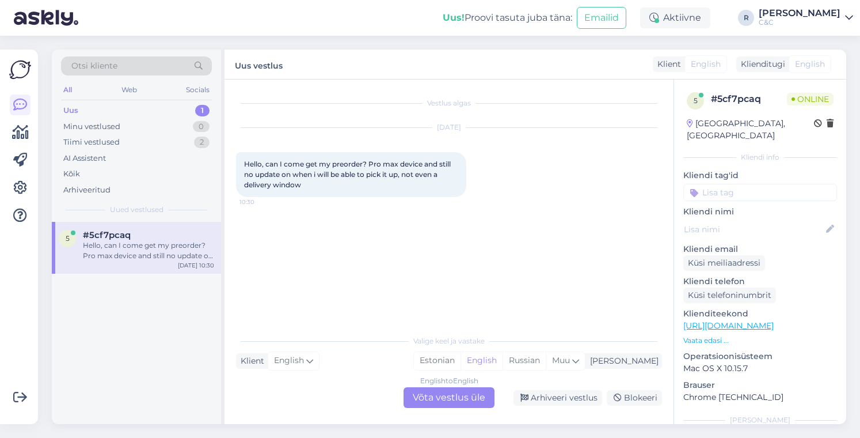
click at [442, 404] on div "English to English Võta vestlus üle" at bounding box center [449, 397] width 91 height 21
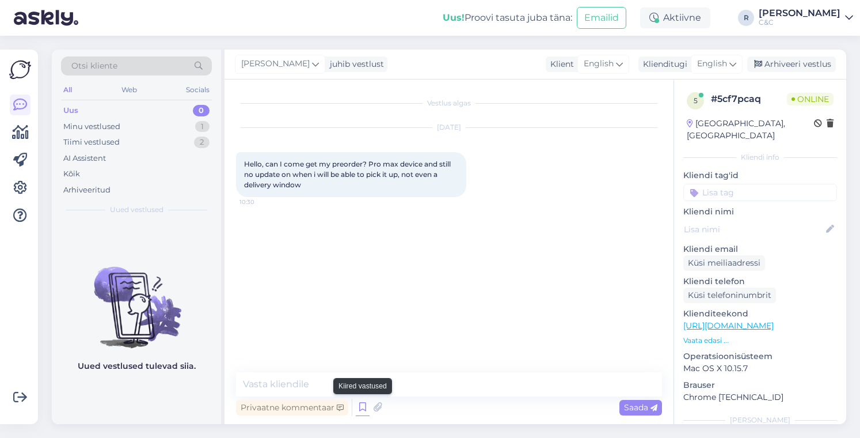
click at [363, 401] on icon at bounding box center [363, 406] width 14 height 17
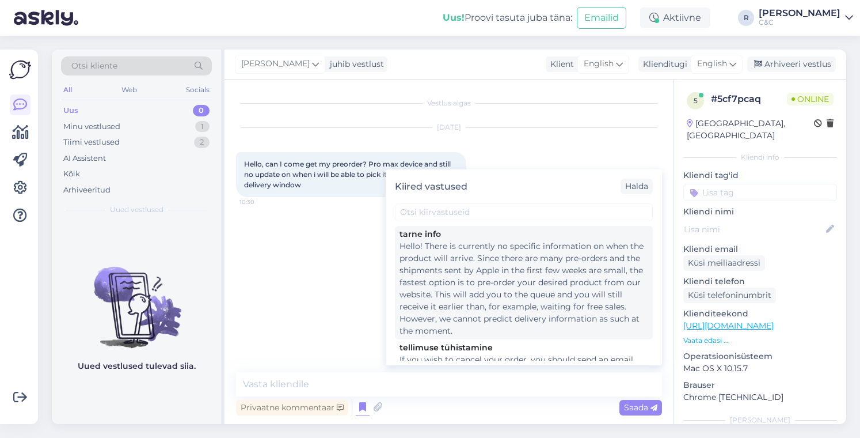
click at [437, 295] on div "Hello! There is currently no specific information on when the product will arri…" at bounding box center [524, 288] width 249 height 97
type textarea "Hello! There is currently no specific information on when the product will arri…"
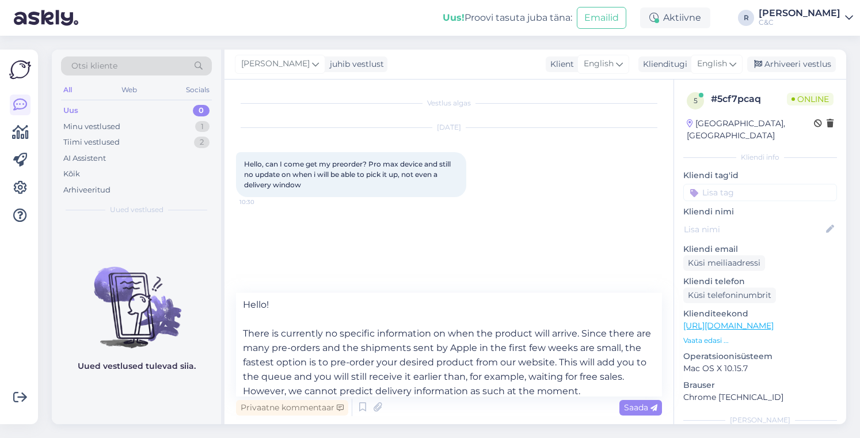
scroll to position [6, 0]
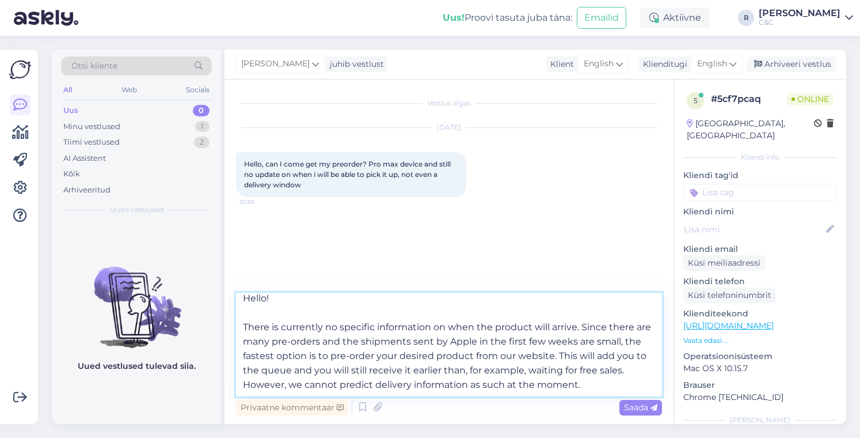
click at [358, 383] on textarea "Hello! There is currently no specific information on when the product will arri…" at bounding box center [449, 344] width 426 height 104
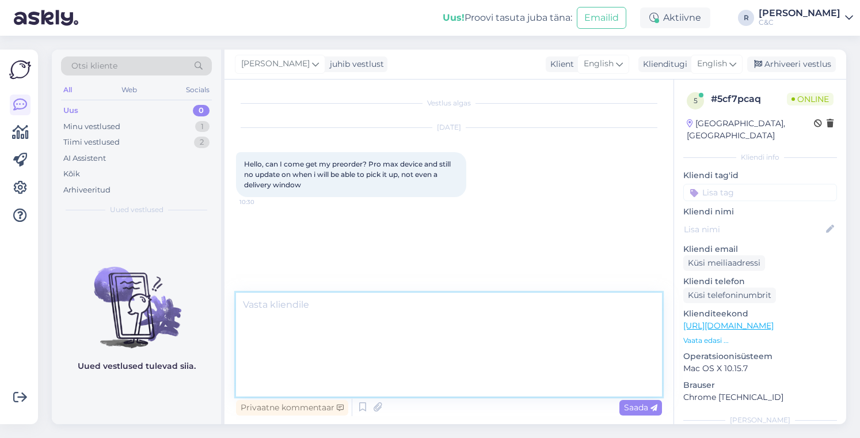
scroll to position [0, 0]
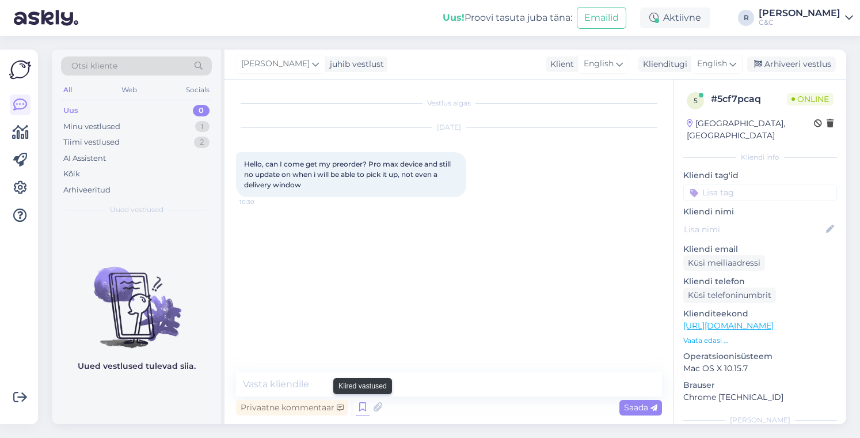
click at [363, 405] on icon at bounding box center [363, 406] width 14 height 17
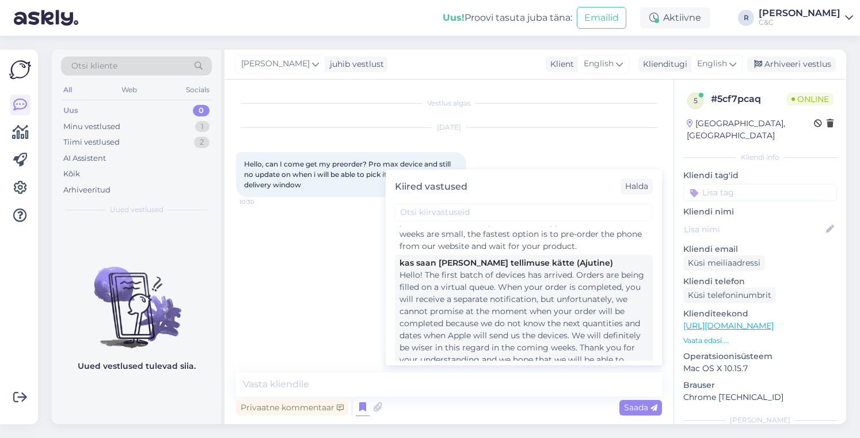
scroll to position [230, 0]
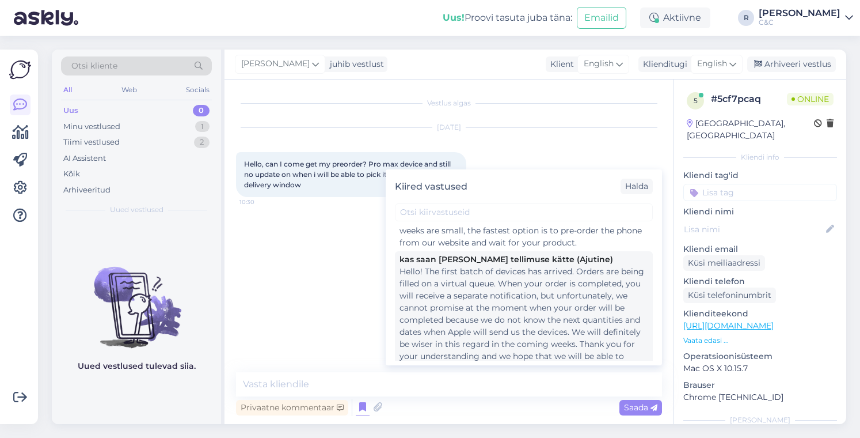
click at [463, 301] on div "Hello! The first batch of devices has arrived. Orders are being filled on a vir…" at bounding box center [524, 319] width 249 height 109
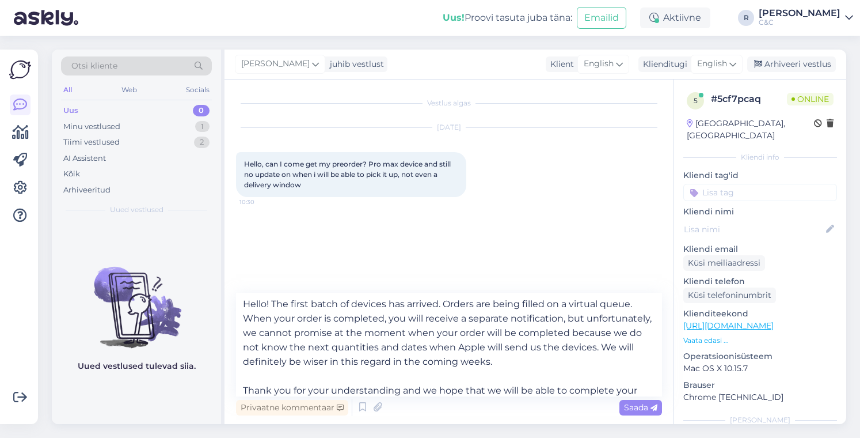
scroll to position [0, 0]
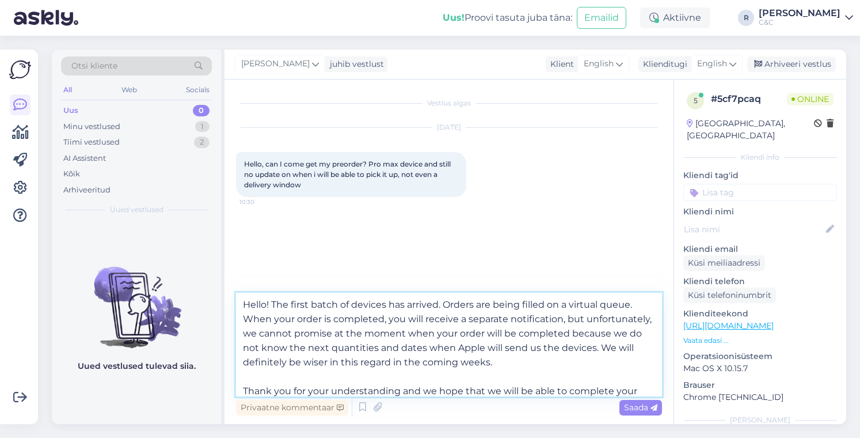
click at [334, 301] on textarea "Hello! The first batch of devices has arrived. Orders are being filled on a vir…" at bounding box center [449, 344] width 426 height 104
click at [583, 362] on textarea "Hello! The first batches of devices has arrived. Orders are being filled on a v…" at bounding box center [449, 344] width 426 height 104
drag, startPoint x: 583, startPoint y: 362, endPoint x: 284, endPoint y: 360, distance: 298.8
click at [284, 360] on textarea "Hello! The first batches of devices has arrived. Orders are being filled on a v…" at bounding box center [449, 344] width 426 height 104
type textarea "Hello! The first batches of devices has arrived. Orders are being filled on a v…"
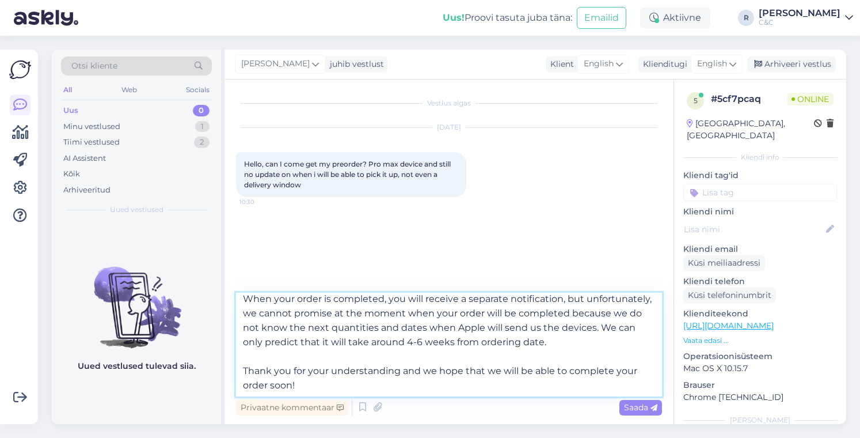
scroll to position [21, 0]
click at [382, 358] on textarea "Hello! The first batches of devices has arrived. Orders are being filled on a v…" at bounding box center [449, 344] width 426 height 104
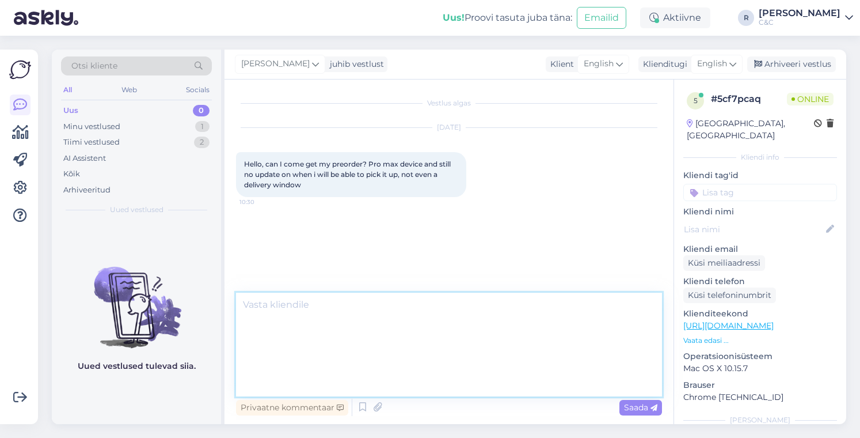
scroll to position [0, 0]
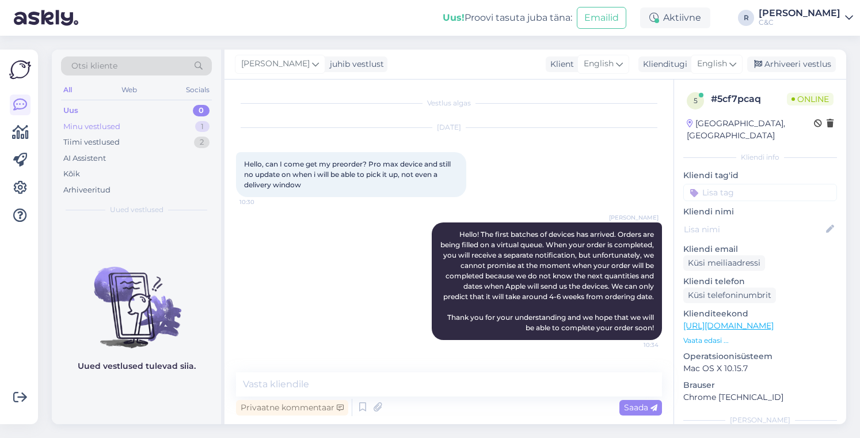
click at [184, 133] on div "Minu vestlused 1" at bounding box center [136, 127] width 151 height 16
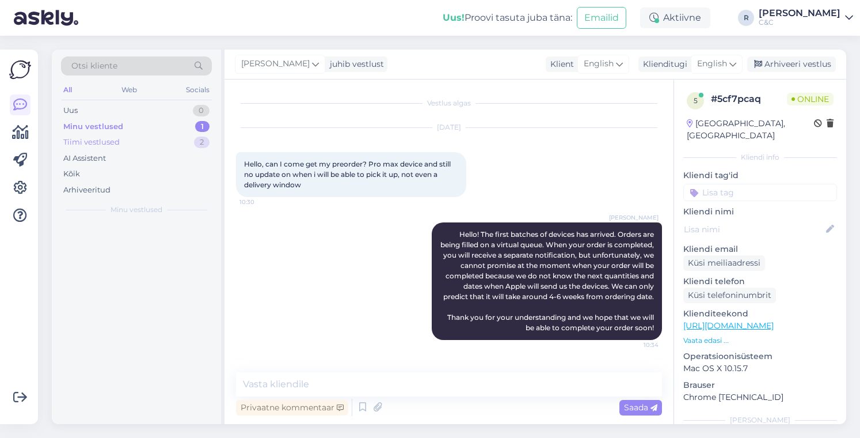
click at [177, 145] on div "Tiimi vestlused 2" at bounding box center [136, 142] width 151 height 16
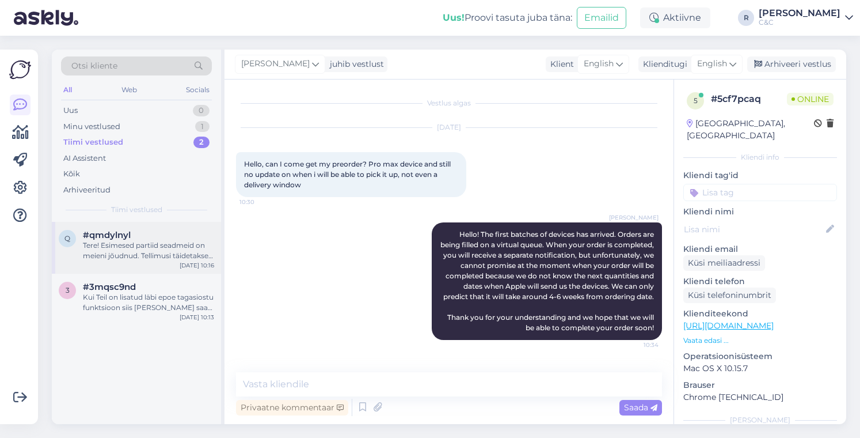
click at [147, 267] on div "q #qmdylnyl Tere! Esimesed partiid seadmeid on meieni jõudnud. Tellimusi täidet…" at bounding box center [136, 248] width 169 height 52
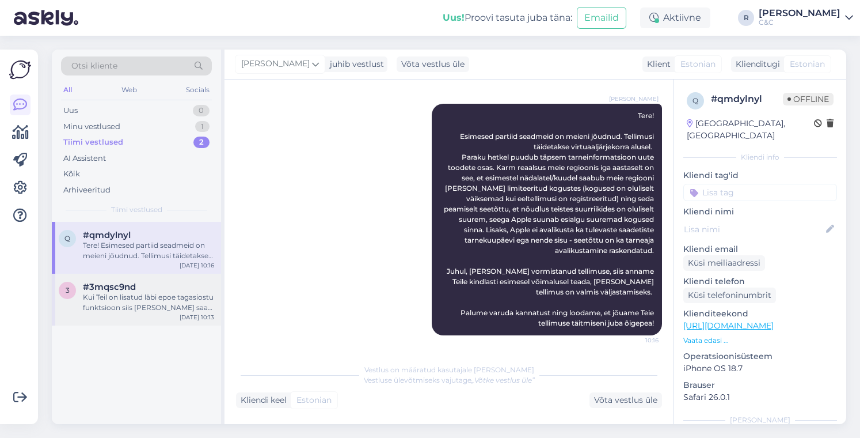
click at [144, 295] on div "Kui Teil on lisatud läbi epoe tagasiostu funktsioon siis seda ei saagi kahjuks …" at bounding box center [148, 302] width 131 height 21
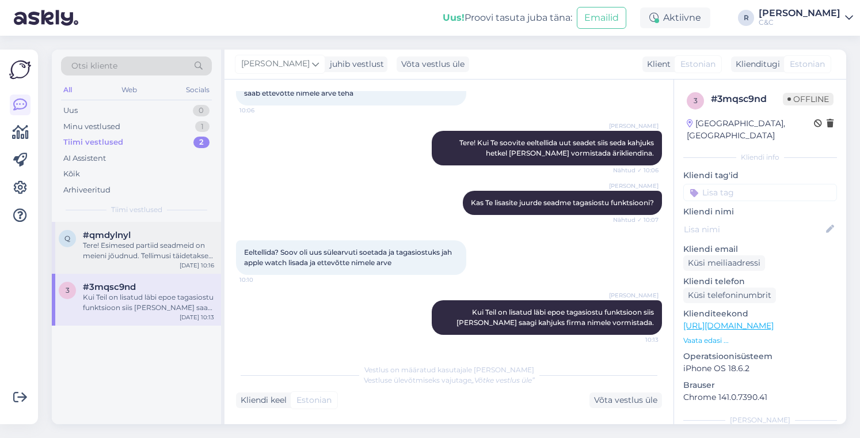
click at [150, 264] on div "q #qmdylnyl Tere! Esimesed partiid seadmeid on meieni jõudnud. Tellimusi täidet…" at bounding box center [136, 248] width 169 height 52
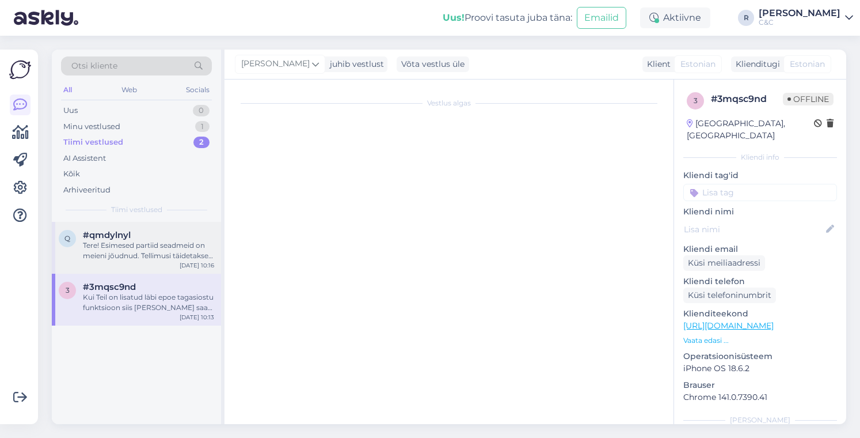
scroll to position [98, 0]
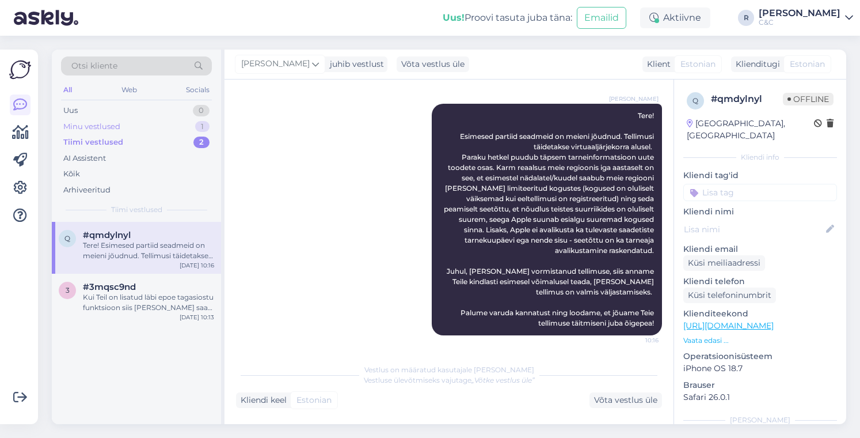
click at [163, 129] on div "Minu vestlused 1" at bounding box center [136, 127] width 151 height 16
